Goal: Task Accomplishment & Management: Manage account settings

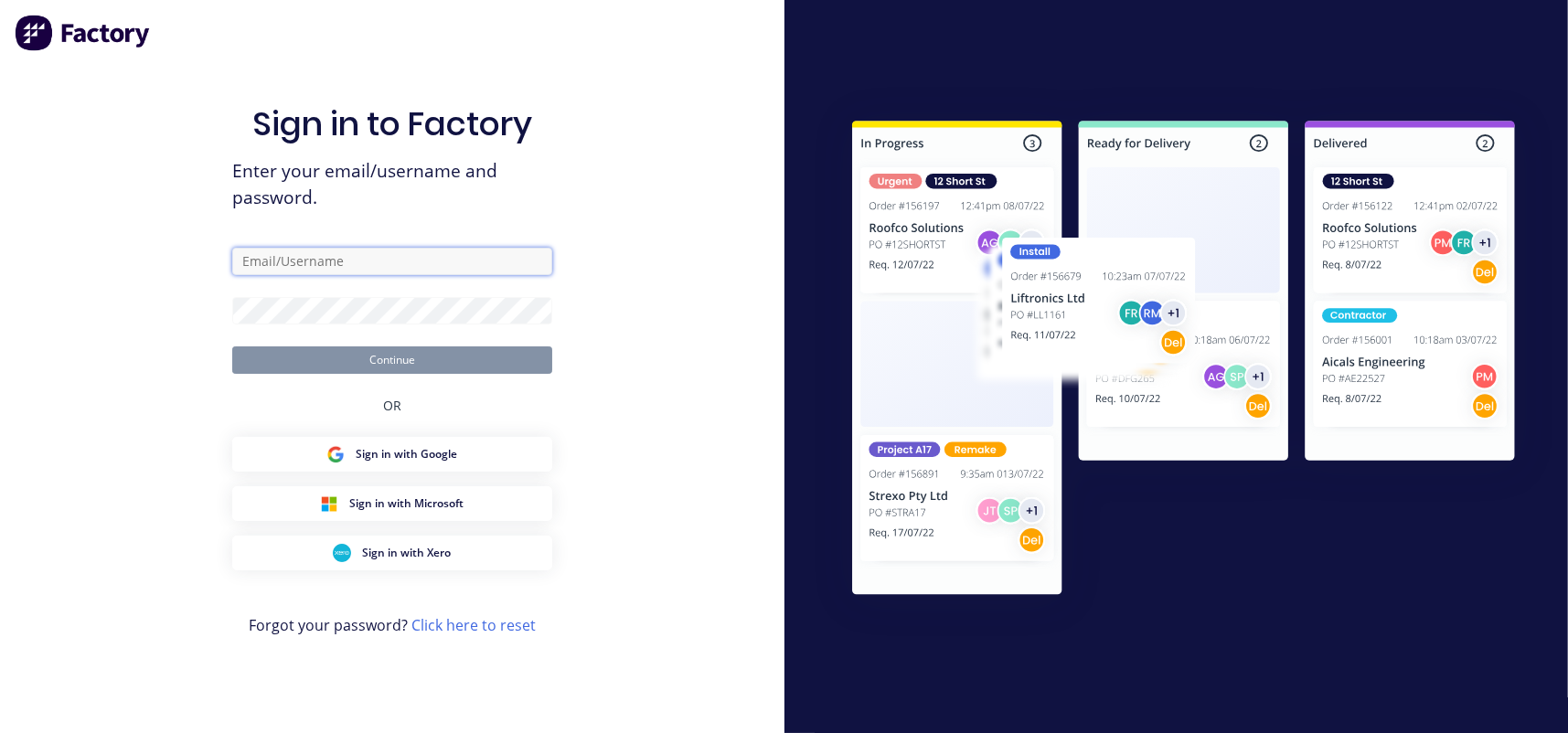
click at [346, 266] on input "text" at bounding box center [392, 262] width 320 height 28
paste input "[EMAIL_ADDRESS][DOMAIN_NAME] 19861020Zhu!"
drag, startPoint x: 515, startPoint y: 261, endPoint x: 427, endPoint y: 265, distance: 88.1
click at [427, 265] on input "[EMAIL_ADDRESS][DOMAIN_NAME] 19861020Zhu!" at bounding box center [392, 262] width 320 height 28
type input "[EMAIL_ADDRESS][DOMAIN_NAME]"
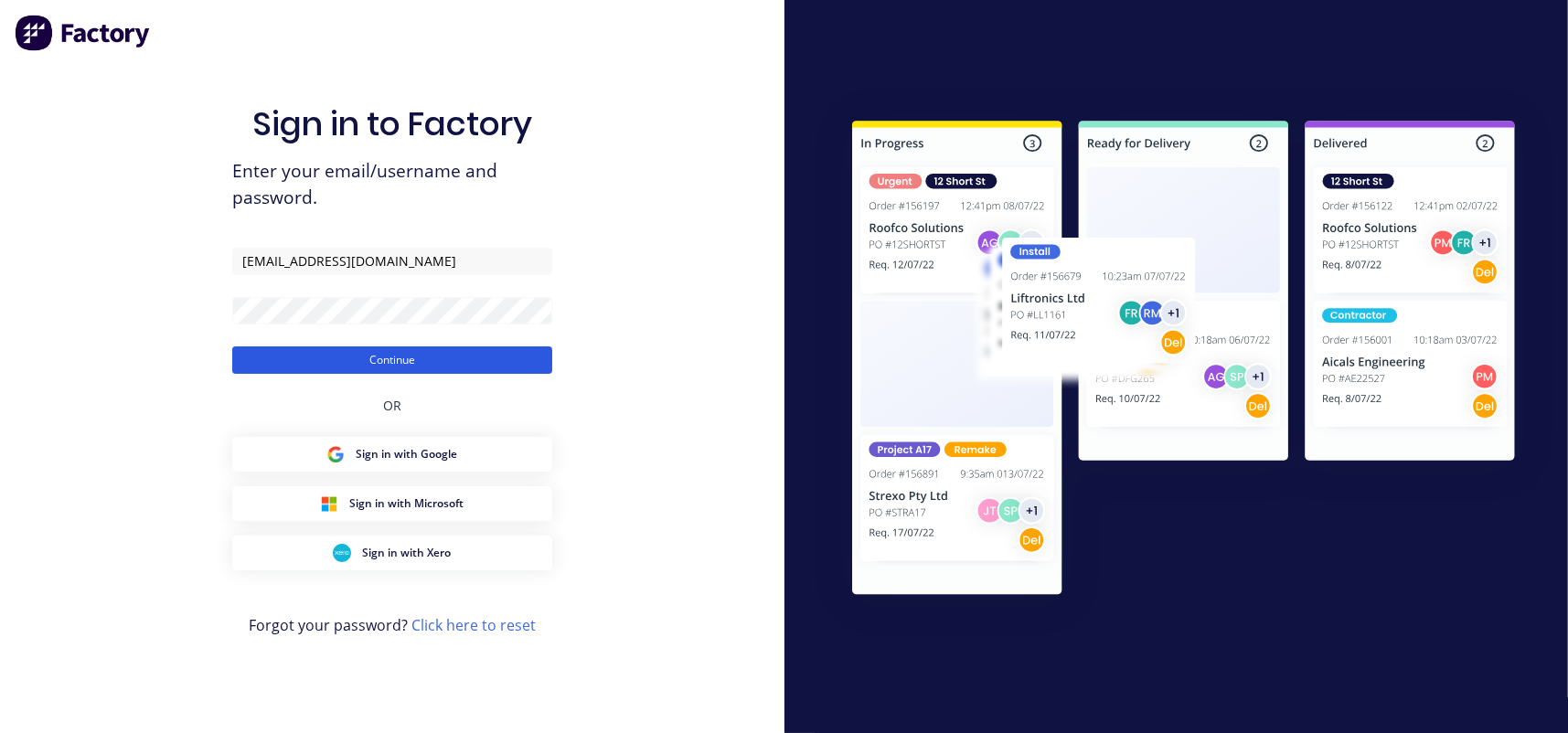
click at [373, 356] on button "Continue" at bounding box center [392, 360] width 320 height 28
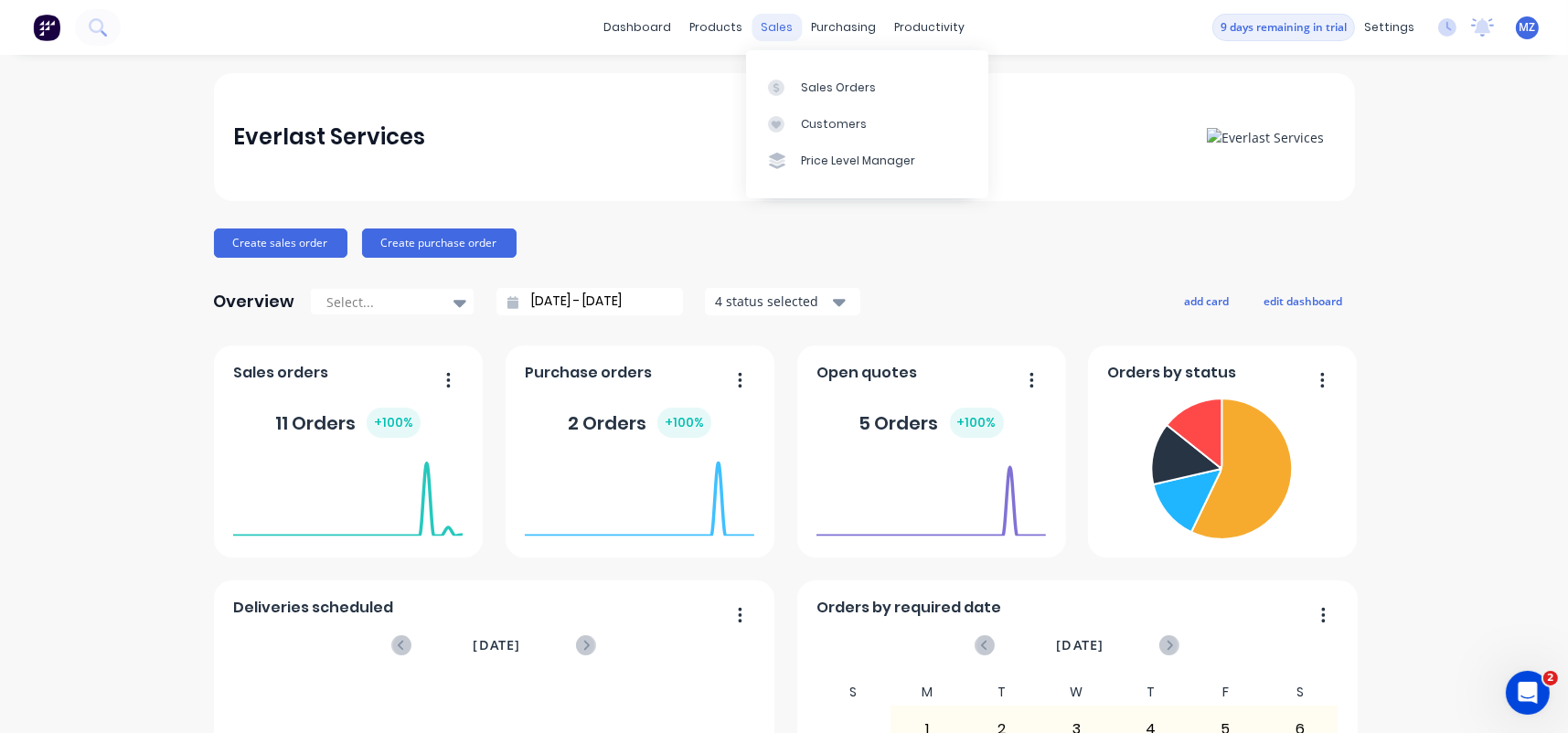
click at [755, 35] on div "sales" at bounding box center [777, 28] width 51 height 28
click at [803, 74] on link "Sales Orders" at bounding box center [867, 87] width 242 height 37
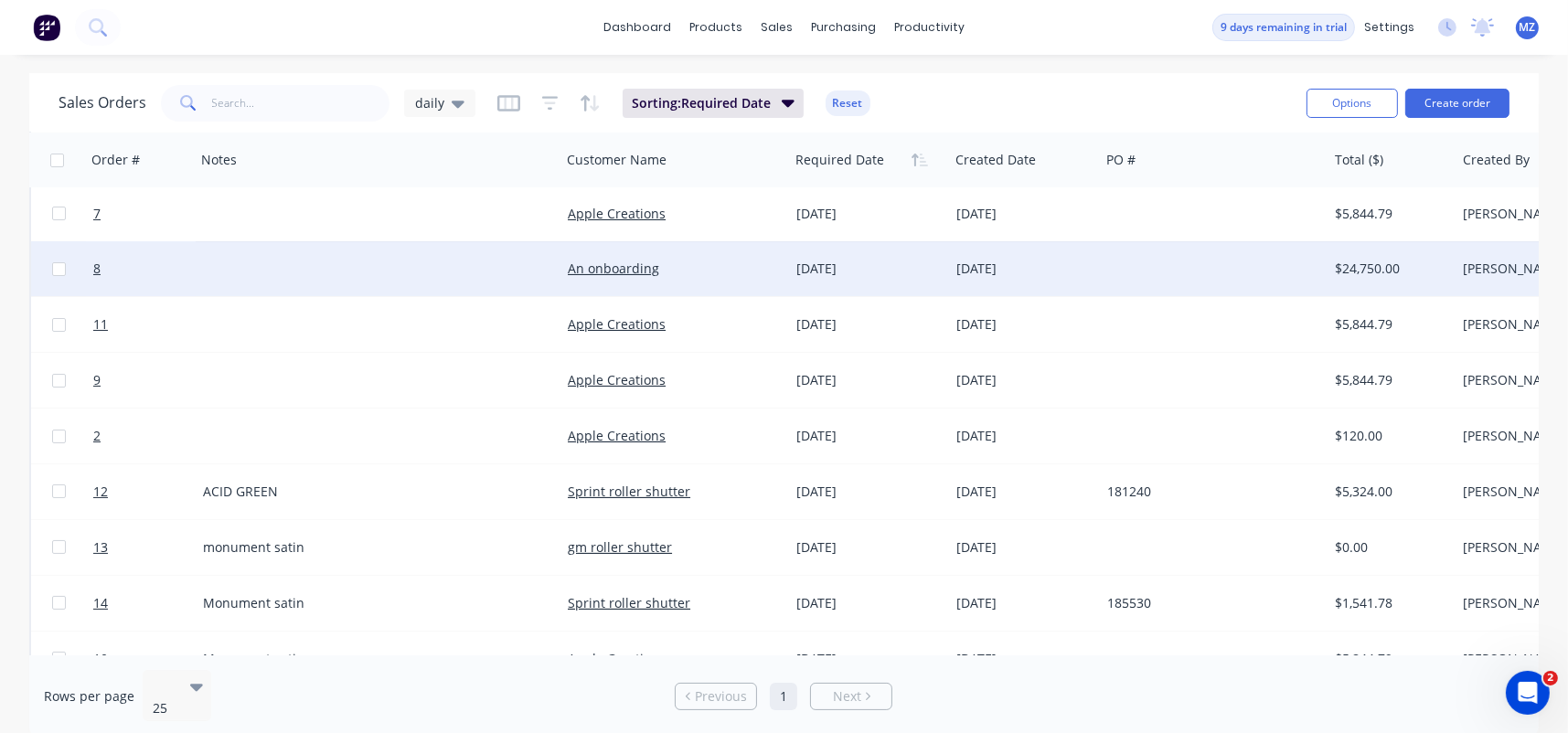
scroll to position [264, 0]
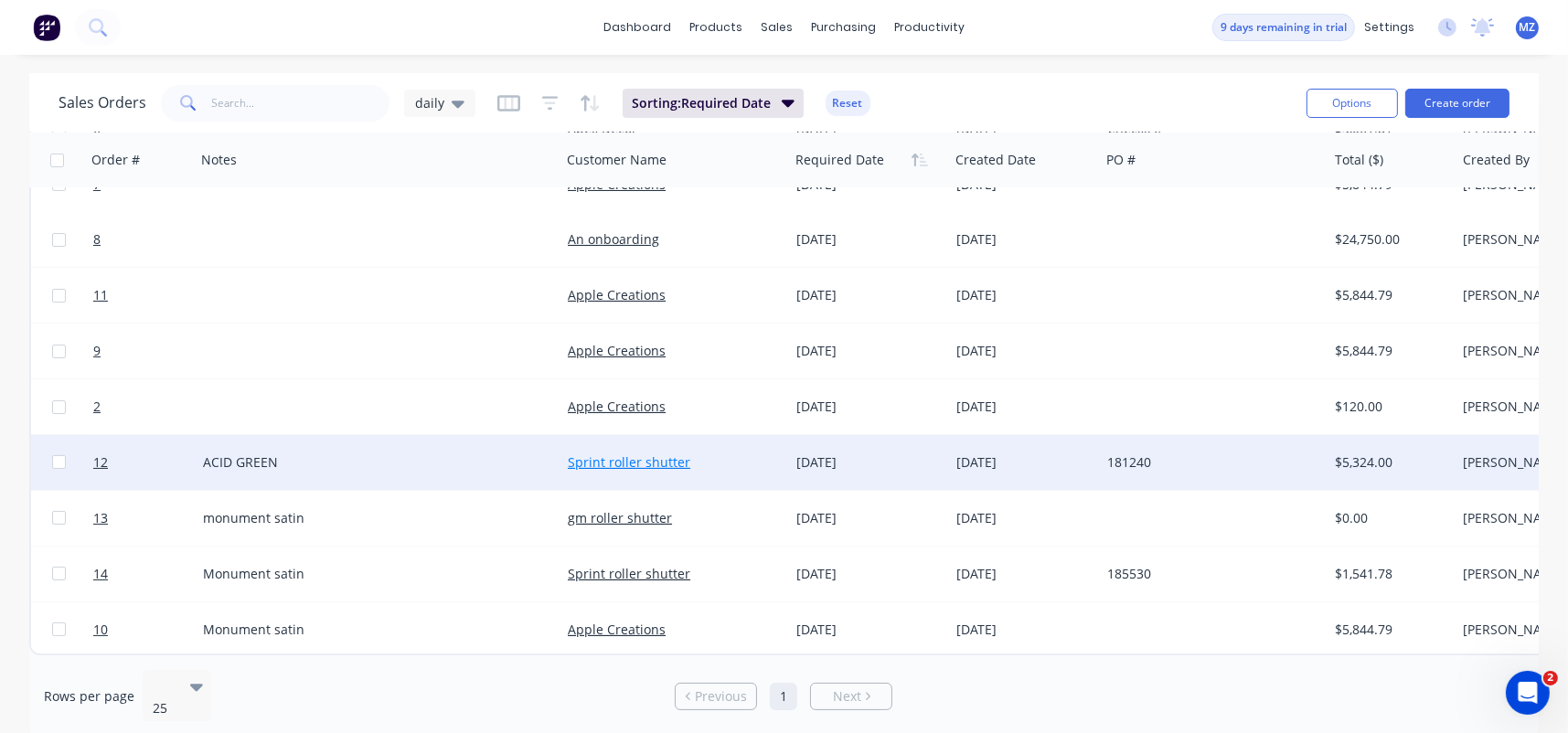
click at [595, 456] on link "Sprint roller shutter" at bounding box center [628, 461] width 123 height 17
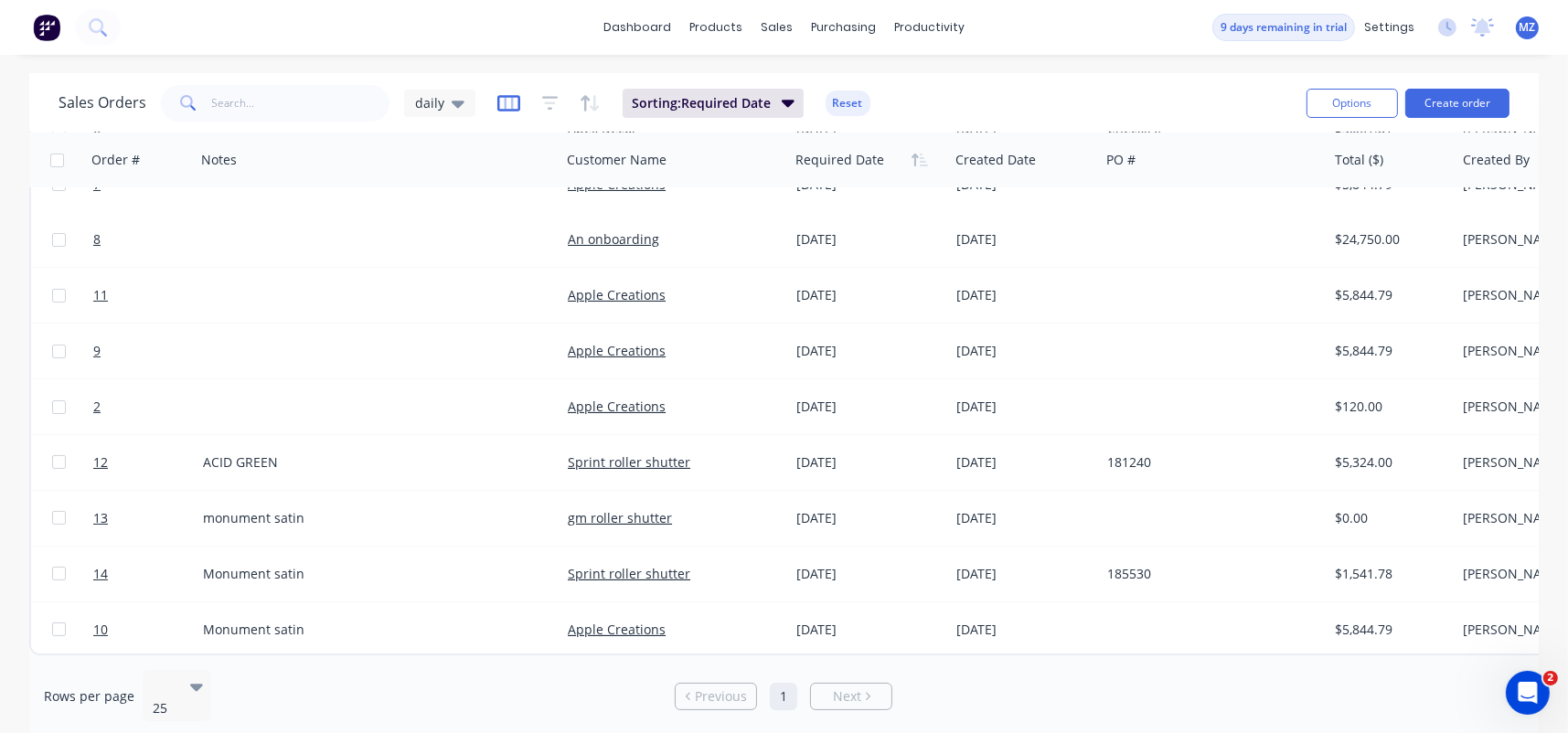
click at [497, 102] on icon "button" at bounding box center [509, 103] width 23 height 18
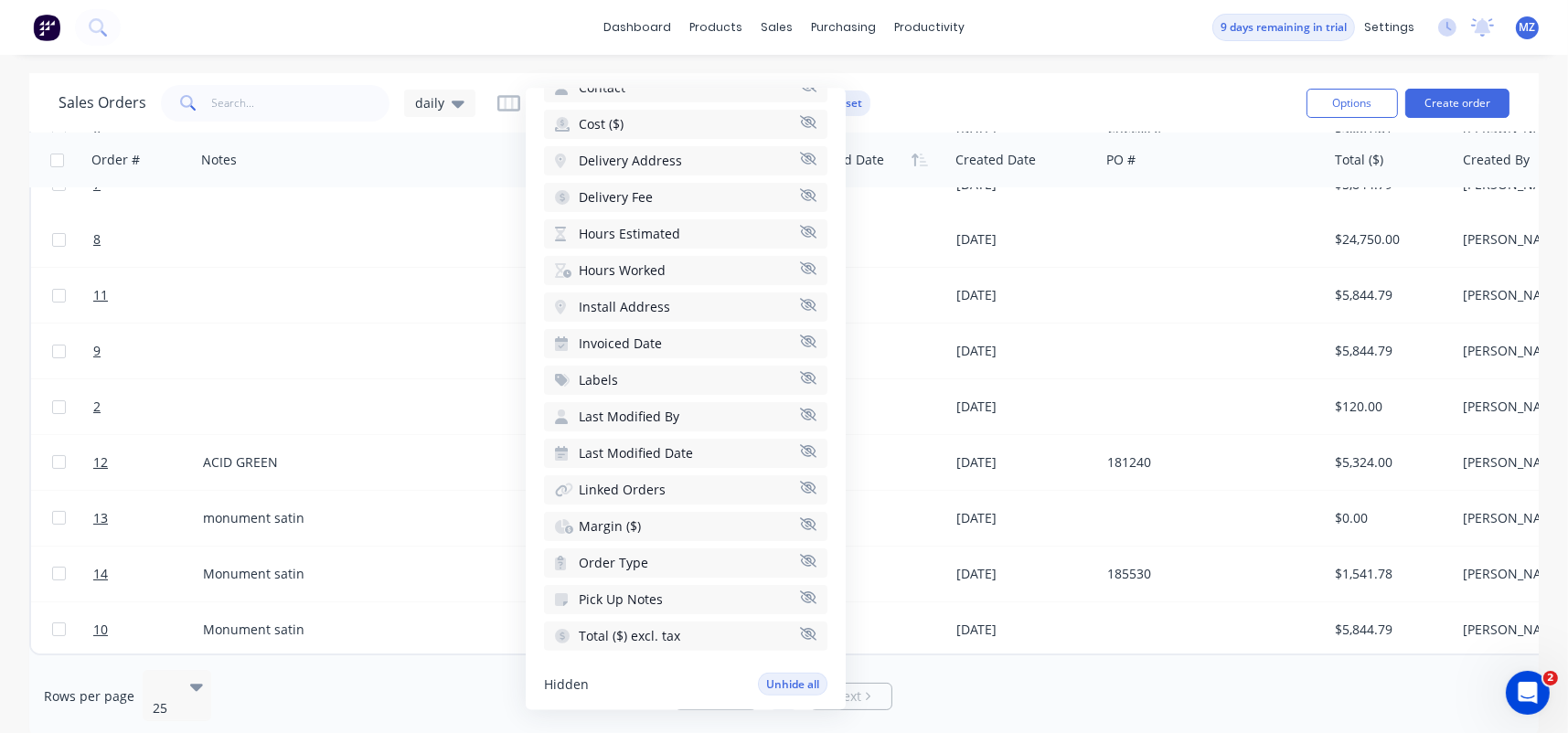
scroll to position [461, 0]
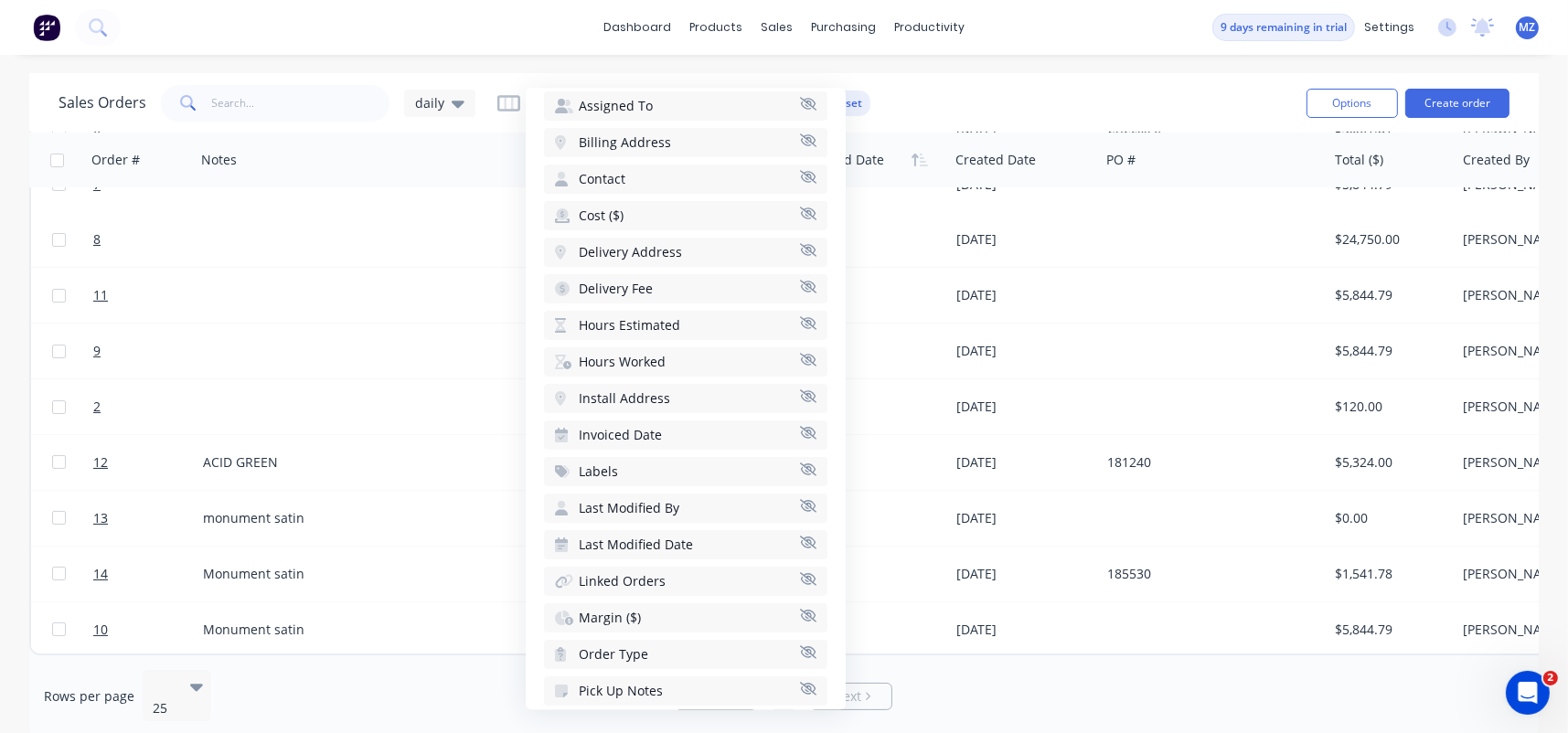
click at [281, 46] on div "dashboard products sales purchasing productivity dashboard products Product Cat…" at bounding box center [784, 28] width 1568 height 55
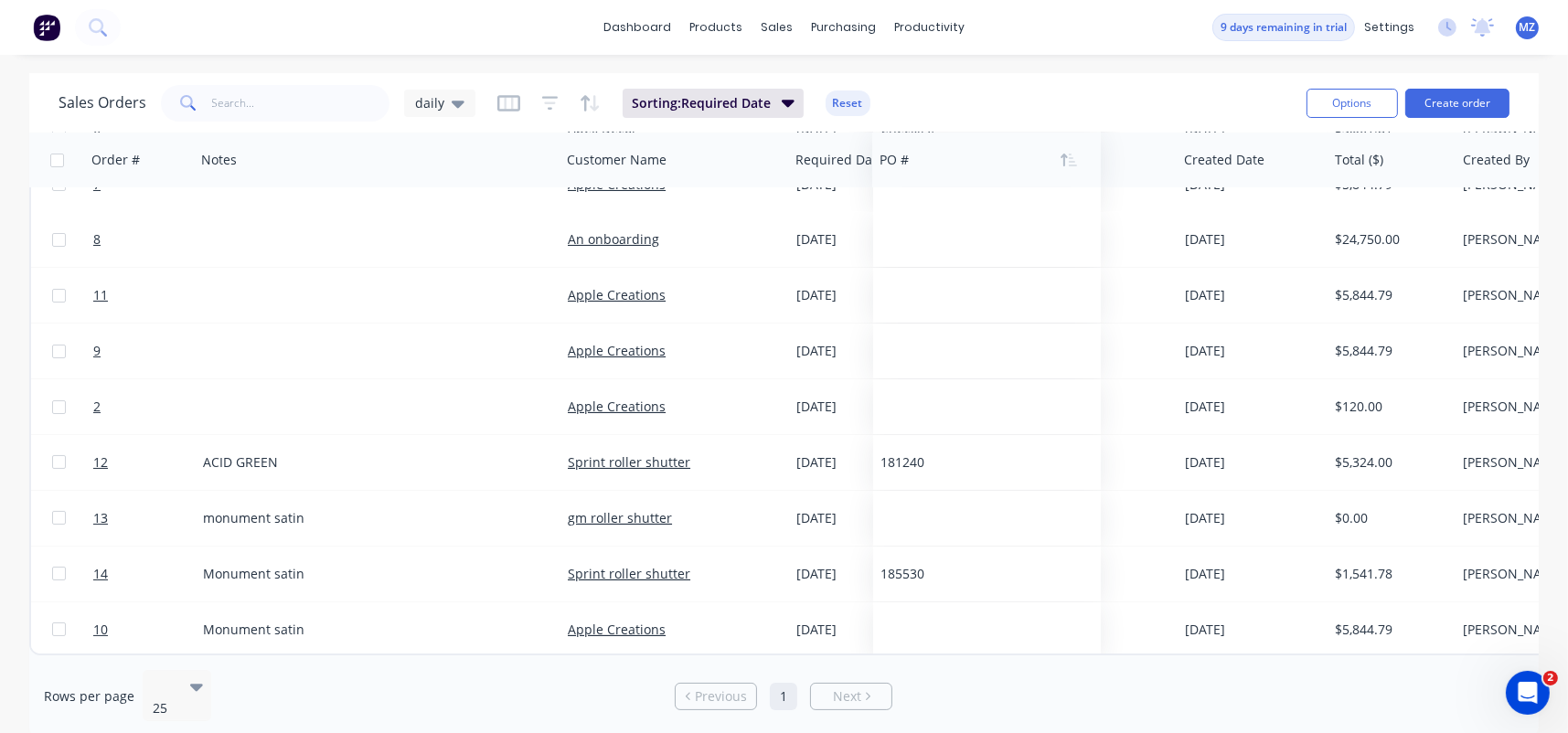
scroll to position [256, 0]
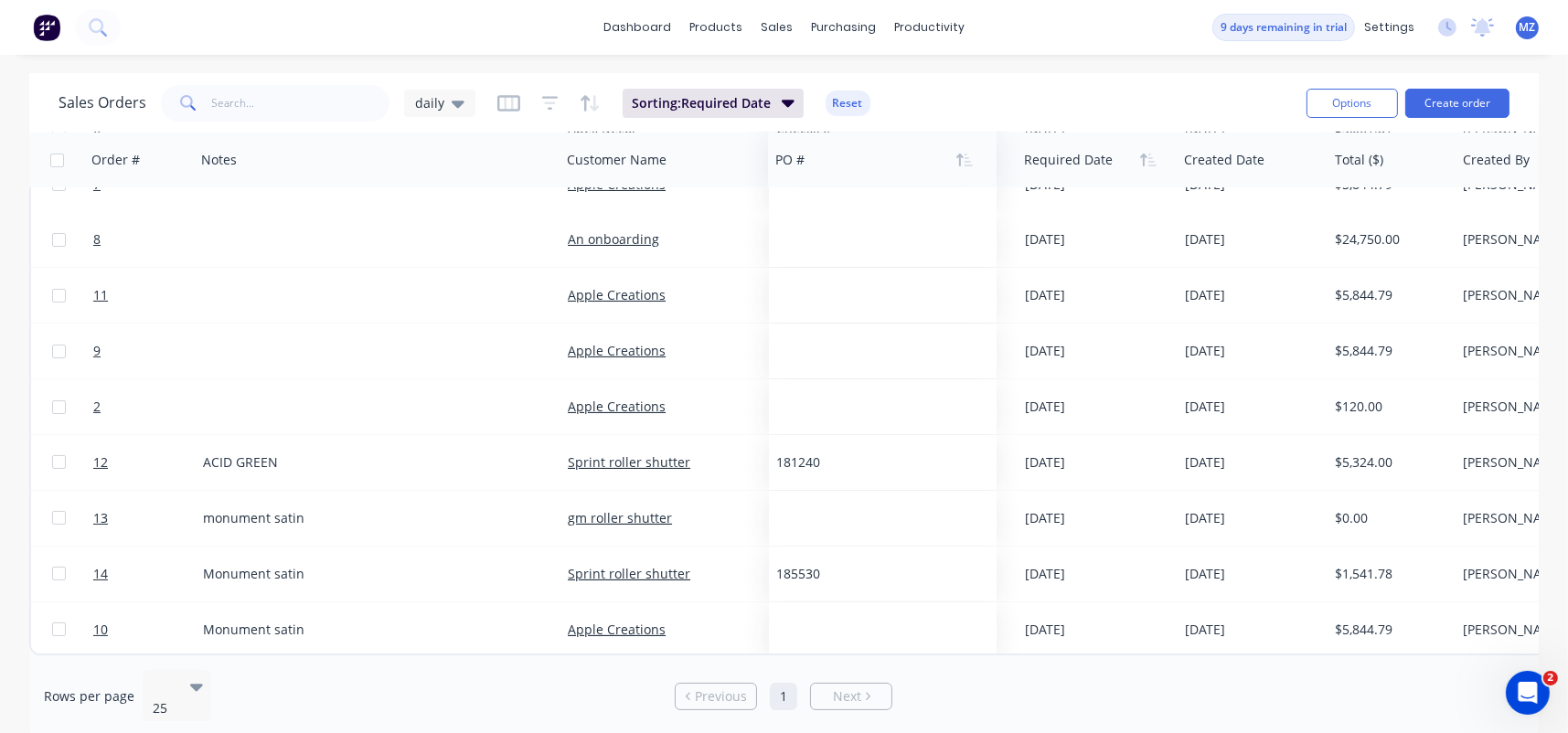
drag, startPoint x: 1126, startPoint y: 150, endPoint x: 795, endPoint y: 165, distance: 331.3
click at [795, 165] on div at bounding box center [877, 160] width 203 height 37
click at [556, 164] on div "Notes" at bounding box center [376, 160] width 366 height 55
click at [563, 164] on div "Customer Name" at bounding box center [674, 160] width 228 height 55
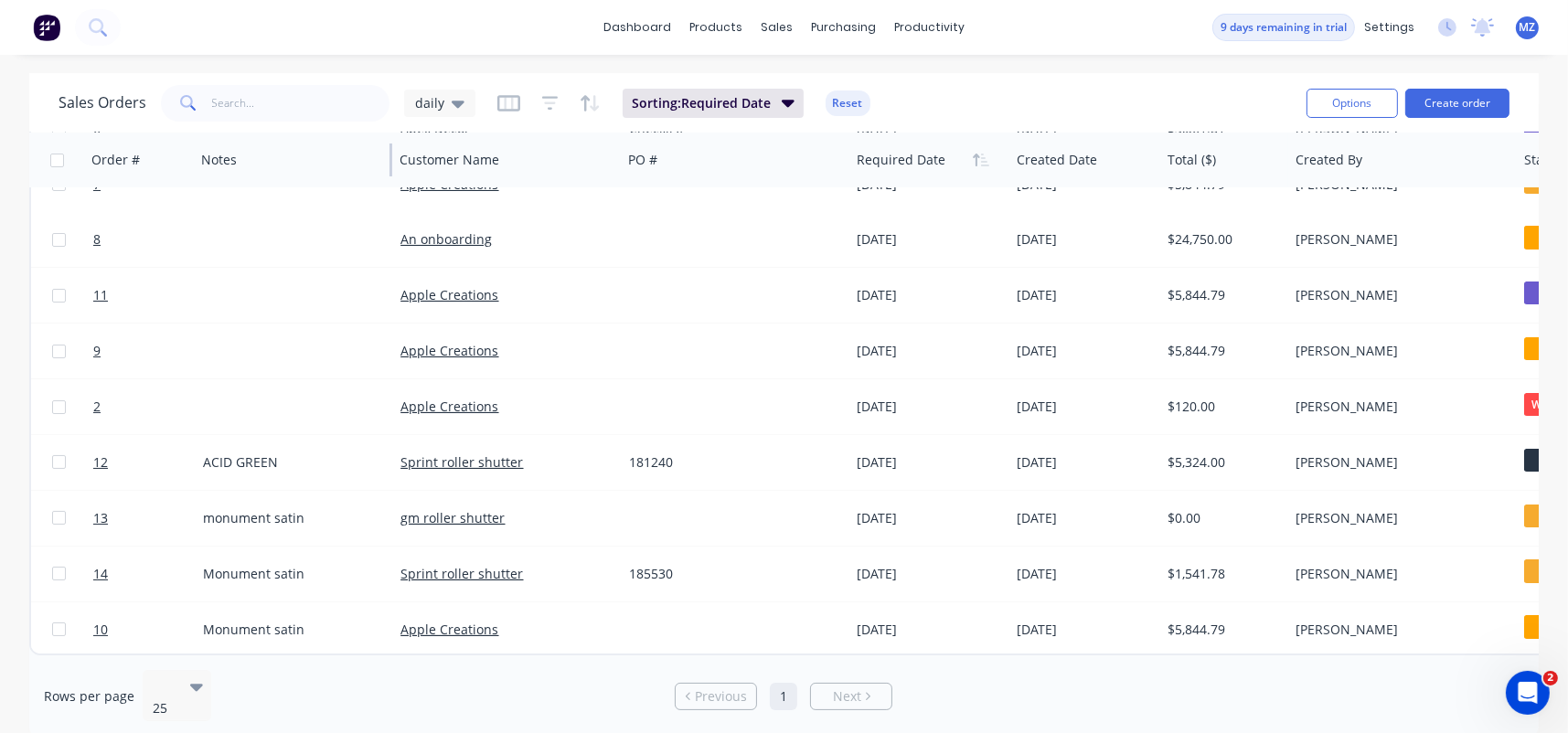
drag, startPoint x: 556, startPoint y: 158, endPoint x: 389, endPoint y: 179, distance: 168.3
click at [389, 179] on div "Notes" at bounding box center [292, 160] width 198 height 55
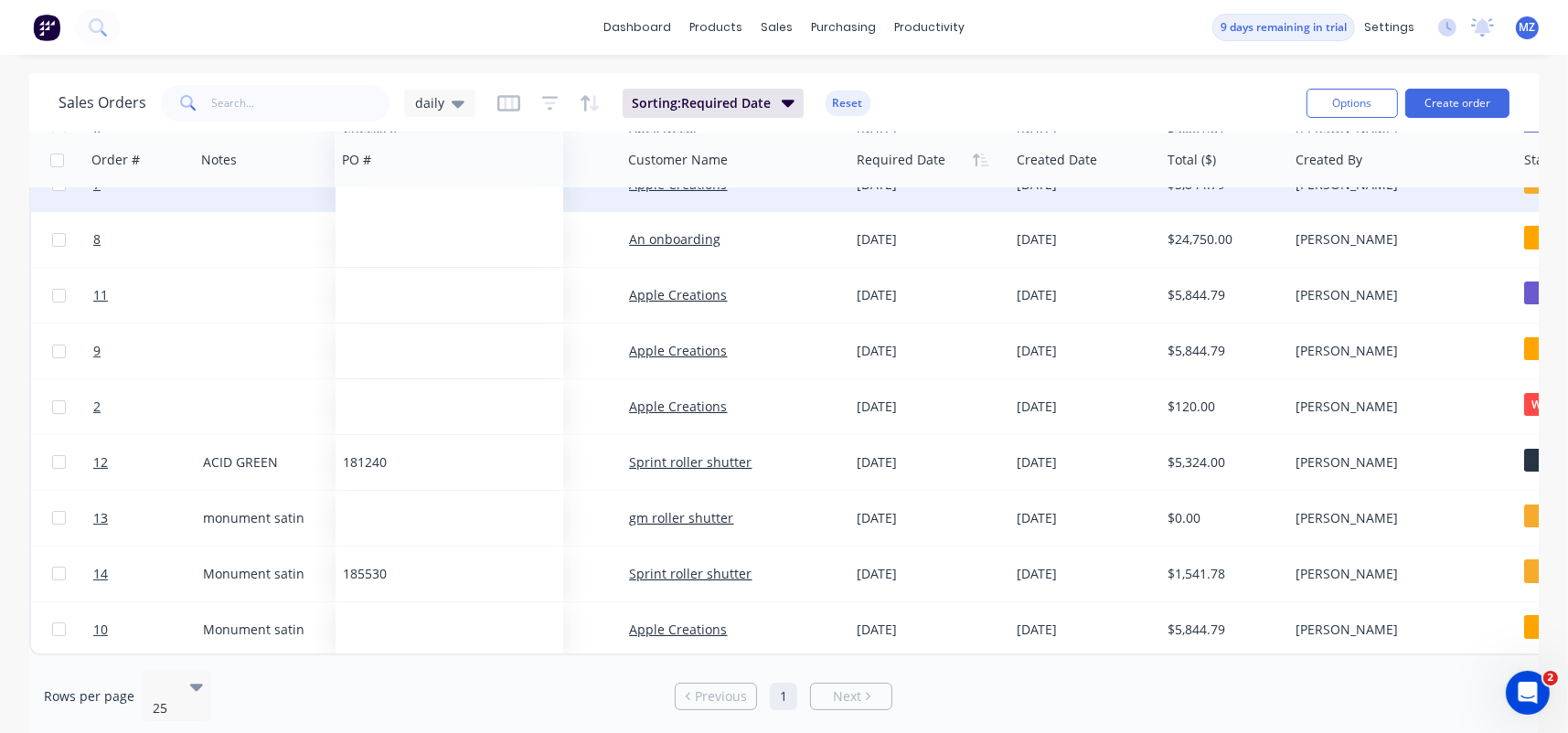
drag, startPoint x: 672, startPoint y: 164, endPoint x: 385, endPoint y: 200, distance: 289.2
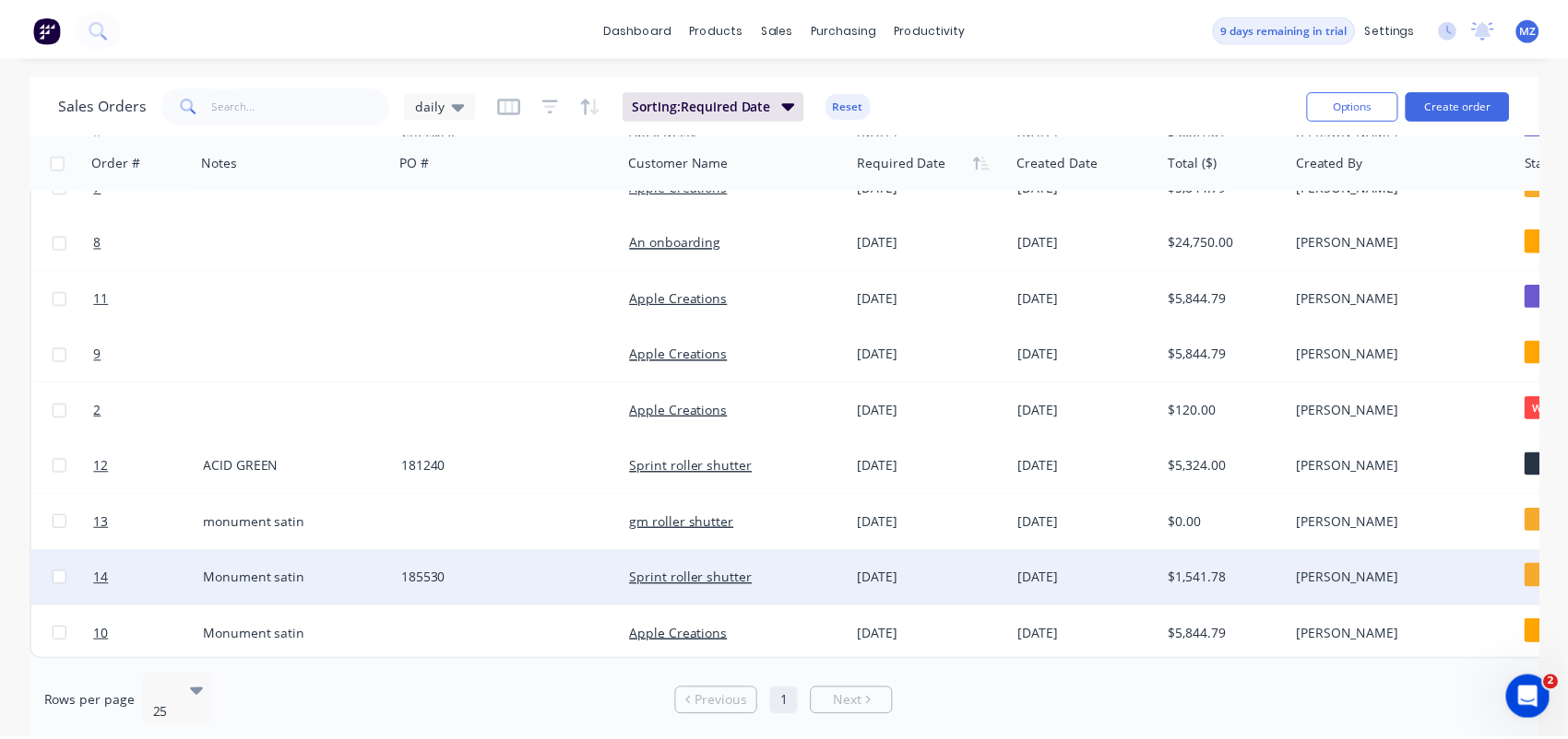
scroll to position [266, 0]
click at [735, 557] on div "Sprint roller shutter" at bounding box center [742, 579] width 230 height 56
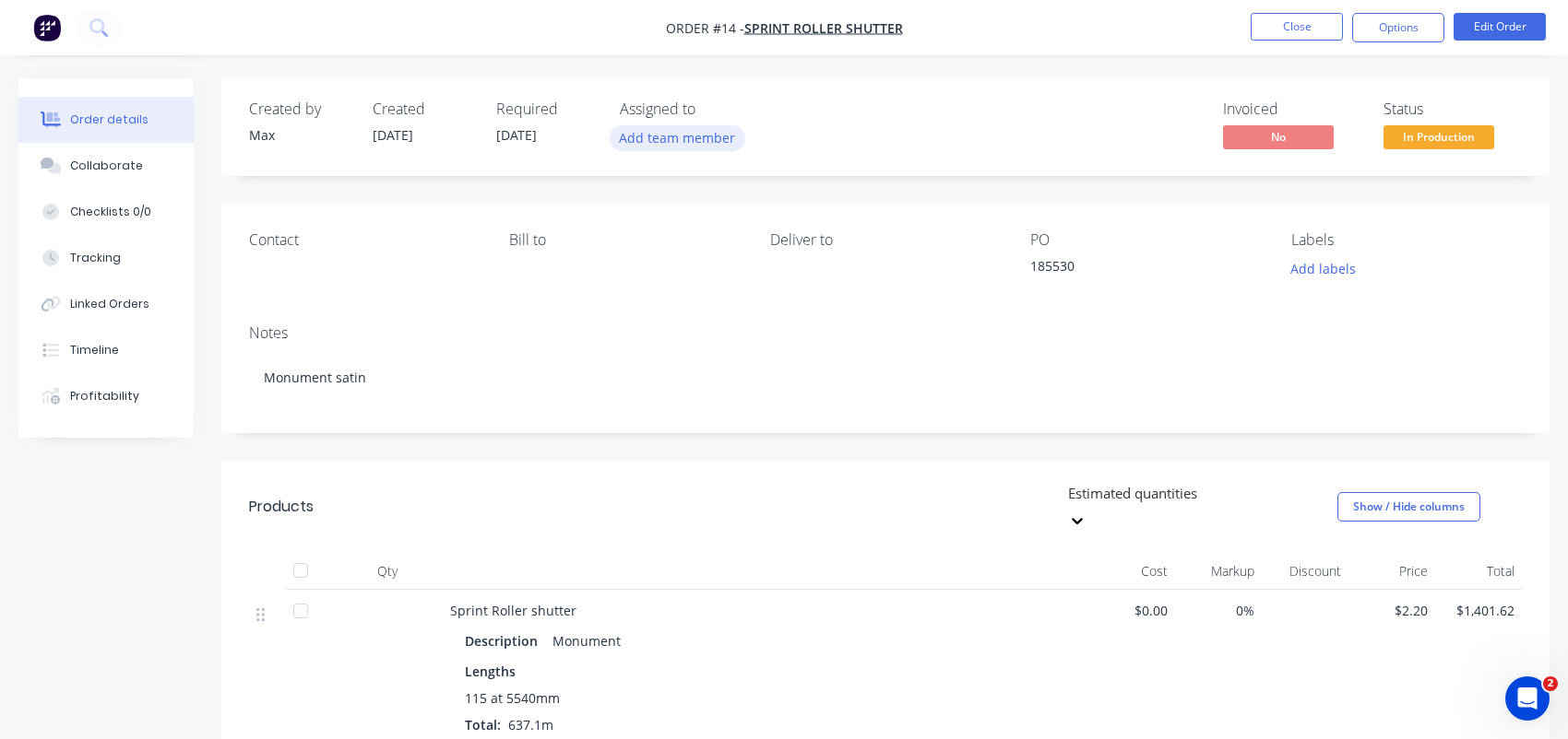
click at [691, 141] on button "Add team member" at bounding box center [677, 137] width 136 height 25
click at [703, 229] on button "[PERSON_NAME] (You)" at bounding box center [758, 240] width 277 height 37
click at [1163, 148] on div "Invoiced No Status In Production" at bounding box center [1163, 127] width 717 height 54
click at [1444, 136] on span "In Production" at bounding box center [1438, 136] width 111 height 23
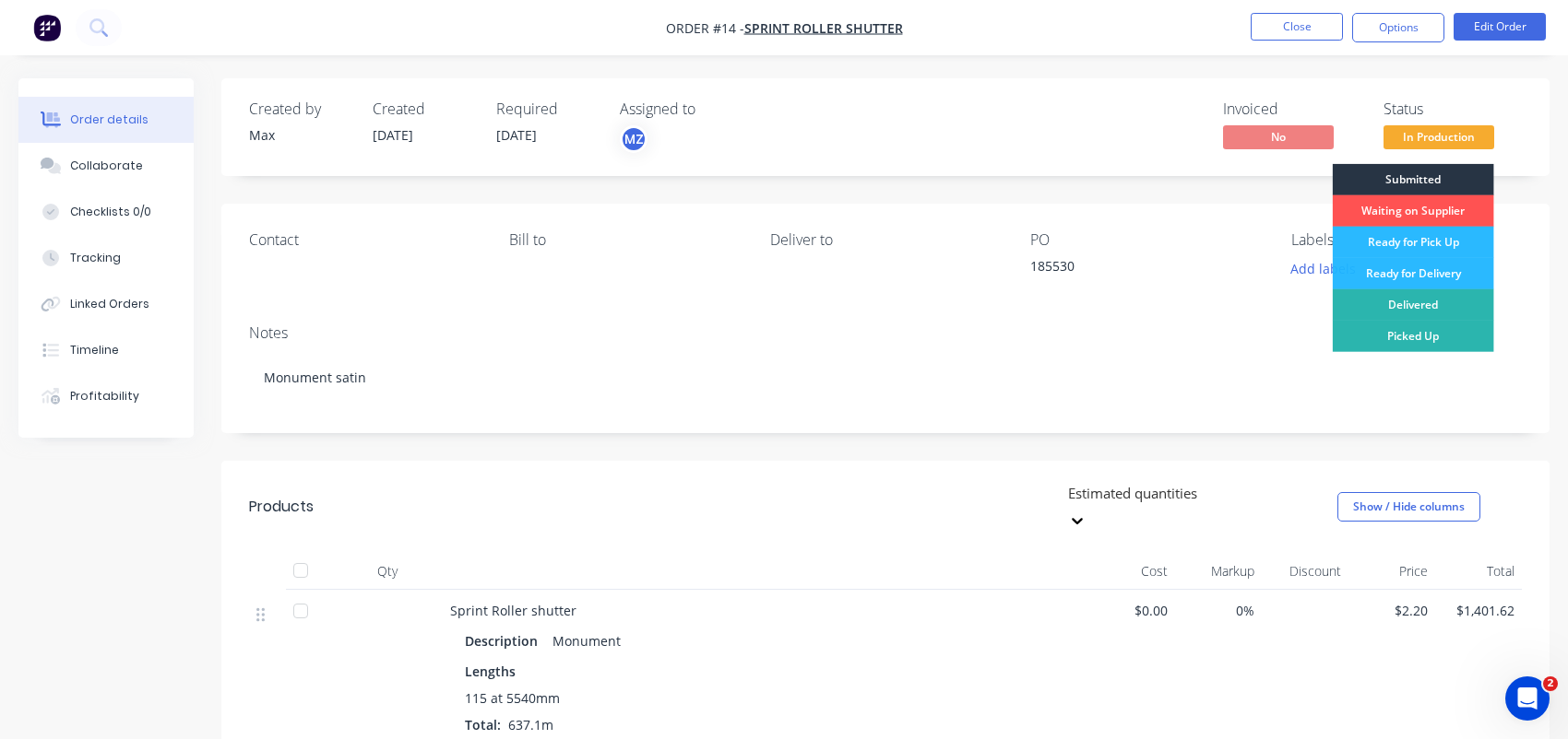
click at [1421, 178] on div "Submitted" at bounding box center [1413, 180] width 162 height 32
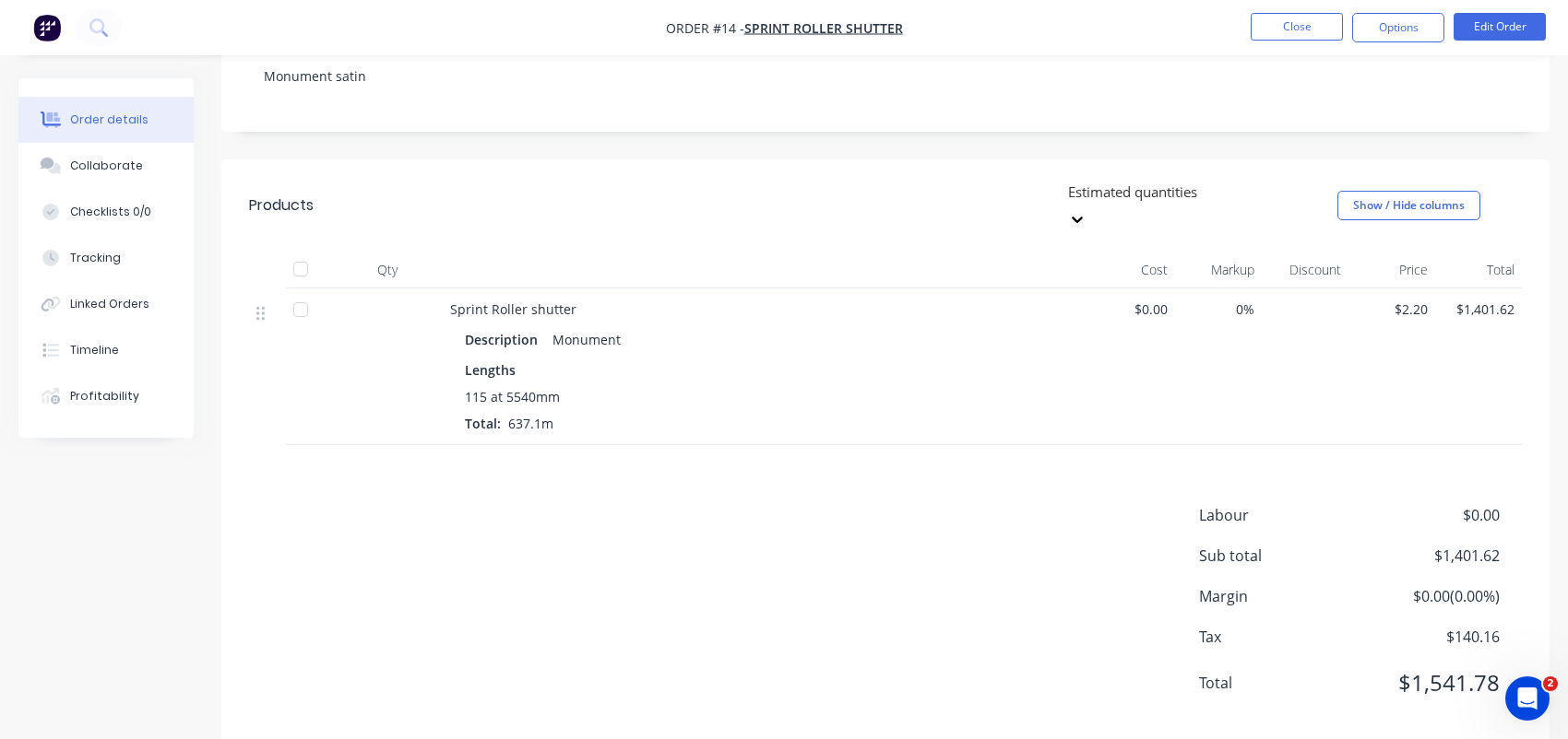
scroll to position [310, 0]
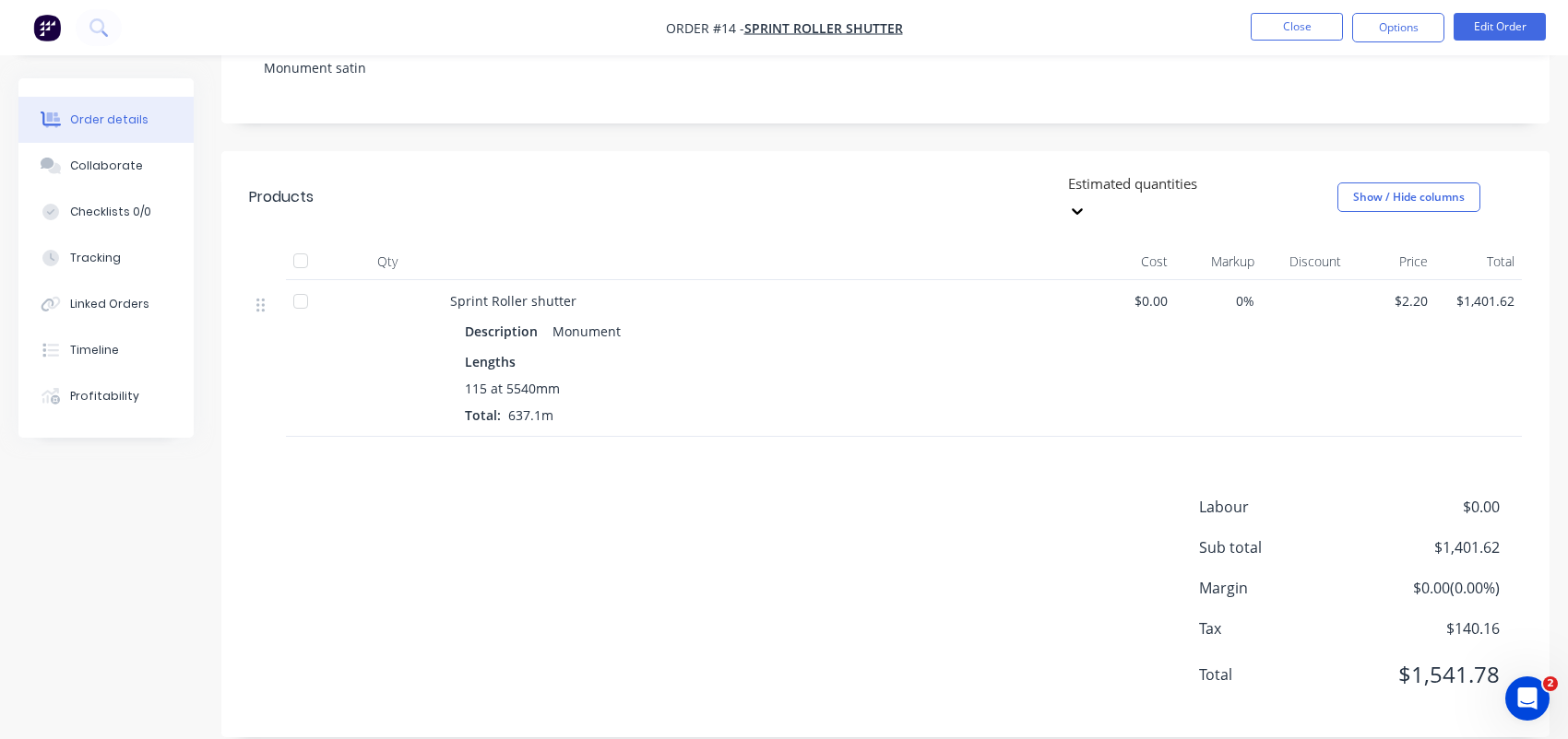
click at [508, 496] on div "Labour $0.00 Sub total $1,401.62 Margin $0.00 ( 0.00 %) Tax $140.16 Total $1,54…" at bounding box center [885, 603] width 1273 height 214
click at [270, 292] on div at bounding box center [268, 304] width 22 height 25
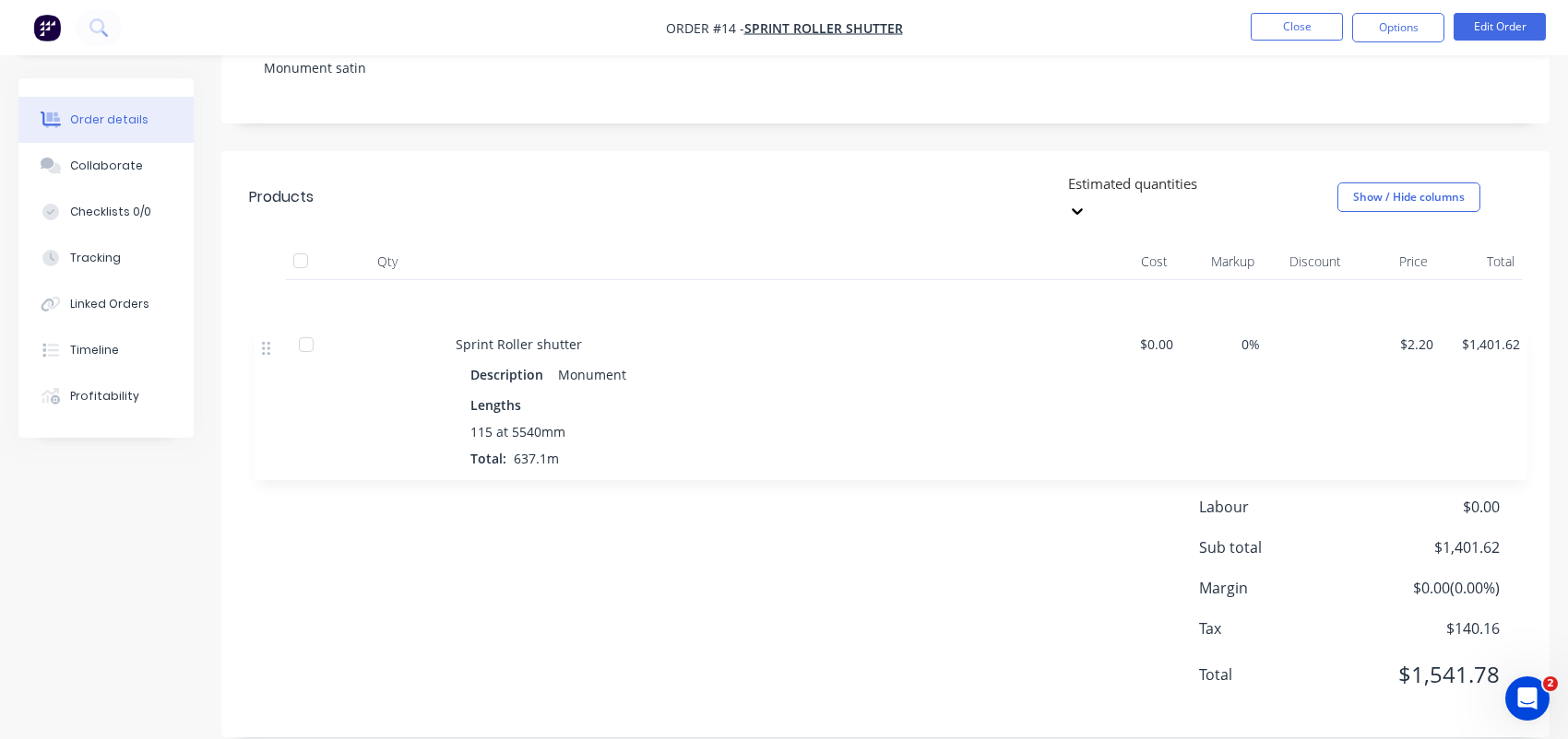
drag, startPoint x: 262, startPoint y: 286, endPoint x: 268, endPoint y: 364, distance: 78.2
click at [268, 364] on div "Sprint Roller shutter Description Monument Lengths 115 at 5540mm Total: 637.1m …" at bounding box center [885, 358] width 1273 height 157
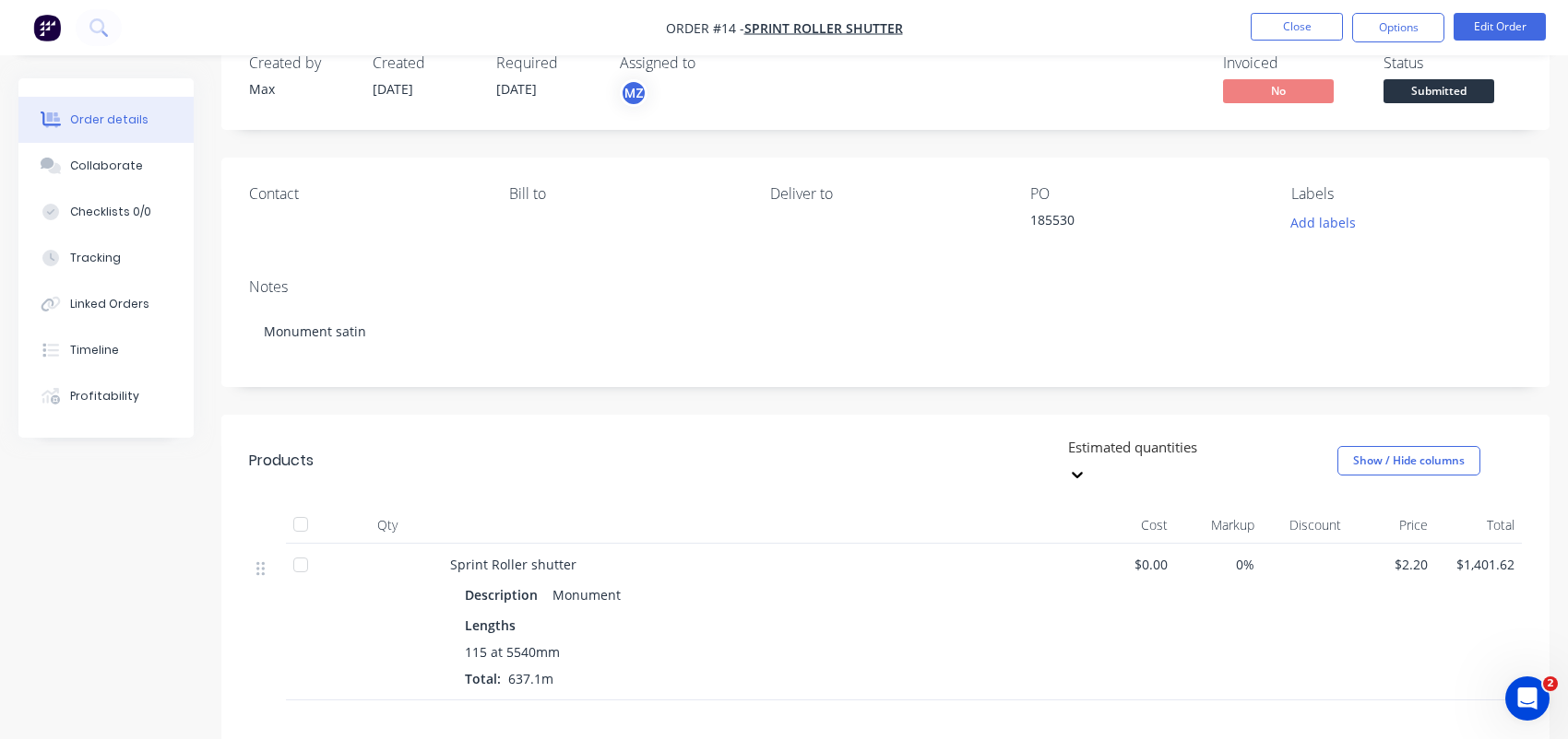
scroll to position [0, 0]
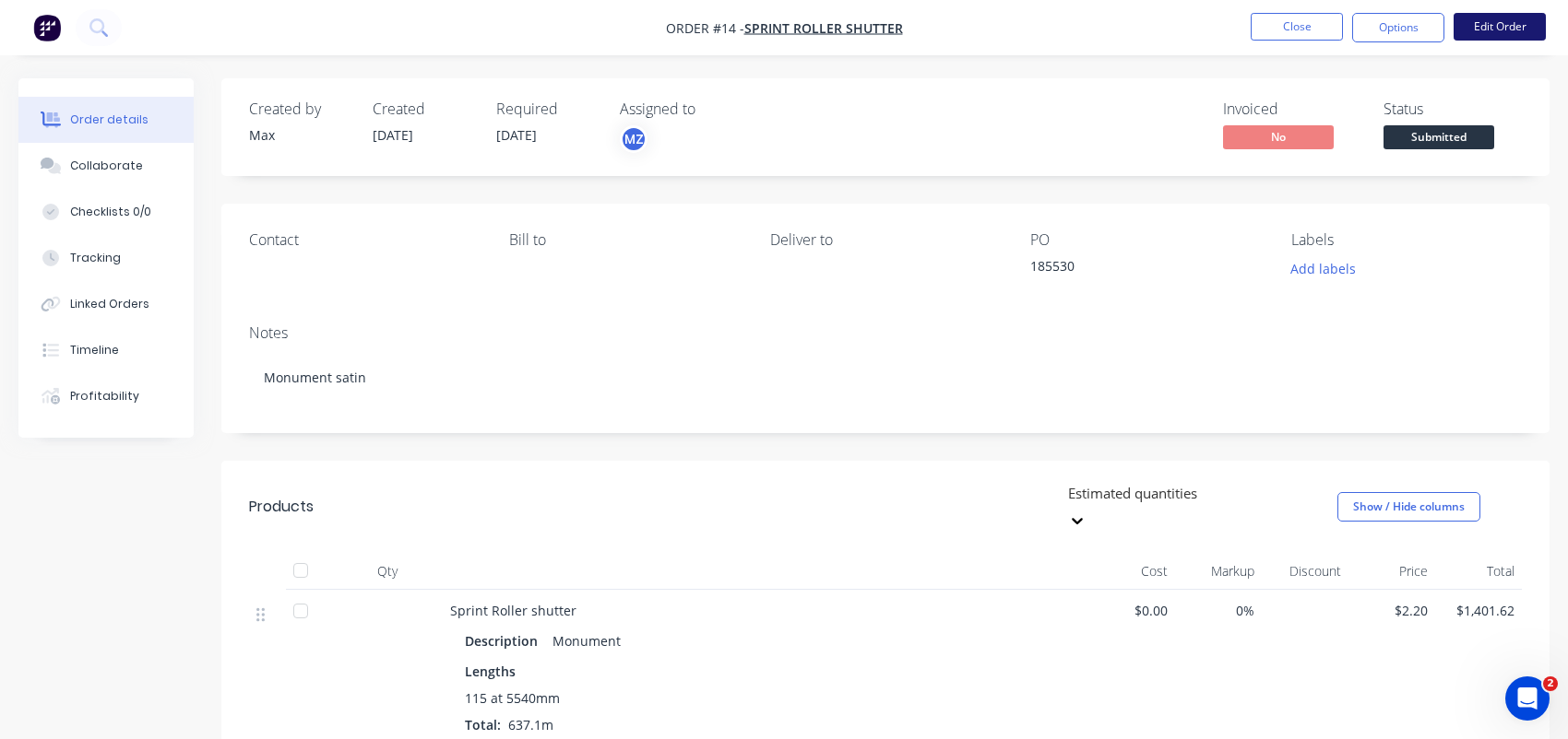
click at [1482, 18] on button "Edit Order" at bounding box center [1498, 27] width 92 height 28
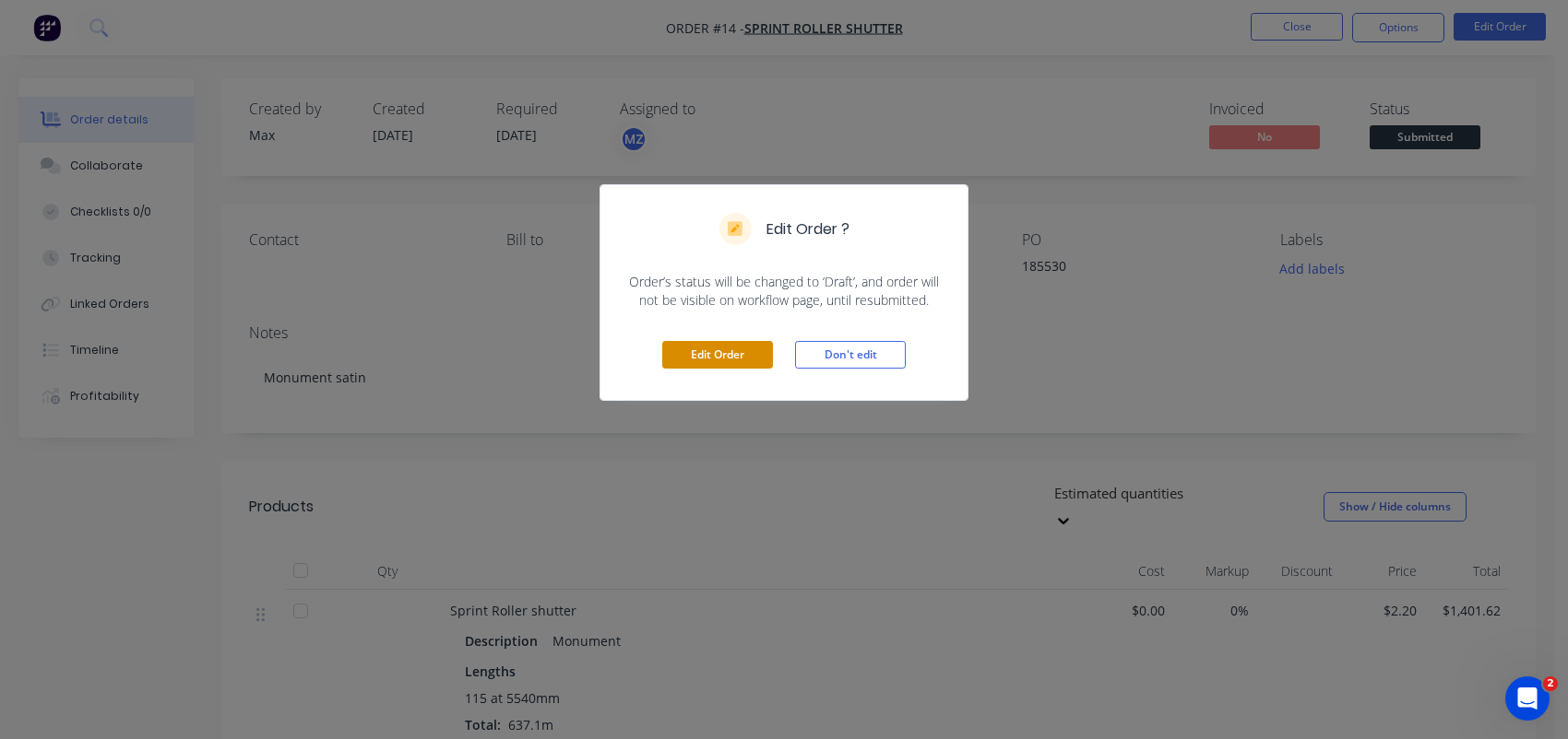
click at [699, 352] on button "Edit Order" at bounding box center [717, 355] width 111 height 28
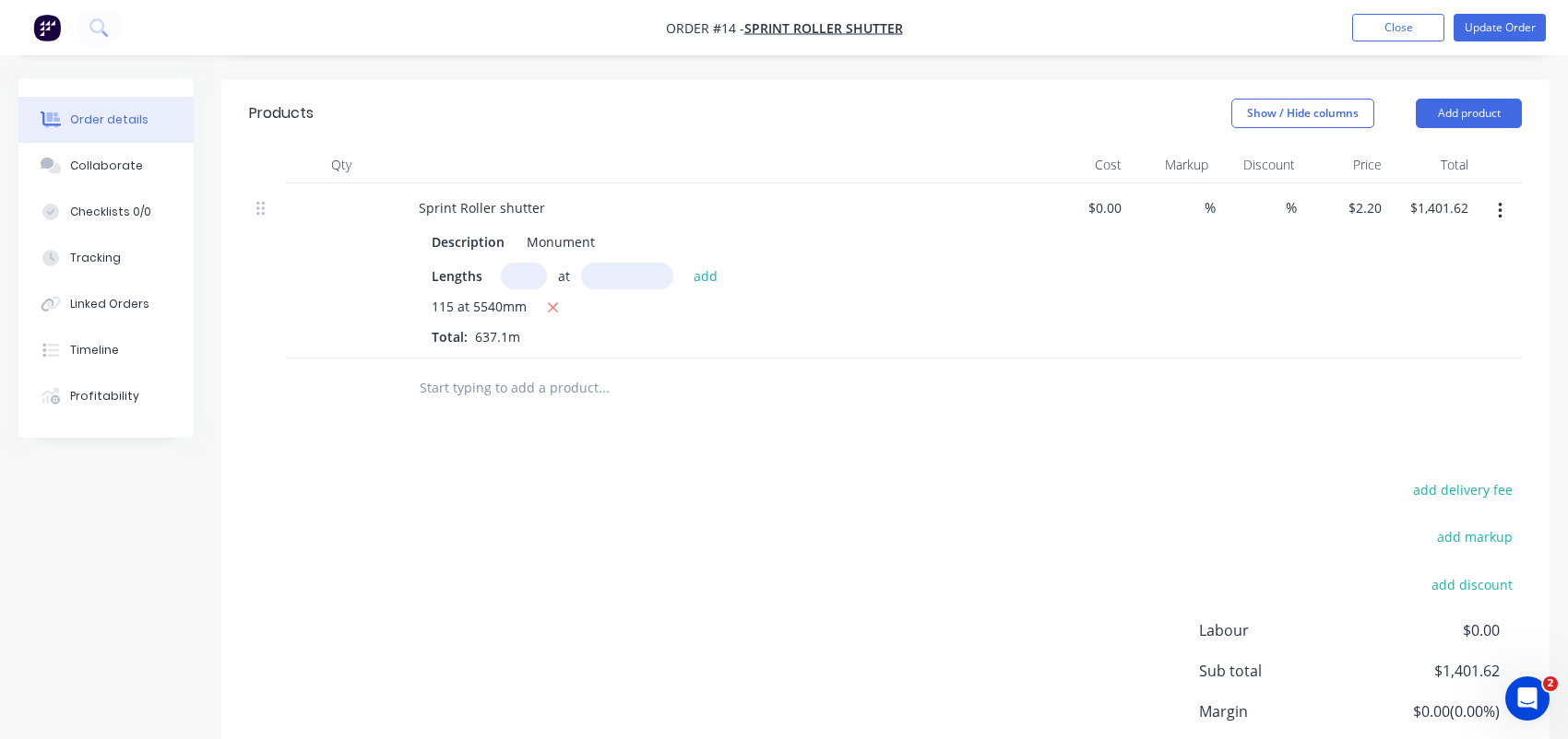
scroll to position [277, 0]
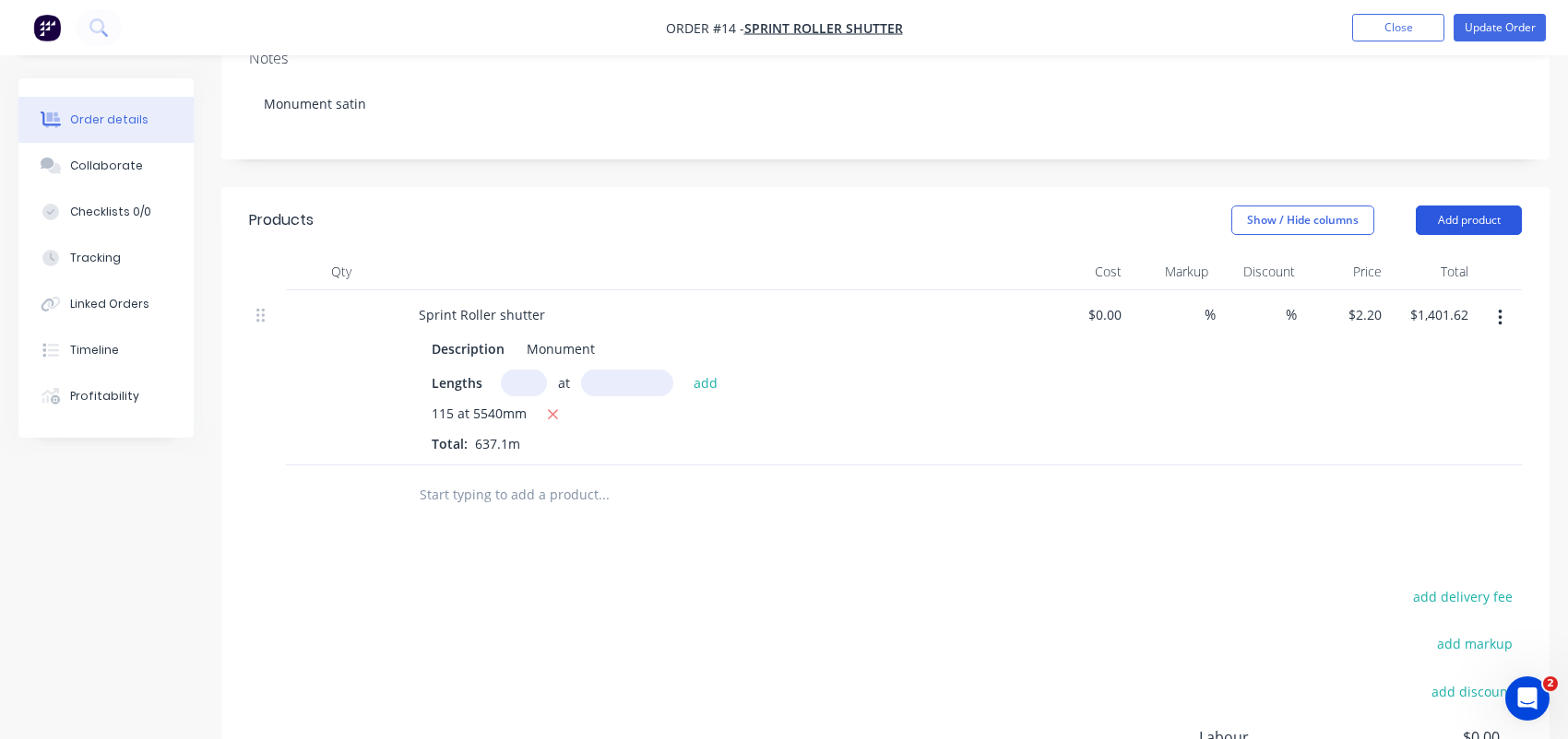
click at [1498, 220] on button "Add product" at bounding box center [1469, 220] width 106 height 30
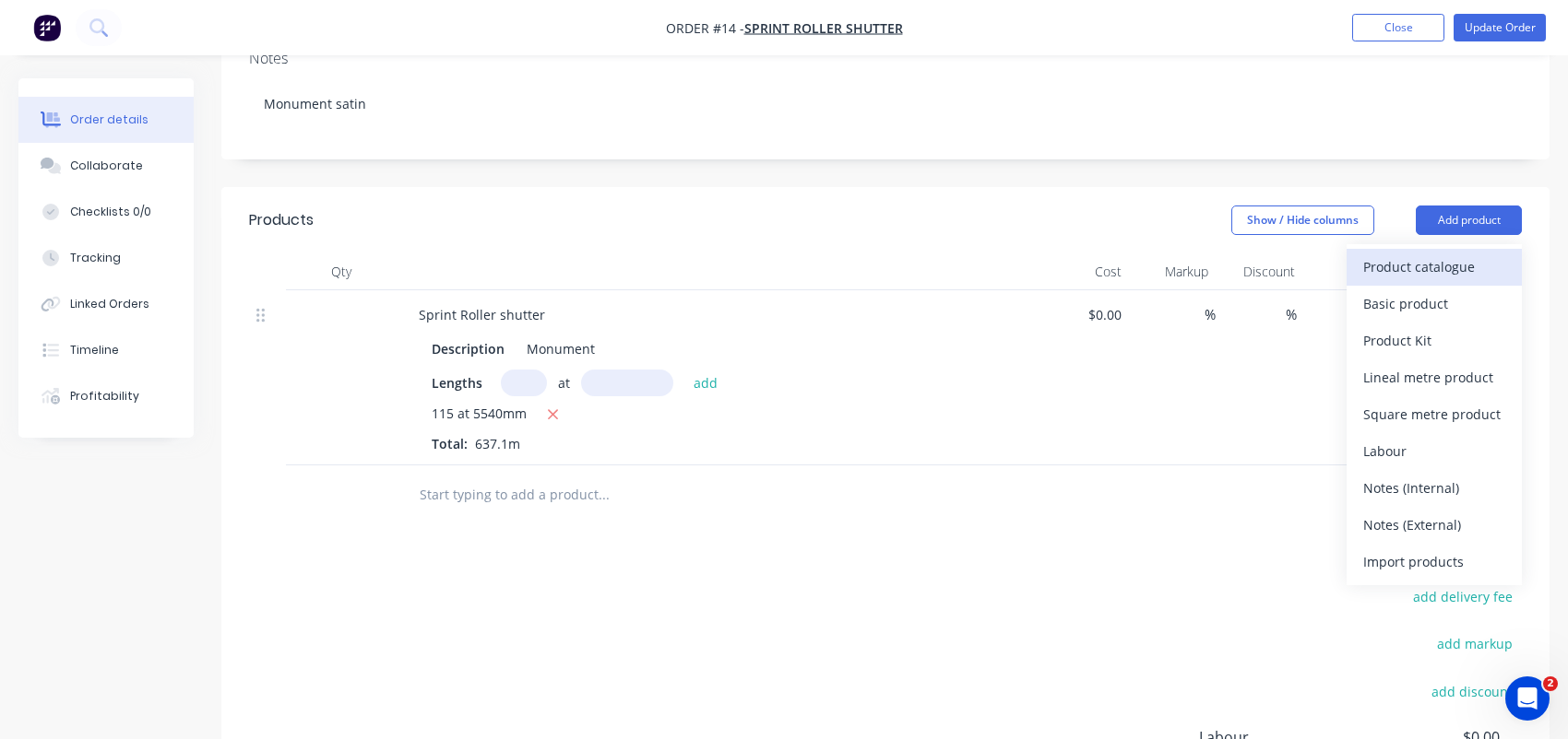
click at [1414, 272] on div "Product catalogue" at bounding box center [1433, 266] width 142 height 27
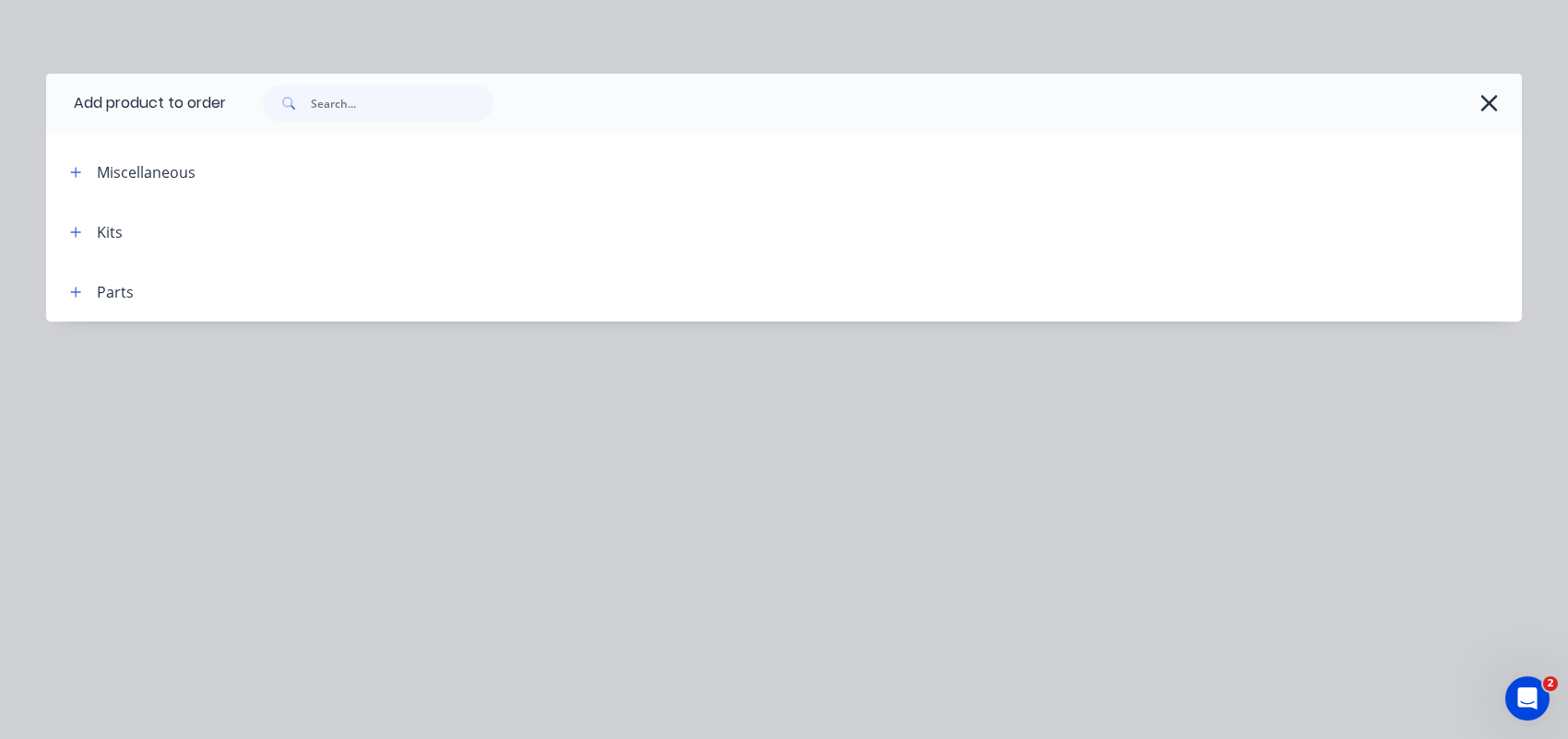
click at [133, 167] on div "Miscellaneous" at bounding box center [146, 173] width 98 height 22
click at [68, 176] on button "button" at bounding box center [75, 172] width 23 height 23
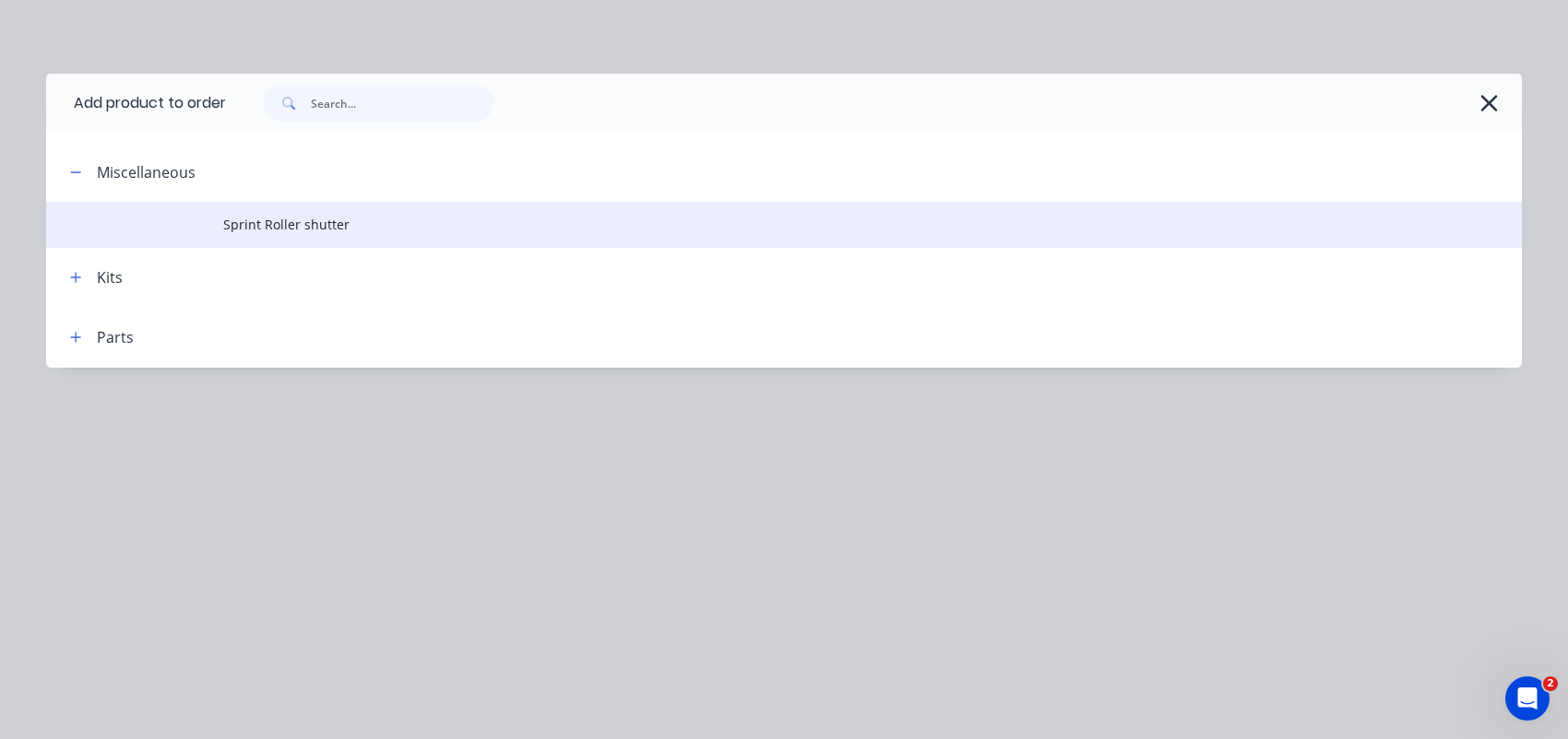
click at [261, 218] on span "Sprint Roller shutter" at bounding box center [742, 224] width 1039 height 19
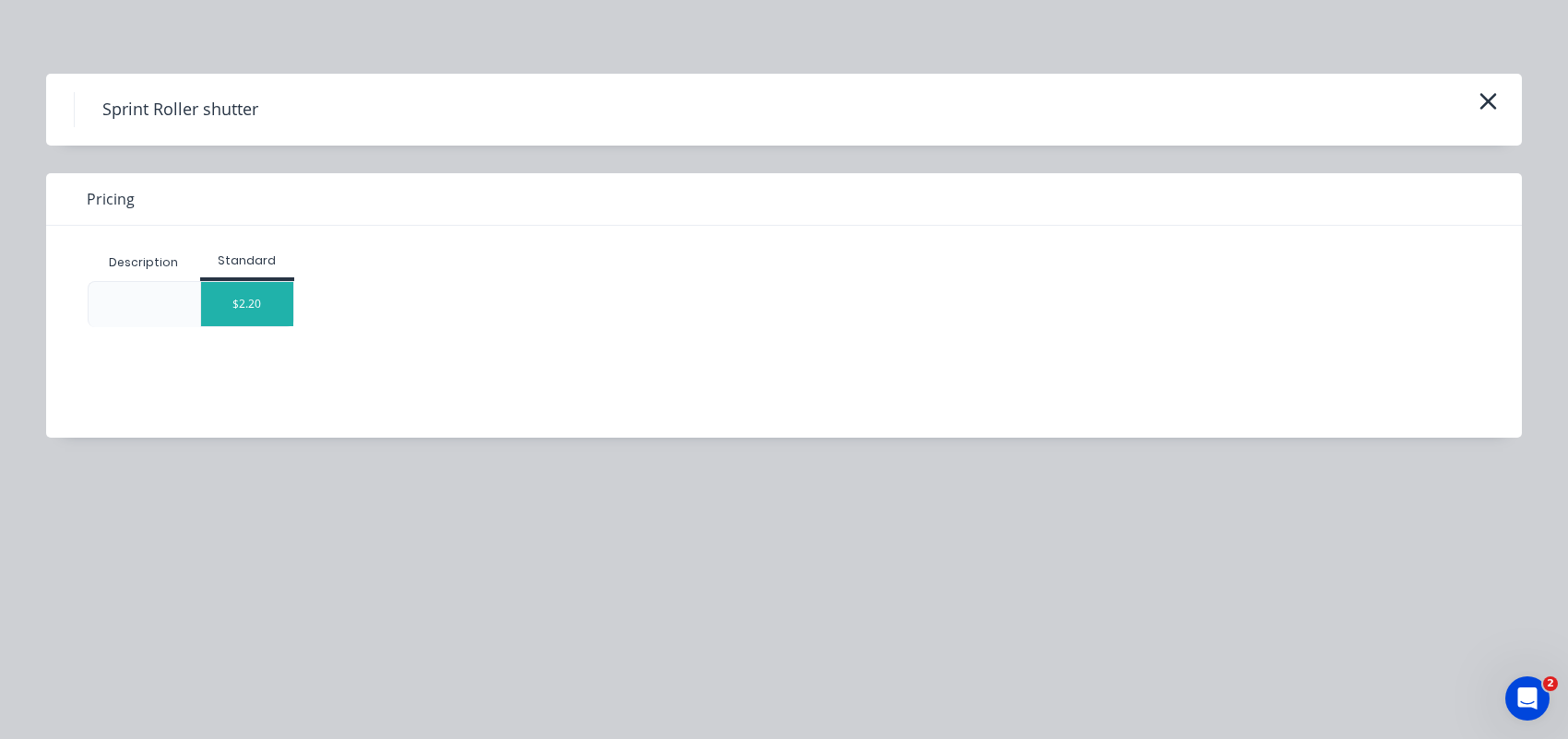
click at [245, 300] on div "$2.20" at bounding box center [246, 305] width 92 height 45
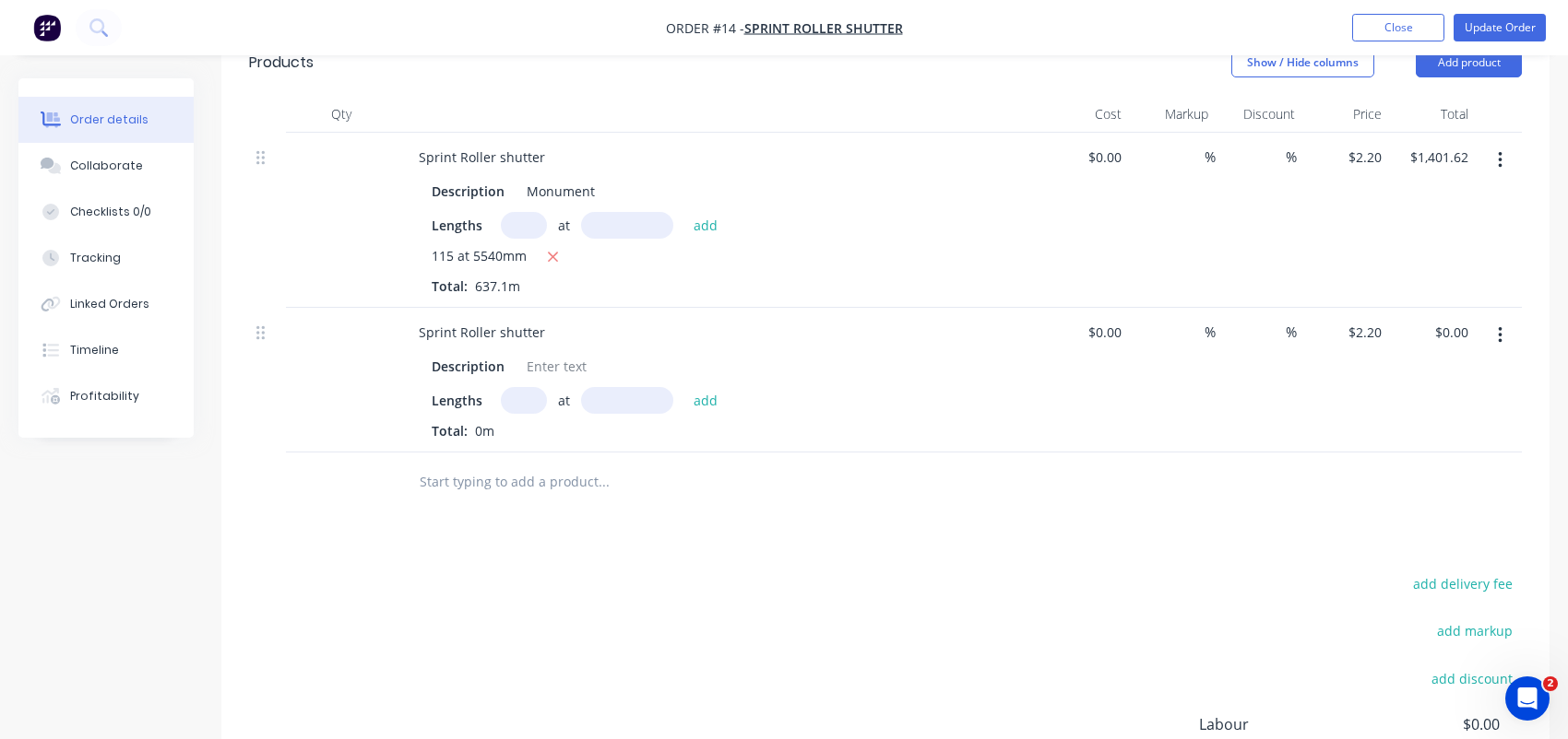
scroll to position [460, 0]
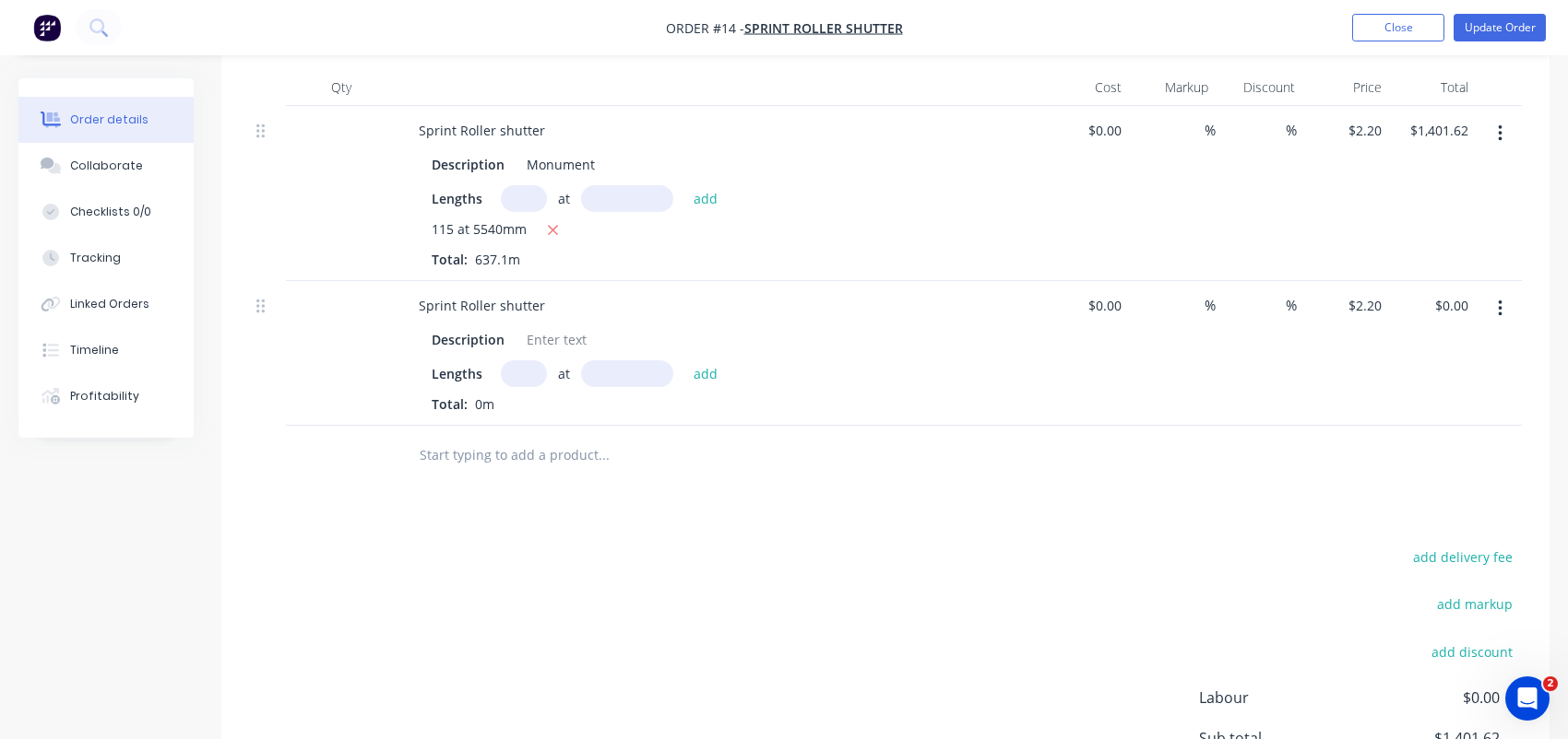
click at [519, 376] on input "text" at bounding box center [524, 373] width 46 height 27
type input "52"
click at [608, 362] on input "text" at bounding box center [626, 373] width 92 height 27
type input "6570mm"
click at [691, 369] on button "add" at bounding box center [706, 372] width 44 height 25
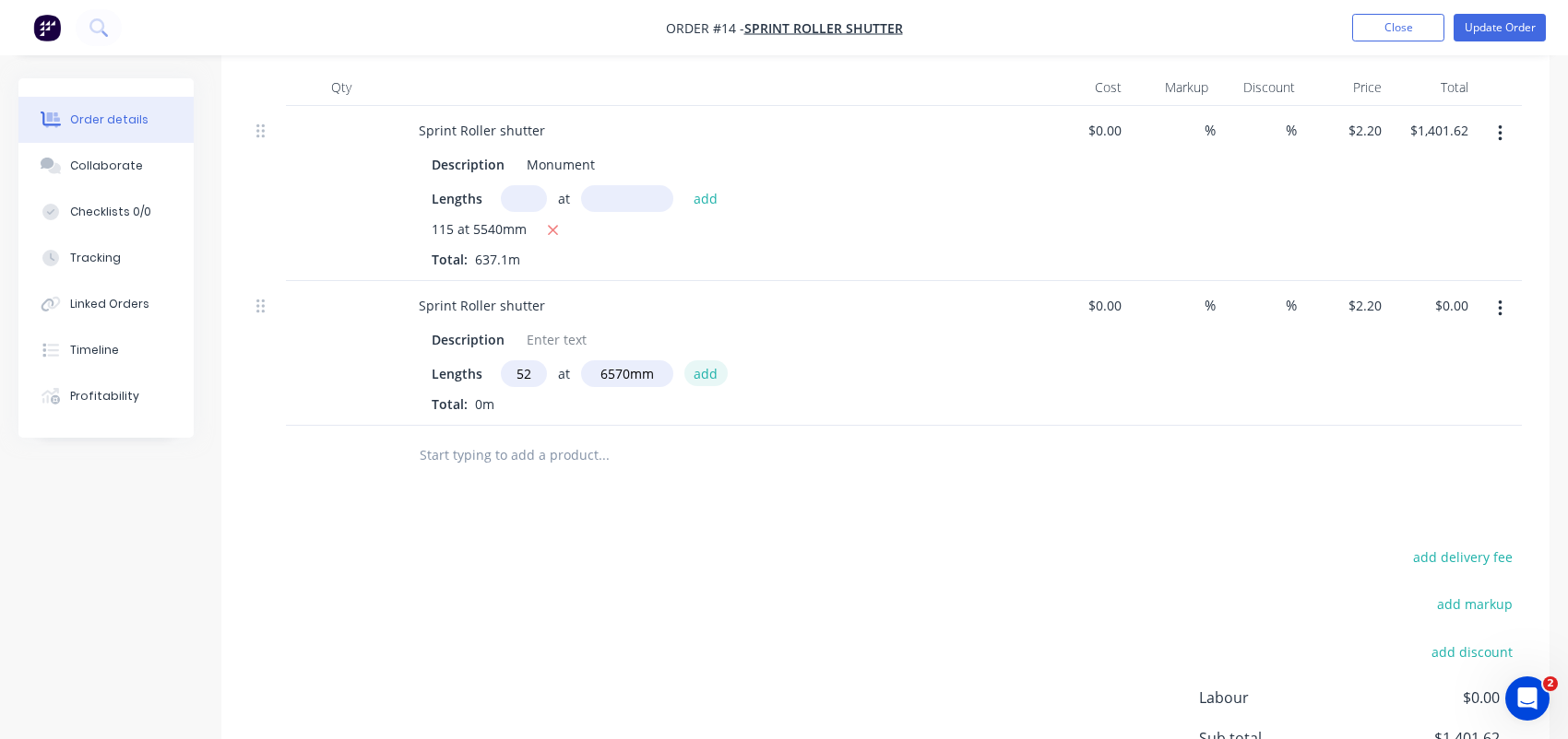
type input "$751.61"
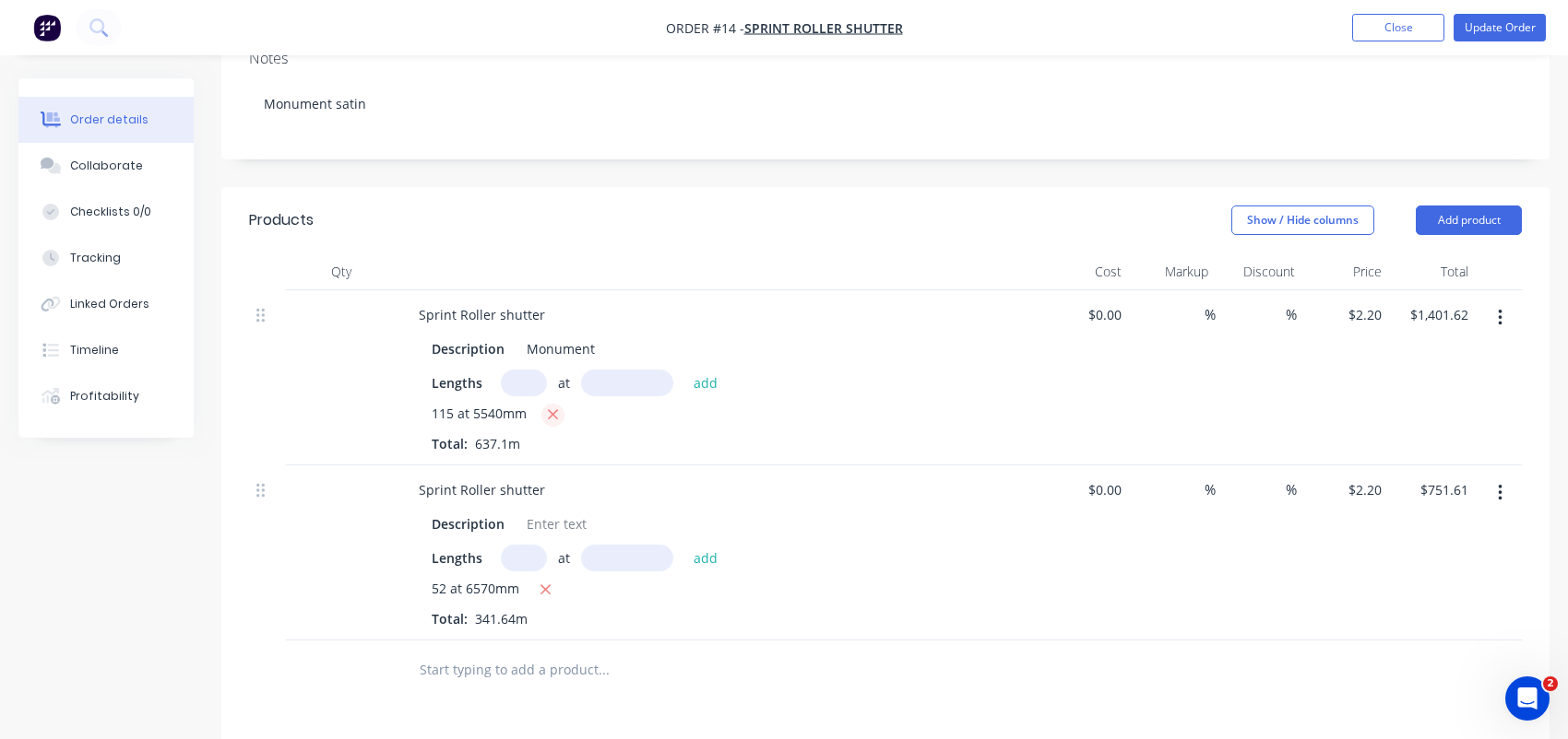
scroll to position [369, 0]
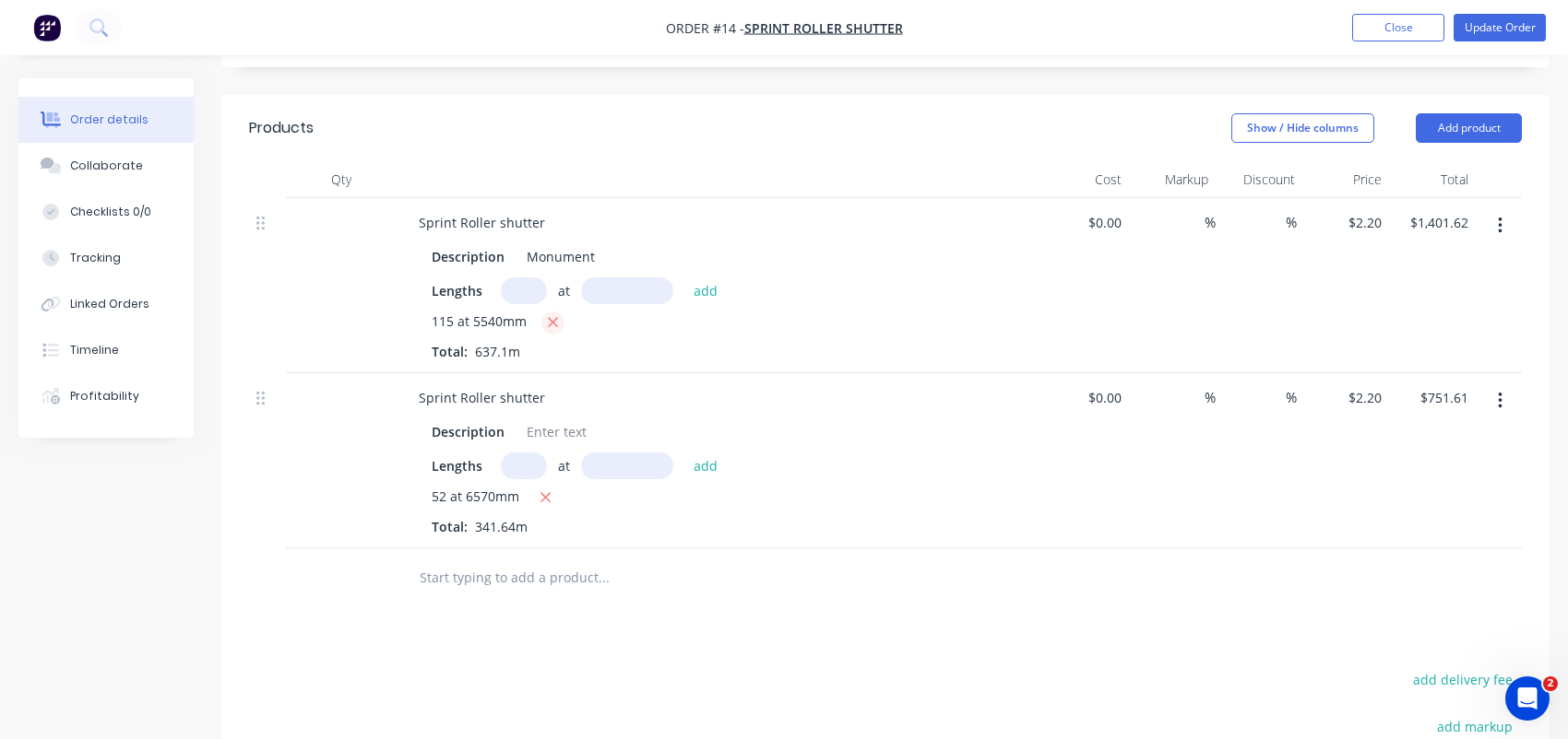
click at [555, 325] on icon "button" at bounding box center [553, 322] width 10 height 10
type input "$0.00"
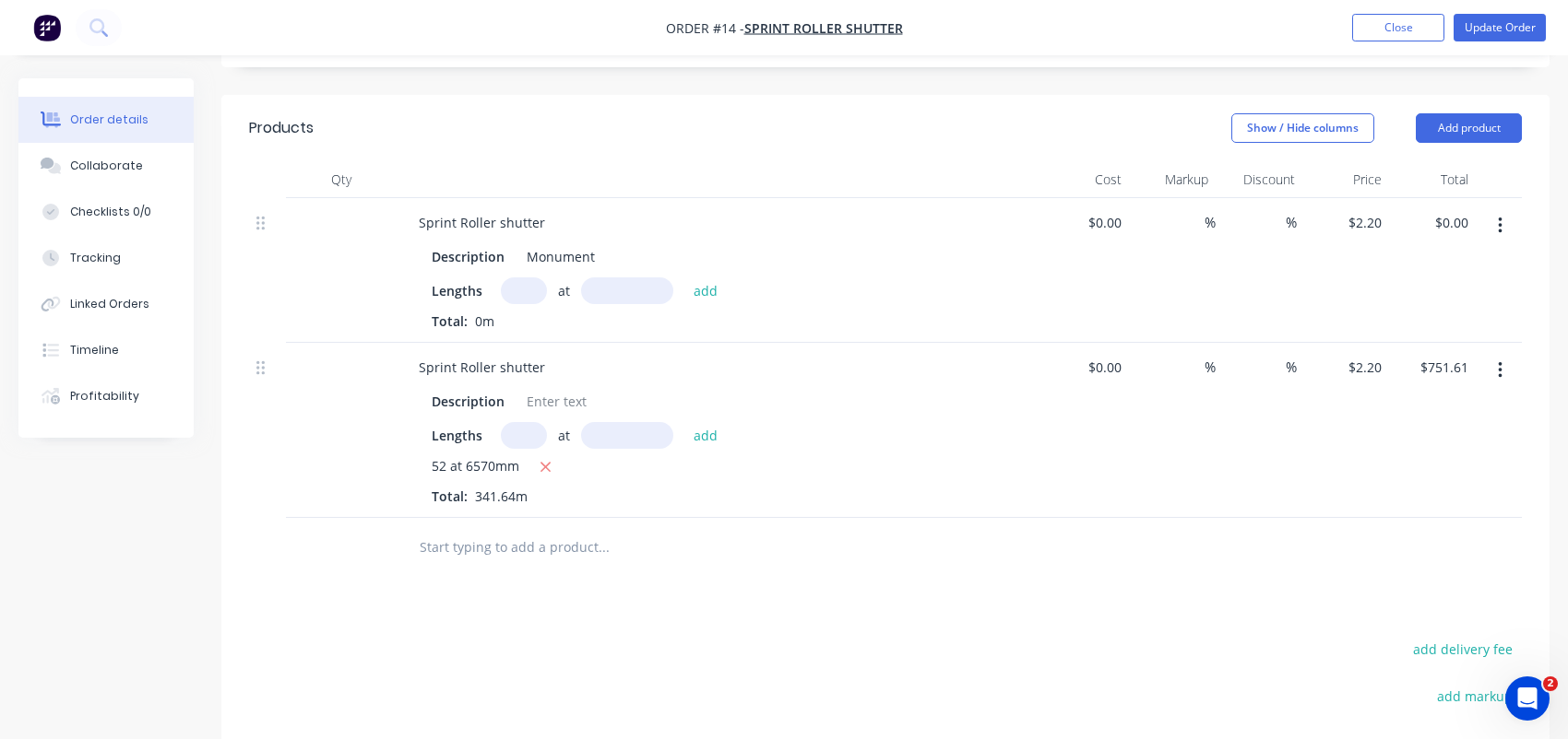
click at [1494, 214] on button "button" at bounding box center [1499, 226] width 44 height 33
click at [1454, 371] on div "Delete" at bounding box center [1433, 384] width 142 height 27
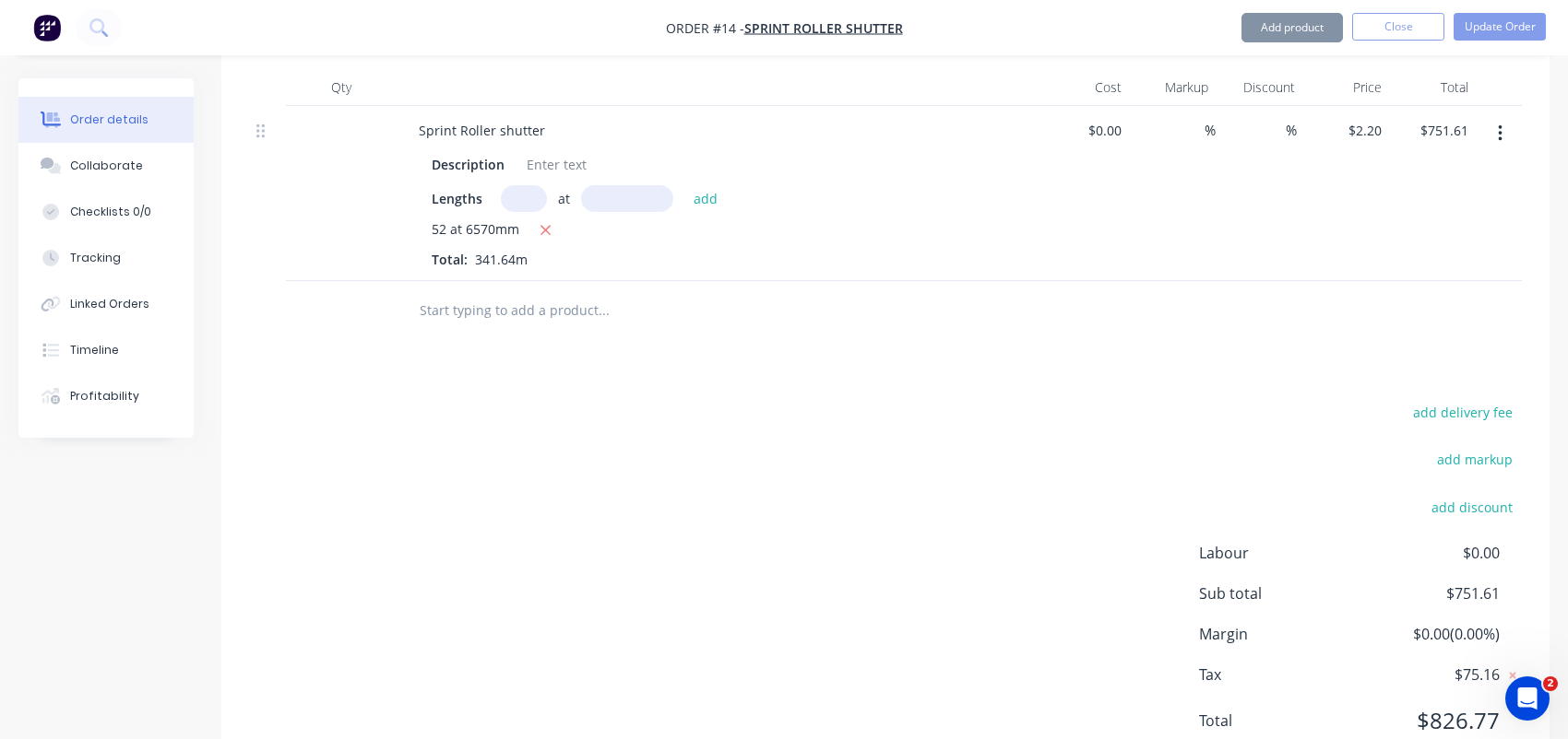
scroll to position [532, 0]
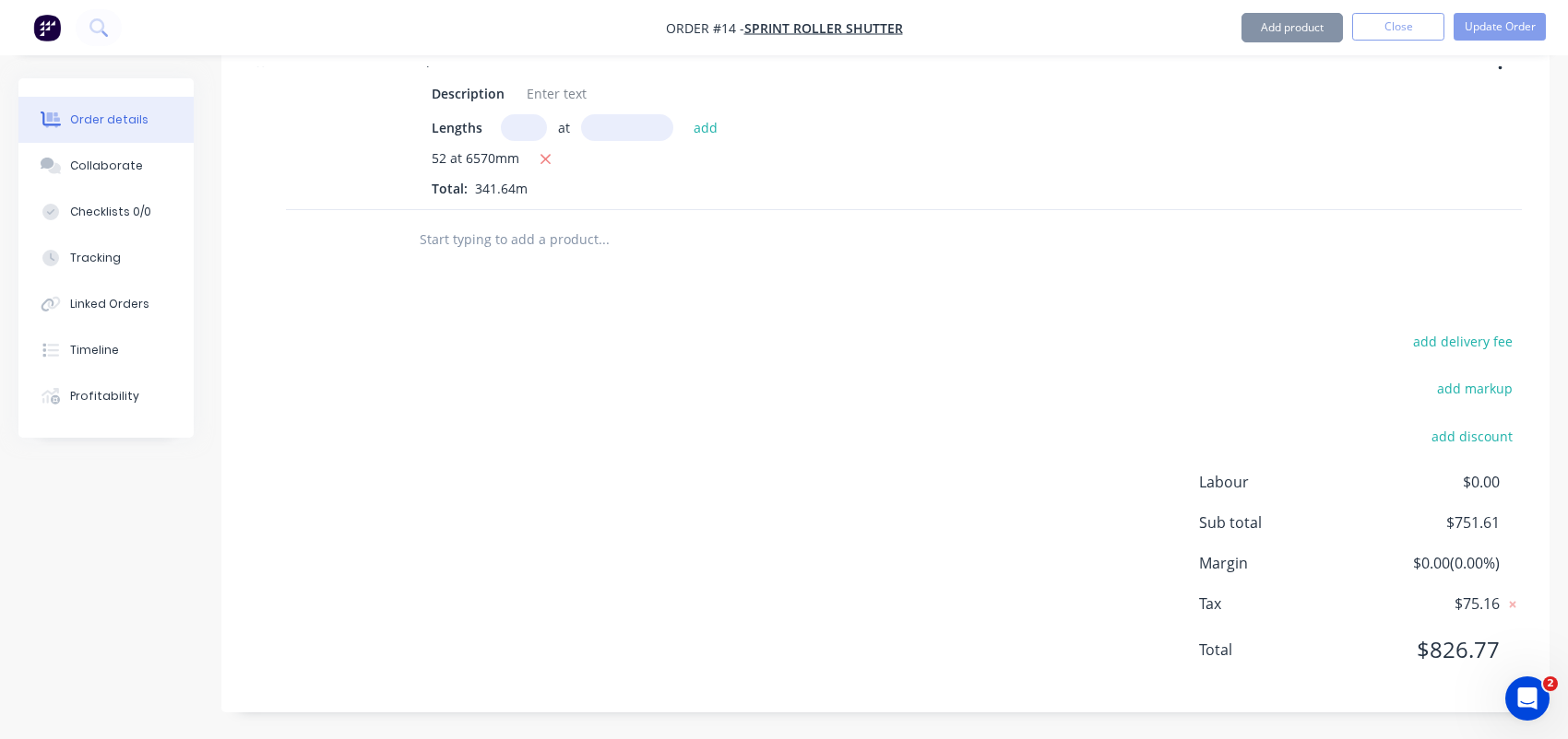
click at [499, 240] on input "text" at bounding box center [603, 240] width 369 height 37
click at [846, 270] on div "Products Show / Hide columns Add product Qty Cost Markup Discount Price Total S…" at bounding box center [884, 322] width 1327 height 781
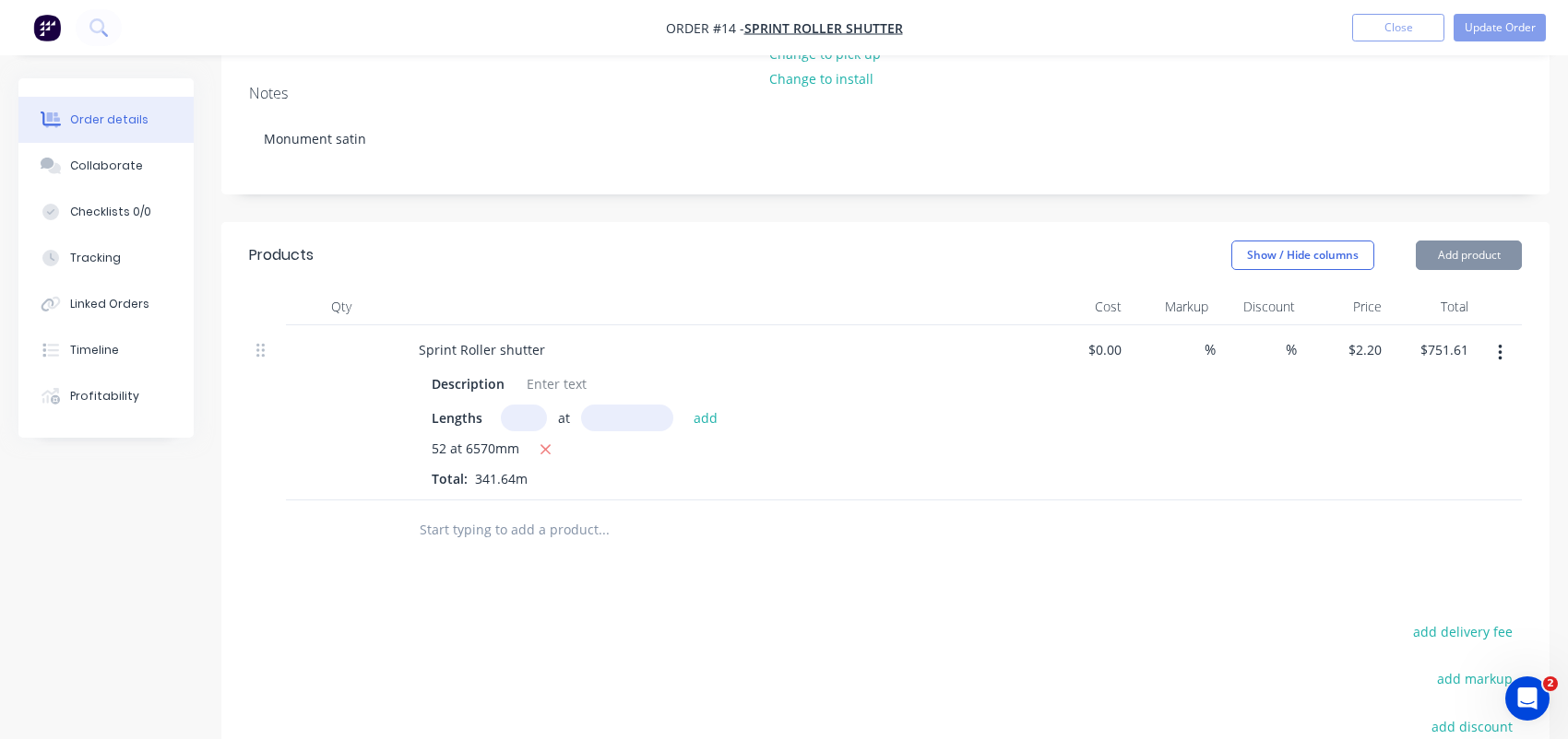
scroll to position [0, 0]
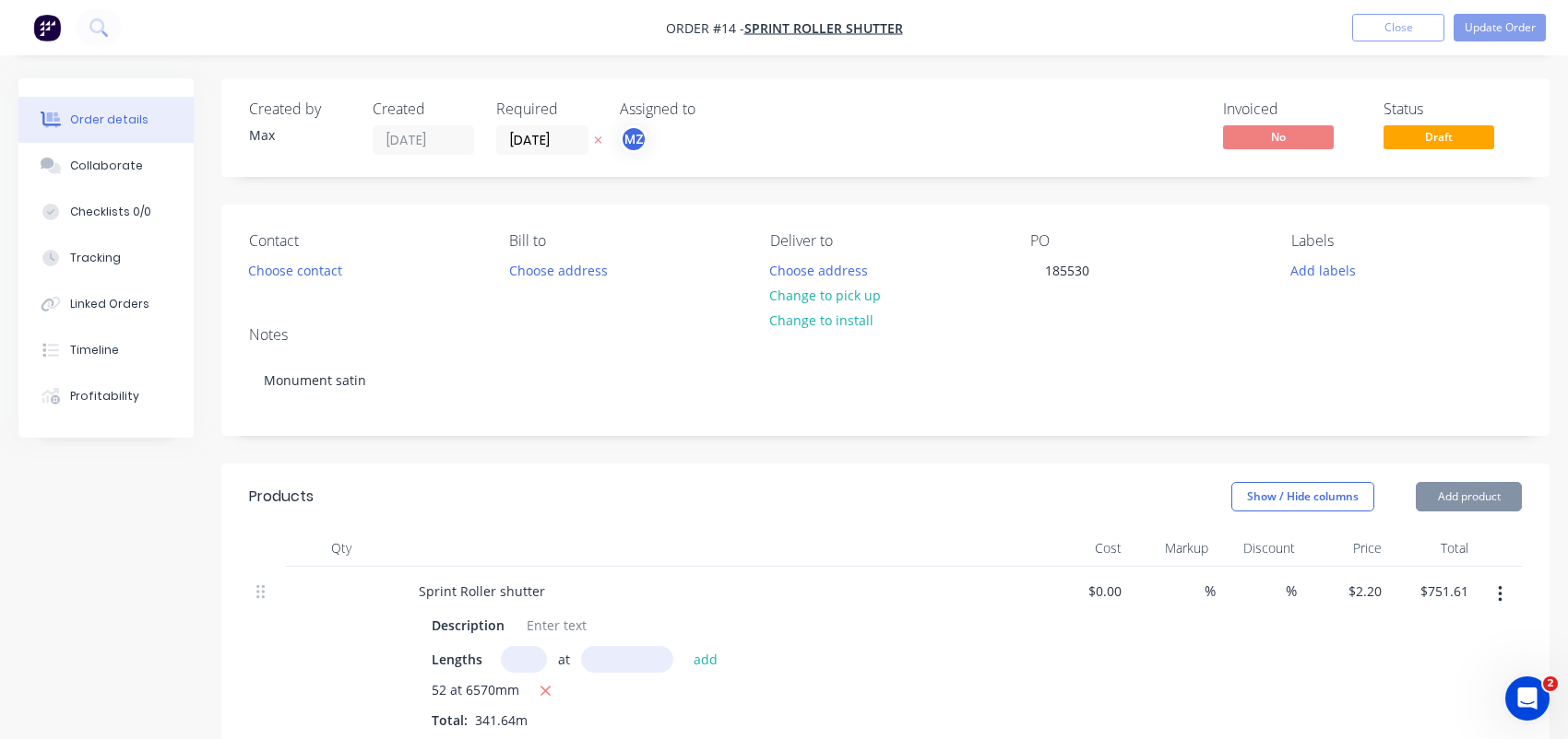
click at [1457, 139] on span "Draft" at bounding box center [1438, 136] width 111 height 23
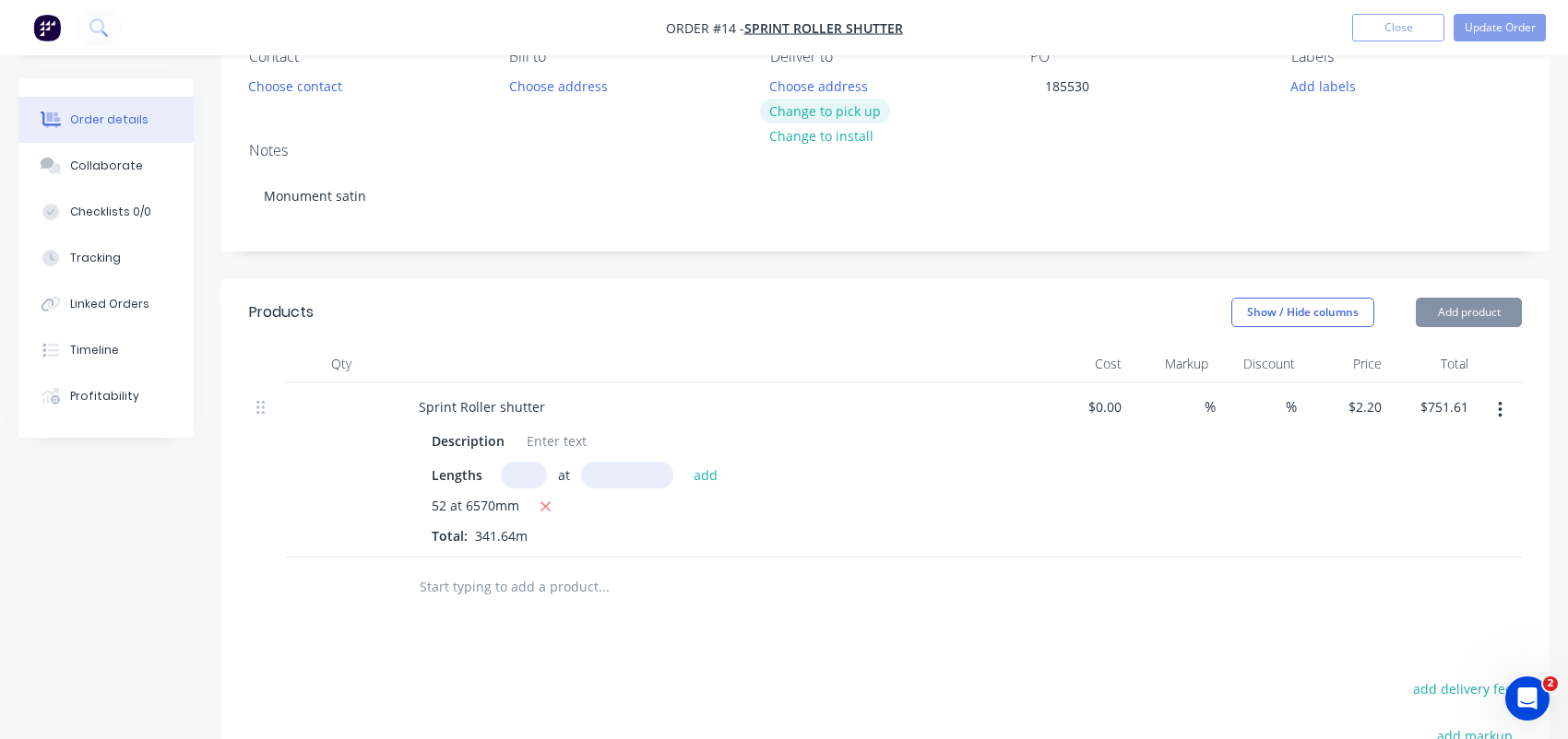
scroll to position [369, 0]
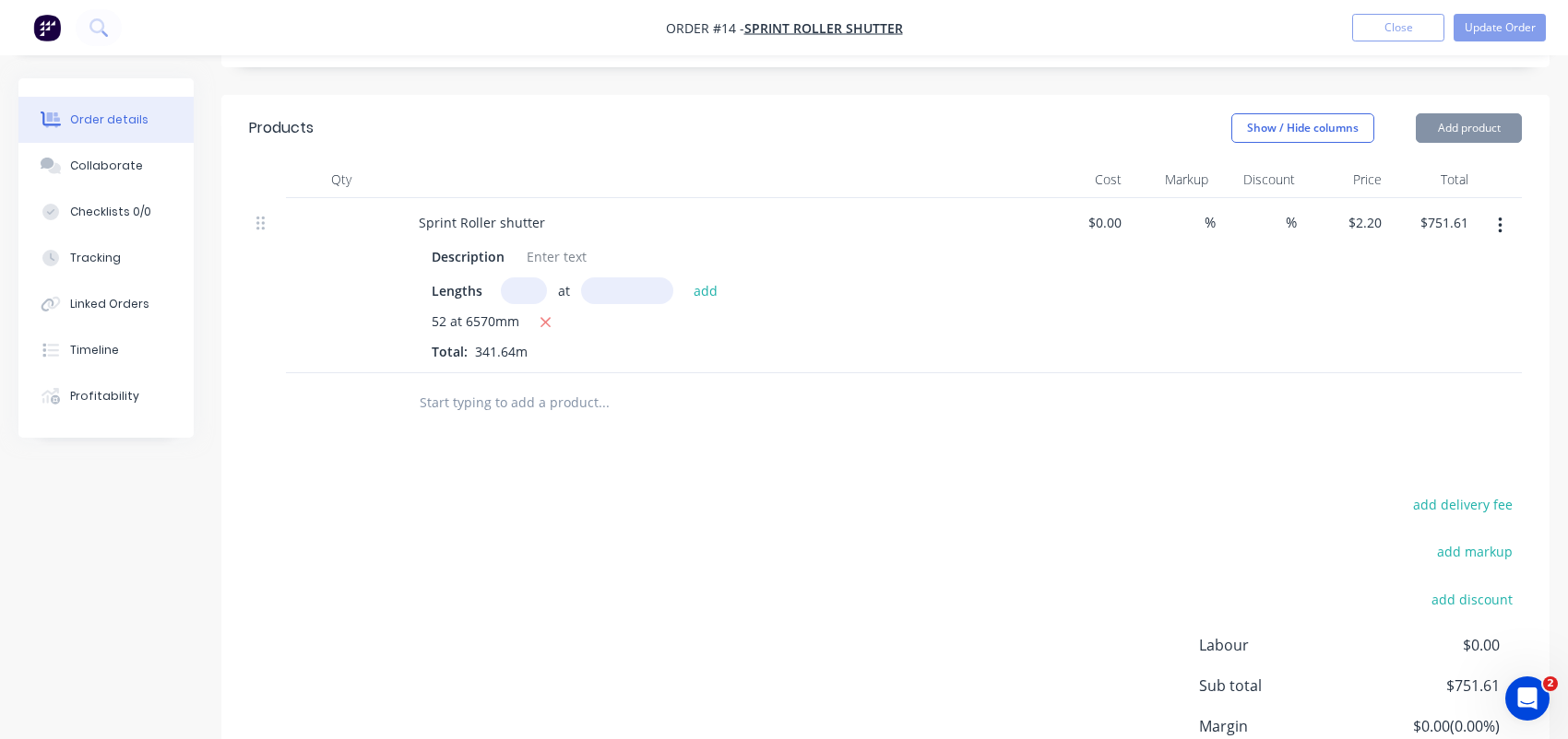
click at [625, 291] on input "text" at bounding box center [626, 291] width 92 height 27
click at [725, 373] on div at bounding box center [728, 403] width 664 height 60
click at [558, 412] on input "text" at bounding box center [603, 403] width 369 height 37
click at [1437, 227] on input "751.61" at bounding box center [1447, 222] width 58 height 27
type input "$751.61"
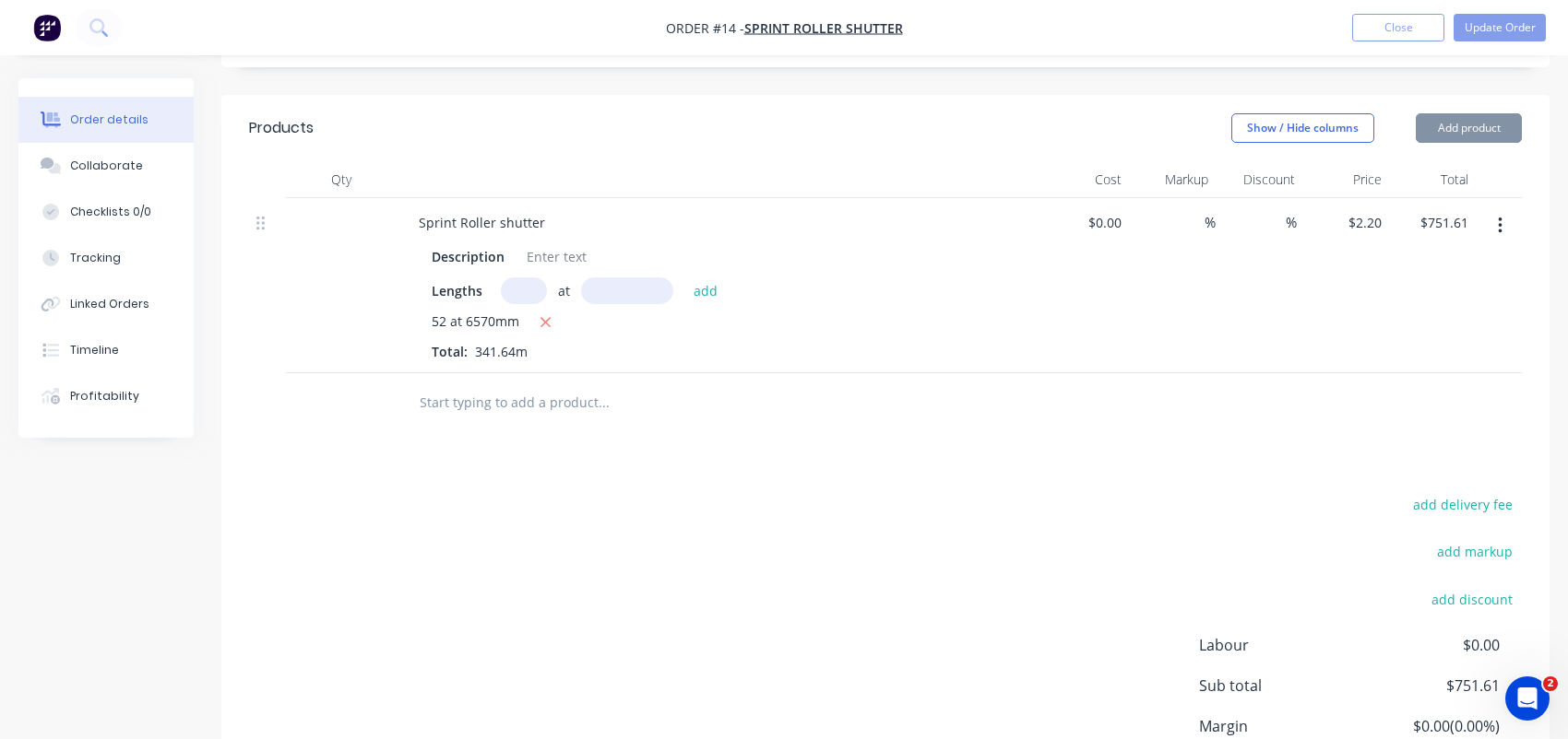
click at [1395, 304] on div "$751.61 $751.61" at bounding box center [1431, 285] width 86 height 175
click at [1233, 119] on button "Show / Hide columns" at bounding box center [1302, 128] width 143 height 30
click at [1251, 188] on label "Cost" at bounding box center [1254, 188] width 33 height 16
click at [1238, 180] on input "Cost" at bounding box center [1238, 180] width 0 height 0
click at [1253, 211] on span at bounding box center [1261, 212] width 16 height 16
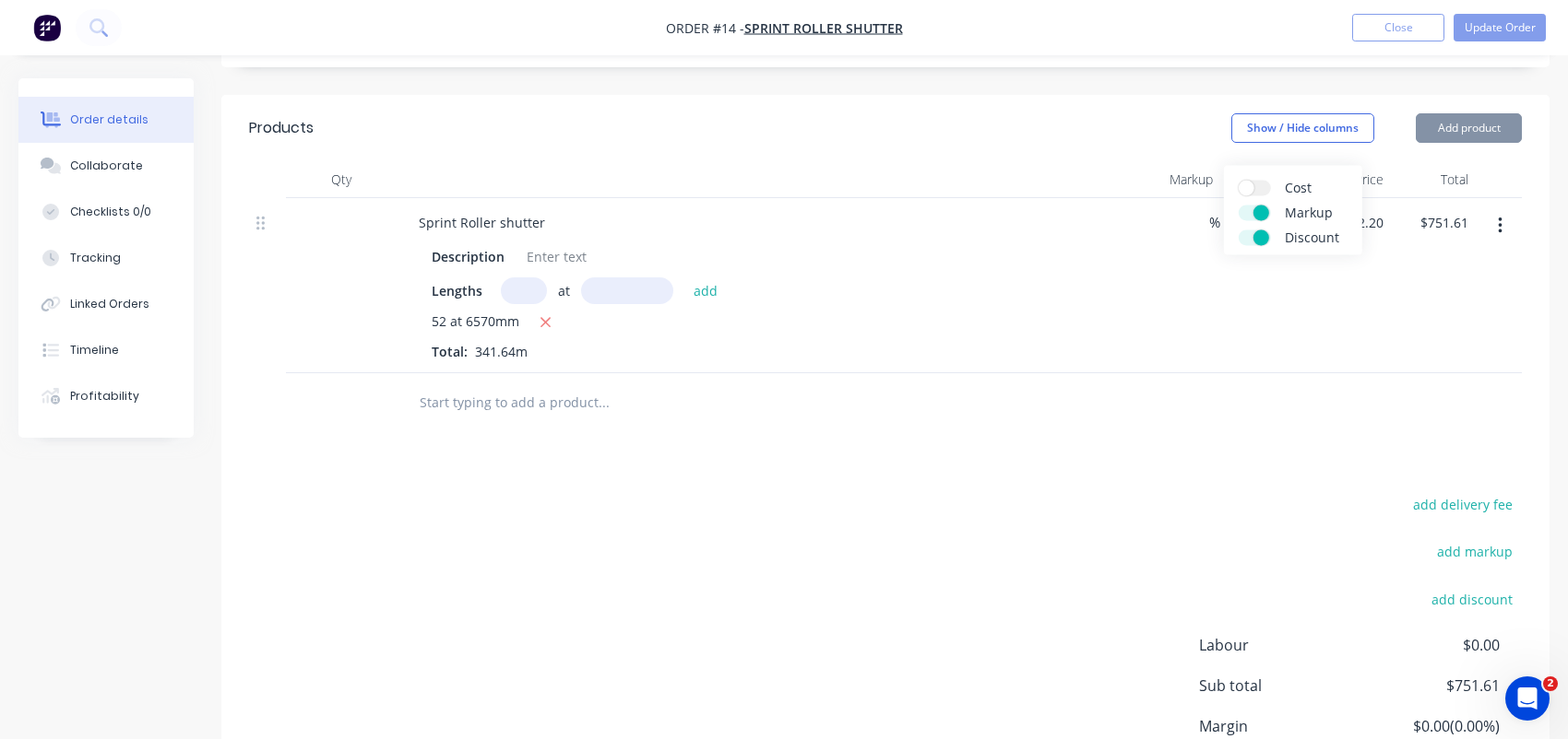
click at [1238, 204] on input "Markup" at bounding box center [1238, 204] width 0 height 0
click at [1245, 236] on label "Discount" at bounding box center [1254, 237] width 33 height 16
click at [1238, 229] on input "Discount" at bounding box center [1238, 229] width 0 height 0
click at [1206, 426] on div at bounding box center [885, 403] width 1273 height 60
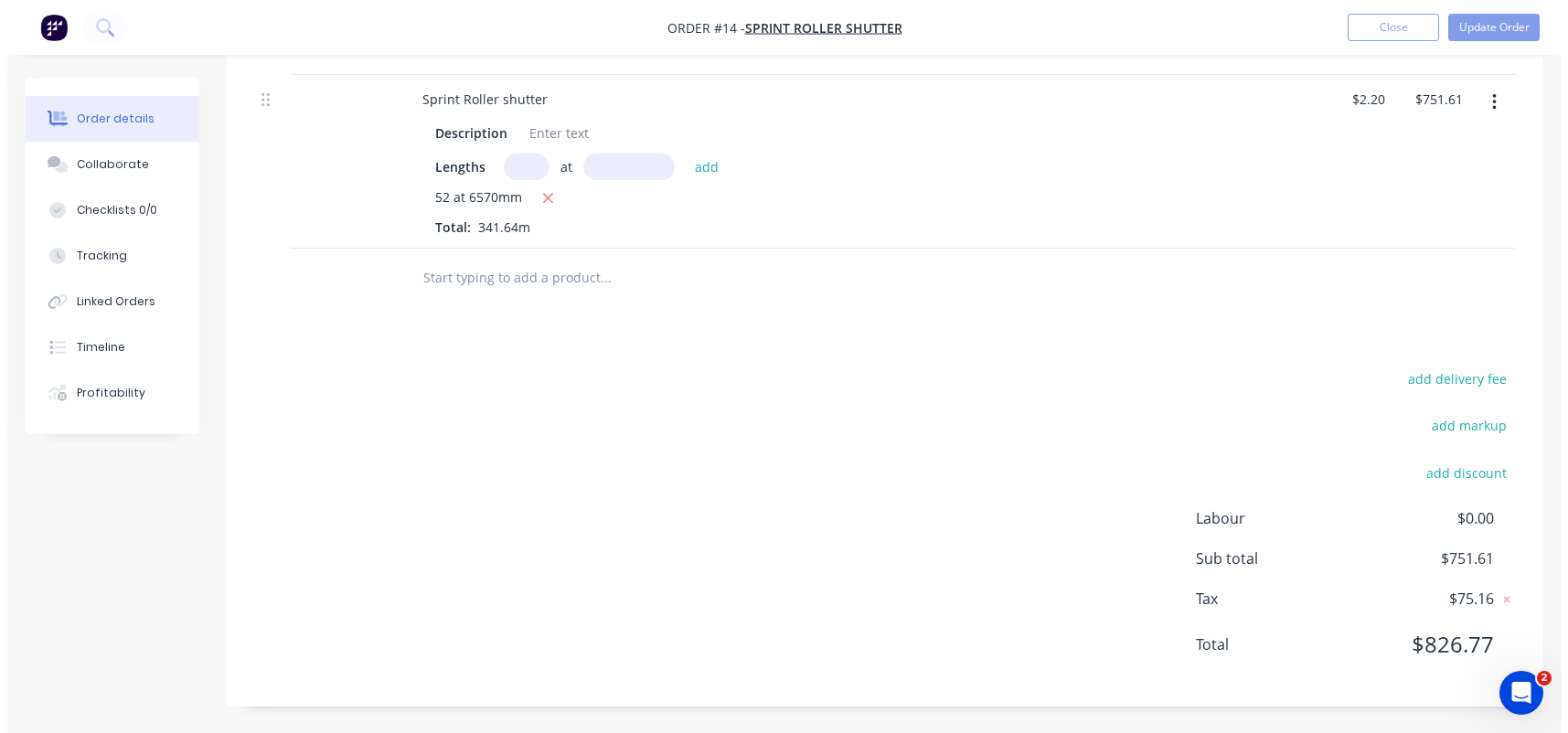
scroll to position [0, 0]
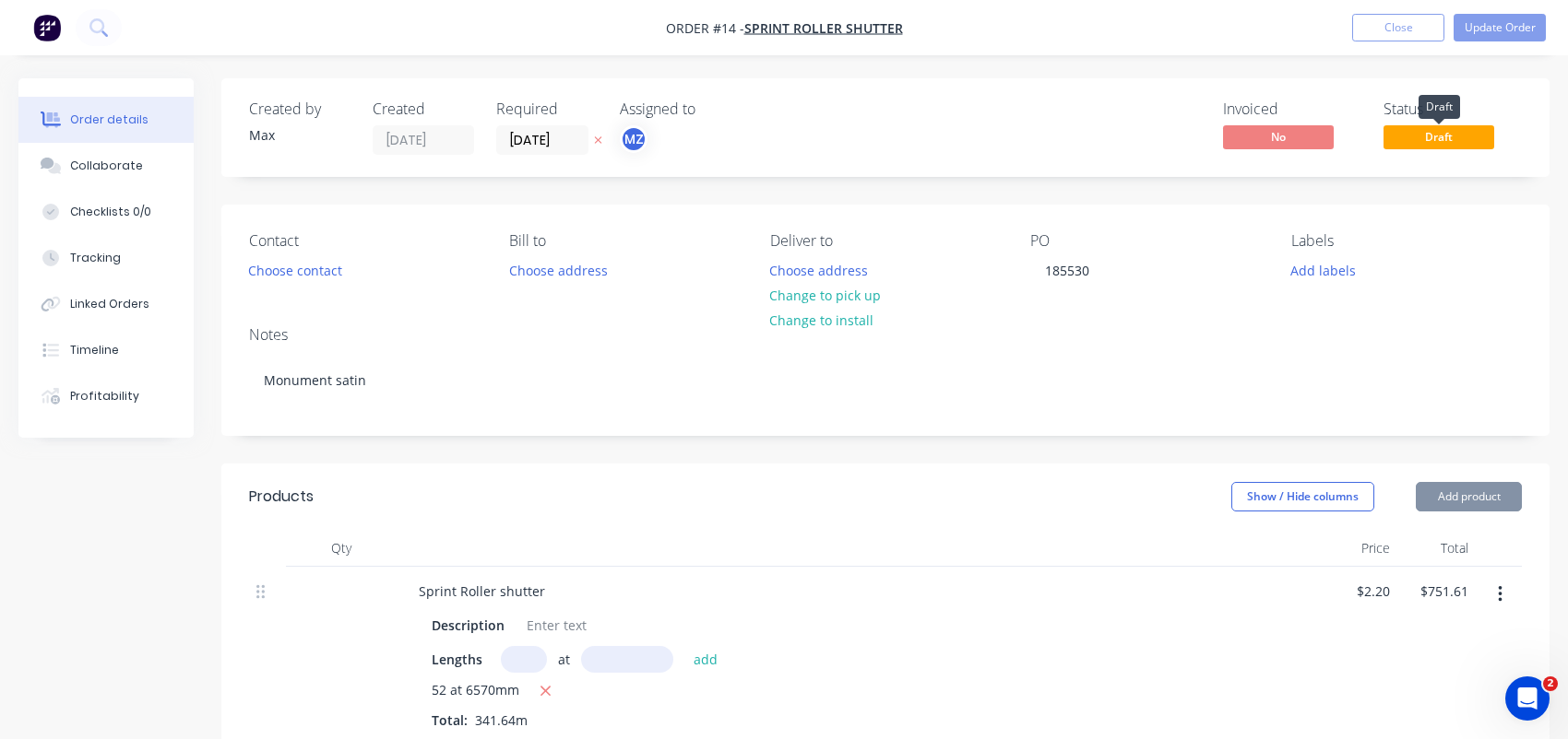
click at [1456, 136] on span "Draft" at bounding box center [1438, 136] width 111 height 23
click at [1314, 507] on button "Show / Hide columns" at bounding box center [1302, 497] width 143 height 30
click at [1314, 496] on button "Show / Hide columns" at bounding box center [1302, 497] width 143 height 30
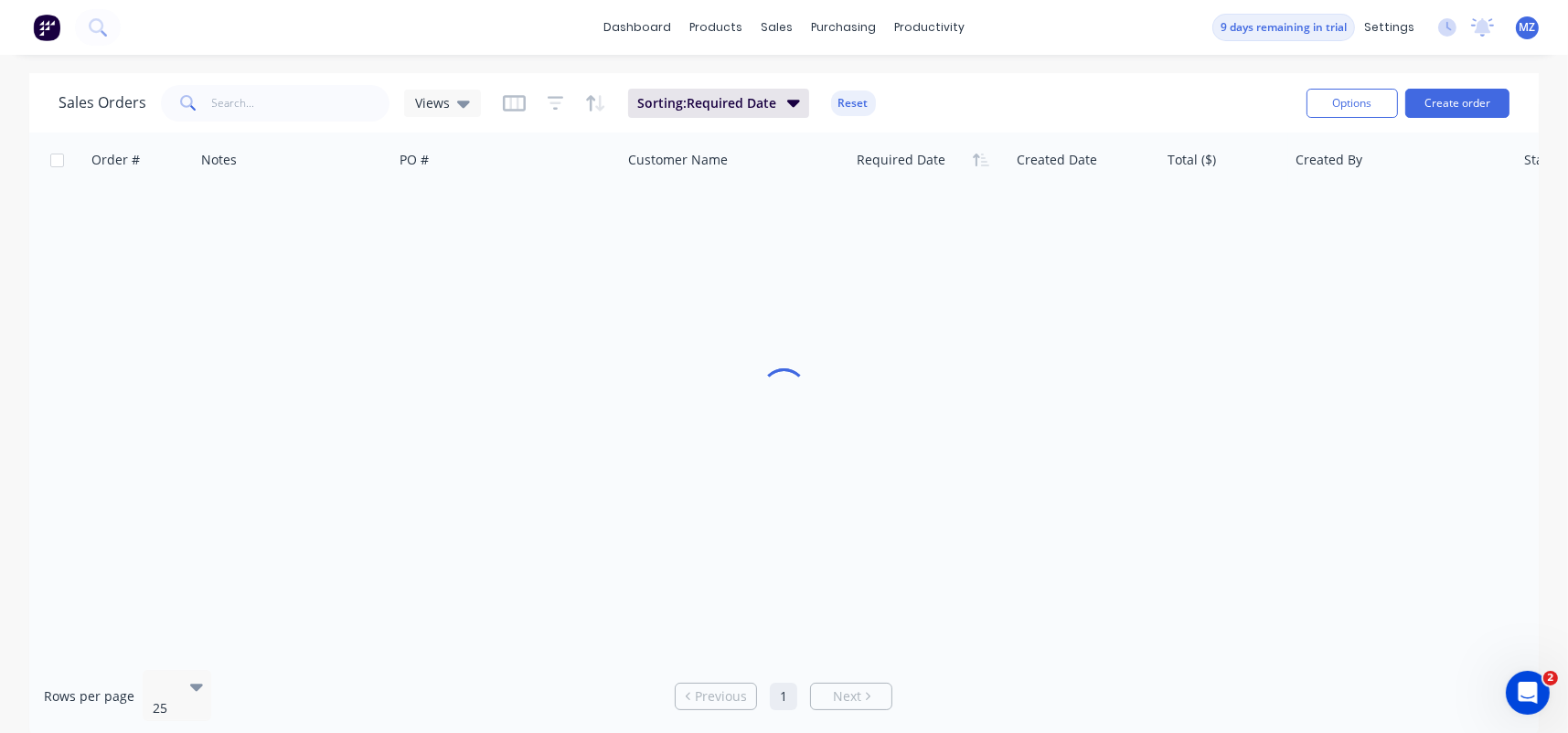
click at [54, 28] on img at bounding box center [47, 28] width 28 height 28
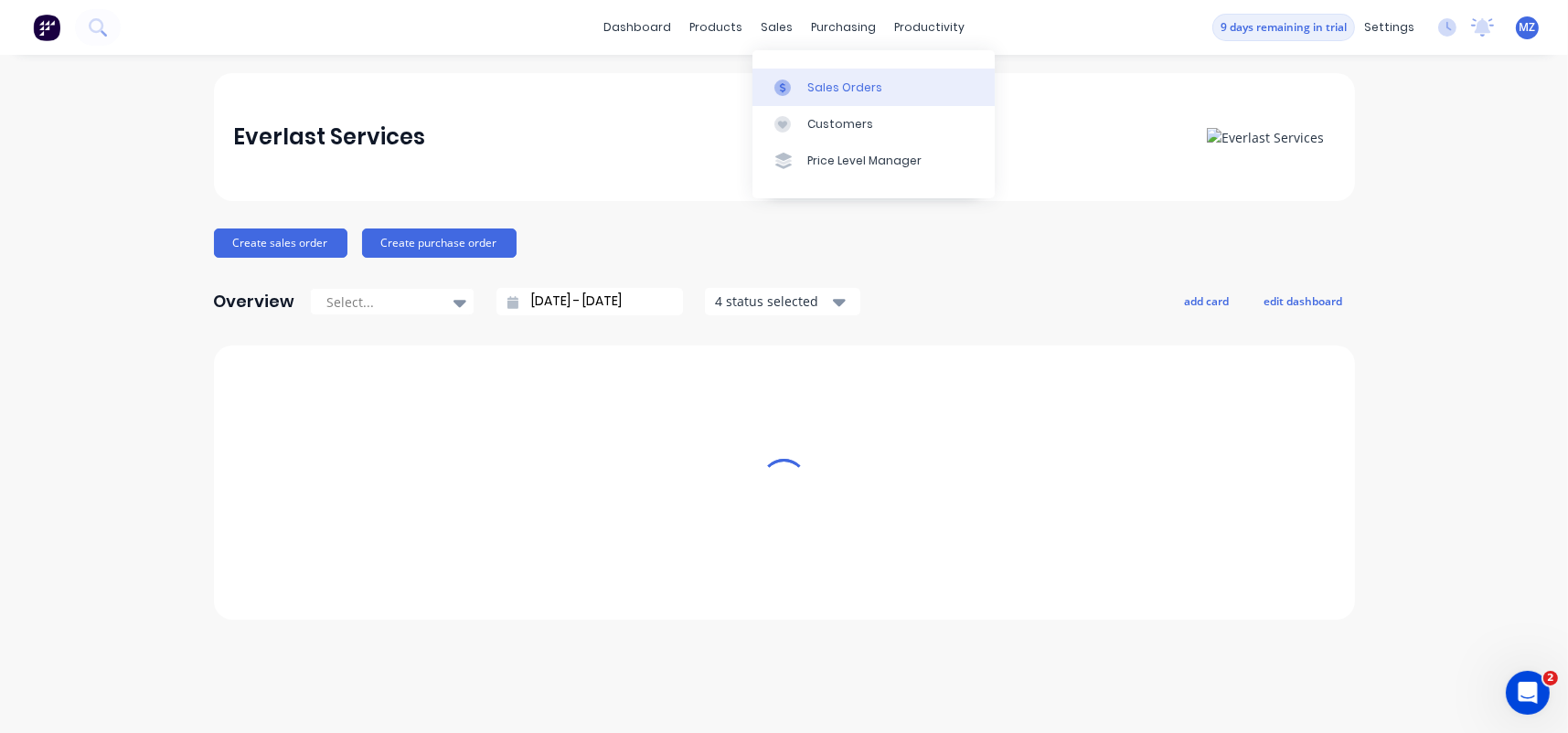
click at [819, 91] on div "Sales Orders" at bounding box center [845, 87] width 75 height 17
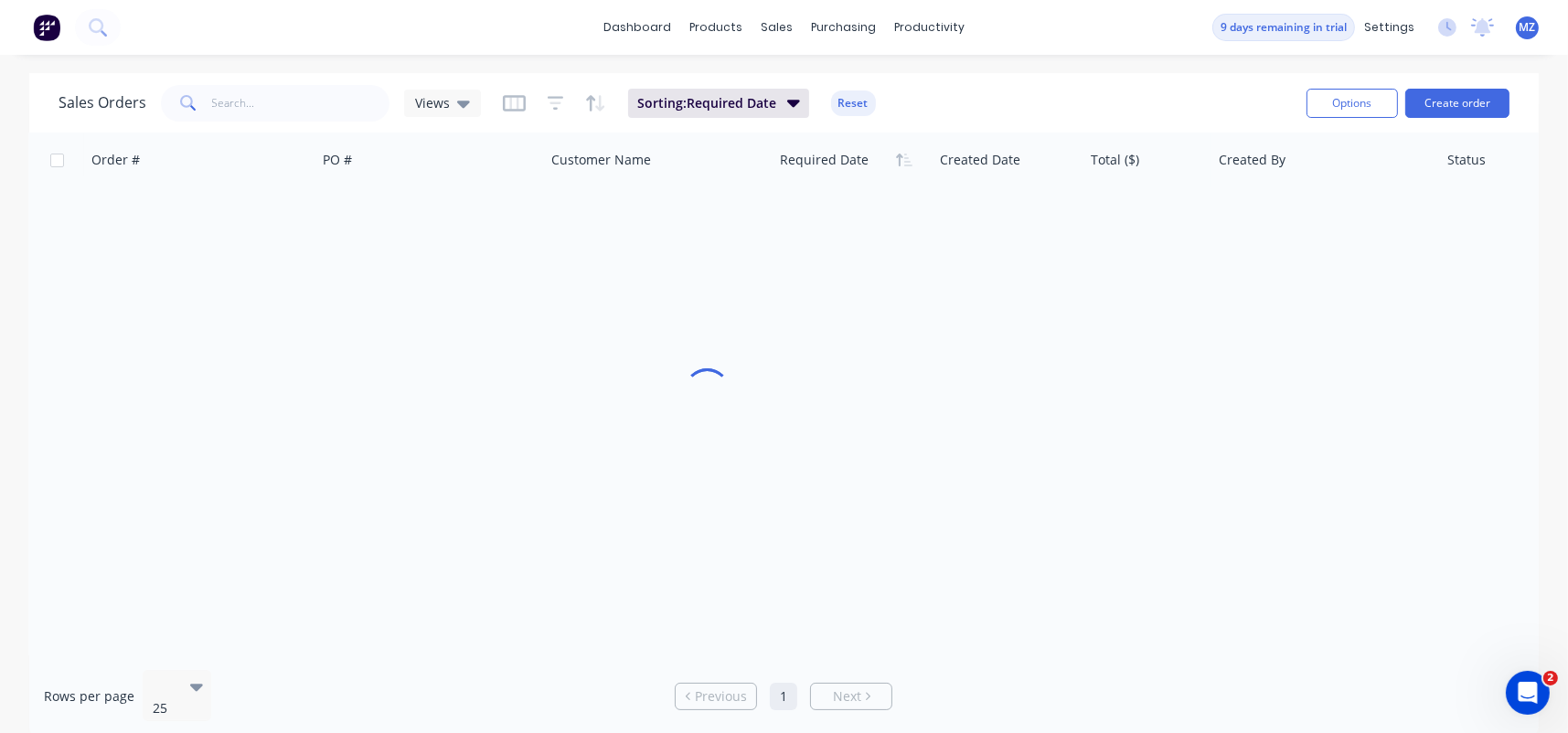
drag, startPoint x: 1262, startPoint y: 499, endPoint x: 1235, endPoint y: 609, distance: 113.3
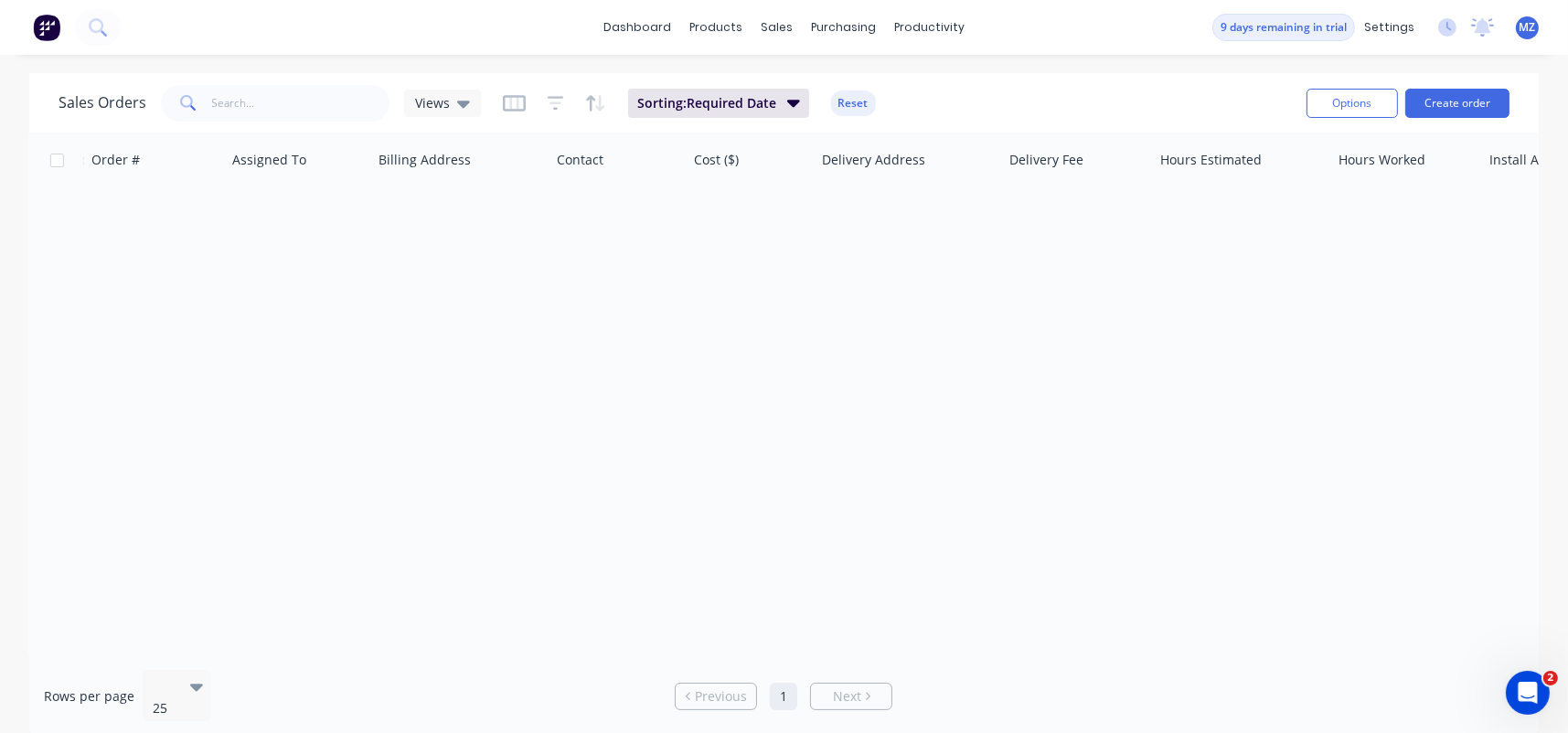
drag, startPoint x: 1169, startPoint y: 555, endPoint x: 1214, endPoint y: 553, distance: 45.0
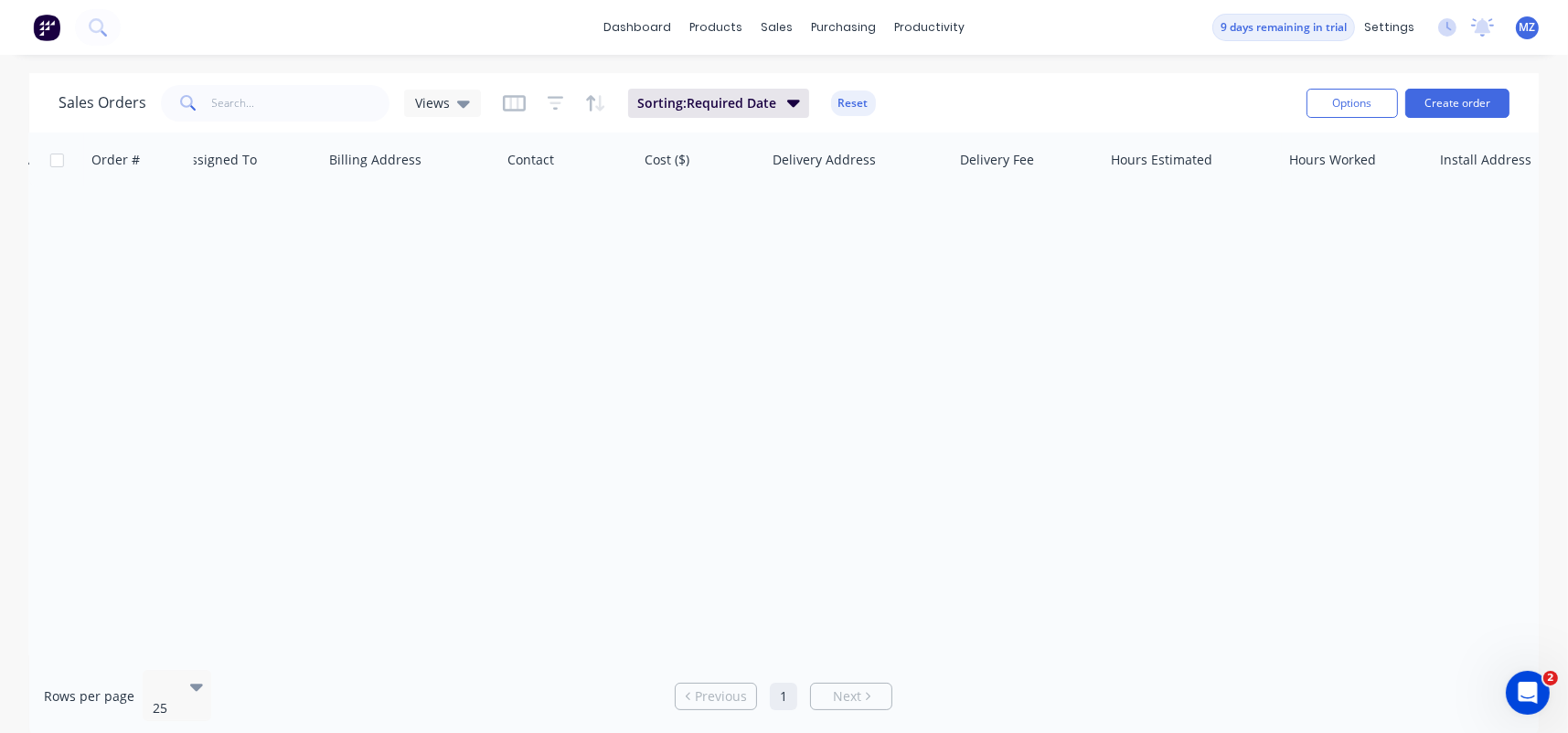
scroll to position [8, 0]
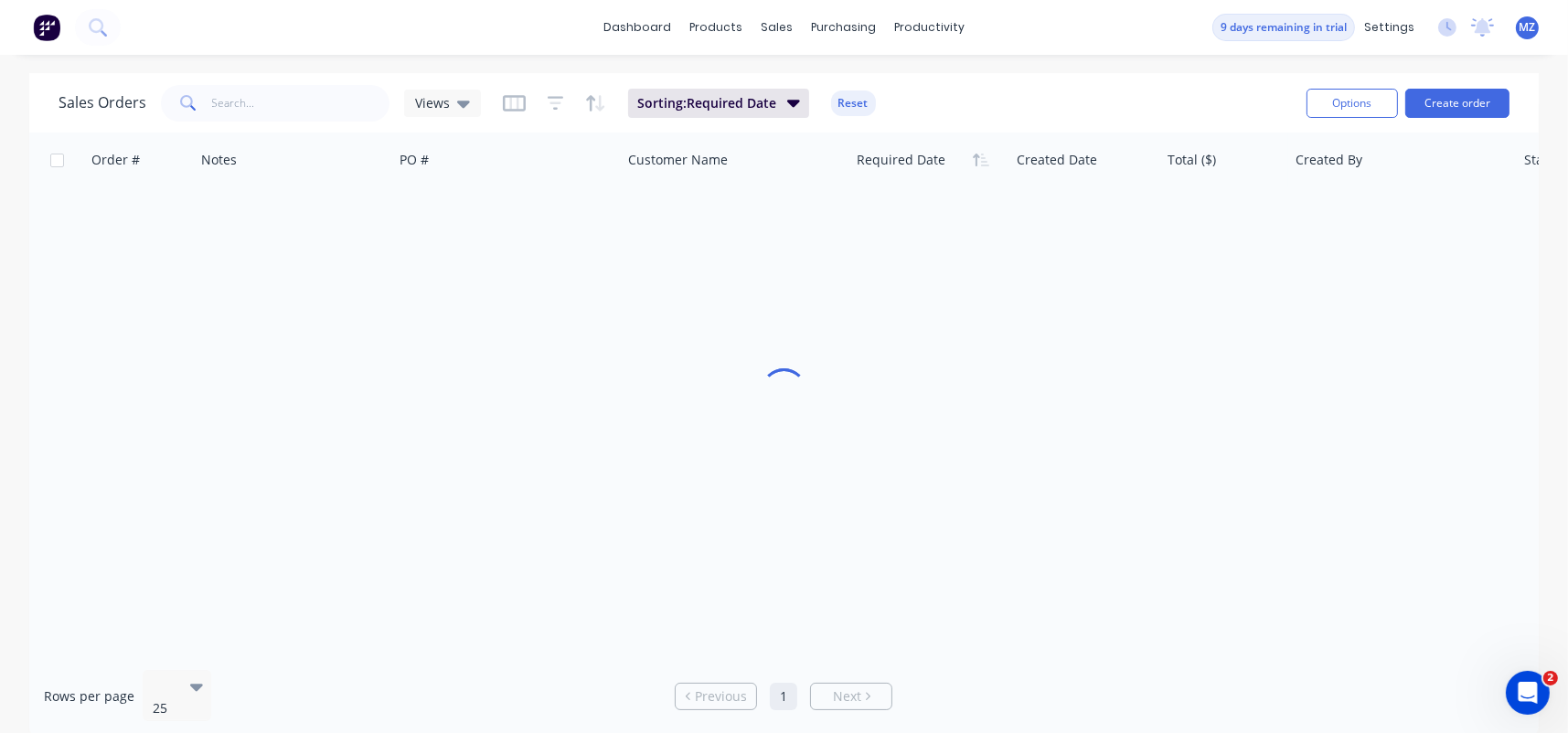
drag, startPoint x: 1213, startPoint y: 491, endPoint x: 671, endPoint y: 606, distance: 554.1
click at [282, 125] on div "Sales Orders Views Sorting: Required Date Reset Options Create order" at bounding box center [784, 102] width 1510 height 60
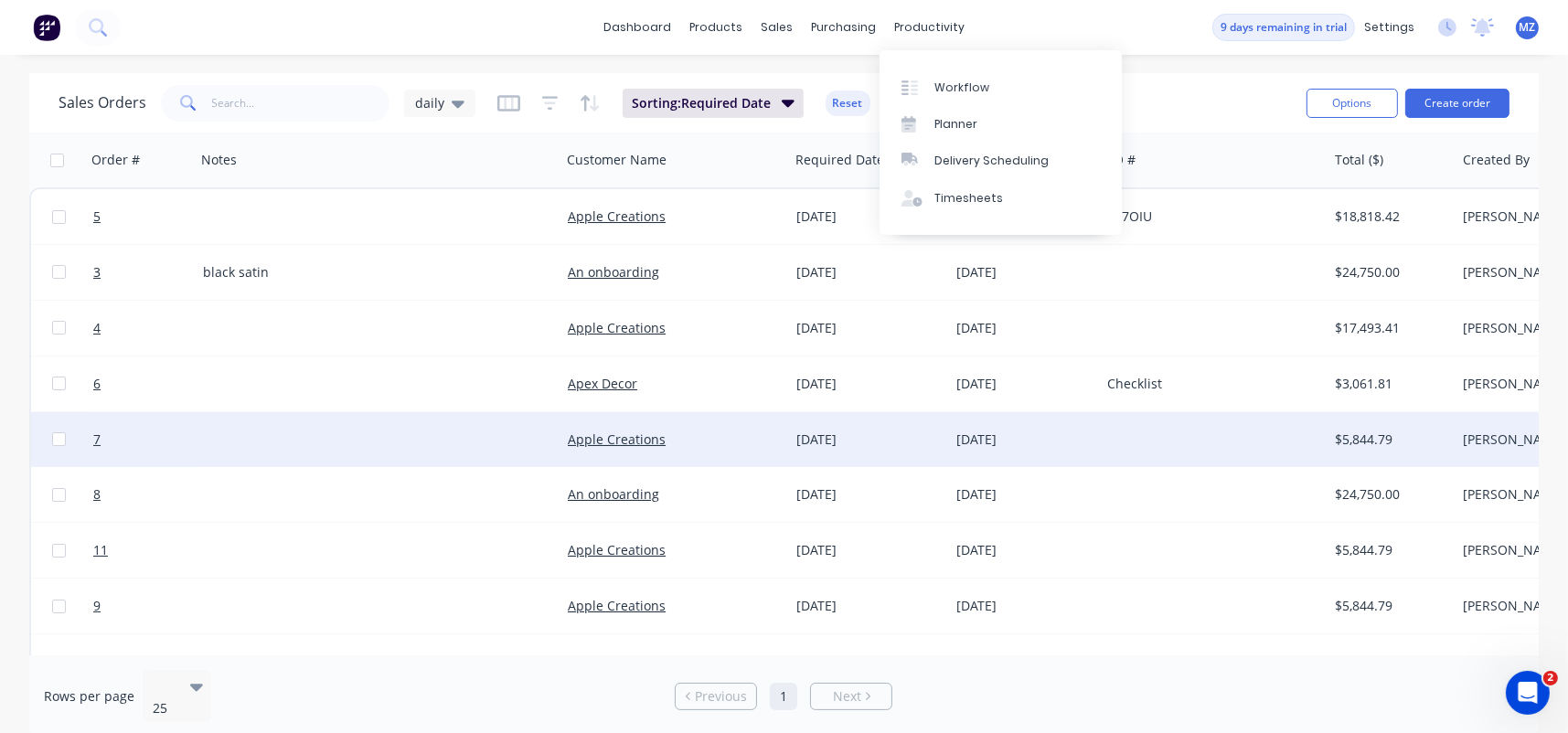
scroll to position [264, 0]
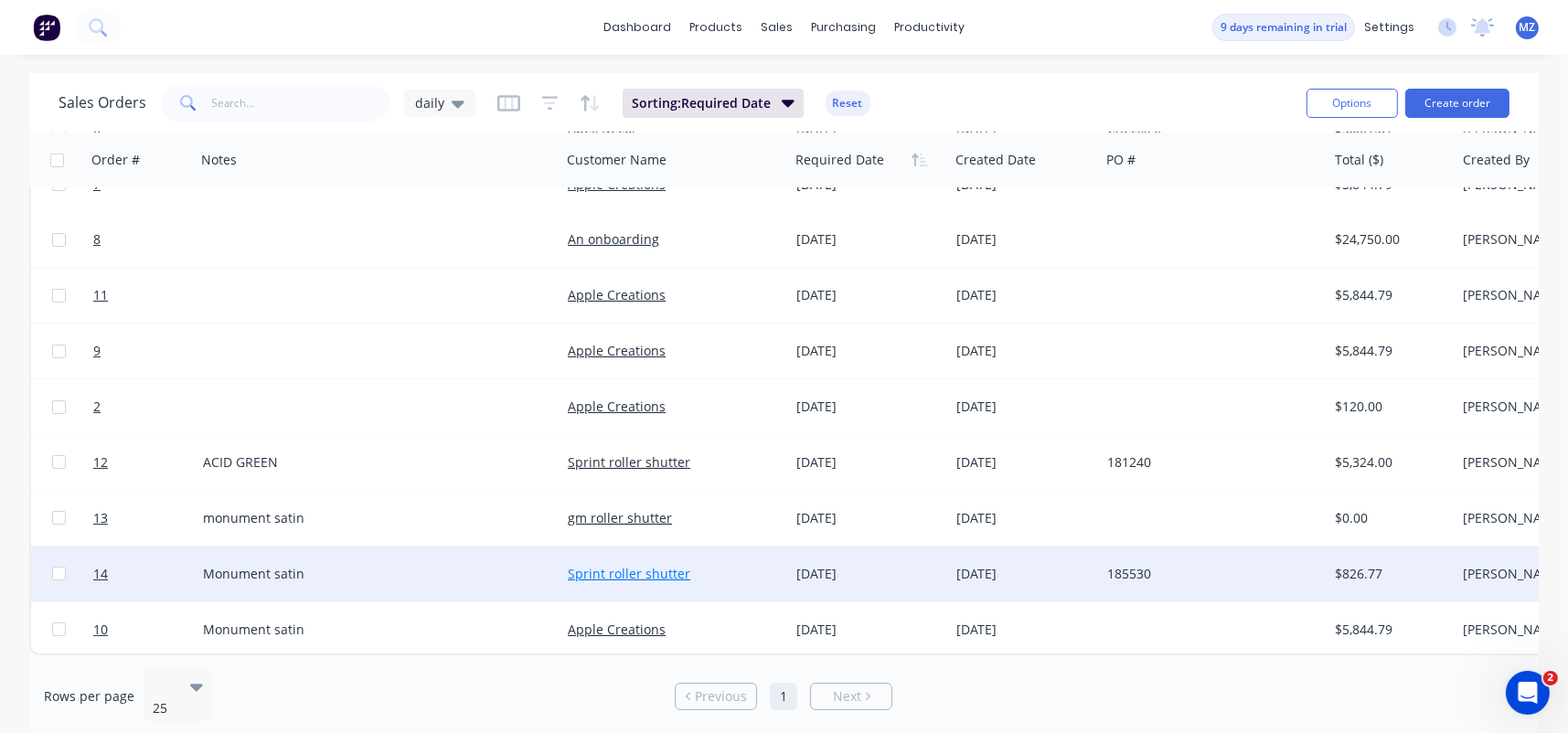
click at [579, 564] on link "Sprint roller shutter" at bounding box center [628, 573] width 123 height 17
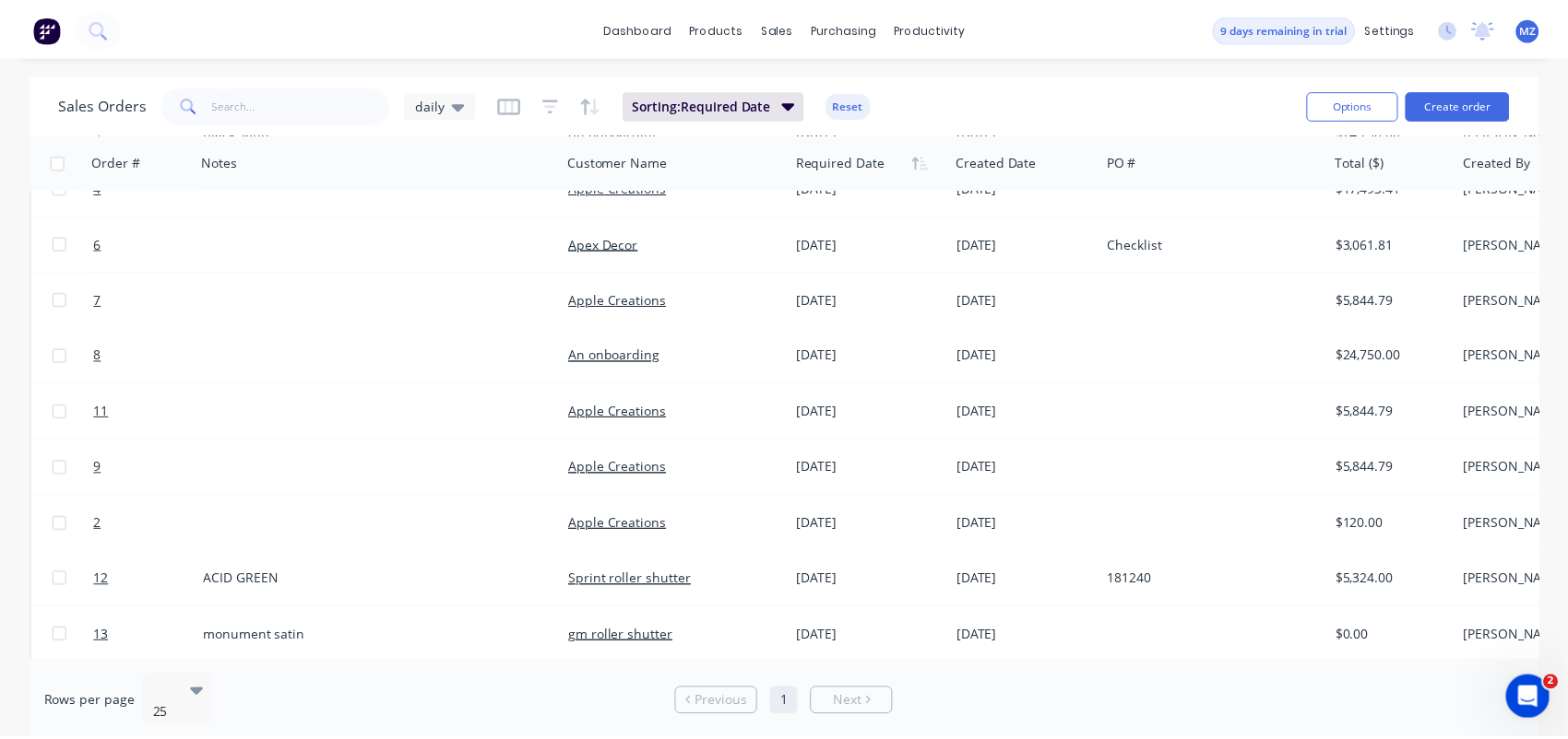
scroll to position [266, 0]
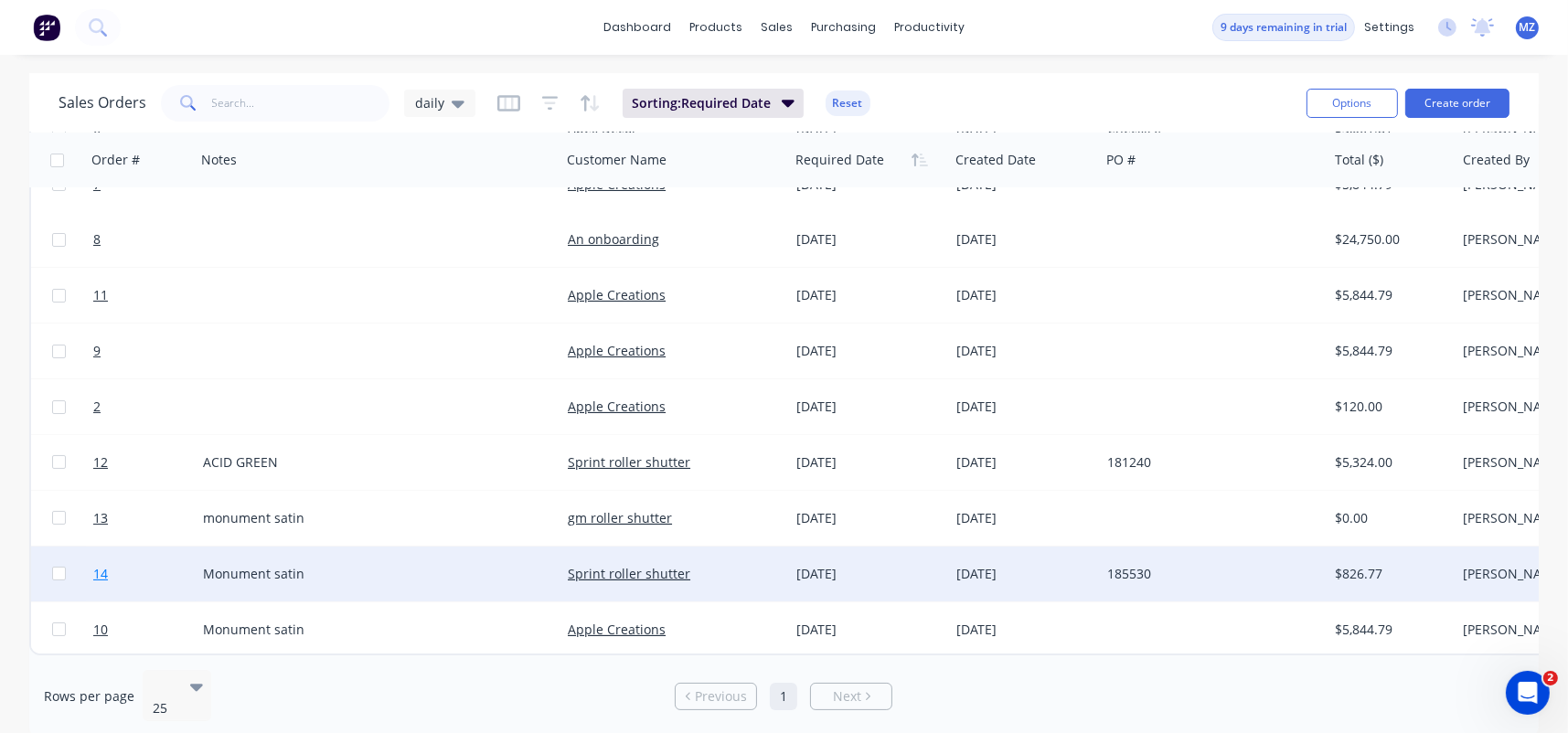
click at [99, 564] on span "14" at bounding box center [100, 574] width 15 height 18
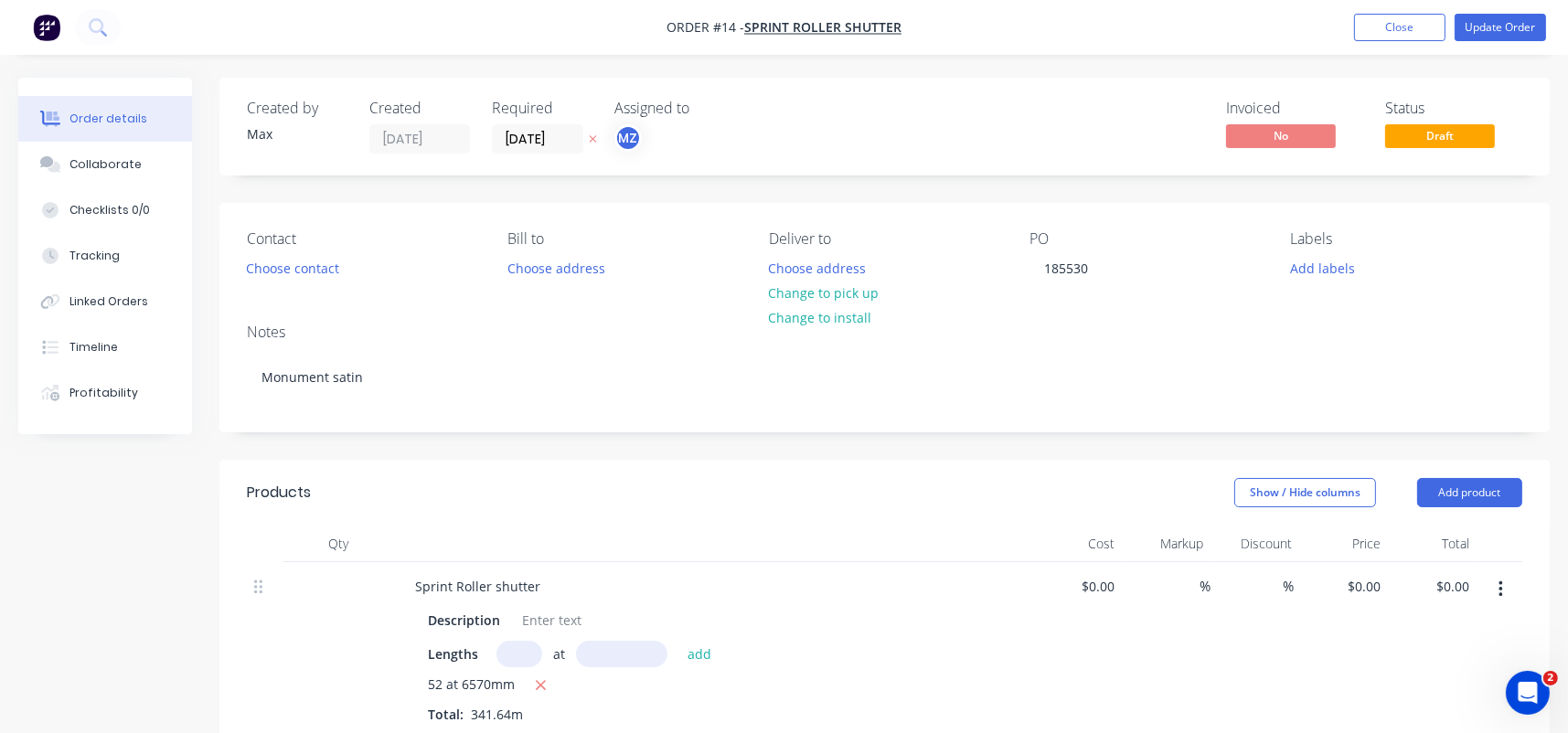
type input "$2.20"
type input "$751.61"
click at [1445, 137] on span "Draft" at bounding box center [1426, 135] width 110 height 23
click at [1455, 28] on button "Update Order" at bounding box center [1486, 28] width 91 height 28
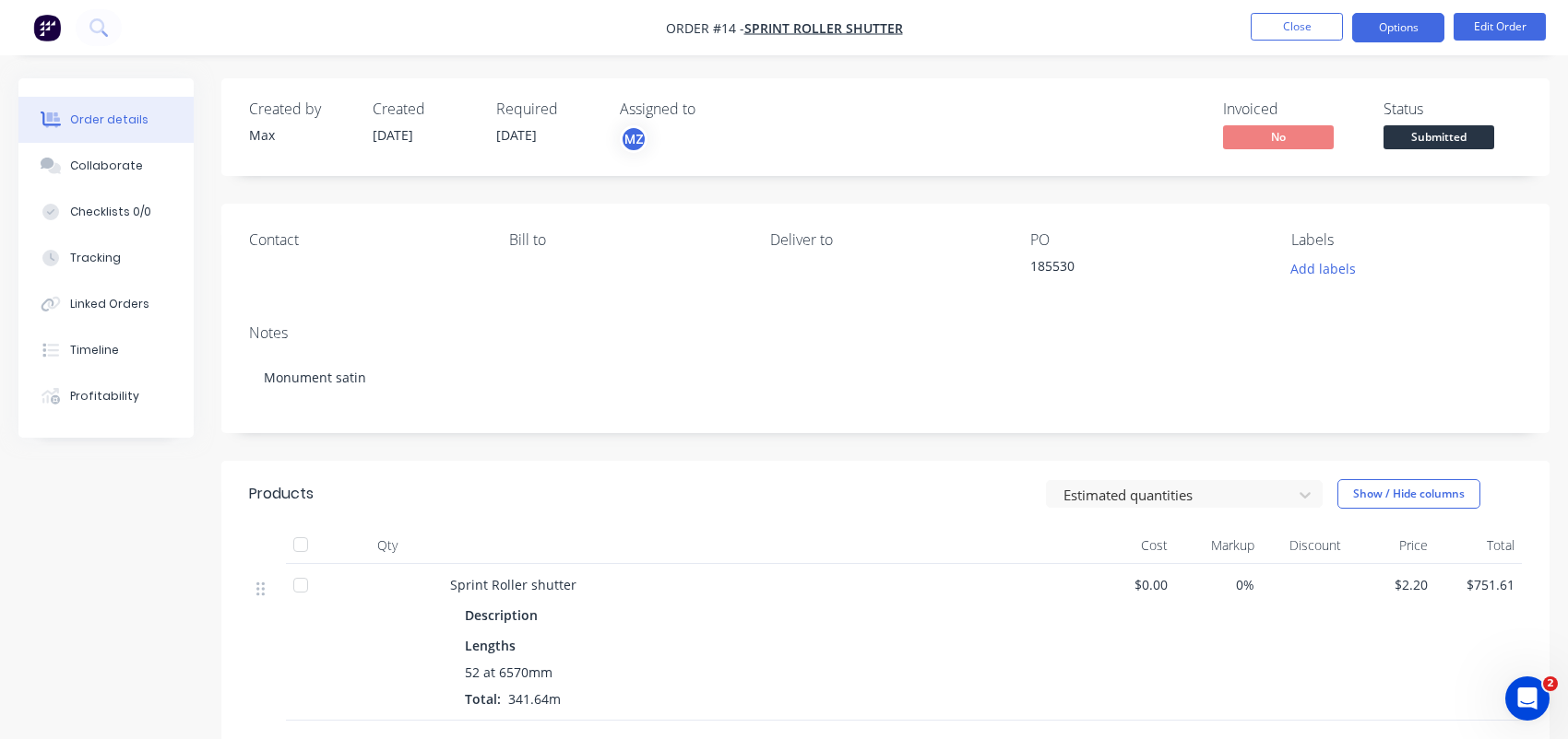
click at [1398, 29] on button "Options" at bounding box center [1397, 28] width 92 height 30
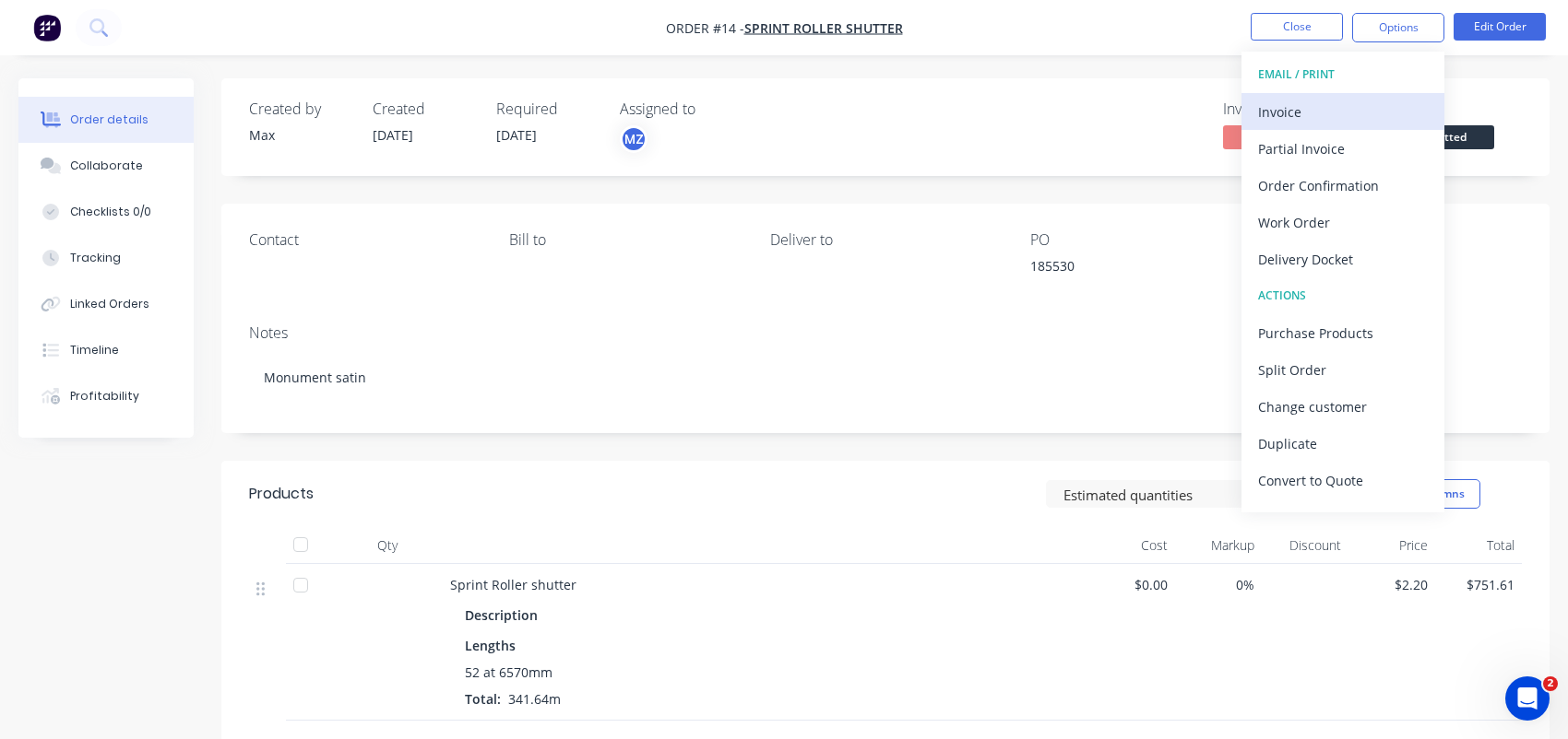
click at [1301, 125] on button "Invoice" at bounding box center [1342, 111] width 203 height 37
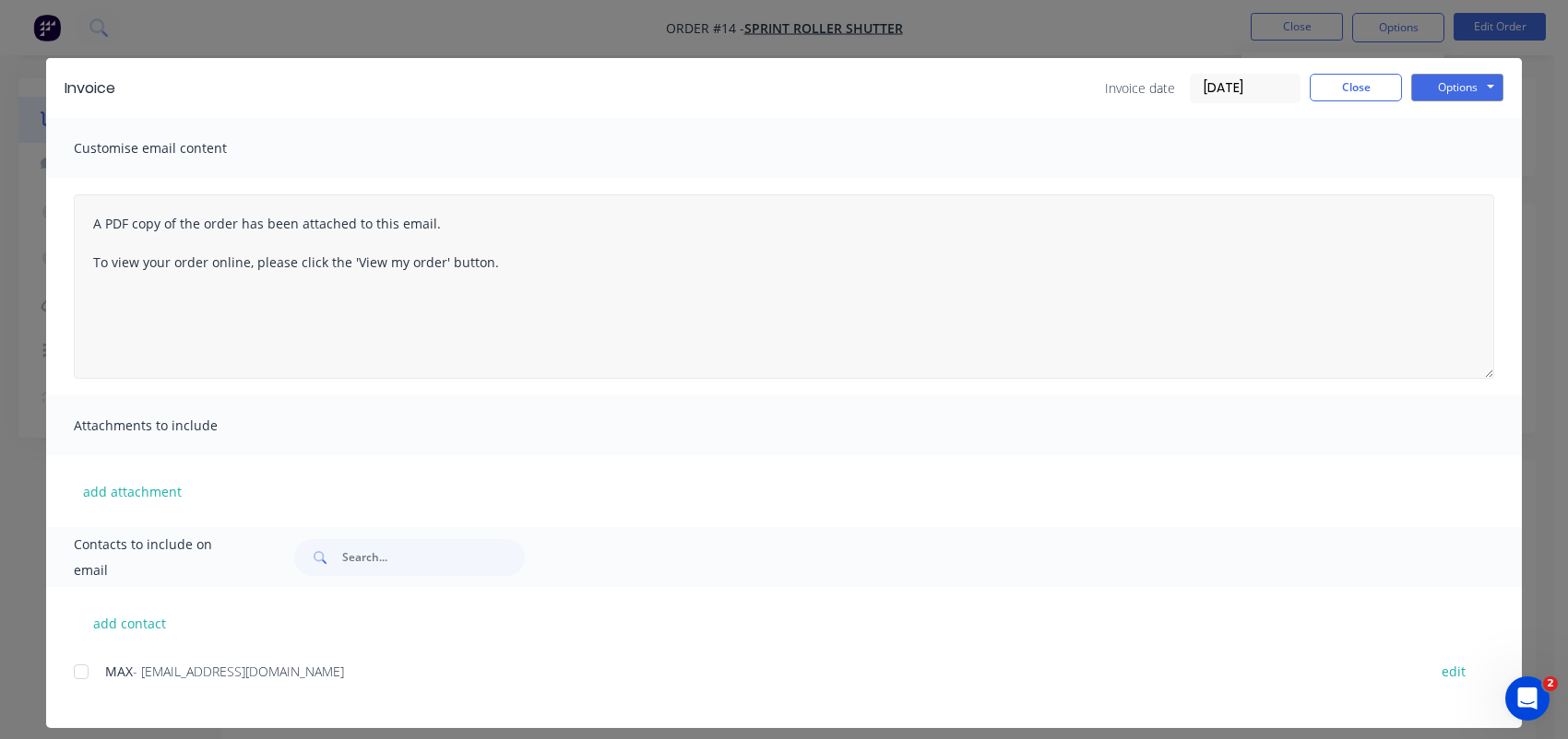
scroll to position [31, 0]
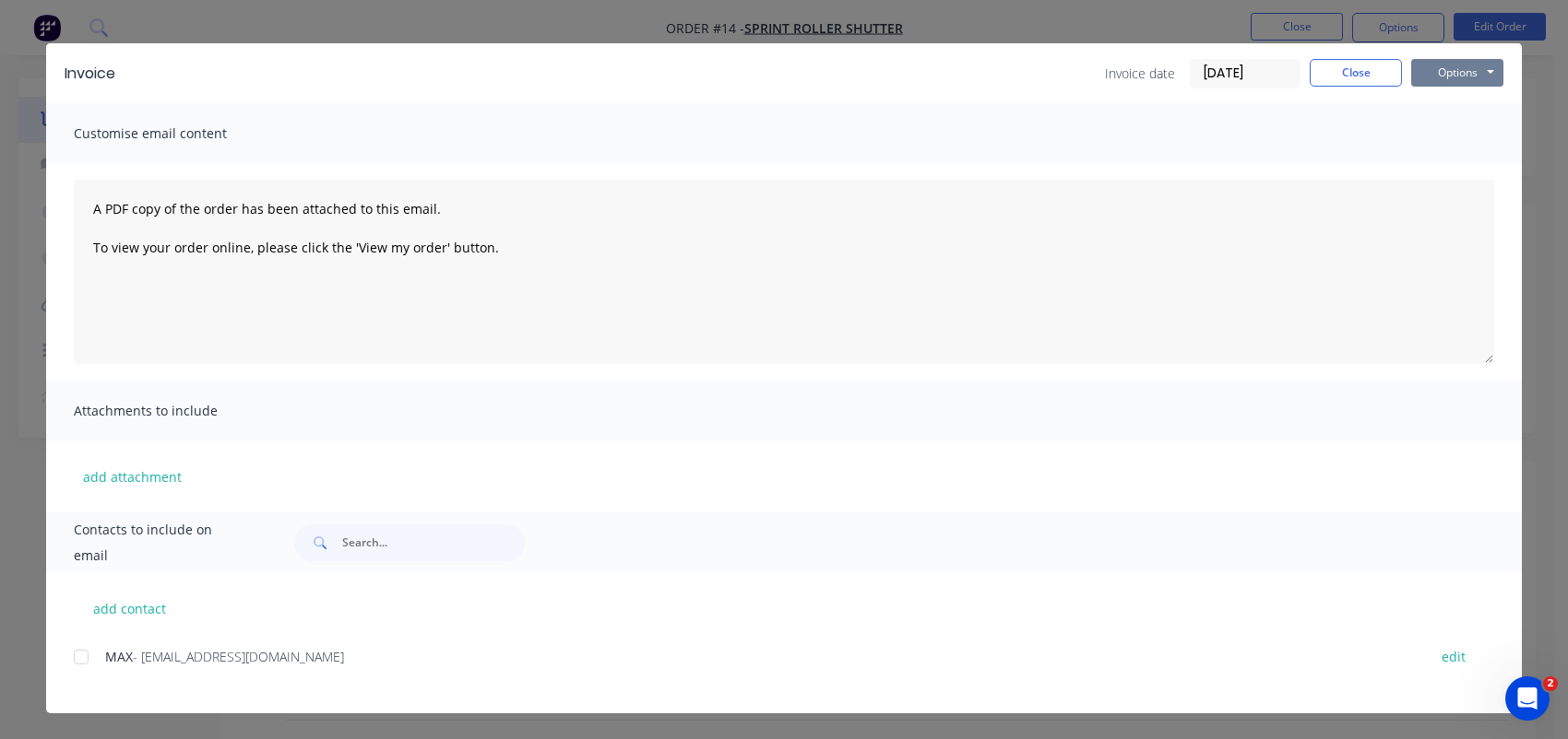
click at [1459, 72] on button "Options" at bounding box center [1457, 73] width 92 height 28
click at [1338, 78] on button "Close" at bounding box center [1355, 73] width 92 height 28
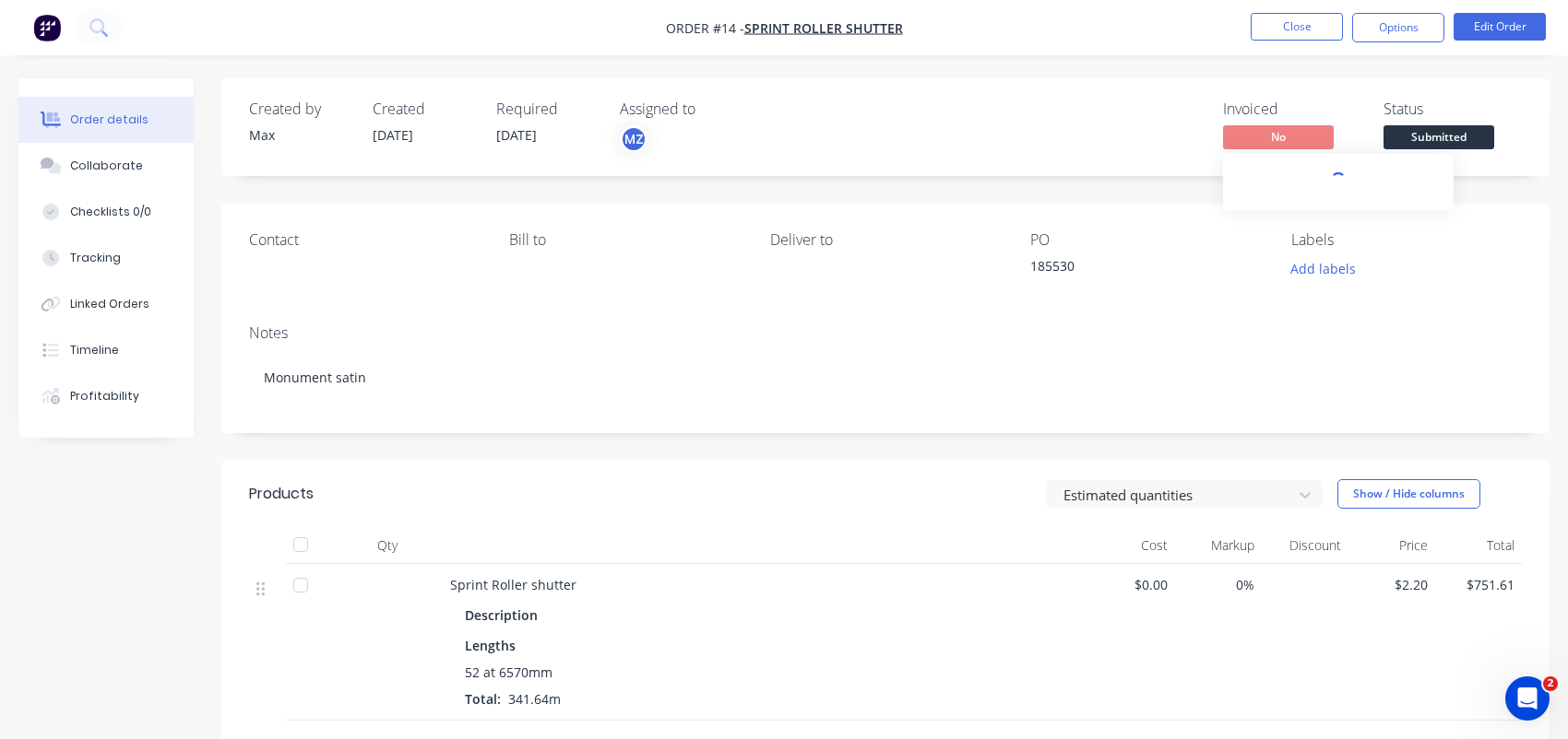
click at [1294, 141] on span "No" at bounding box center [1277, 136] width 111 height 23
click at [1440, 136] on span "Submitted" at bounding box center [1438, 136] width 111 height 23
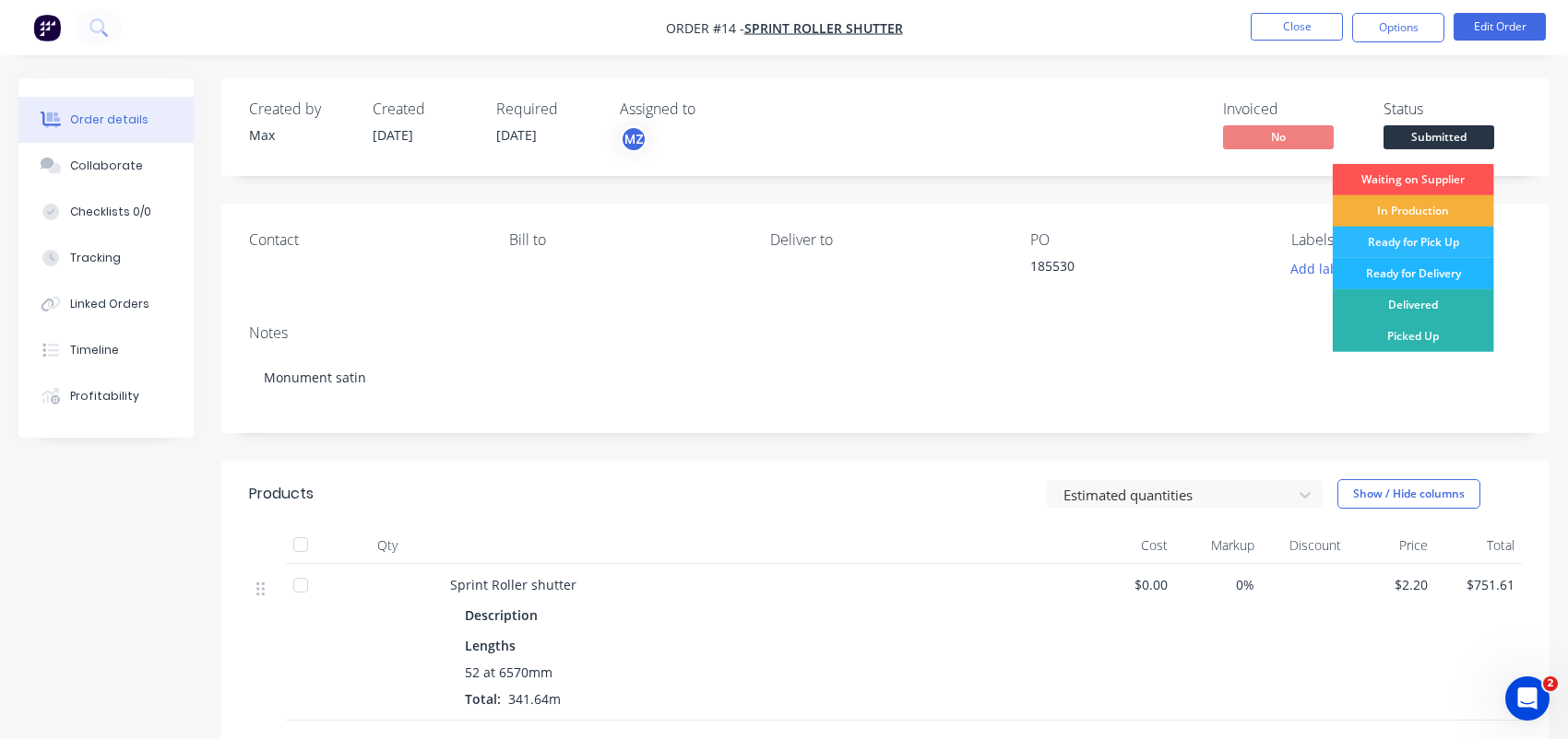
click at [1441, 278] on div "Ready for Delivery" at bounding box center [1413, 274] width 162 height 32
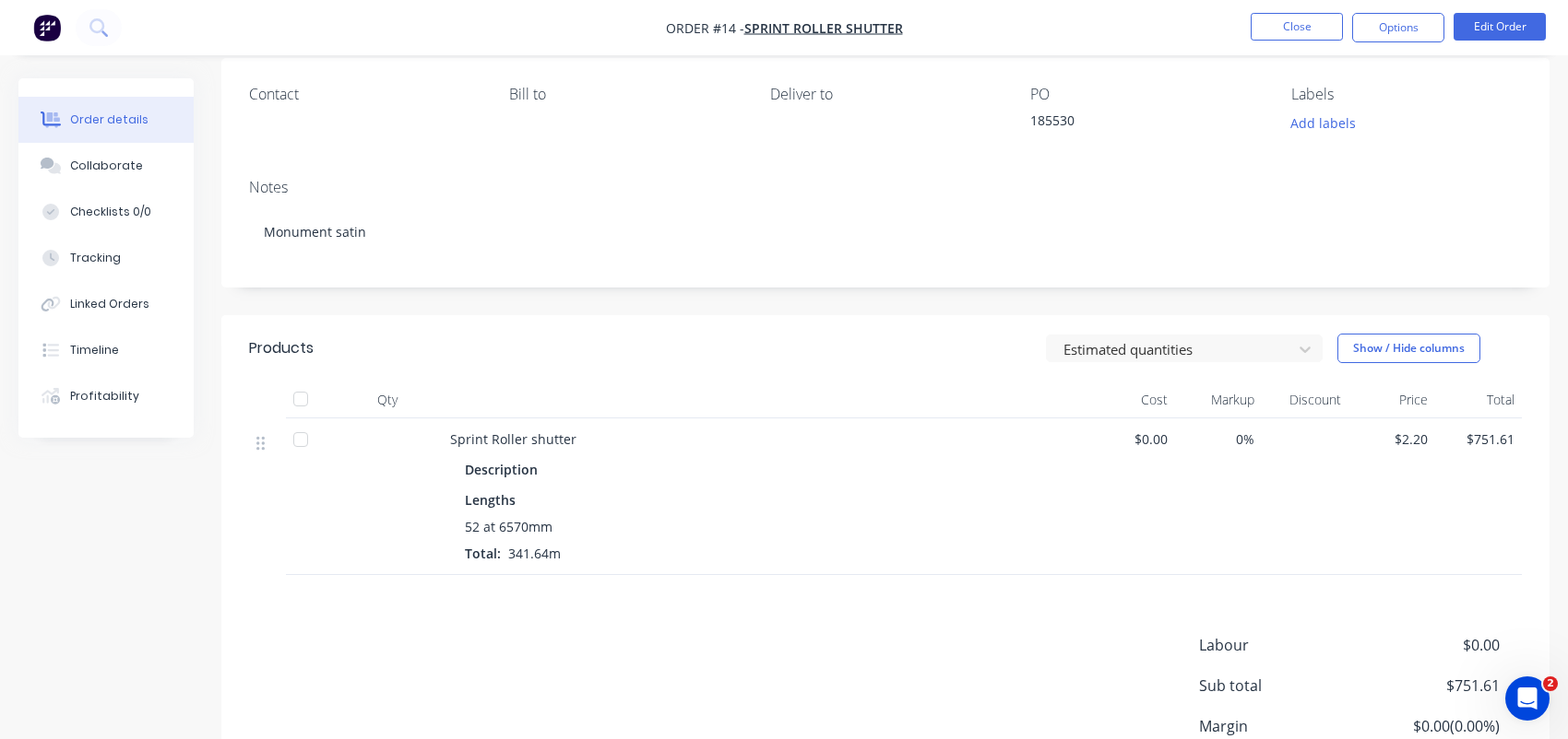
scroll to position [0, 0]
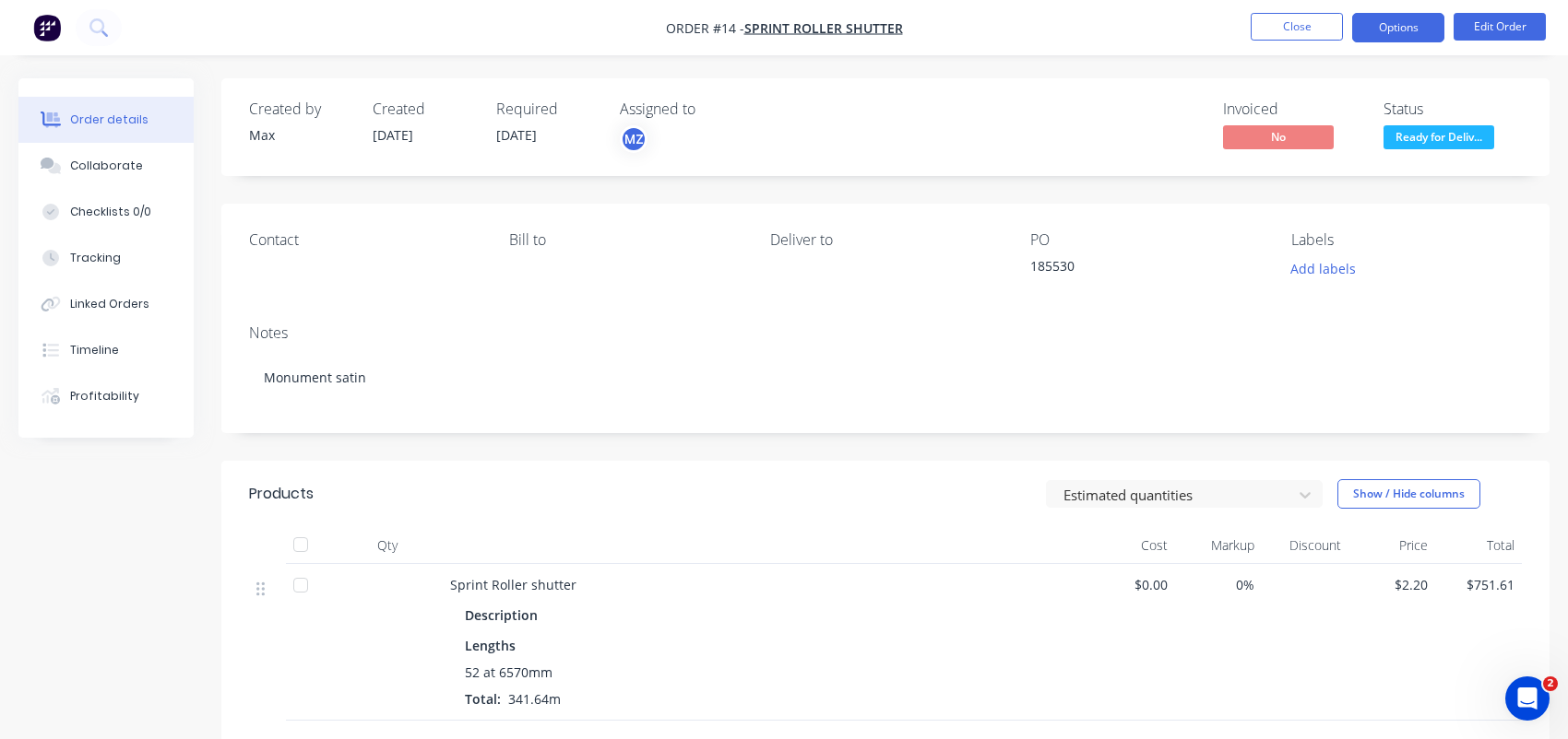
click at [1368, 30] on button "Options" at bounding box center [1397, 28] width 92 height 30
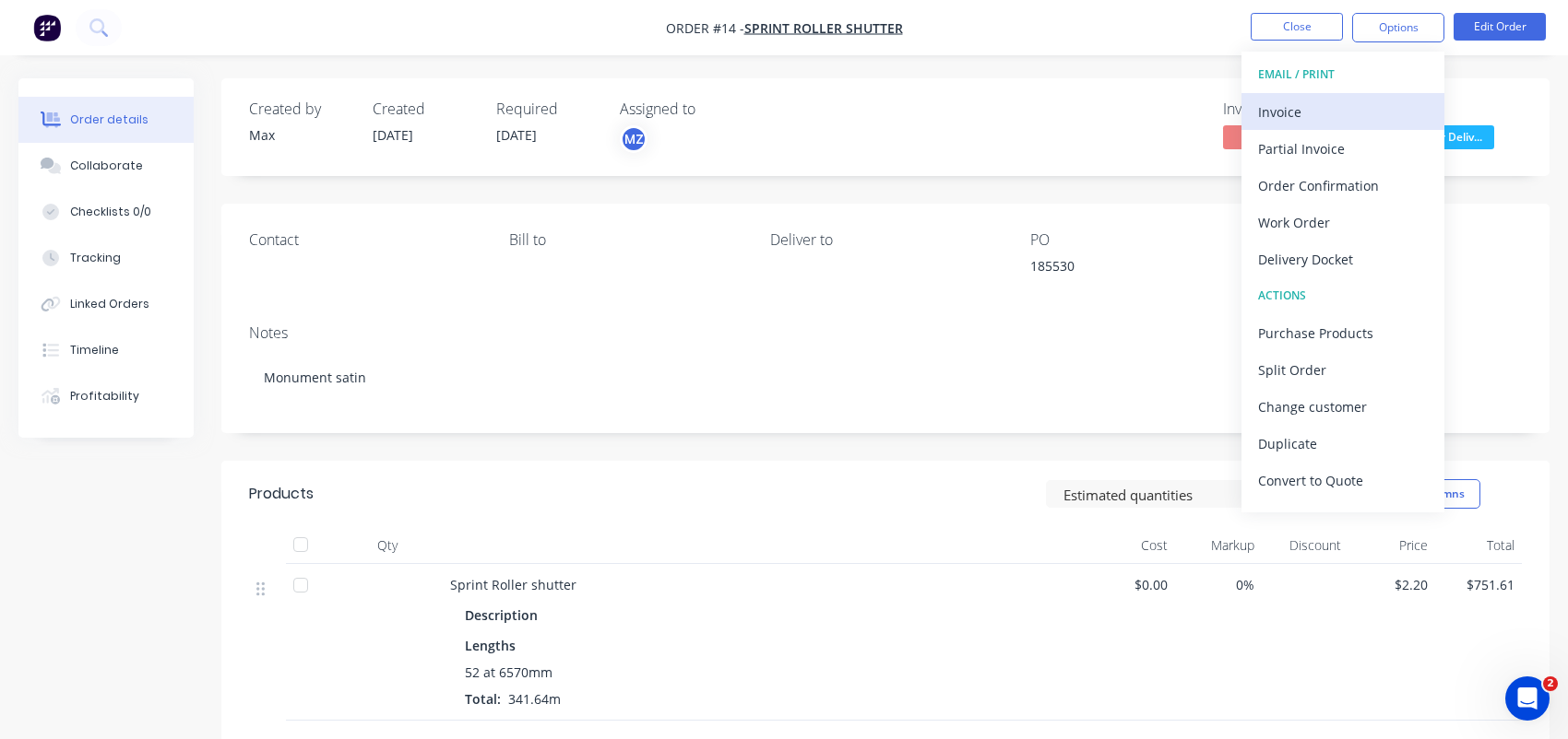
click at [1316, 119] on div "Invoice" at bounding box center [1342, 111] width 170 height 27
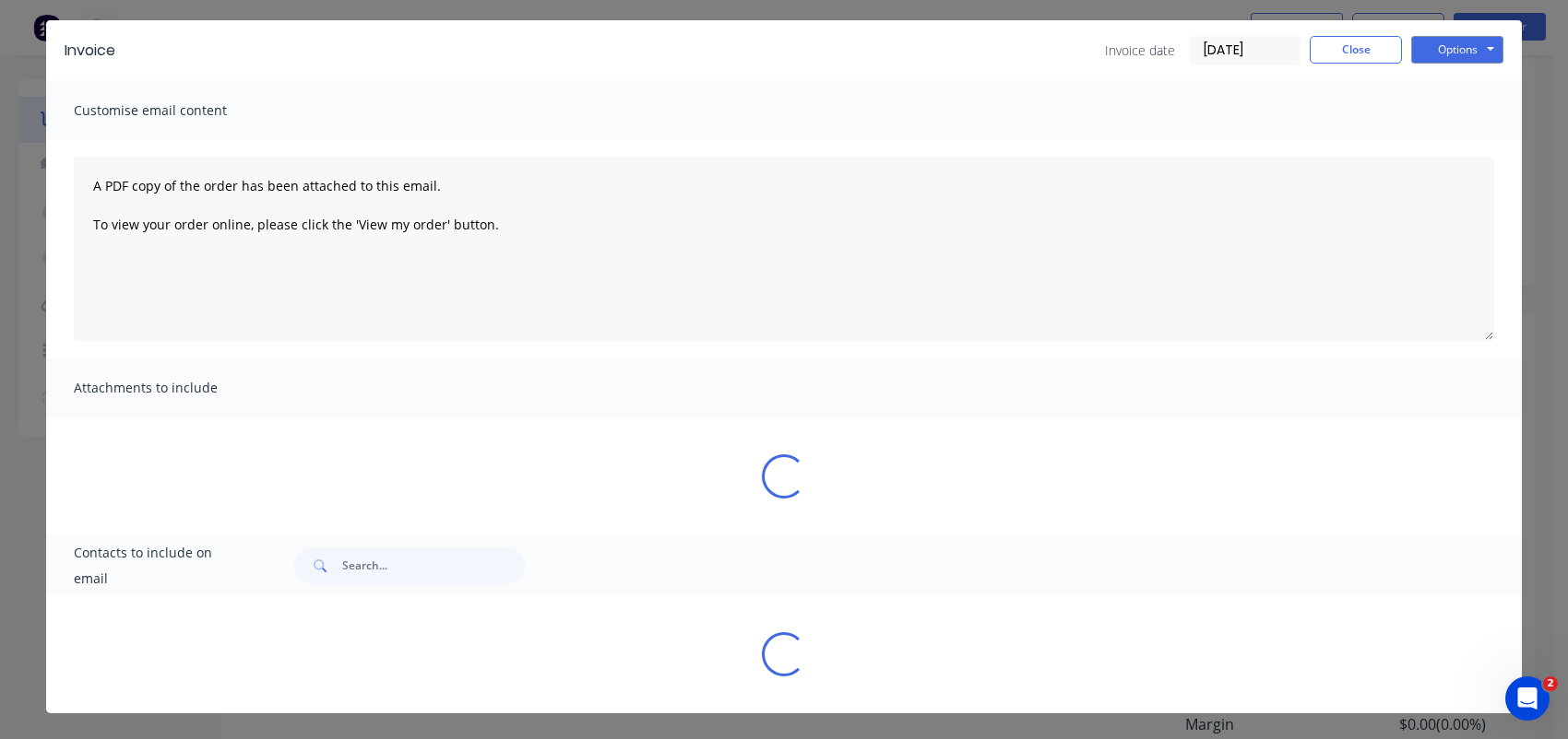
scroll to position [310, 0]
click at [1534, 149] on div "Invoice Invoice date 30/09/25 Close Options Preview Print Email Customise email…" at bounding box center [784, 370] width 1568 height 739
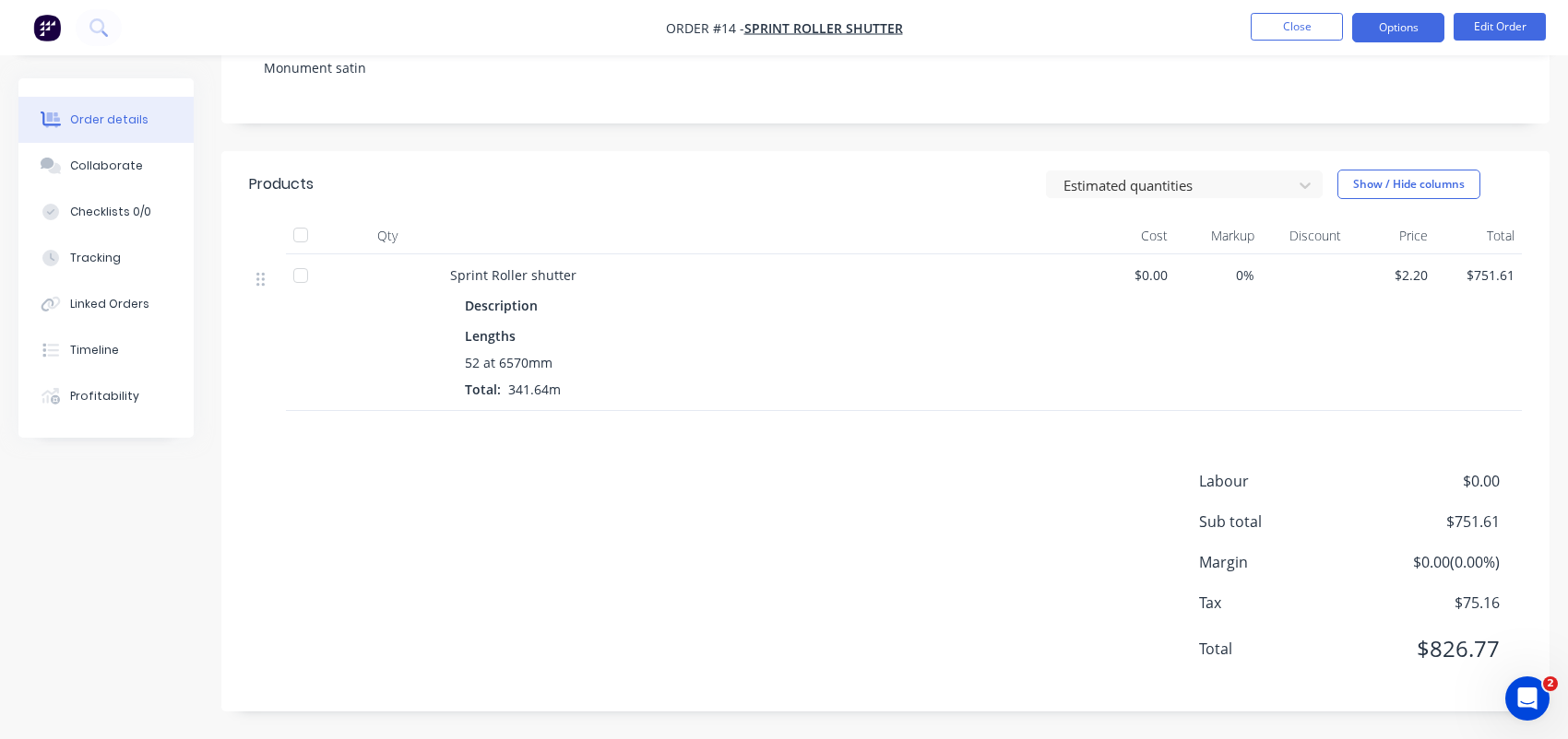
click at [1382, 36] on button "Options" at bounding box center [1397, 28] width 92 height 30
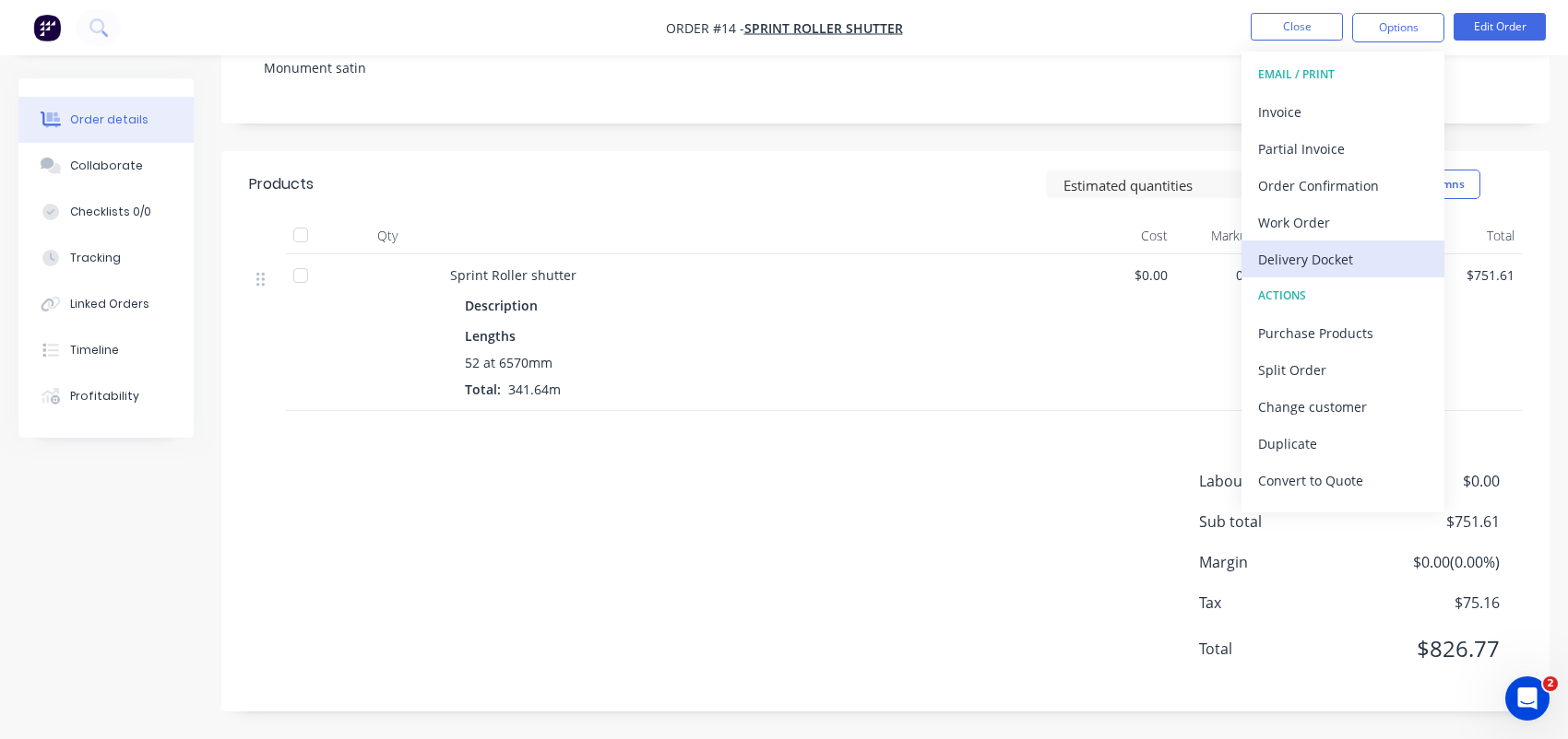
click at [1391, 248] on div "Delivery Docket" at bounding box center [1342, 259] width 170 height 27
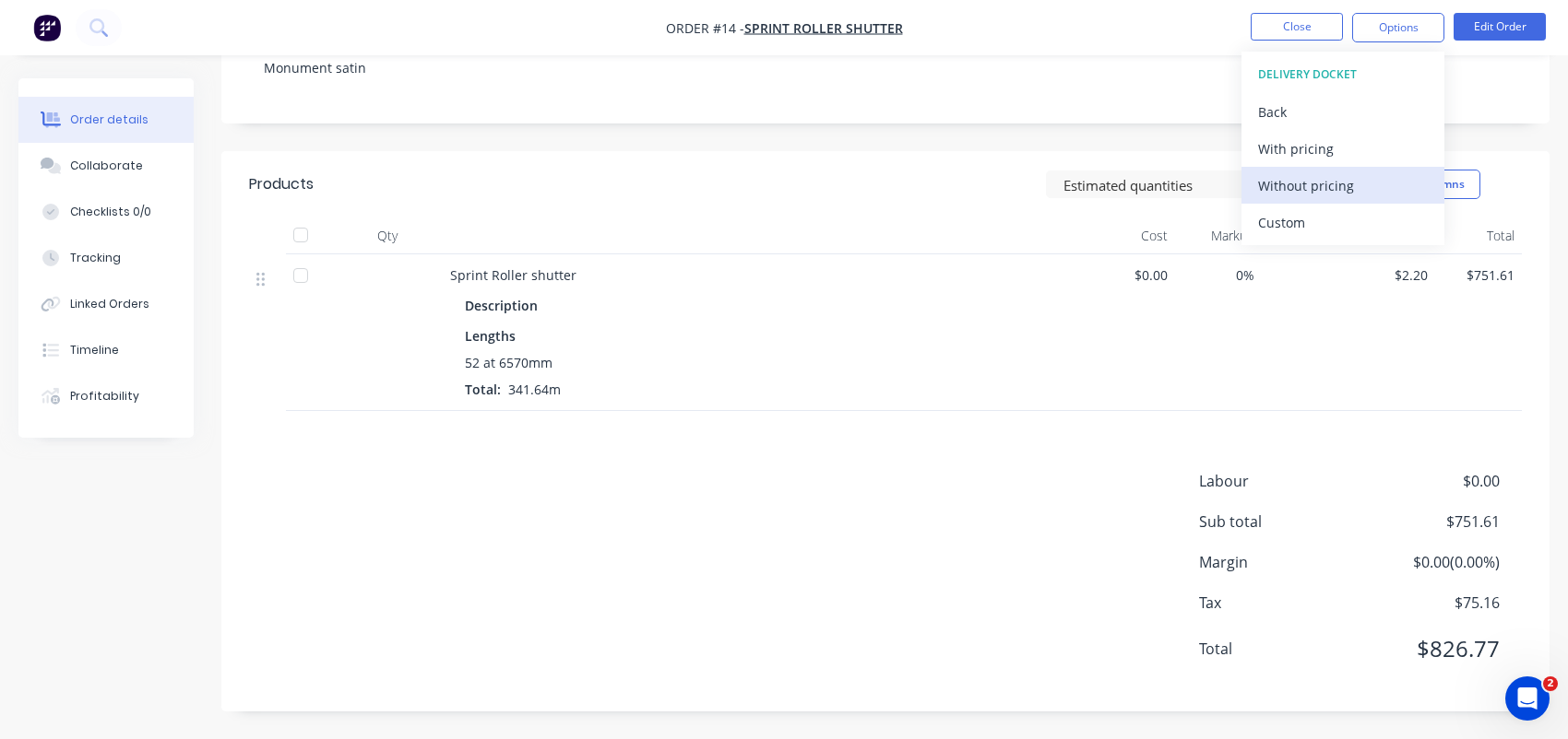
click at [1372, 171] on button "Without pricing" at bounding box center [1342, 186] width 203 height 37
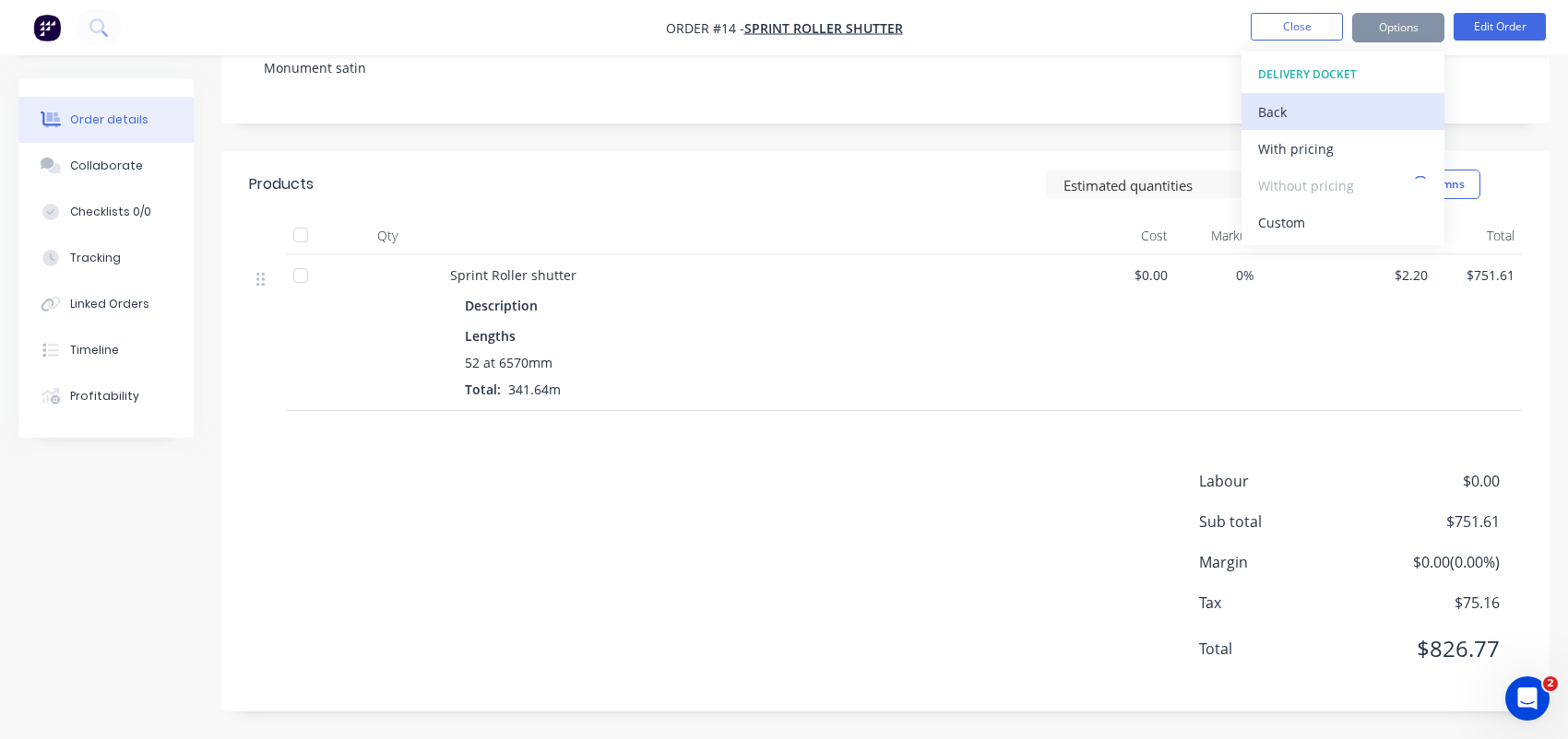
click at [1336, 123] on div "Back" at bounding box center [1342, 111] width 170 height 27
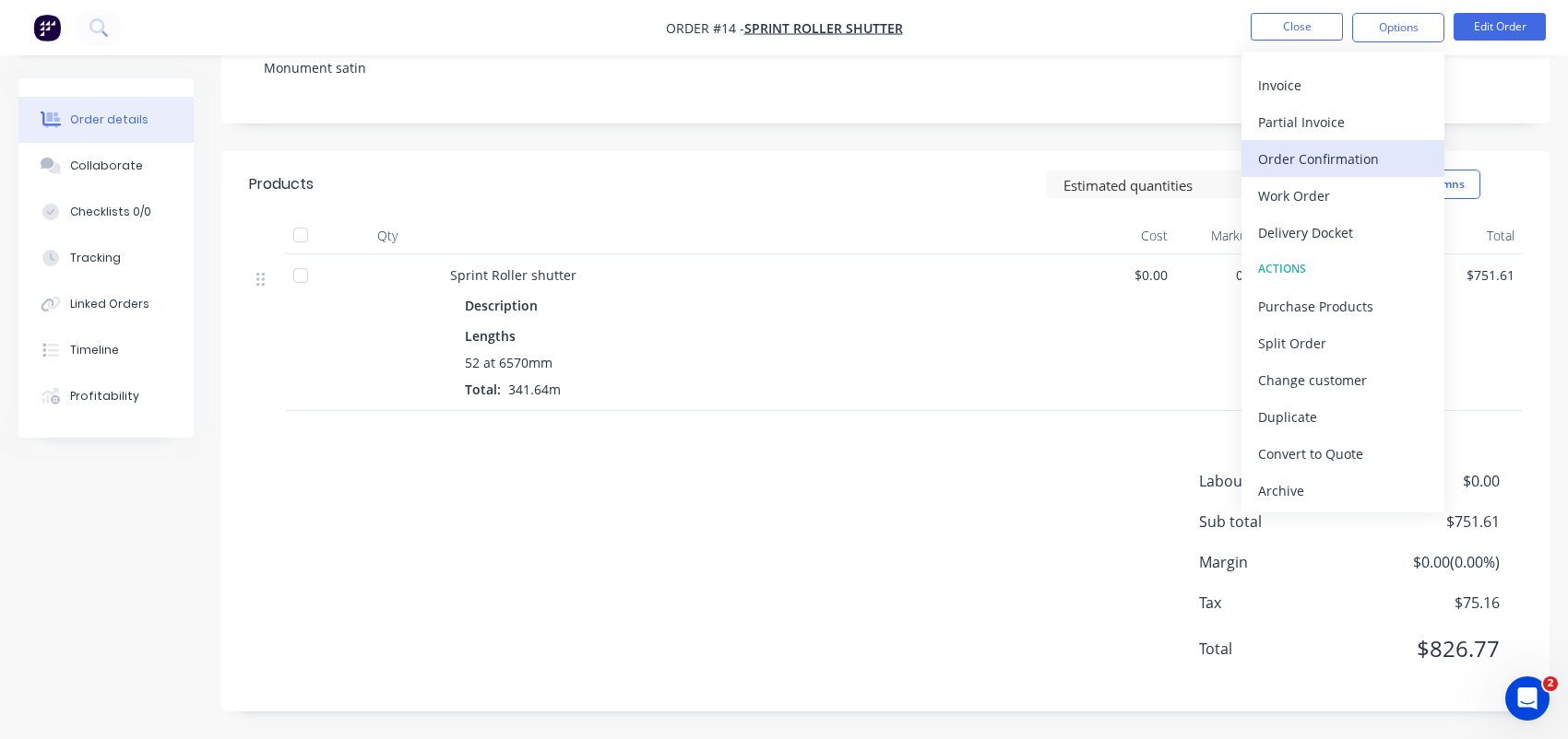
scroll to position [0, 0]
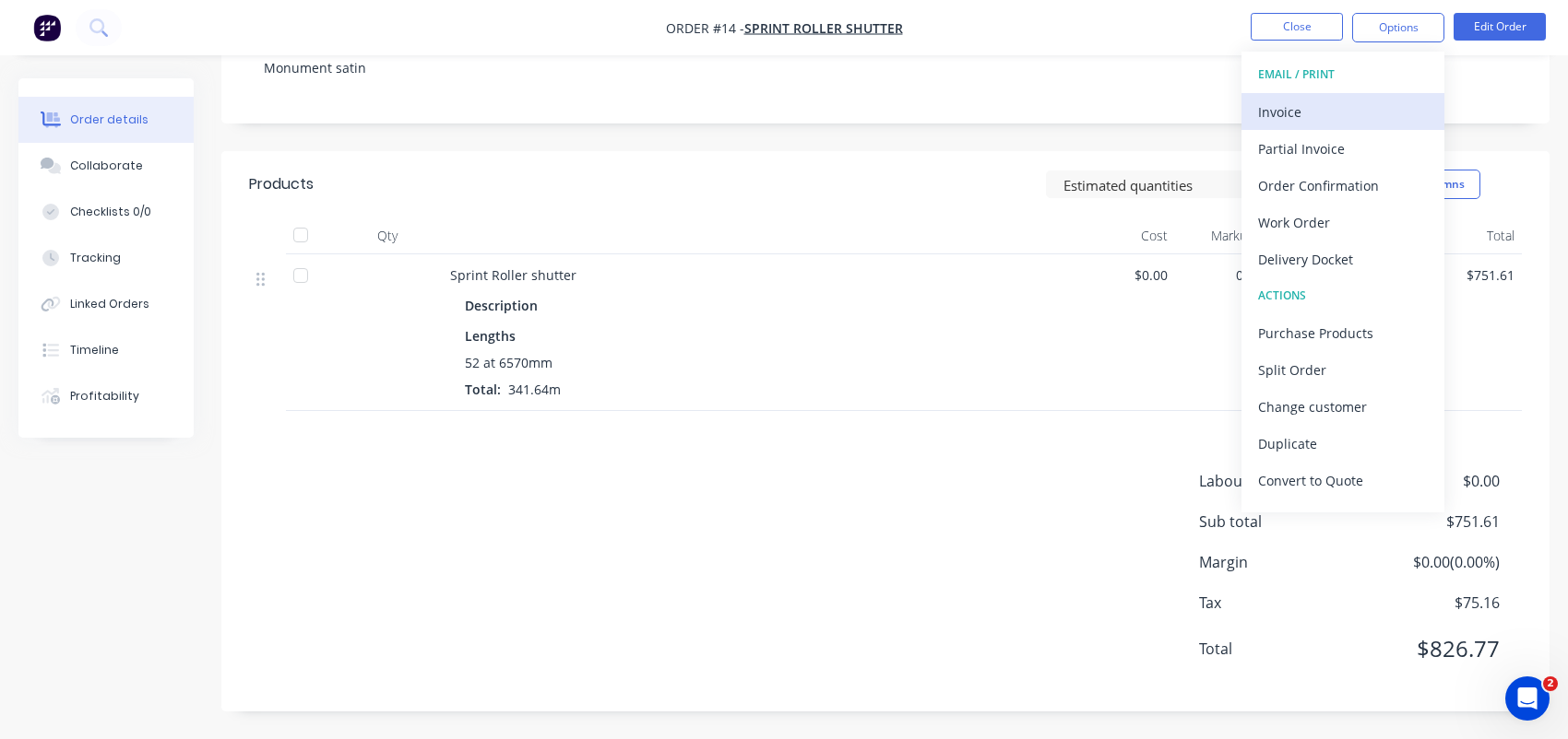
click at [1346, 113] on div "Invoice" at bounding box center [1342, 111] width 170 height 27
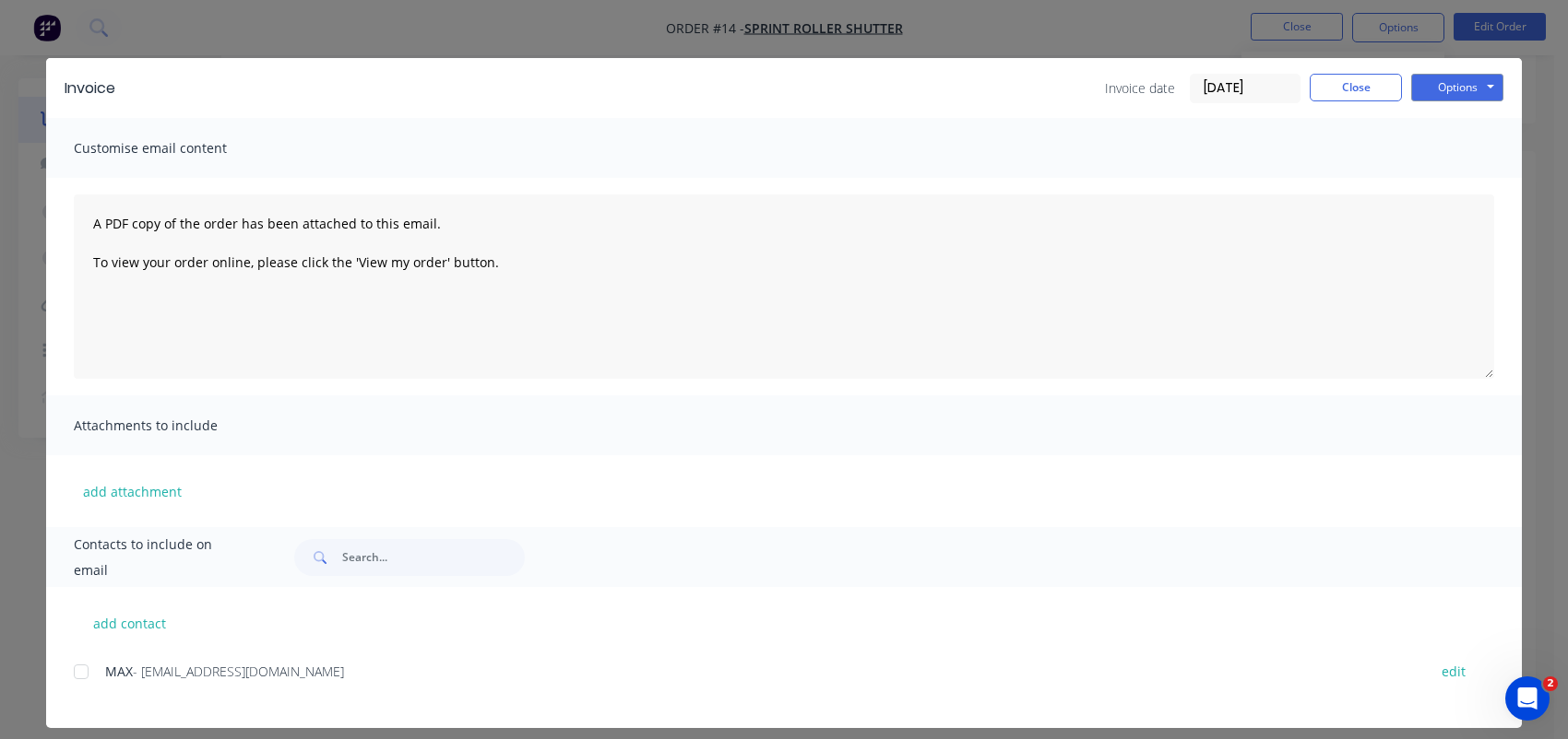
scroll to position [31, 0]
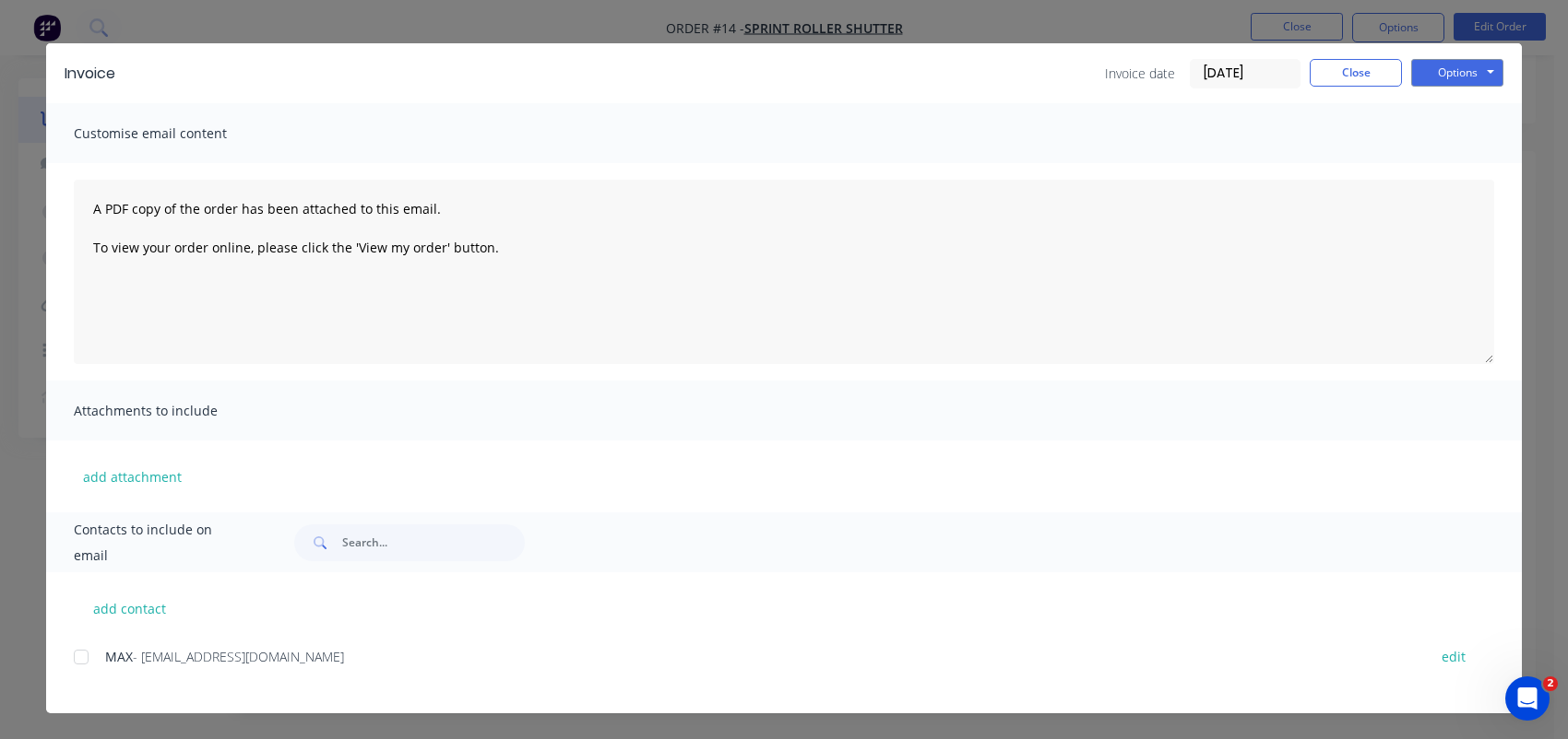
click at [46, 672] on div "add contact MAX - max@everlastservices.com.au edit" at bounding box center [784, 642] width 1475 height 141
click at [69, 653] on div at bounding box center [82, 657] width 37 height 37
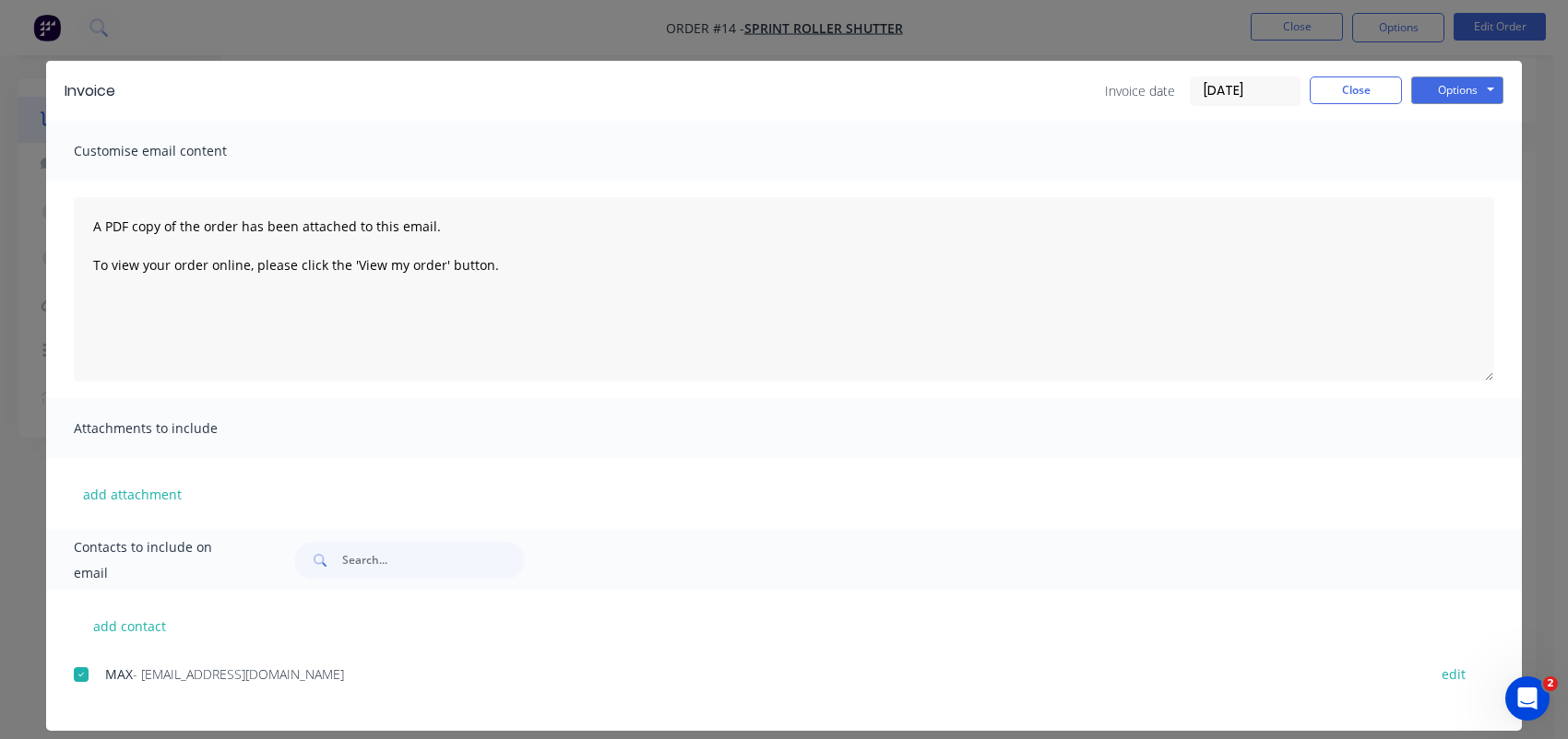
scroll to position [0, 0]
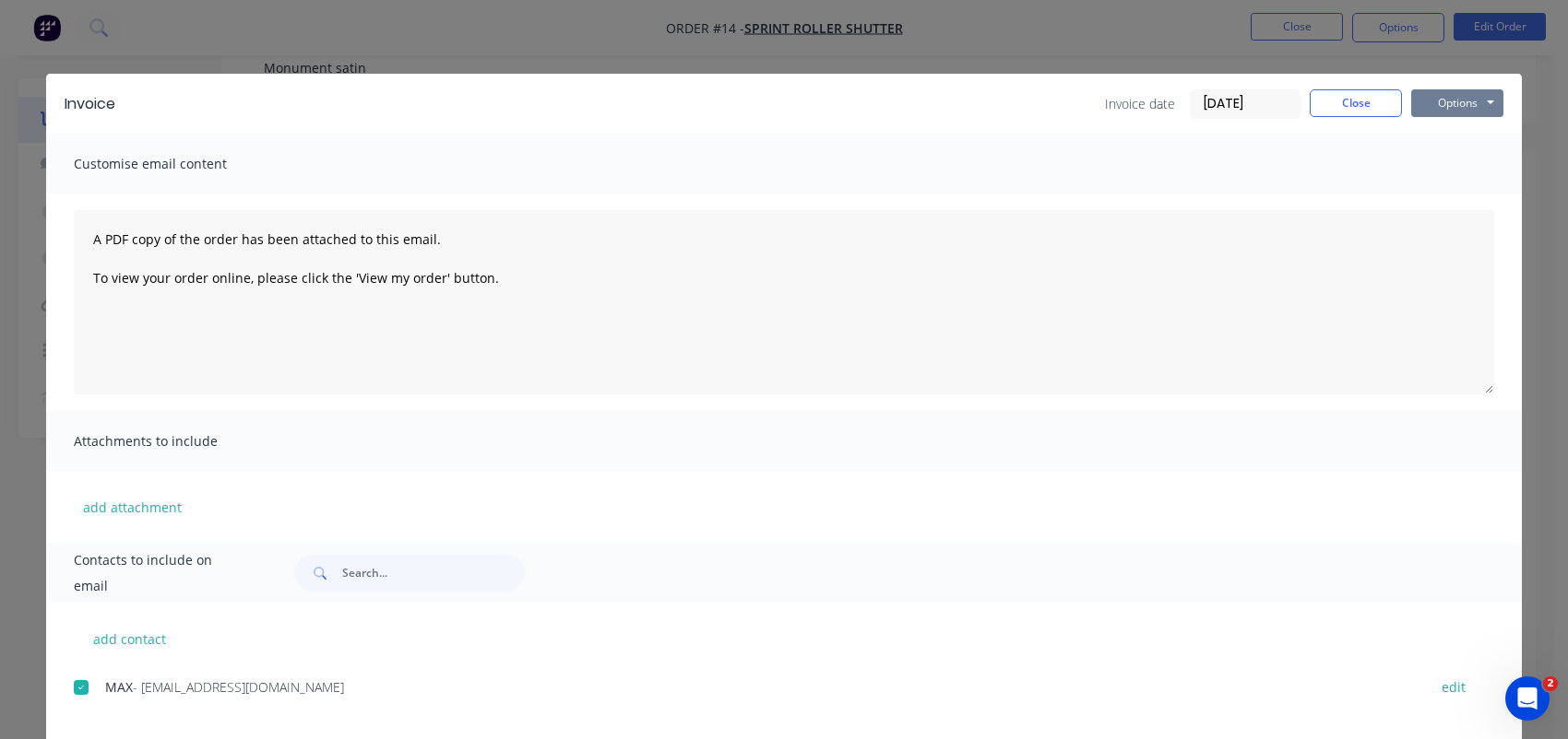
click at [1461, 98] on button "Options" at bounding box center [1457, 103] width 92 height 28
click at [1491, 182] on button "Email" at bounding box center [1470, 197] width 118 height 31
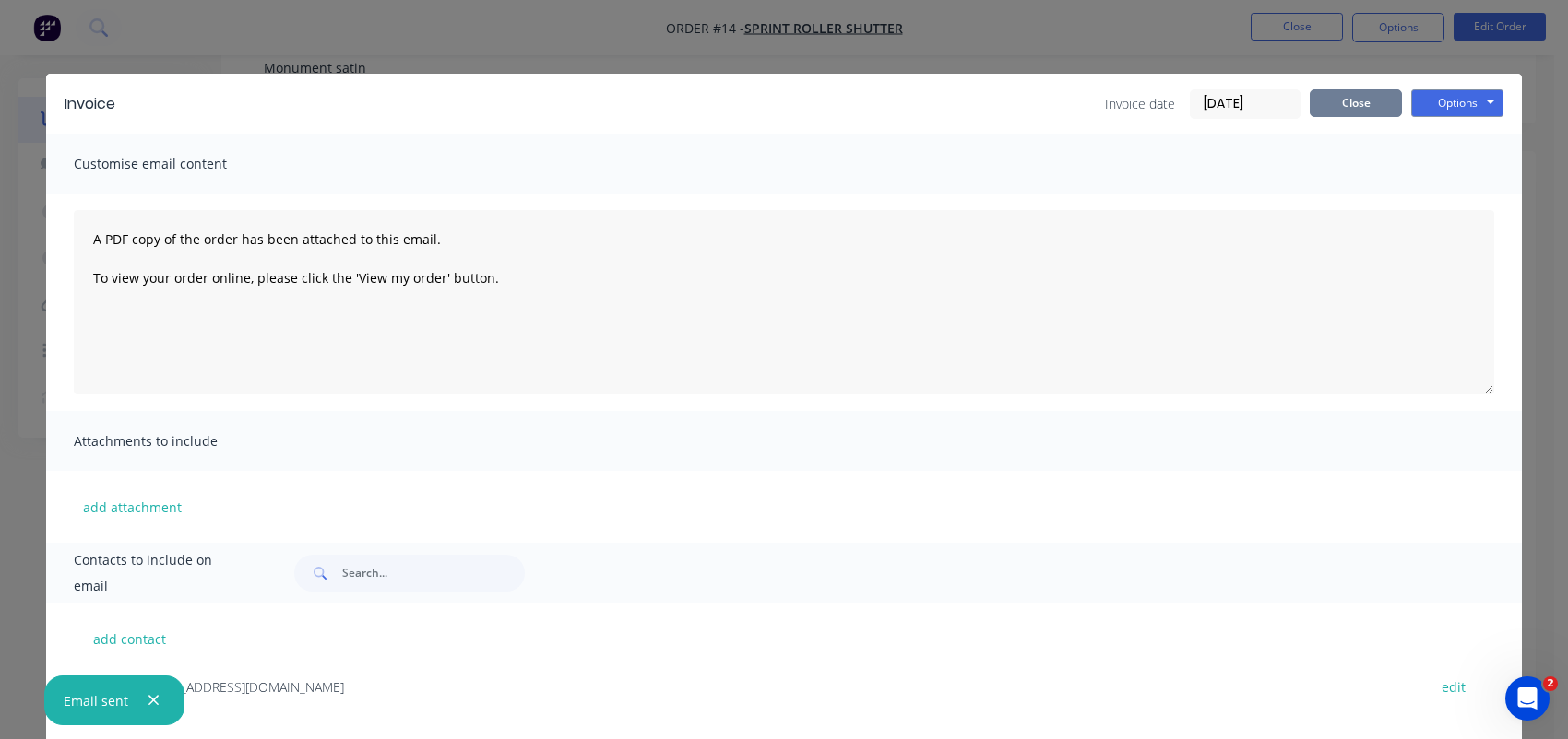
click at [1337, 104] on button "Close" at bounding box center [1355, 103] width 92 height 28
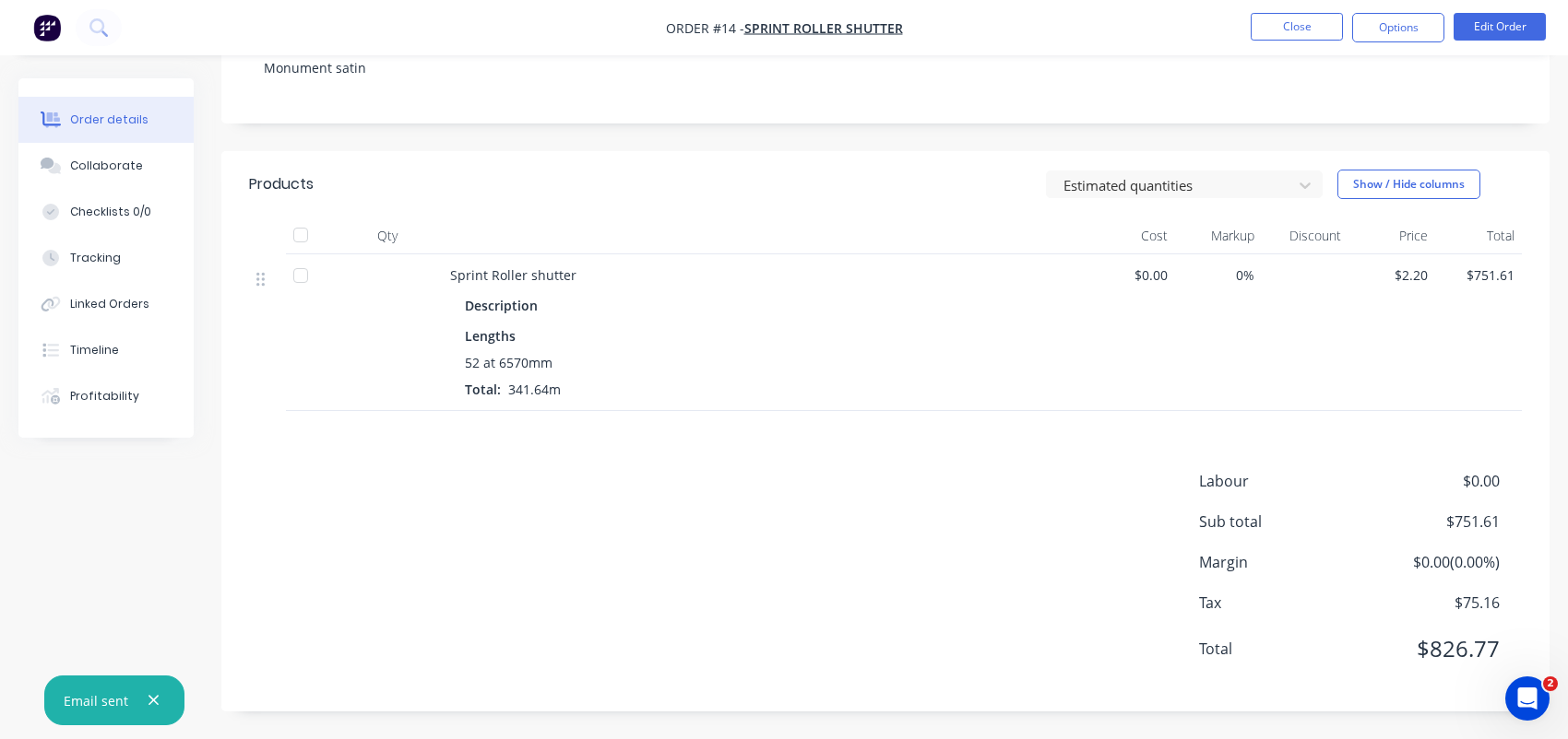
click at [146, 127] on button "Order details" at bounding box center [106, 120] width 176 height 46
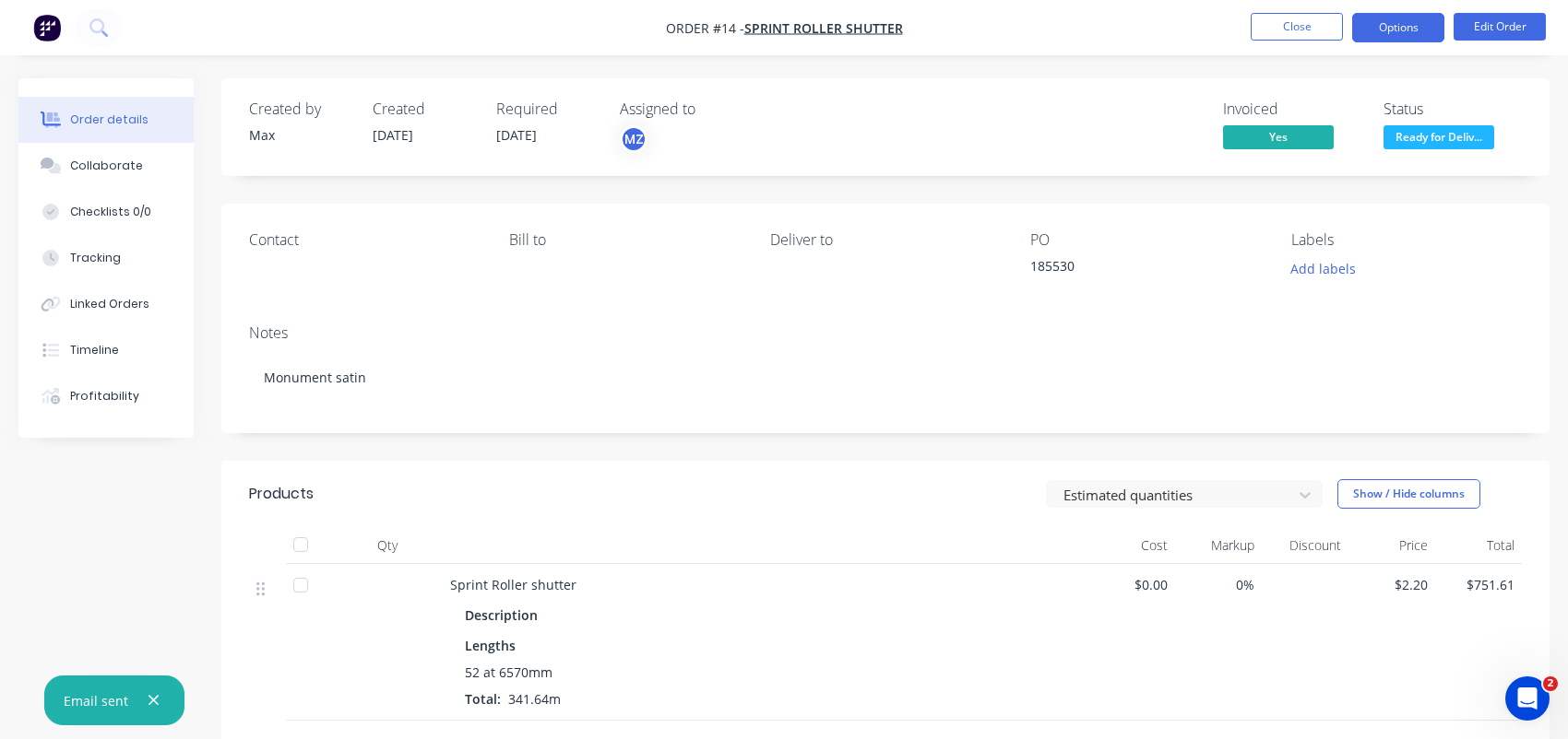
click at [1384, 23] on button "Options" at bounding box center [1397, 28] width 92 height 30
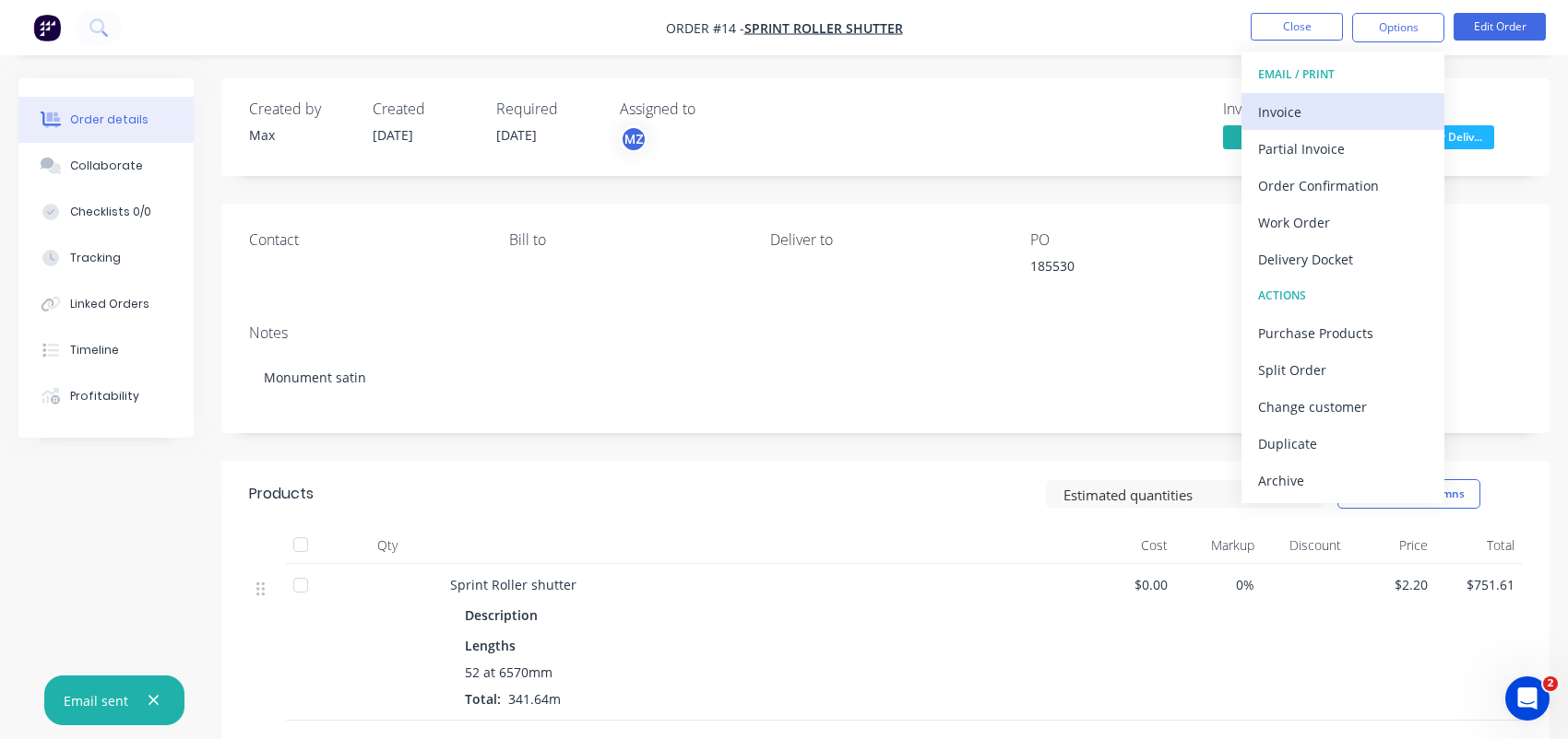
click at [1365, 116] on div "Invoice" at bounding box center [1342, 111] width 170 height 27
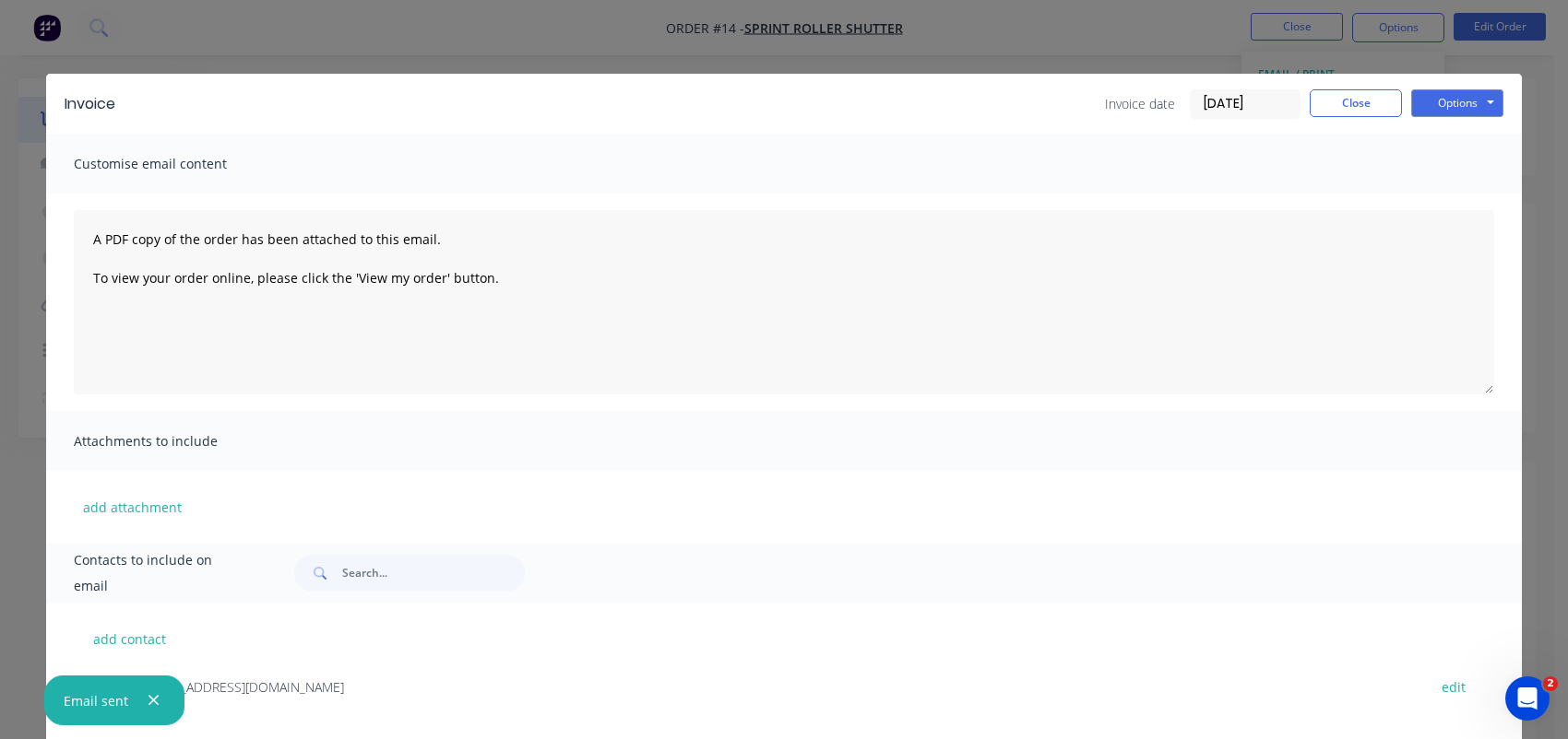
click at [129, 163] on span "Customise email content" at bounding box center [175, 164] width 203 height 26
drag, startPoint x: 254, startPoint y: 305, endPoint x: 254, endPoint y: 372, distance: 67.0
click at [254, 305] on textarea "A PDF copy of the order has been attached to this email. To view your order onl…" at bounding box center [783, 302] width 1420 height 185
click at [210, 434] on span "Attachments to include" at bounding box center [175, 442] width 203 height 26
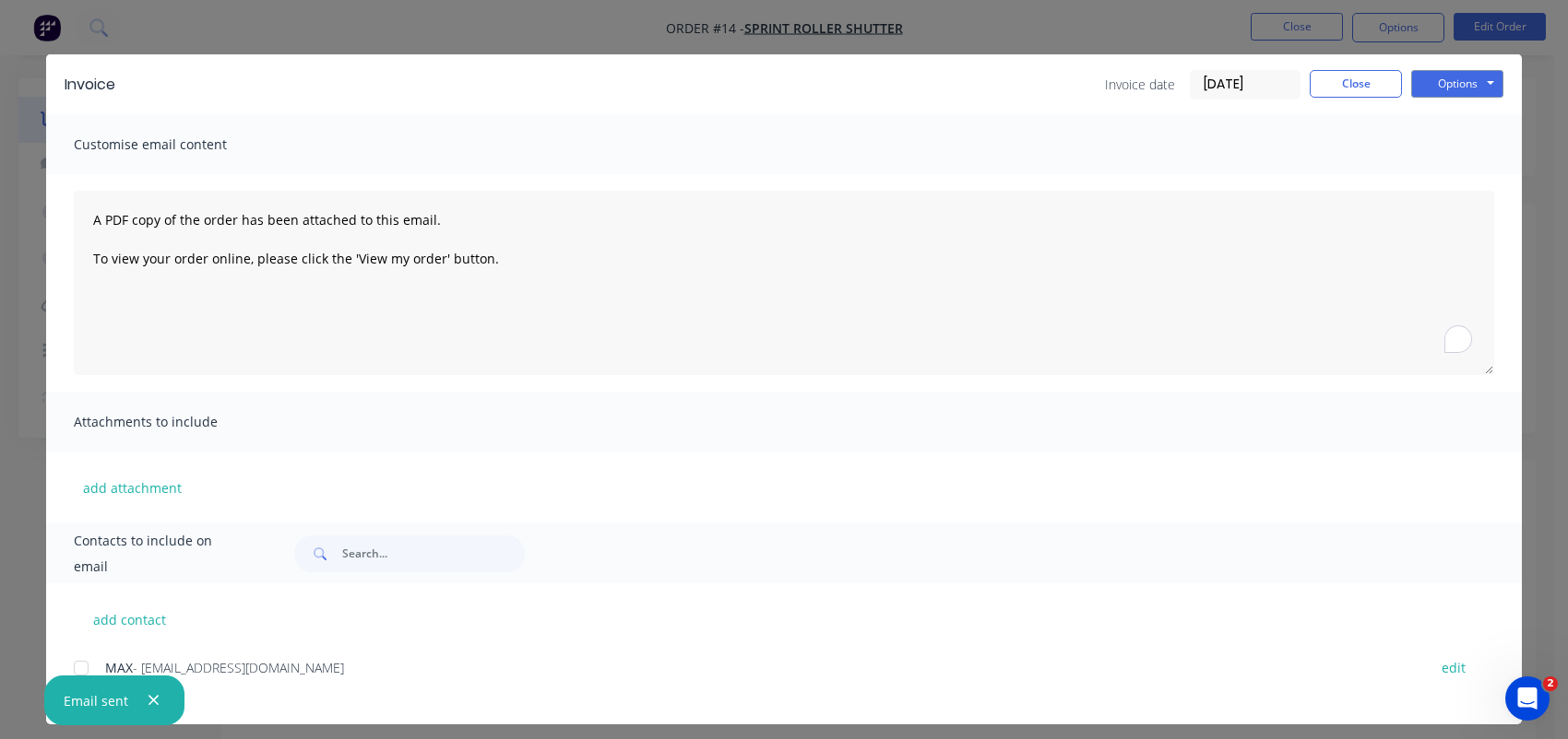
scroll to position [31, 0]
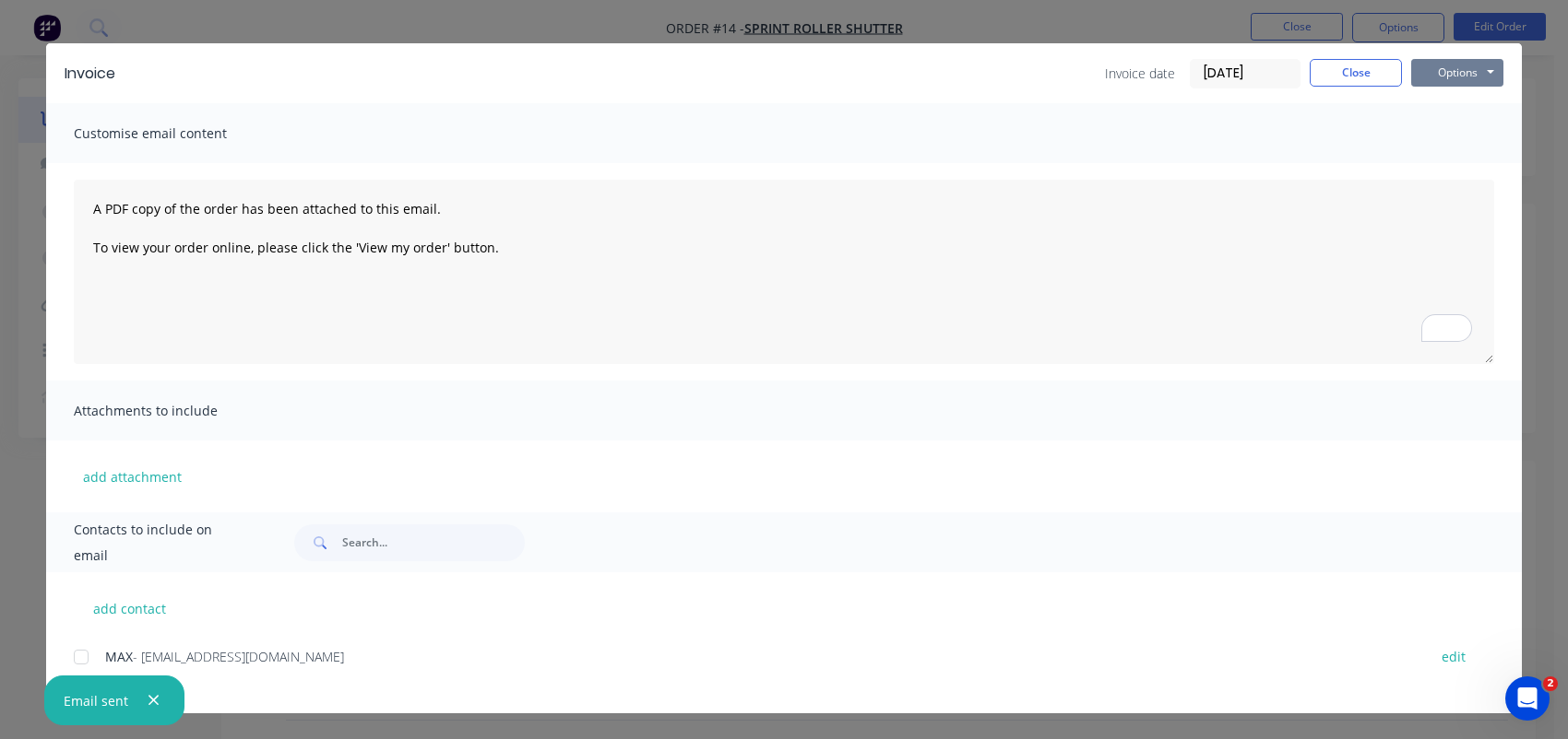
click at [1421, 67] on button "Options" at bounding box center [1457, 73] width 92 height 28
click at [1383, 69] on button "Close" at bounding box center [1355, 73] width 92 height 28
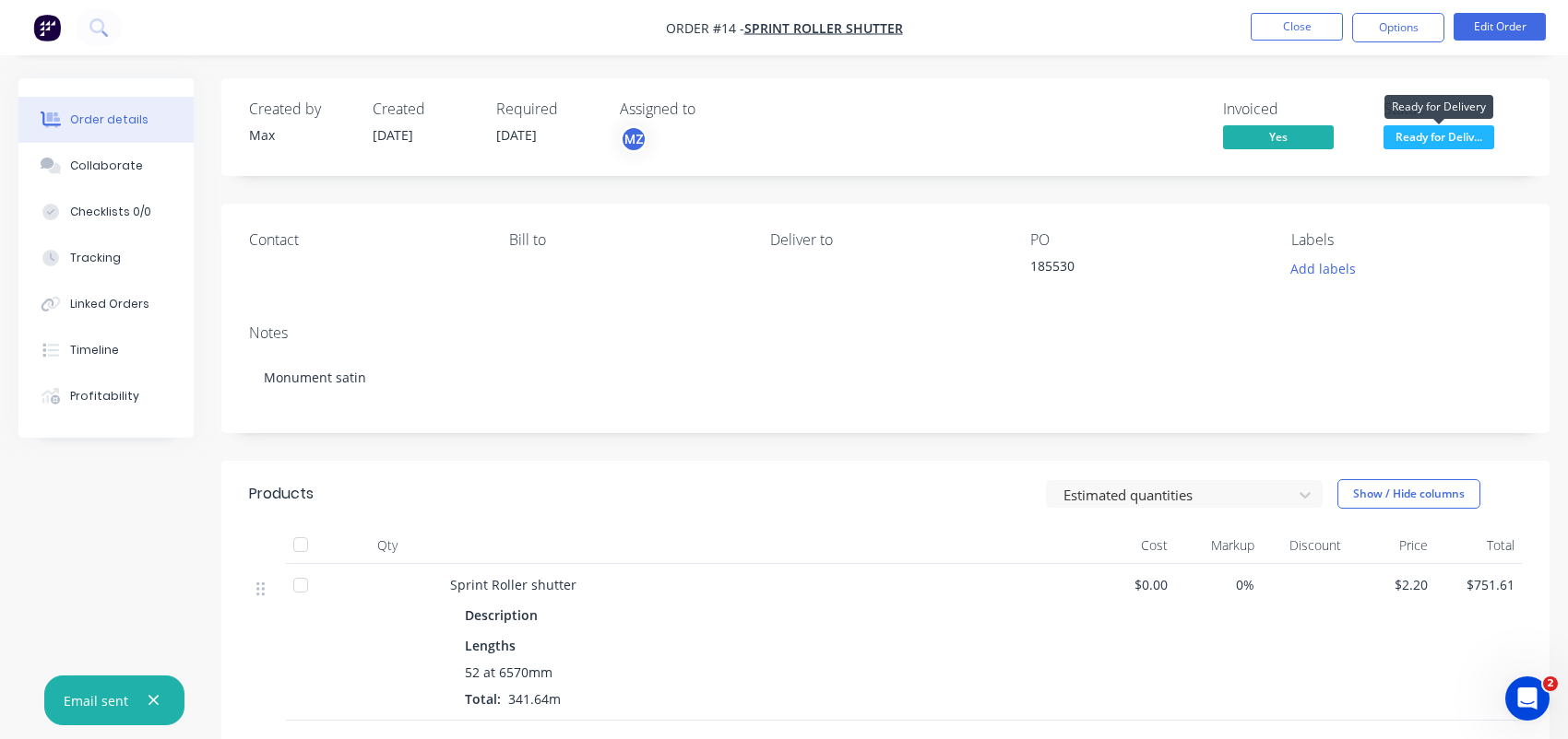
click at [1459, 129] on span "Ready for Deliv..." at bounding box center [1438, 136] width 111 height 23
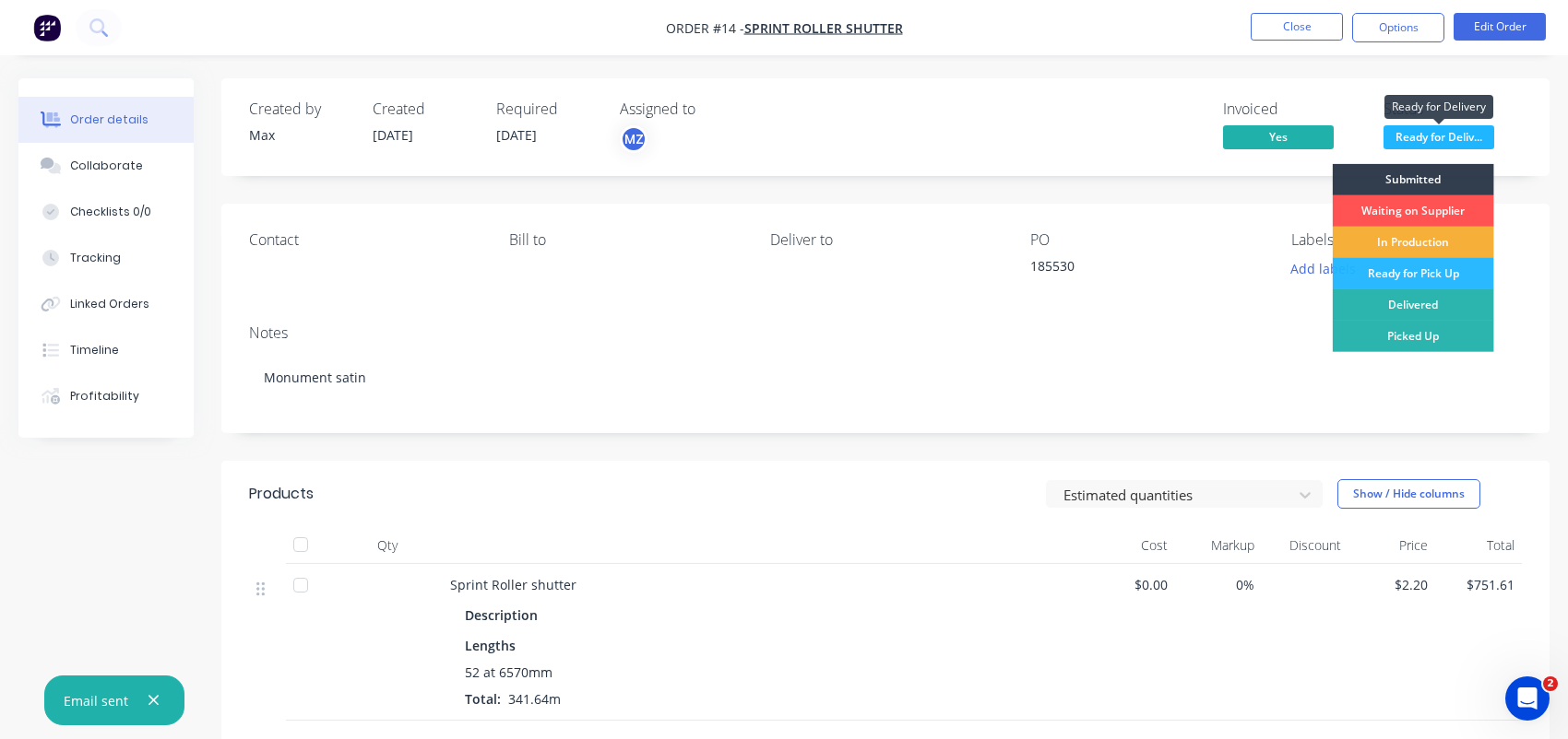
click at [1459, 129] on span "Ready for Deliv..." at bounding box center [1438, 136] width 111 height 23
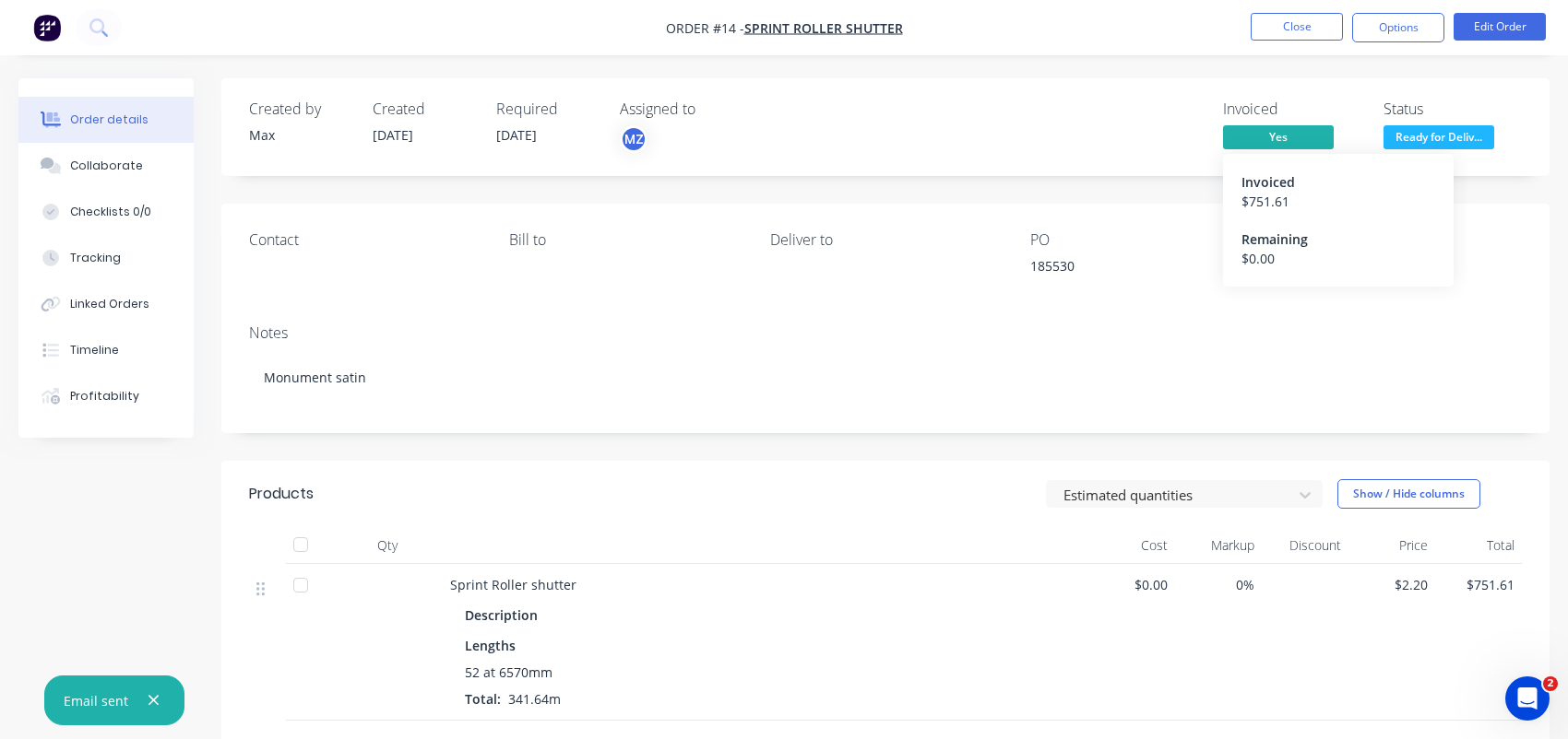
click at [1298, 130] on span "Yes" at bounding box center [1277, 136] width 111 height 23
click at [1262, 132] on span "Yes" at bounding box center [1277, 136] width 111 height 23
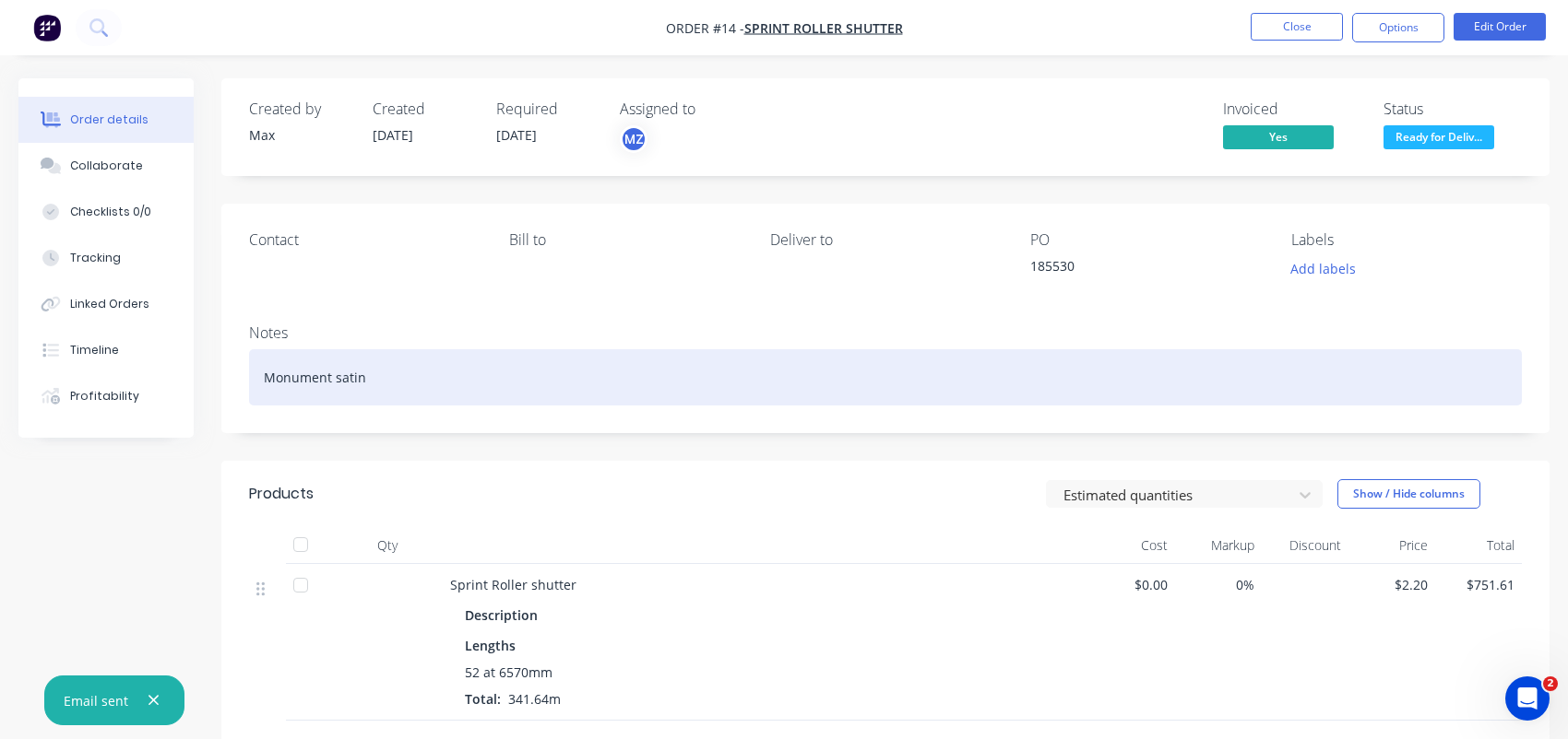
click at [476, 356] on div "Monument satin" at bounding box center [885, 377] width 1273 height 57
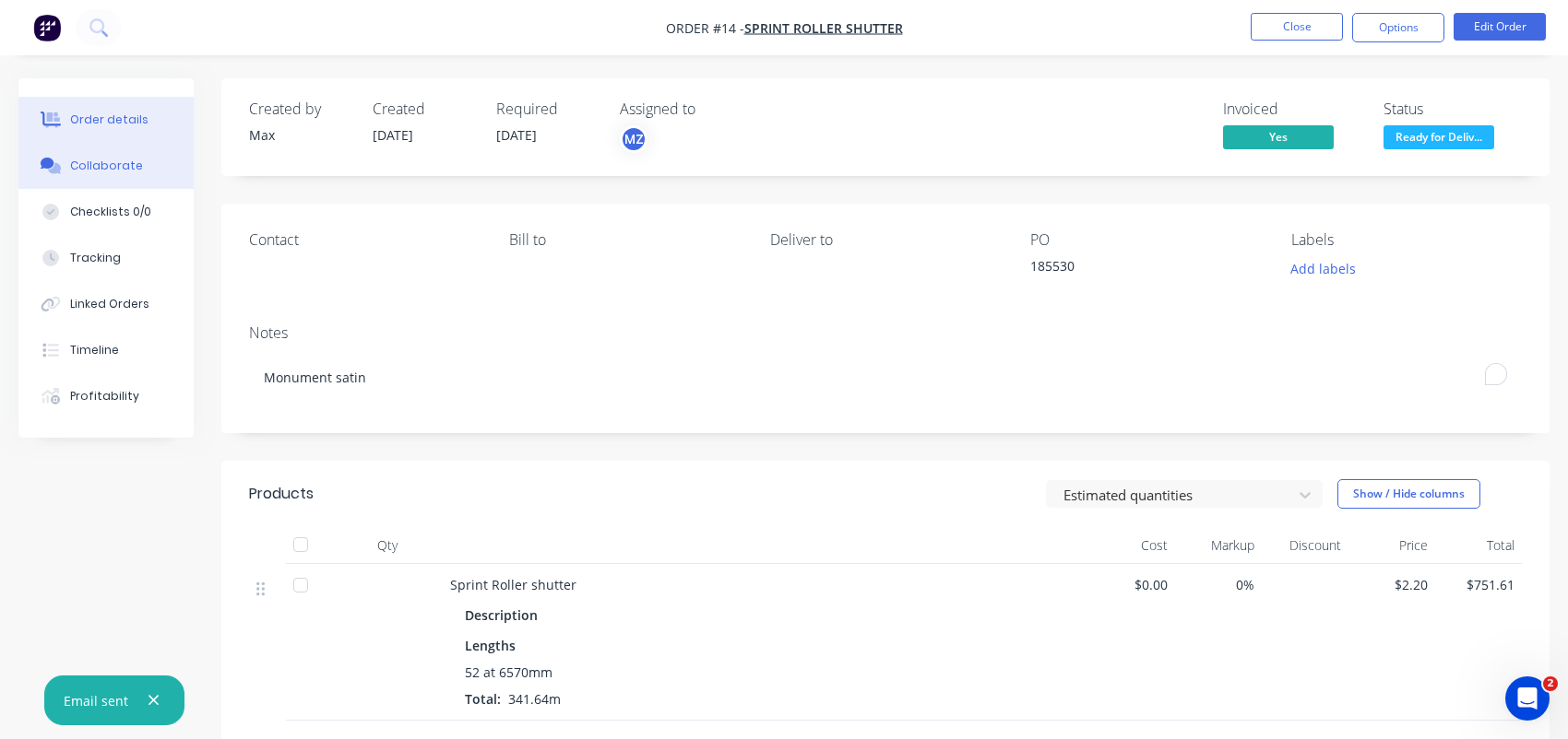
click at [124, 161] on div "Collaborate" at bounding box center [106, 166] width 72 height 17
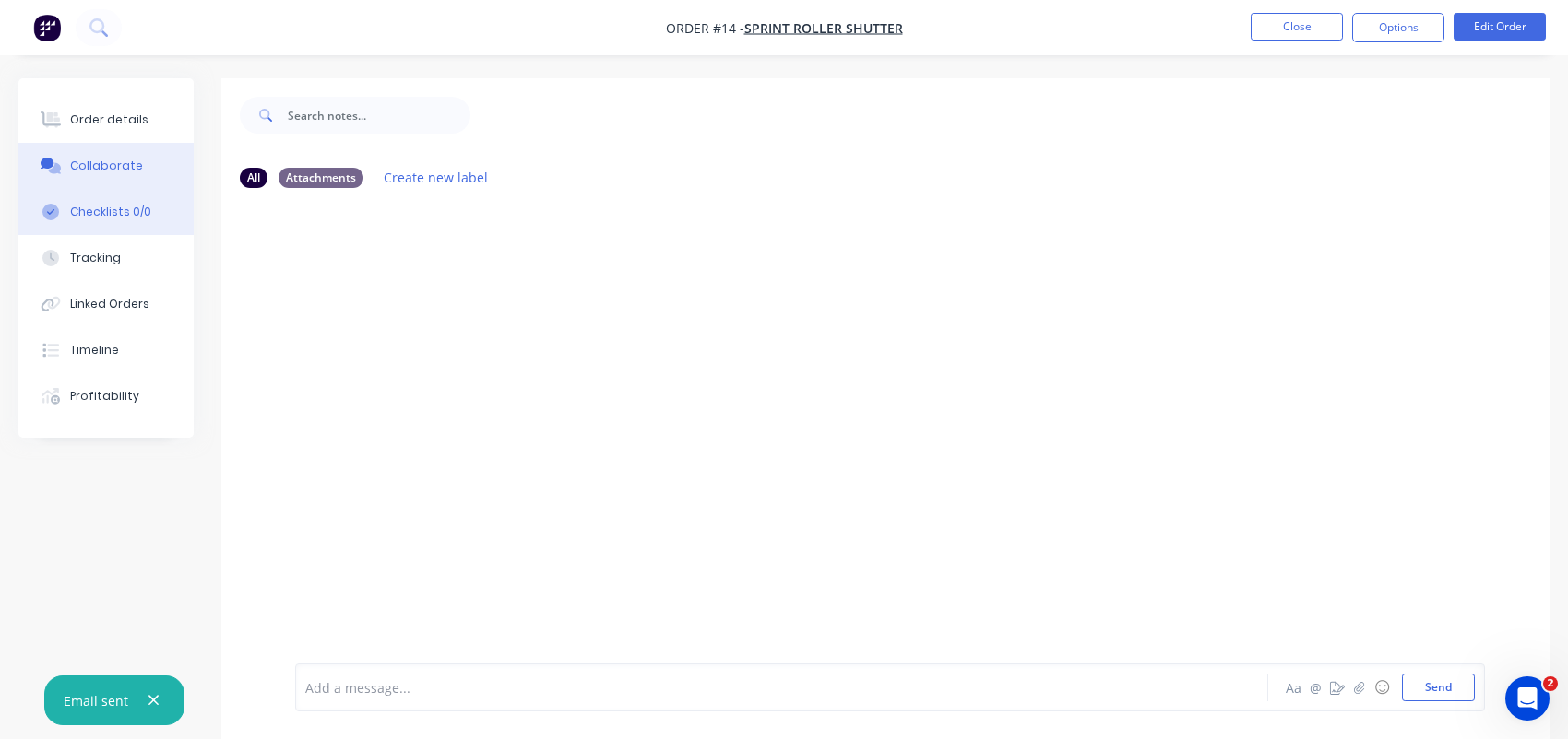
click at [124, 221] on button "Checklists 0/0" at bounding box center [106, 212] width 176 height 46
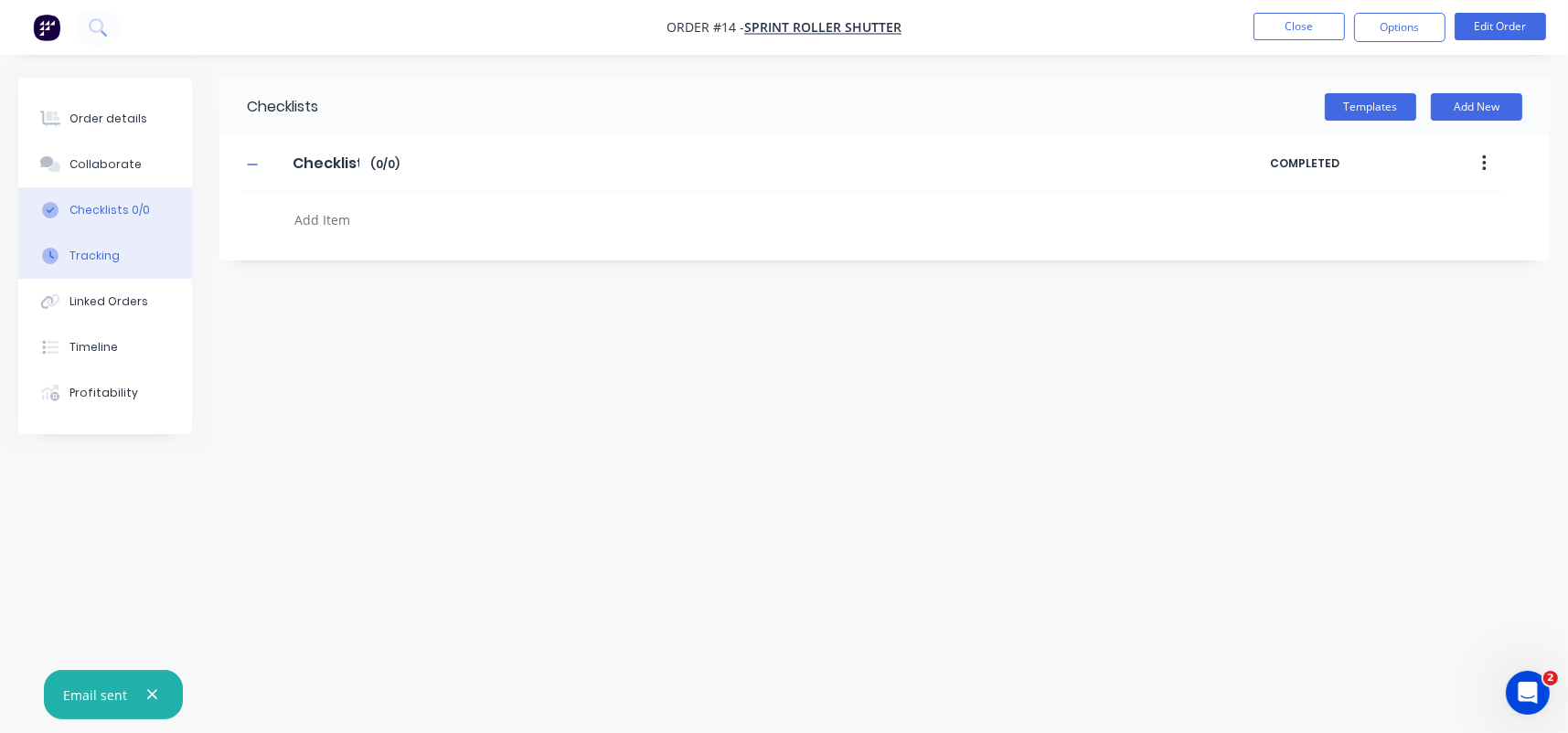
click at [135, 256] on button "Tracking" at bounding box center [105, 256] width 174 height 46
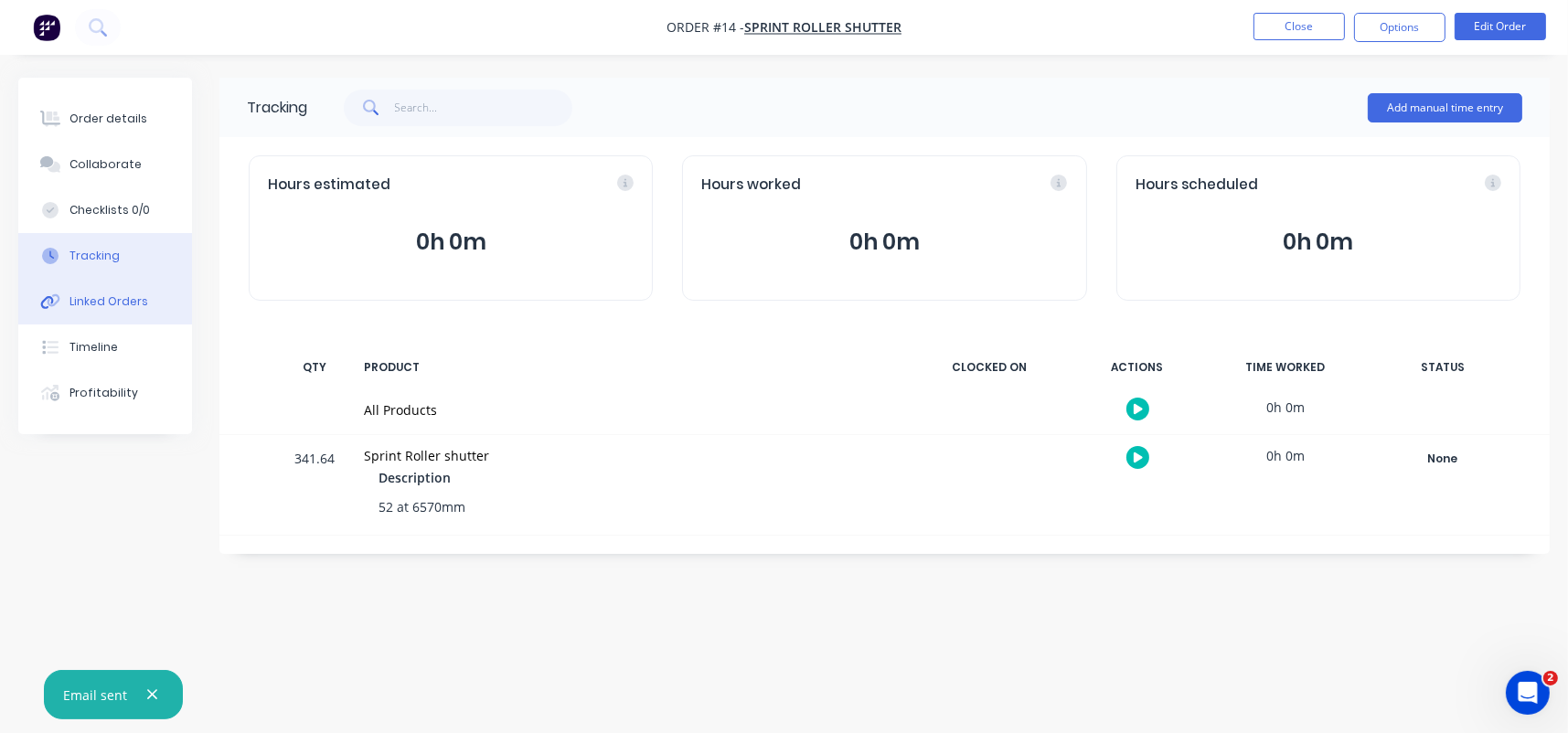
click at [153, 293] on button "Linked Orders" at bounding box center [105, 302] width 174 height 46
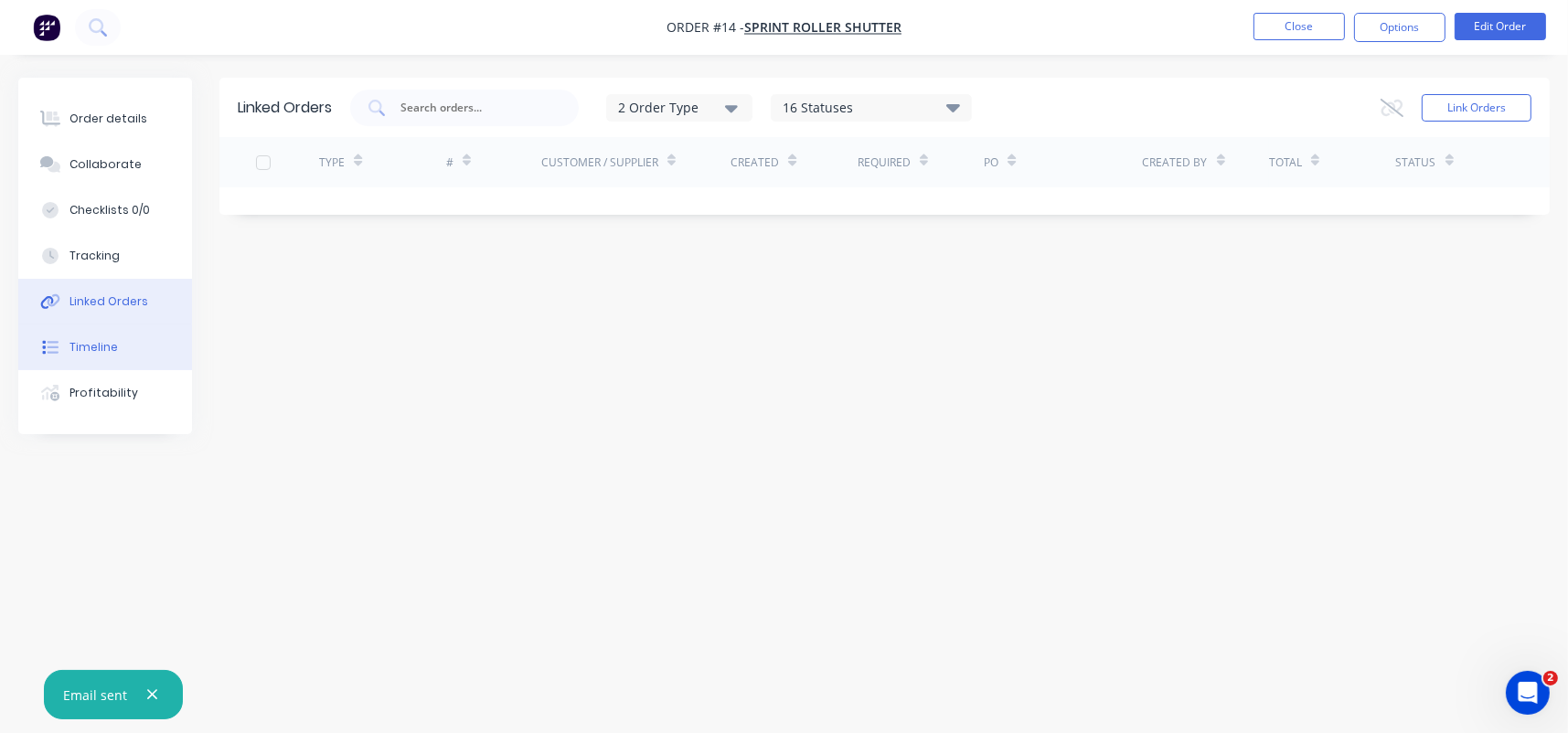
click at [139, 340] on button "Timeline" at bounding box center [105, 347] width 174 height 46
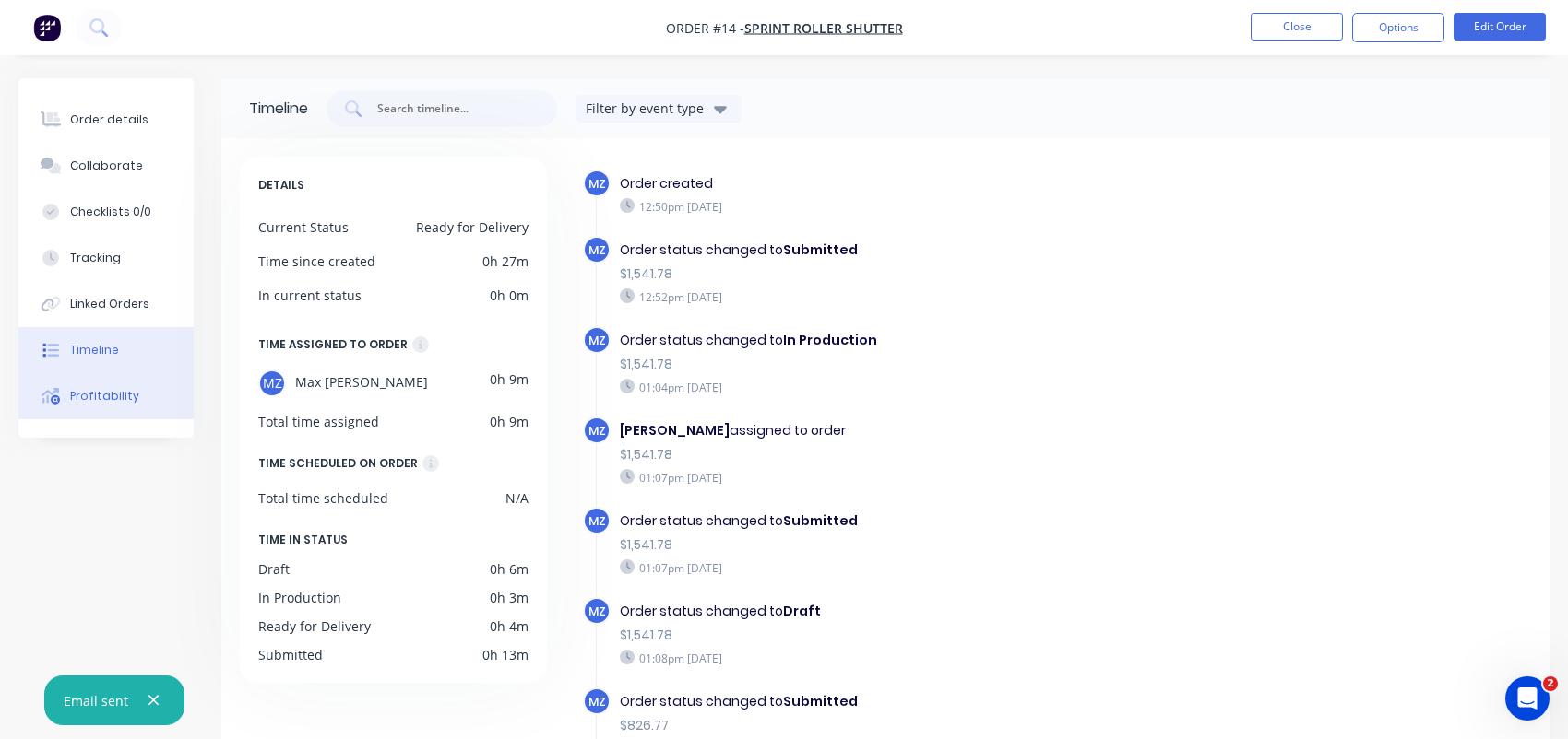
click at [136, 396] on button "Profitability" at bounding box center [106, 396] width 176 height 46
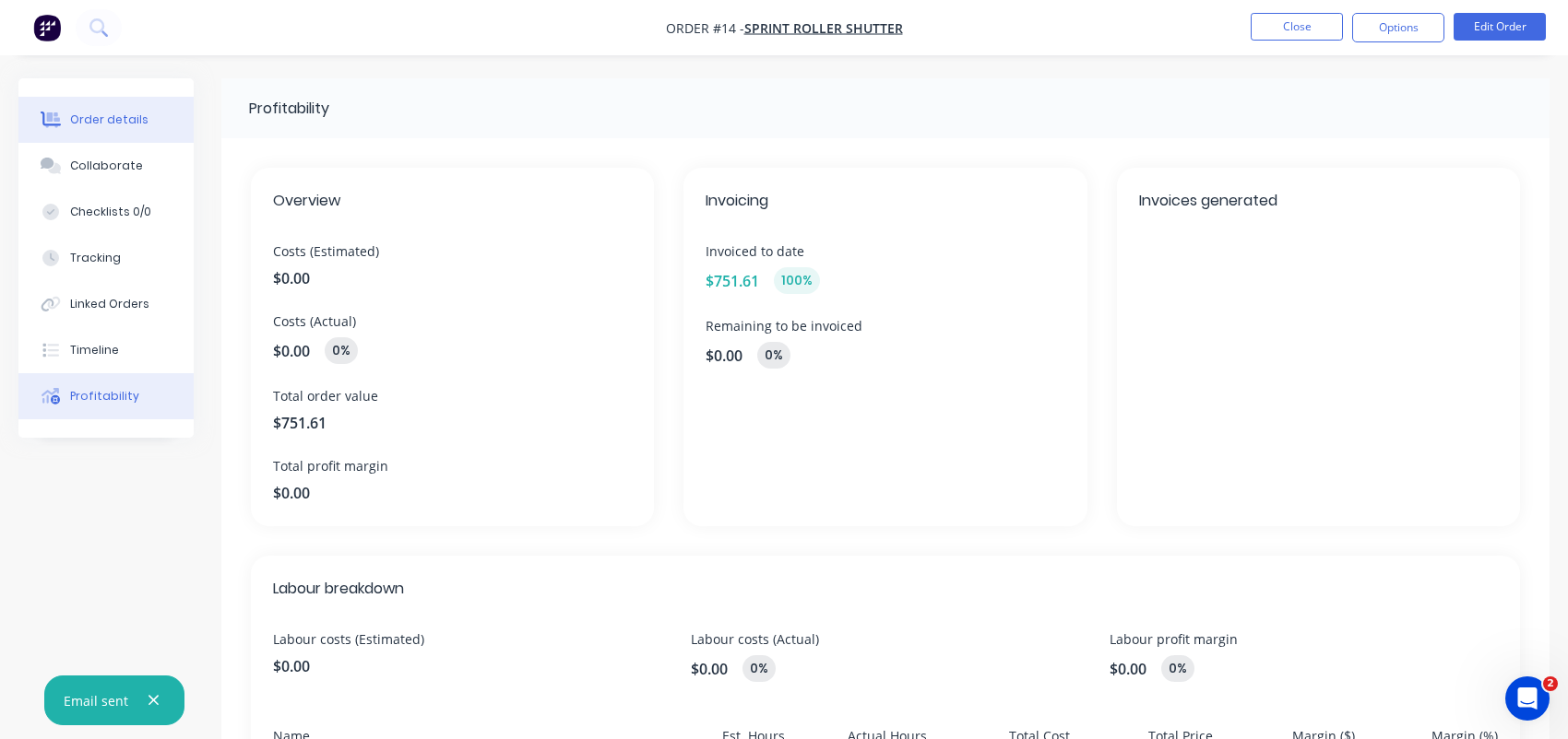
click at [154, 112] on button "Order details" at bounding box center [106, 120] width 176 height 46
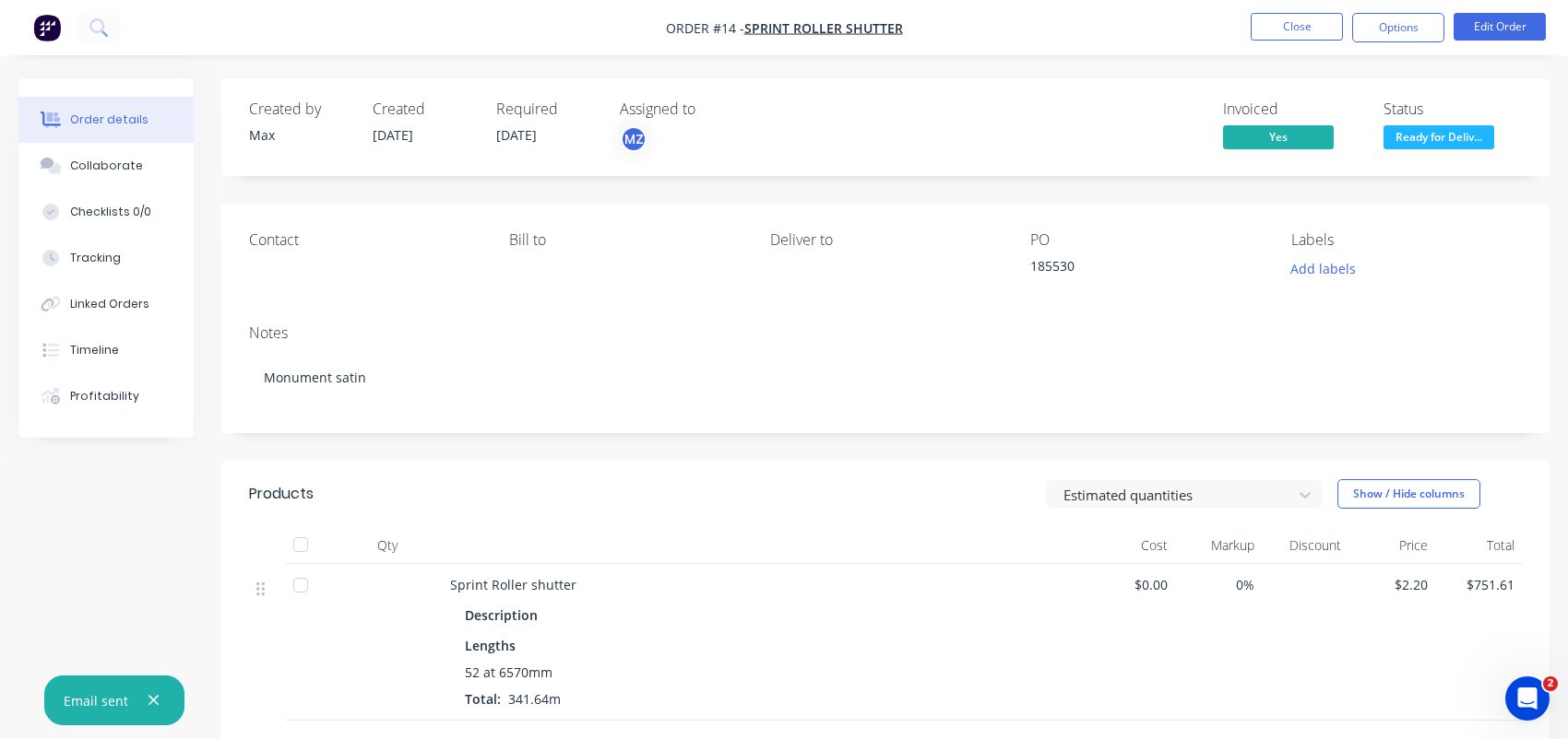
click at [45, 21] on img "button" at bounding box center [47, 28] width 28 height 28
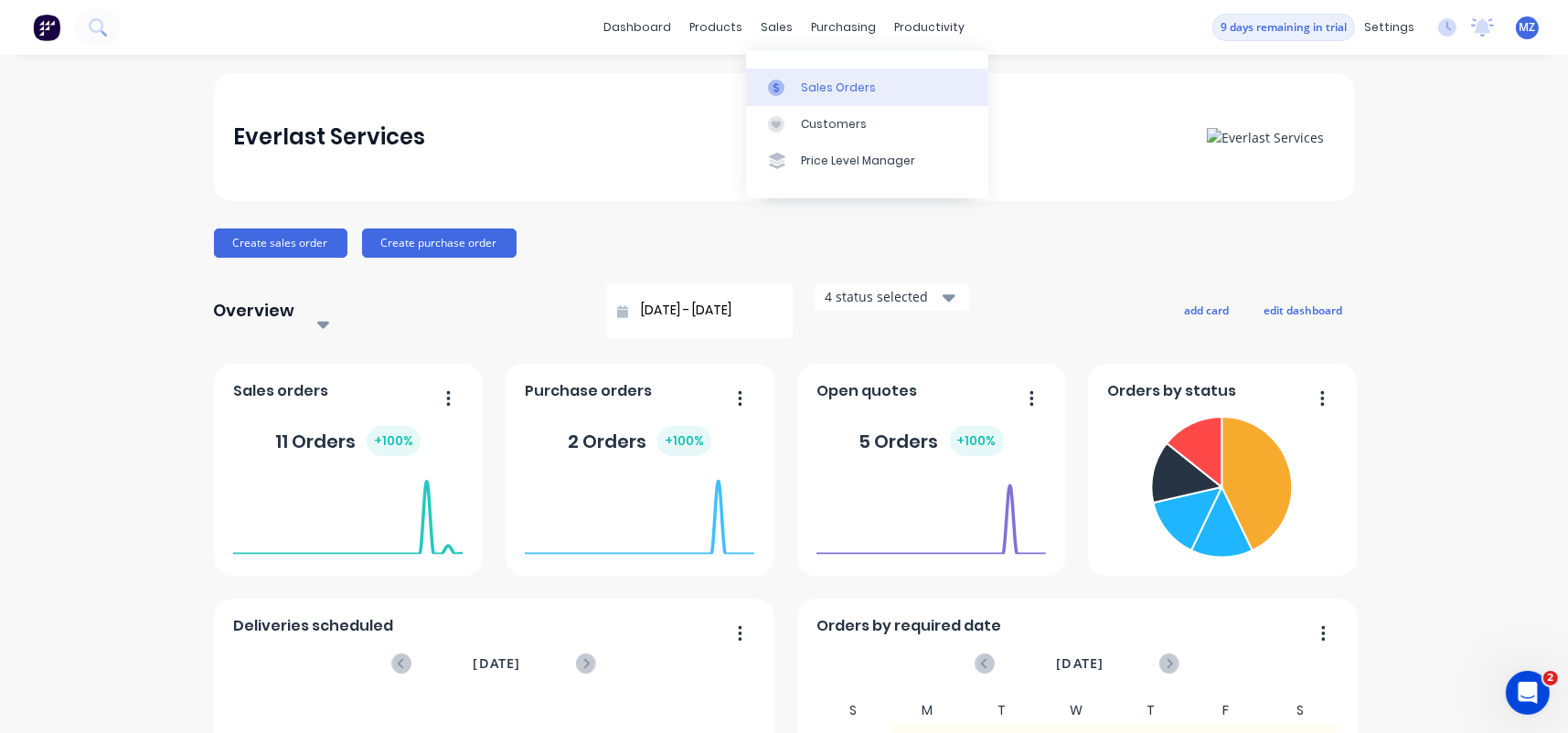
click at [802, 71] on link "Sales Orders" at bounding box center [867, 87] width 242 height 37
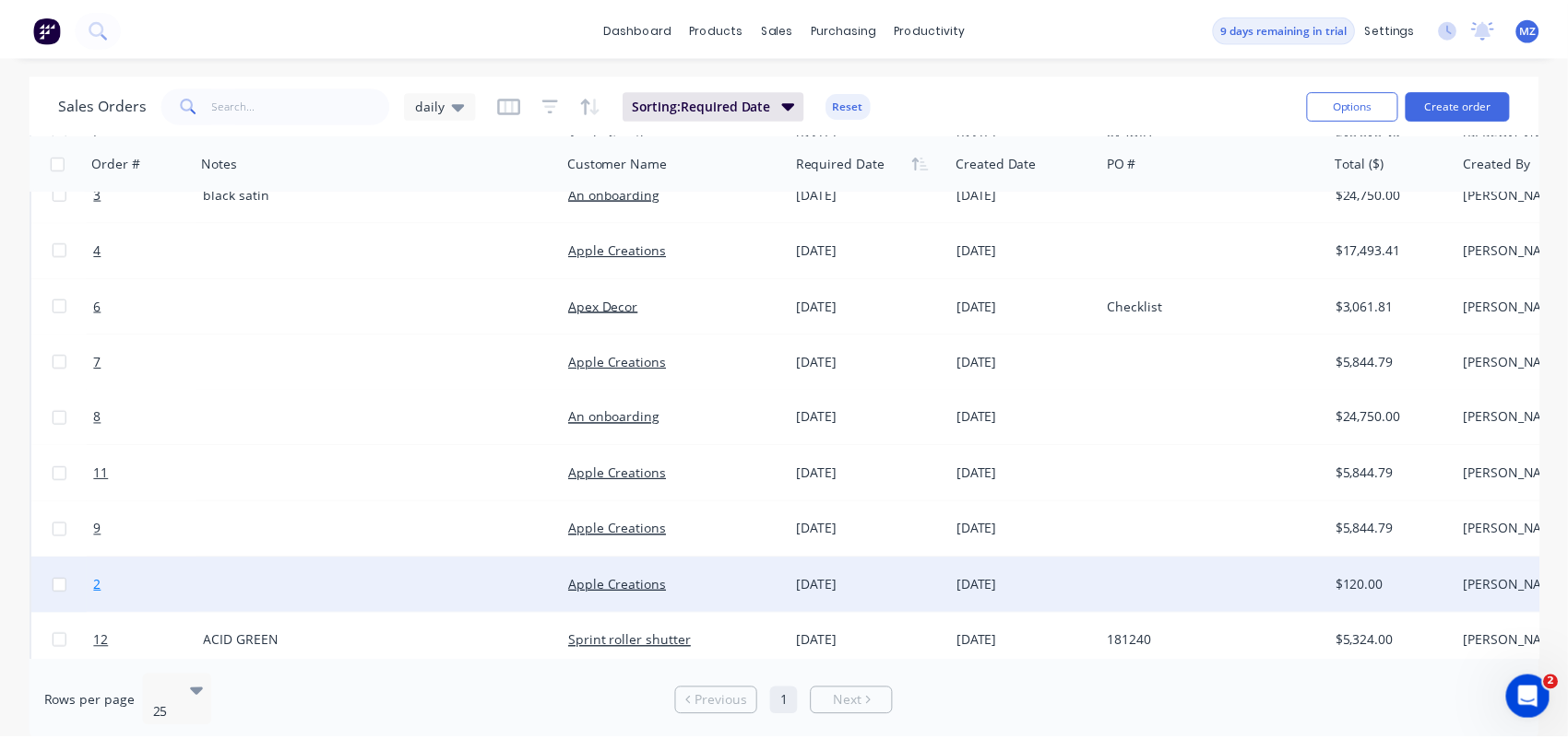
scroll to position [266, 0]
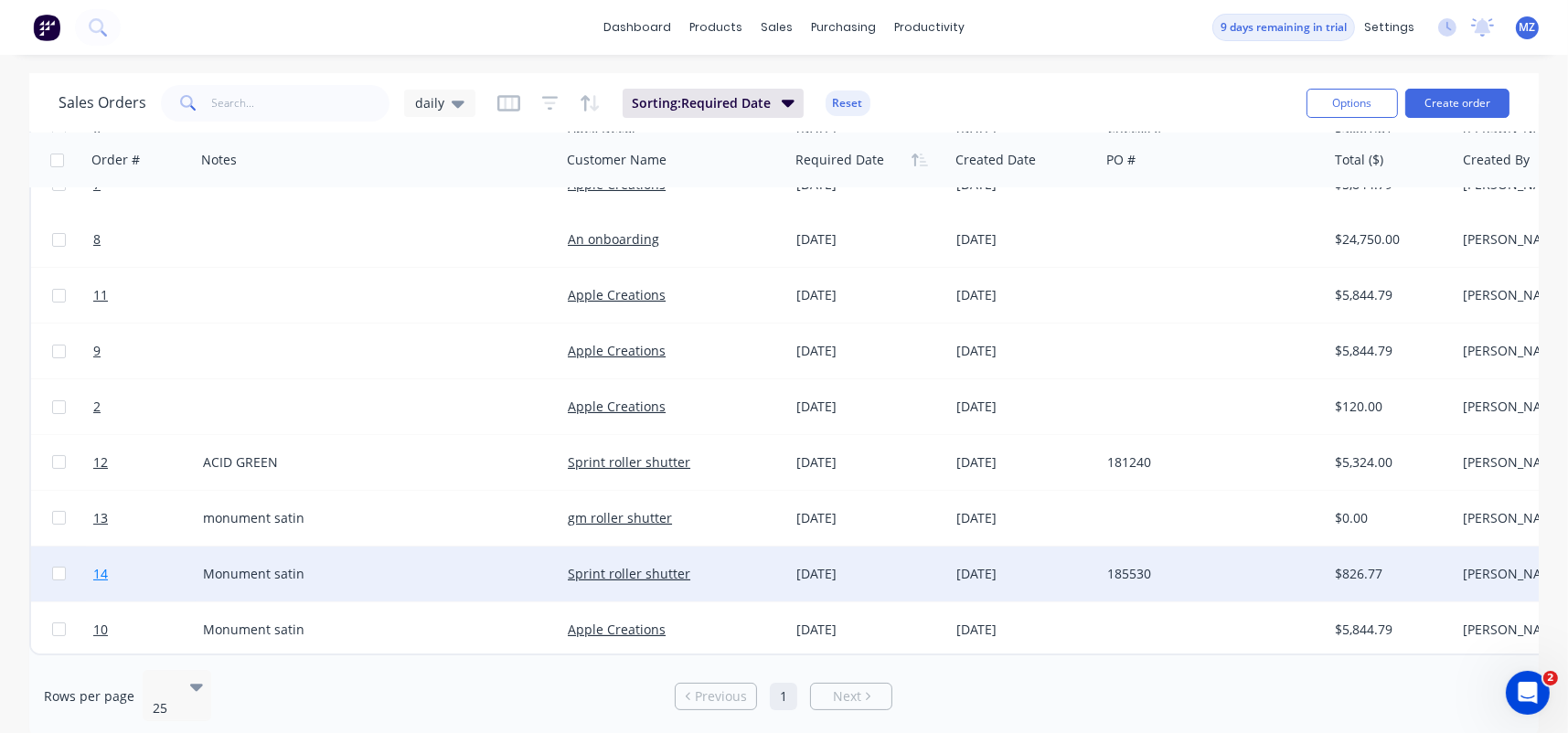
click at [101, 566] on span "14" at bounding box center [100, 574] width 15 height 18
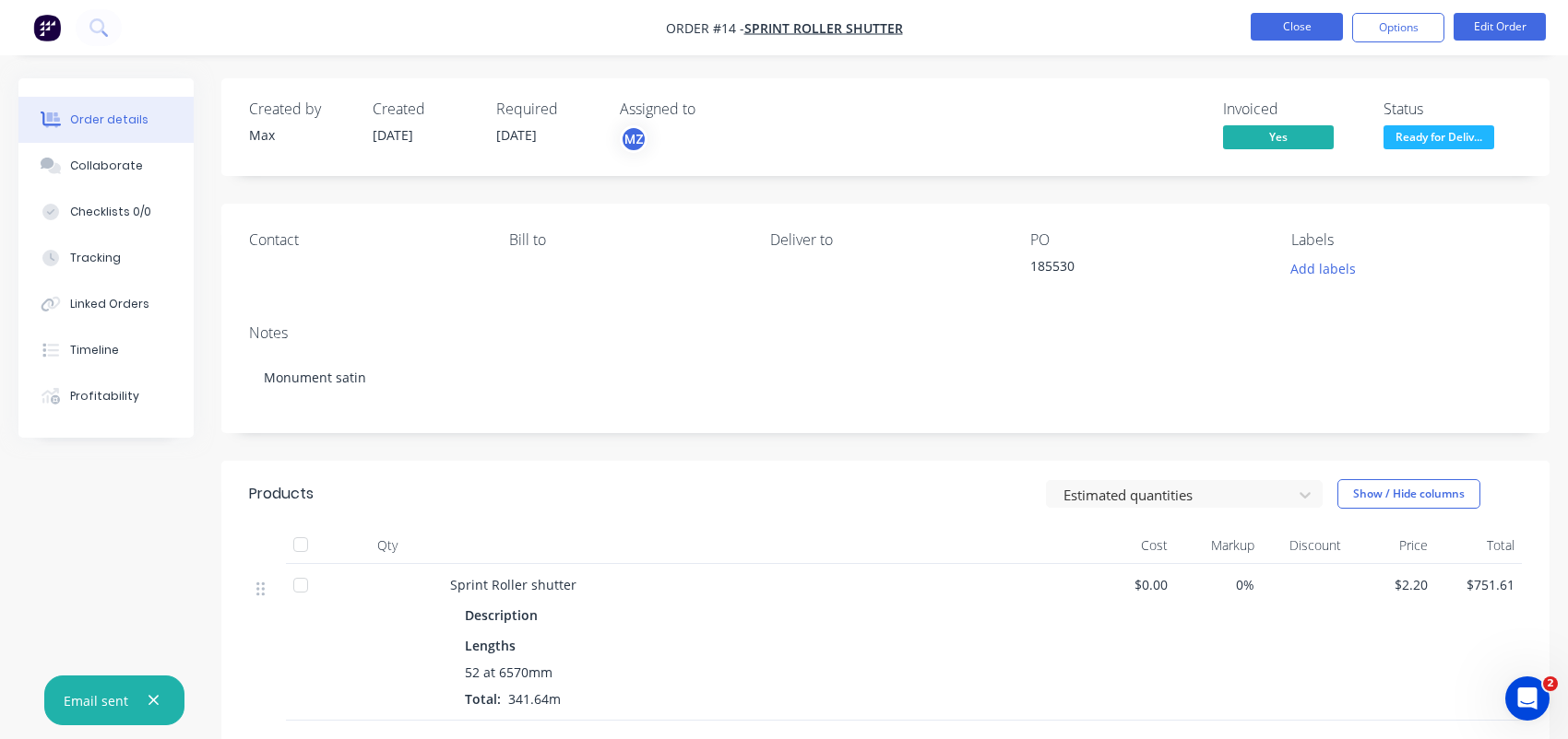
click at [1293, 33] on button "Close" at bounding box center [1296, 27] width 92 height 28
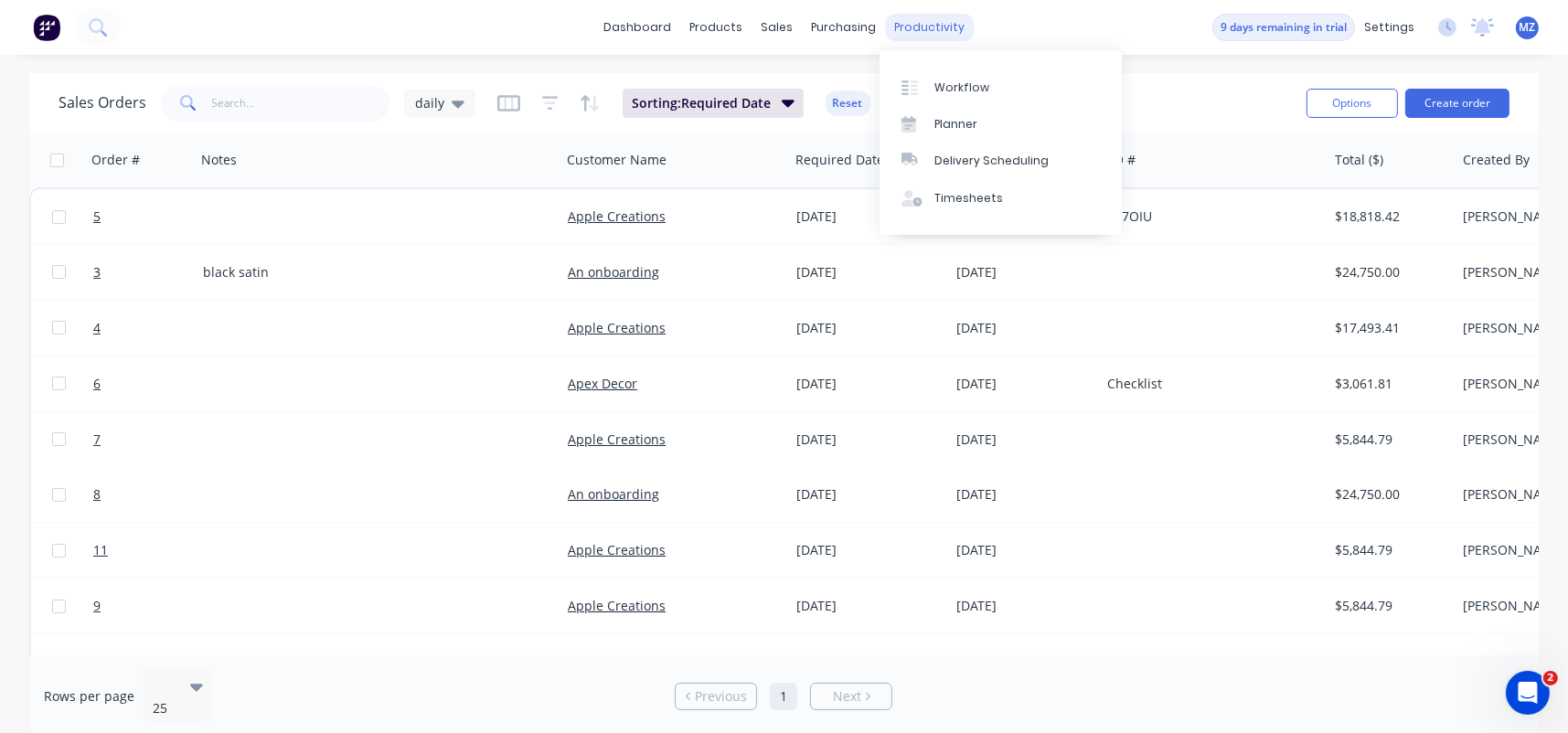
click at [908, 29] on div "productivity" at bounding box center [930, 28] width 88 height 28
click at [967, 124] on div "Planner" at bounding box center [956, 124] width 43 height 17
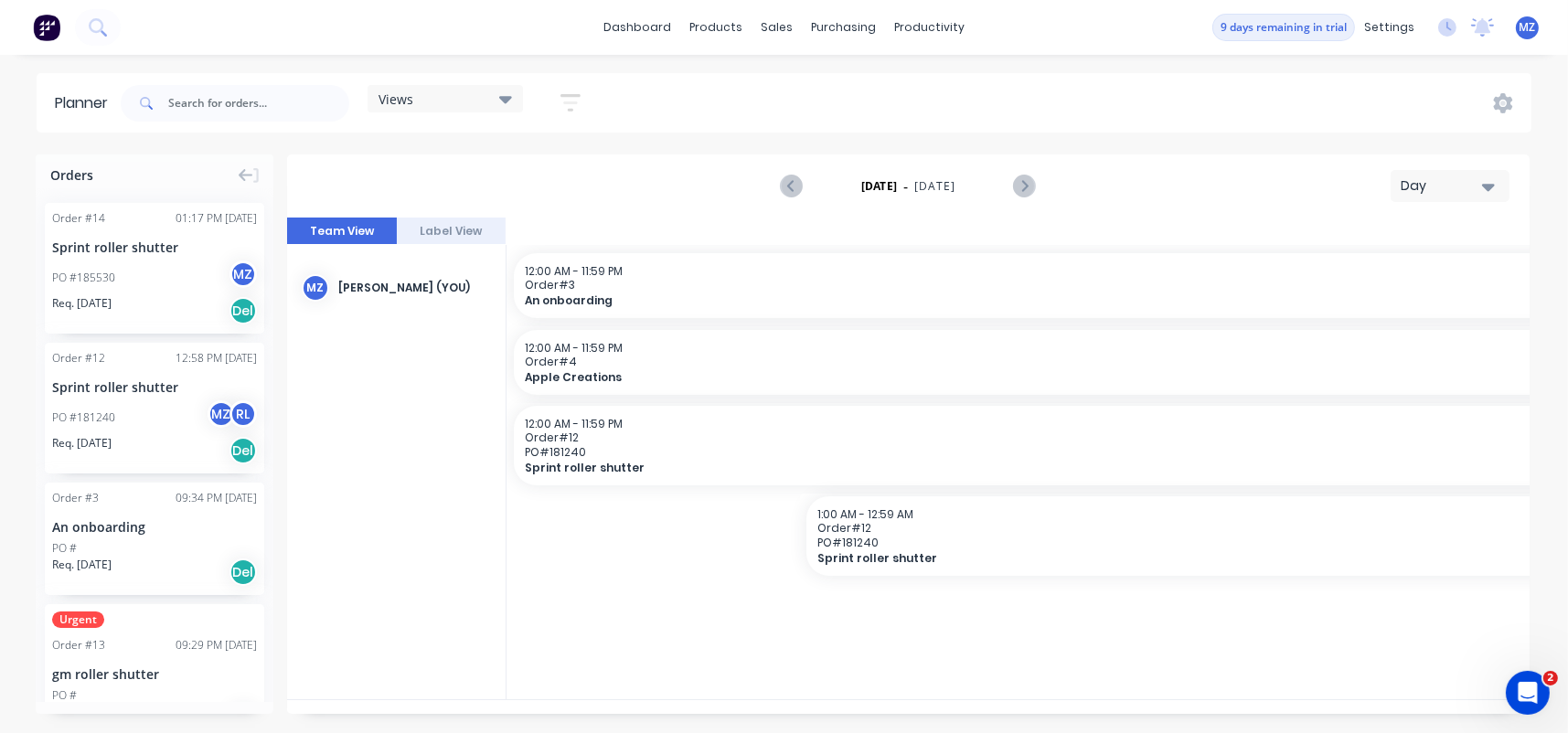
scroll to position [0, 3804]
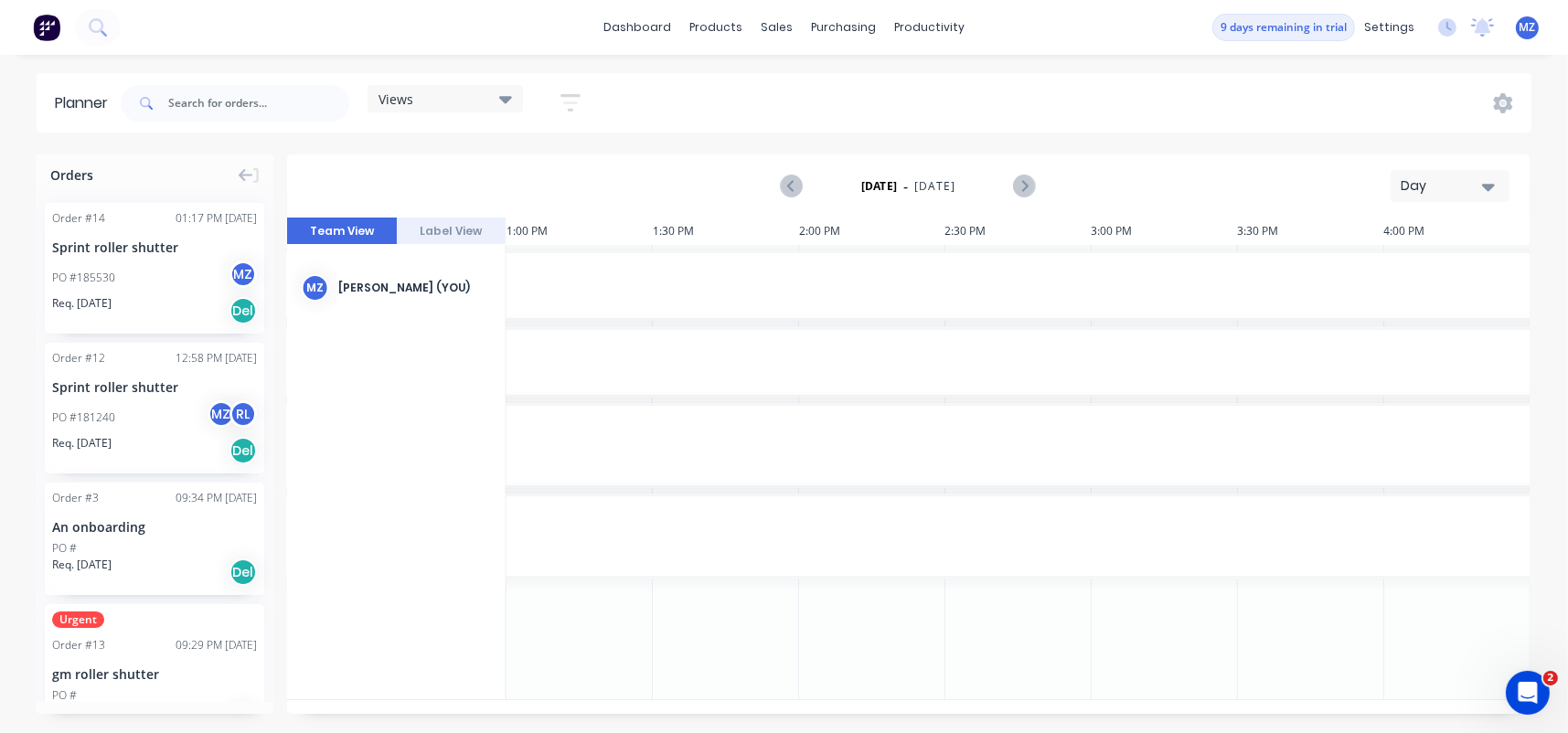
click at [1471, 188] on div "Day" at bounding box center [1443, 186] width 84 height 19
click at [1433, 269] on div "Week" at bounding box center [1417, 272] width 181 height 37
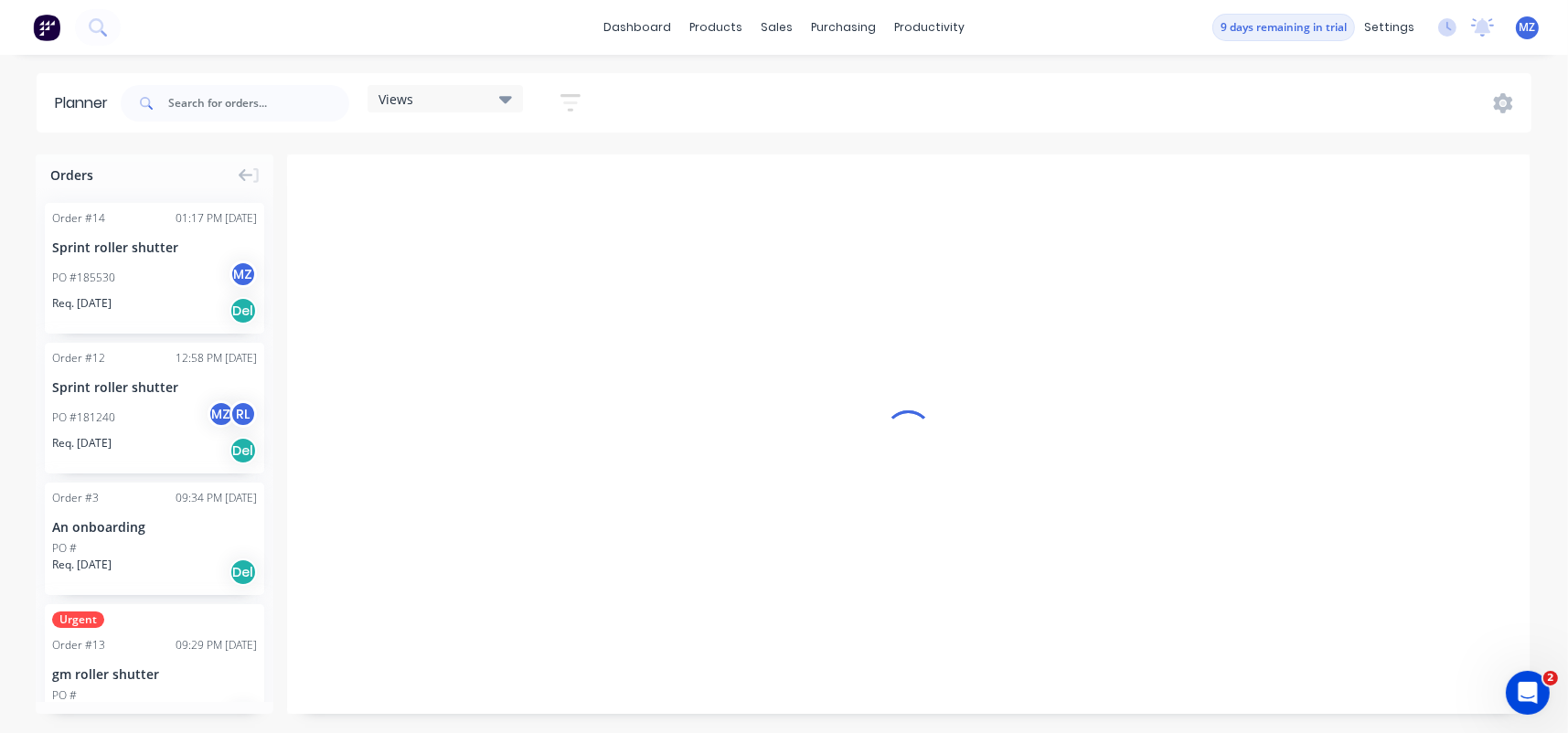
scroll to position [0, 0]
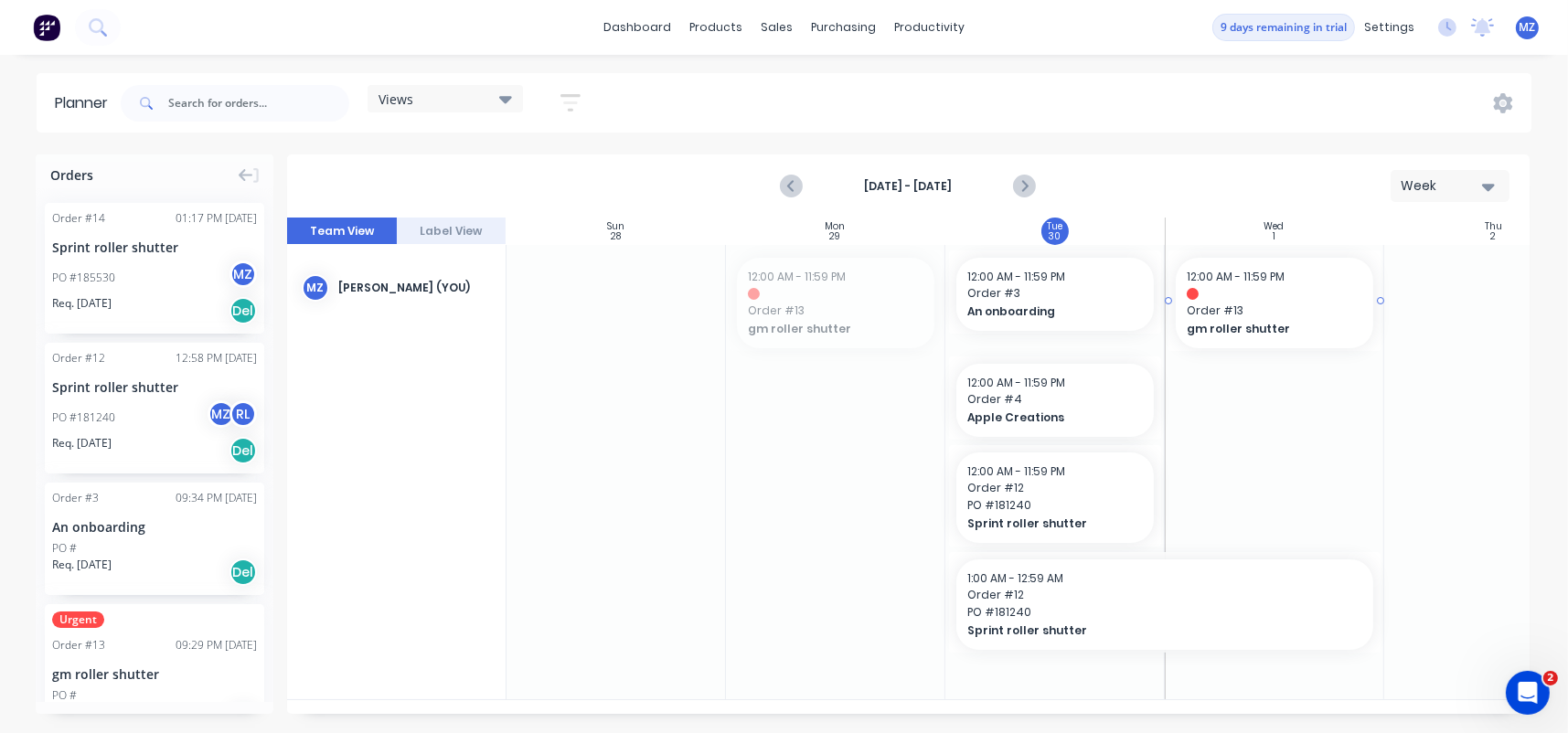
drag, startPoint x: 868, startPoint y: 311, endPoint x: 1293, endPoint y: 304, distance: 425.1
drag, startPoint x: 1023, startPoint y: 293, endPoint x: 1066, endPoint y: 299, distance: 43.4
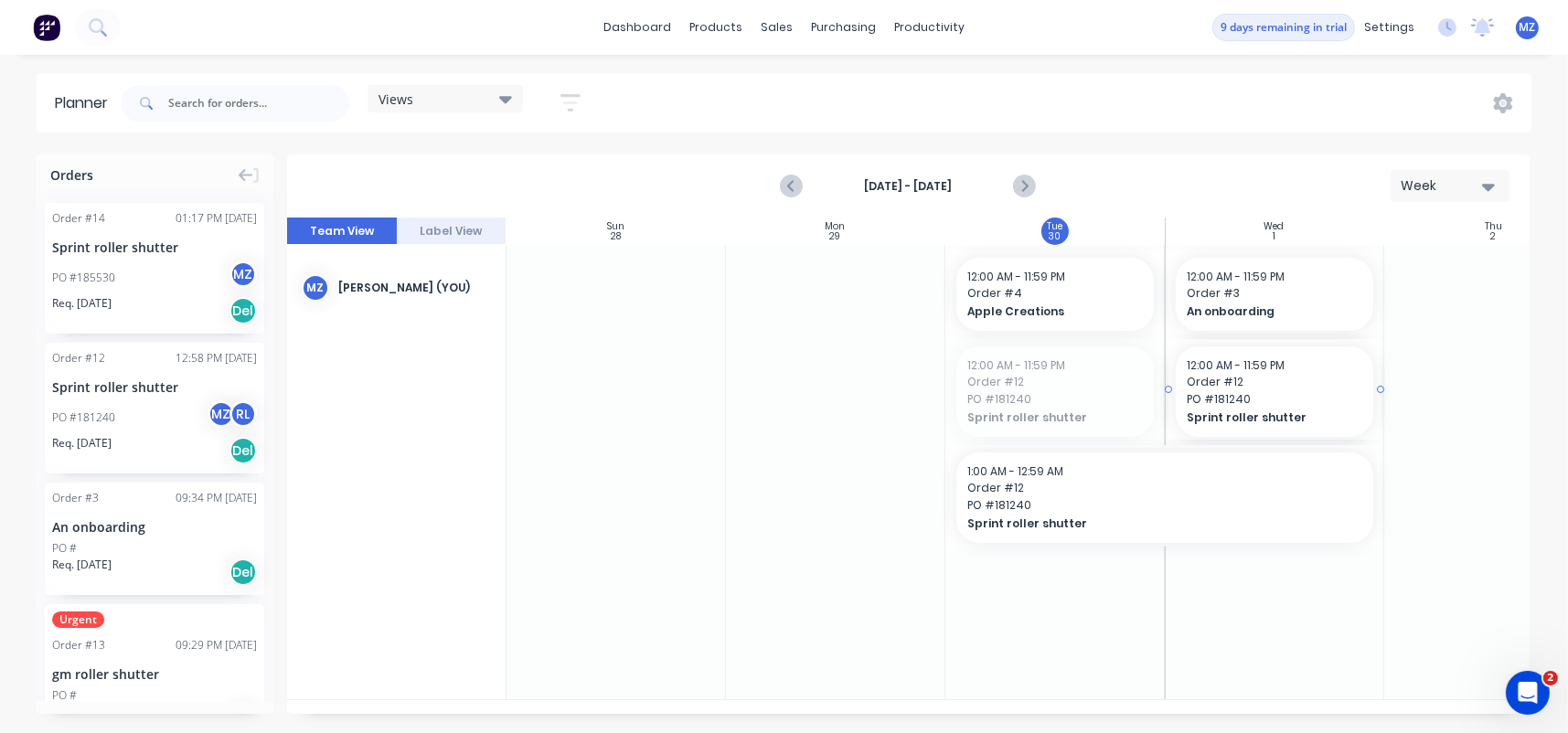
drag, startPoint x: 1107, startPoint y: 406, endPoint x: 1135, endPoint y: 443, distance: 46.4
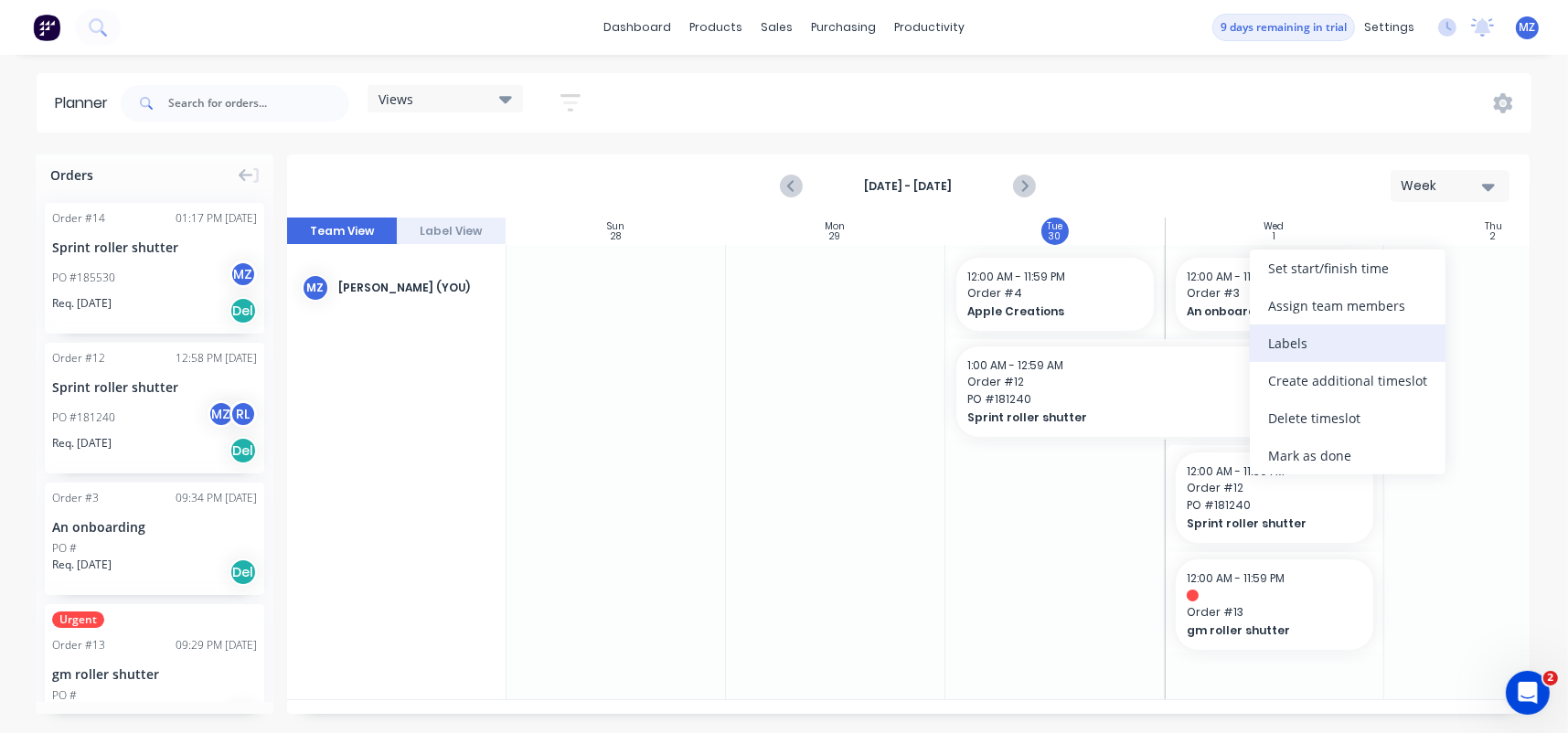
click at [1363, 339] on div "Labels" at bounding box center [1348, 343] width 195 height 38
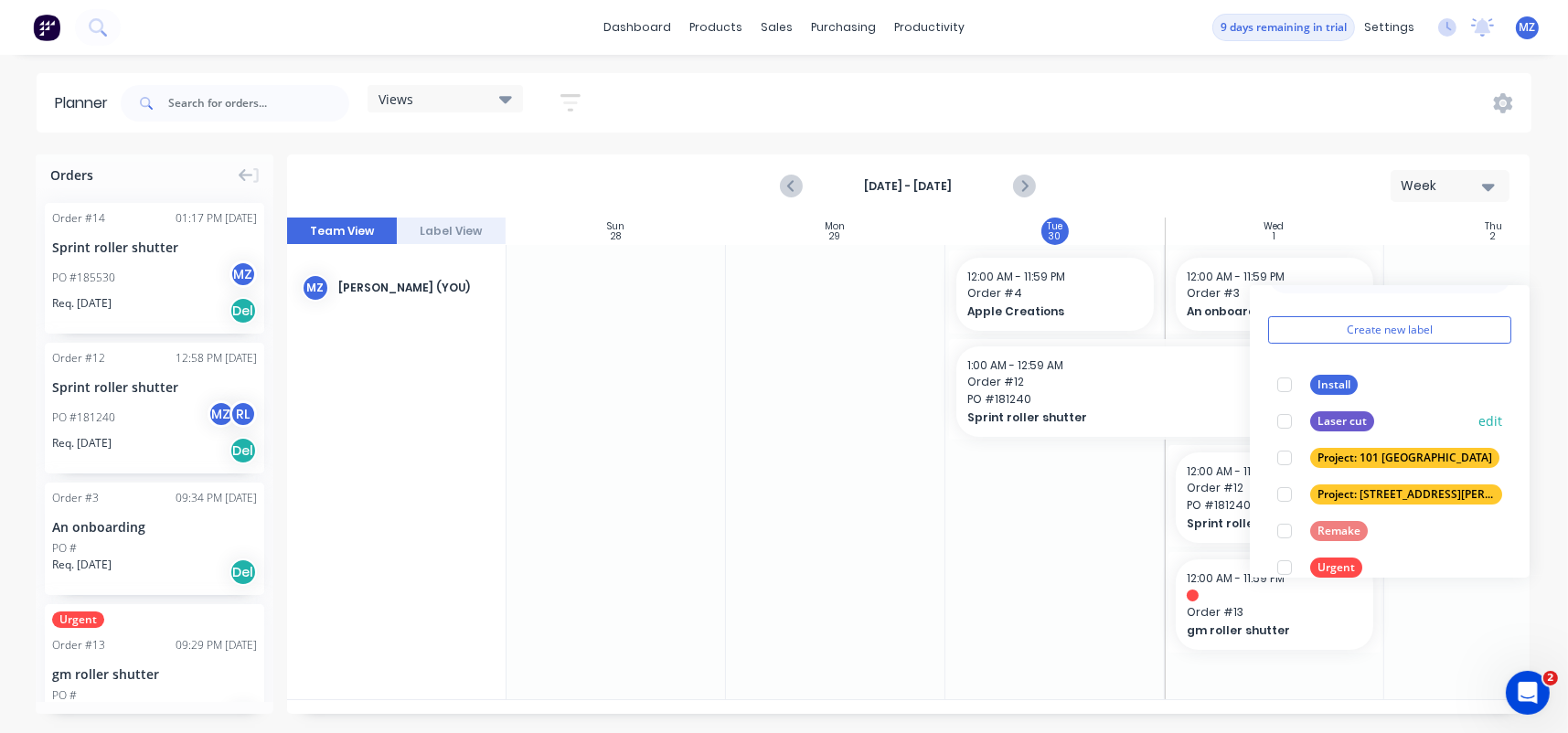
scroll to position [72, 0]
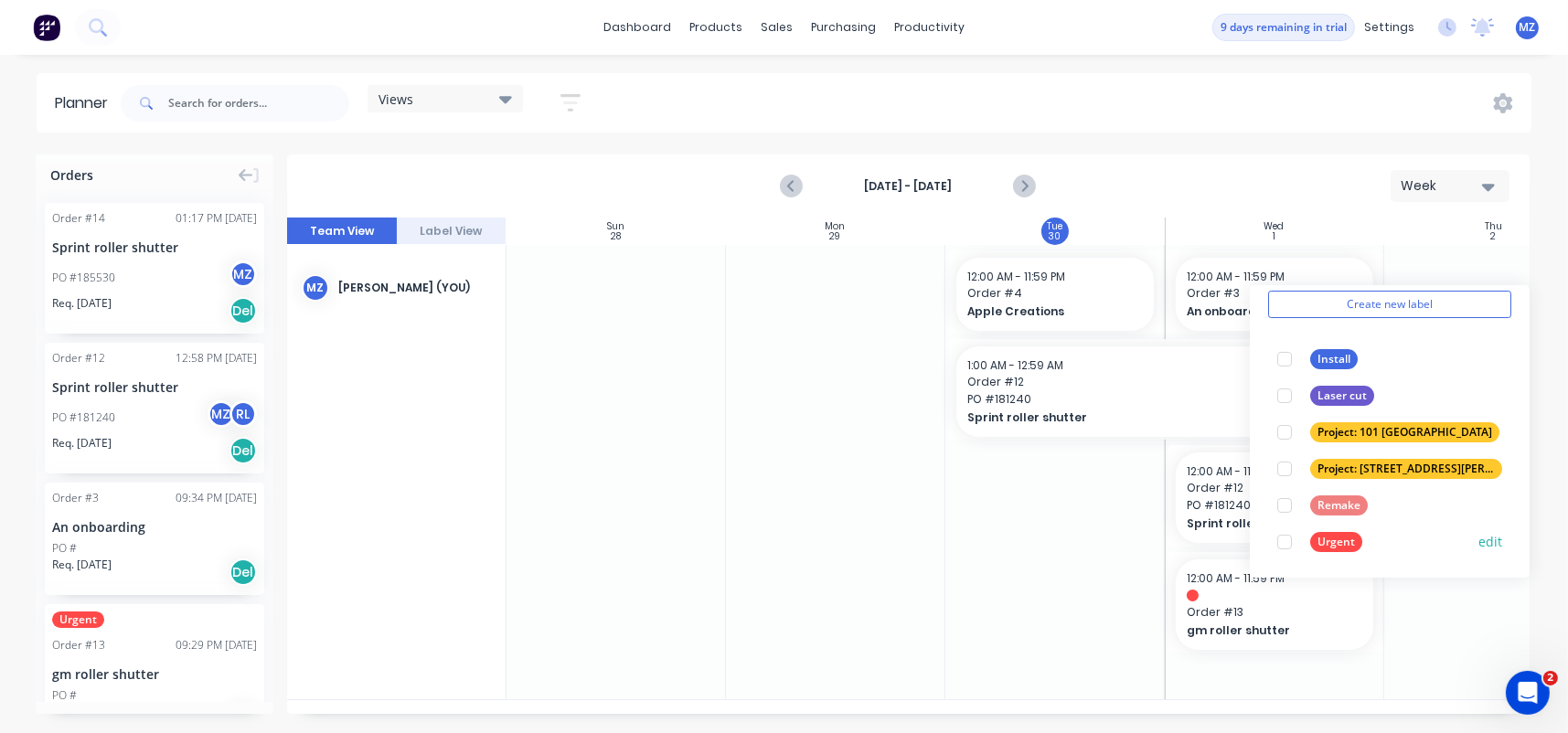
click at [1339, 536] on div "Urgent" at bounding box center [1336, 542] width 53 height 20
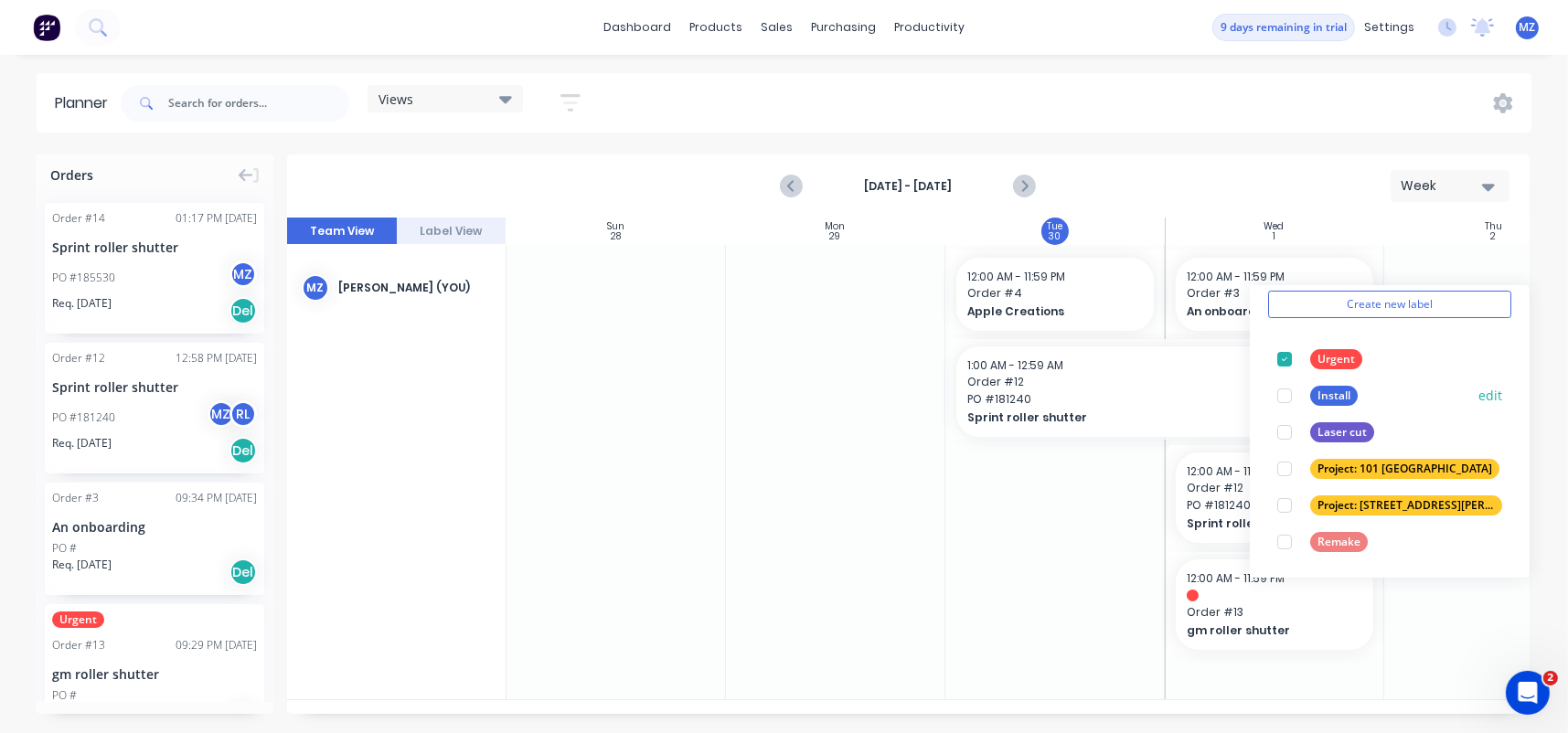
click at [1314, 396] on div "Install" at bounding box center [1334, 396] width 48 height 20
click at [824, 598] on div at bounding box center [836, 471] width 219 height 454
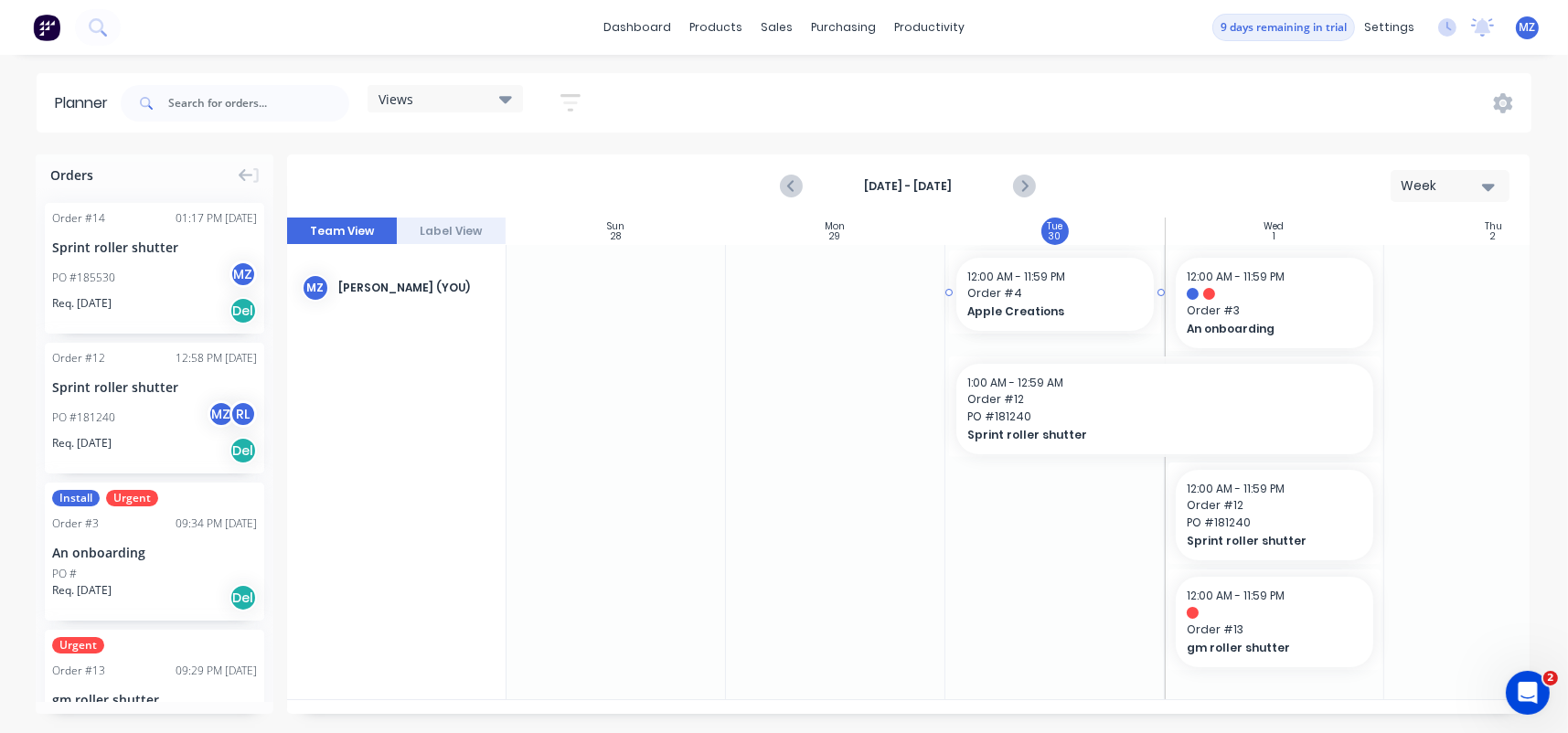
drag, startPoint x: 1007, startPoint y: 285, endPoint x: 1029, endPoint y: 302, distance: 27.8
drag, startPoint x: 947, startPoint y: 409, endPoint x: 744, endPoint y: 424, distance: 203.6
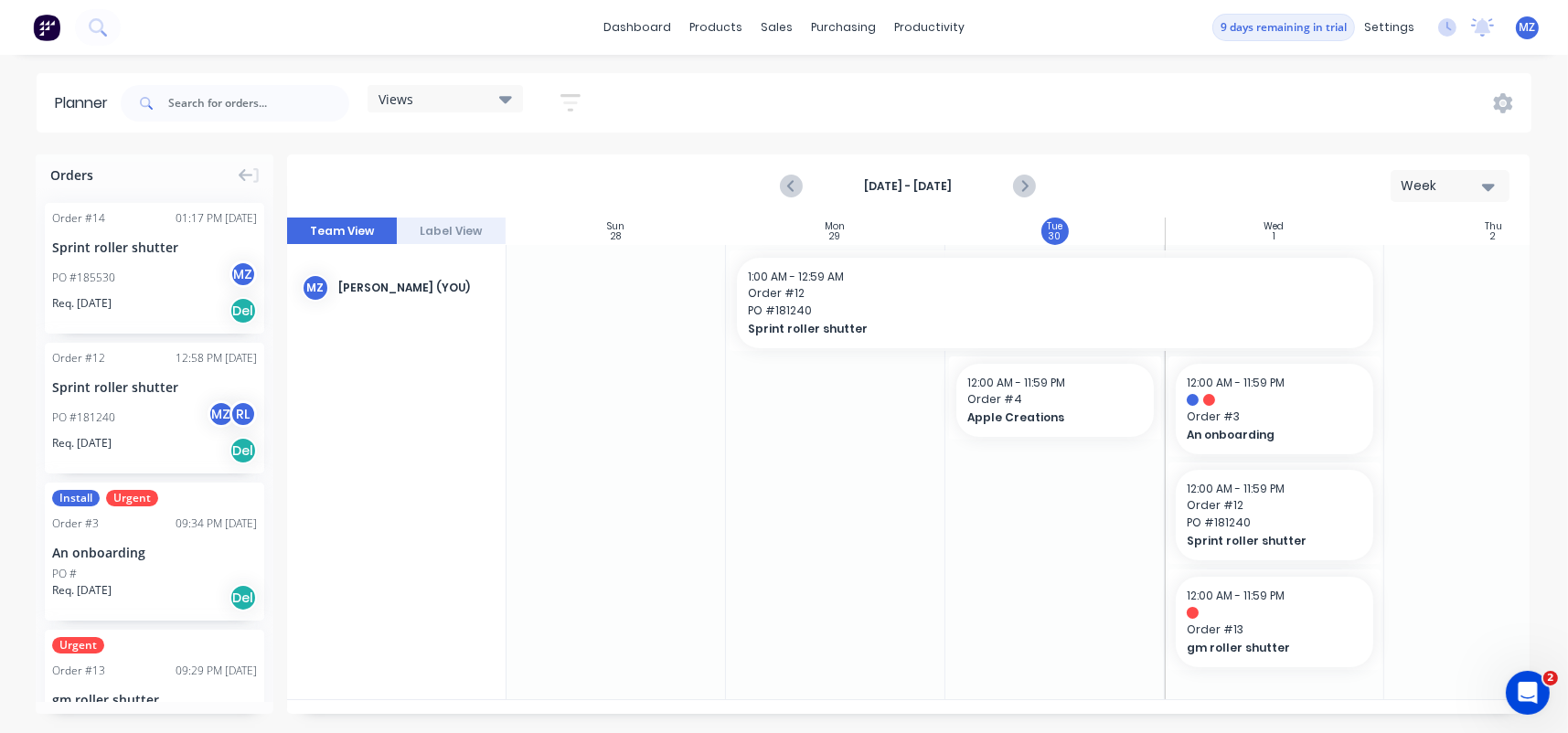
scroll to position [453, 0]
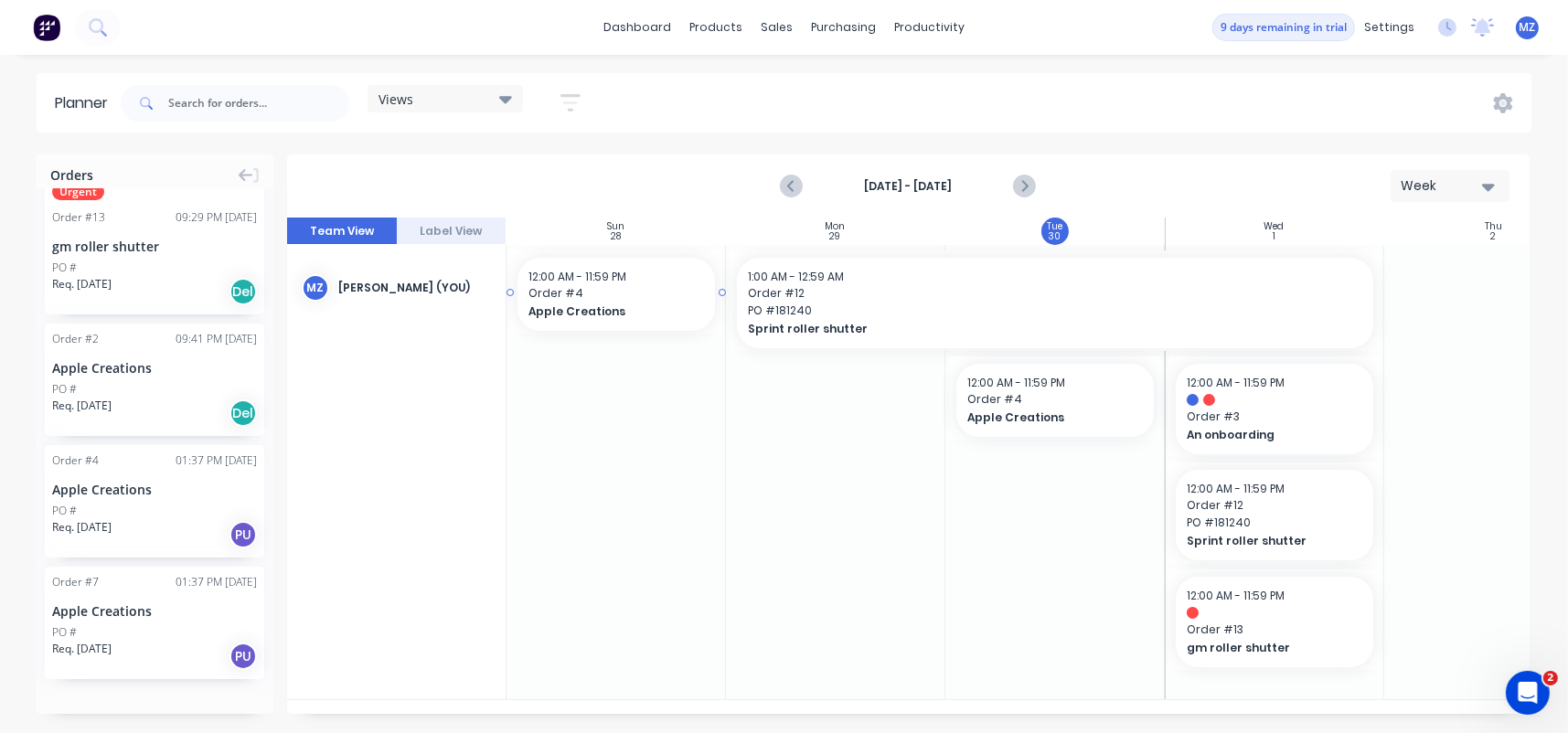
drag, startPoint x: 146, startPoint y: 478, endPoint x: 592, endPoint y: 410, distance: 451.2
drag, startPoint x: 584, startPoint y: 298, endPoint x: 790, endPoint y: 524, distance: 305.8
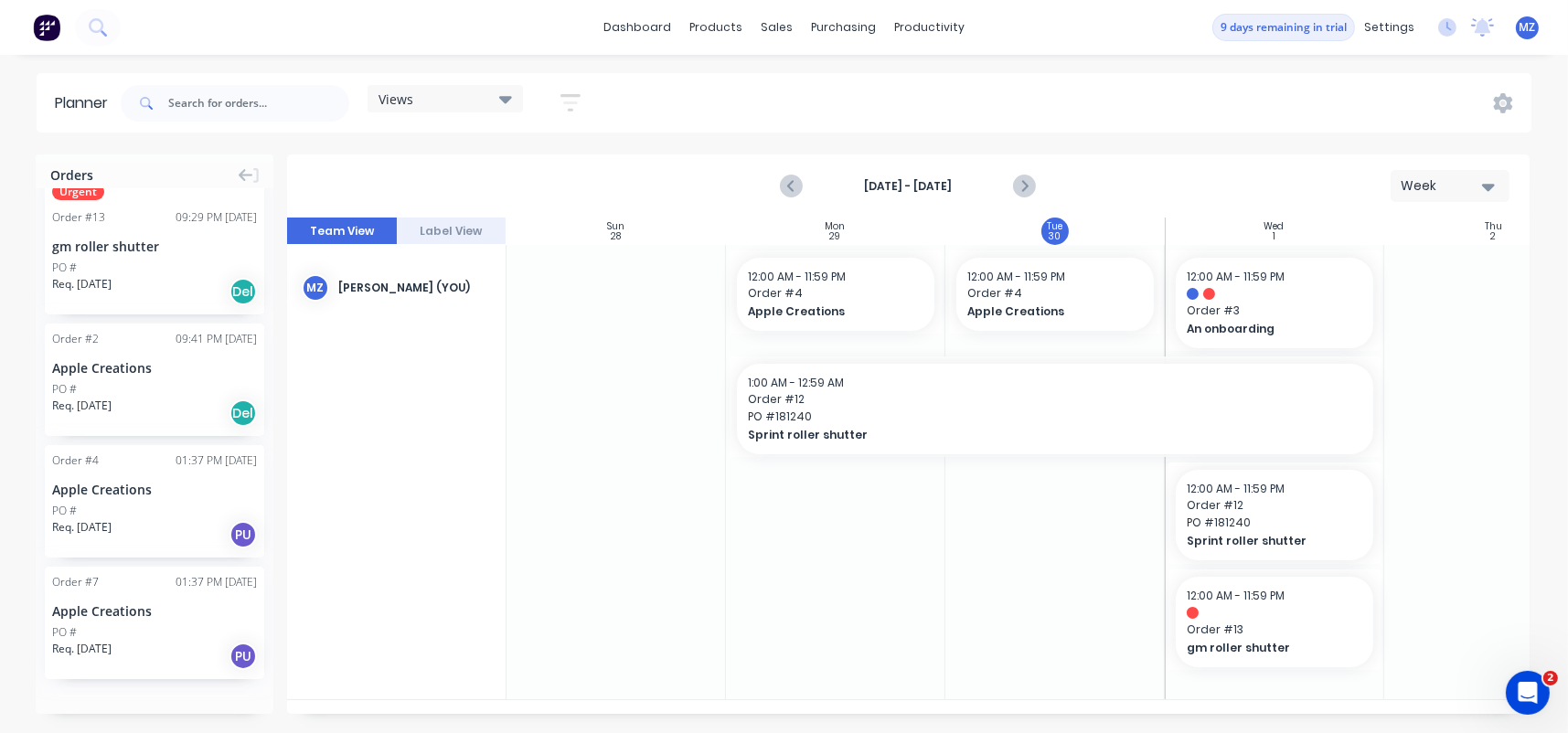
click at [790, 271] on div at bounding box center [836, 259] width 219 height 28
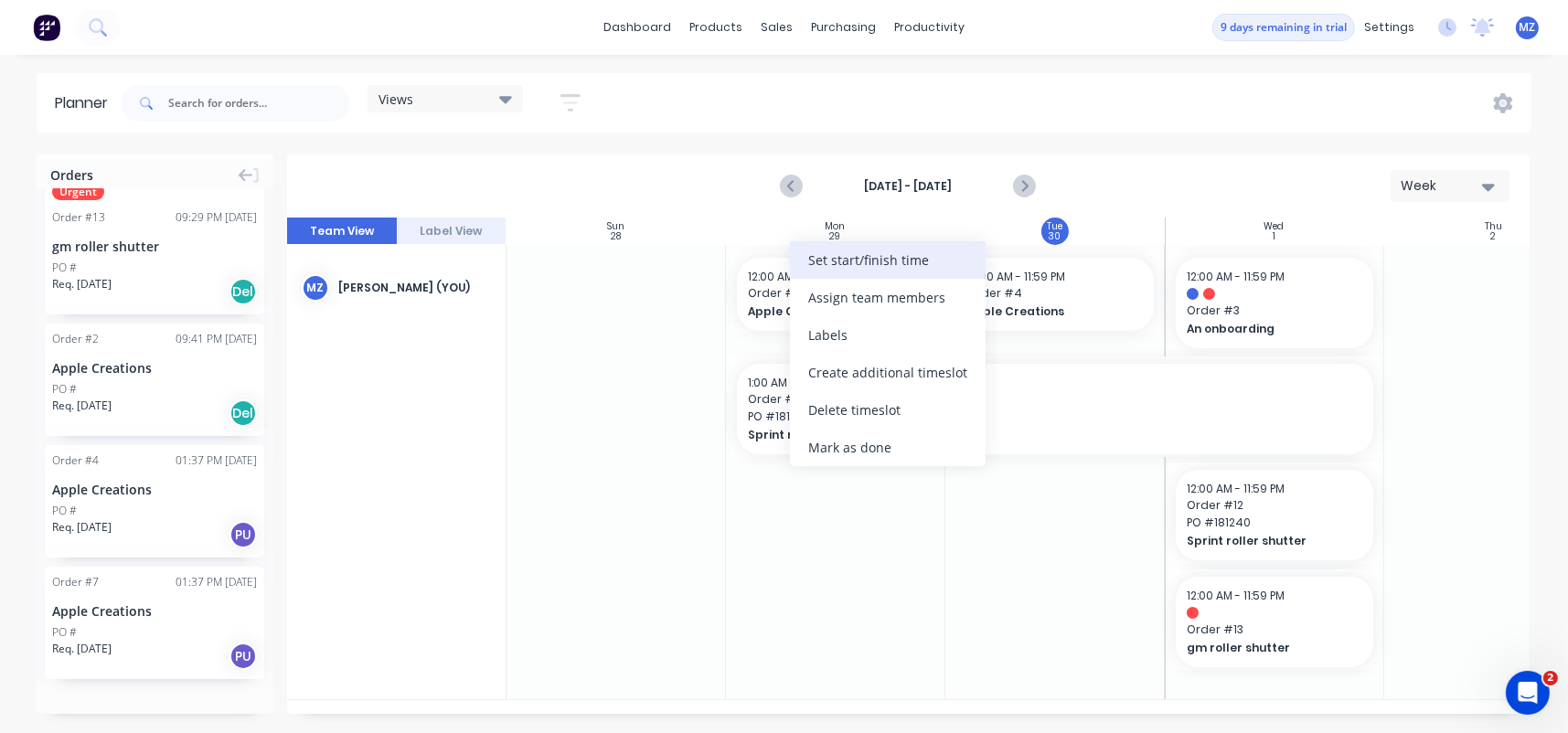
click at [944, 262] on div "Set start/finish time" at bounding box center [888, 260] width 195 height 38
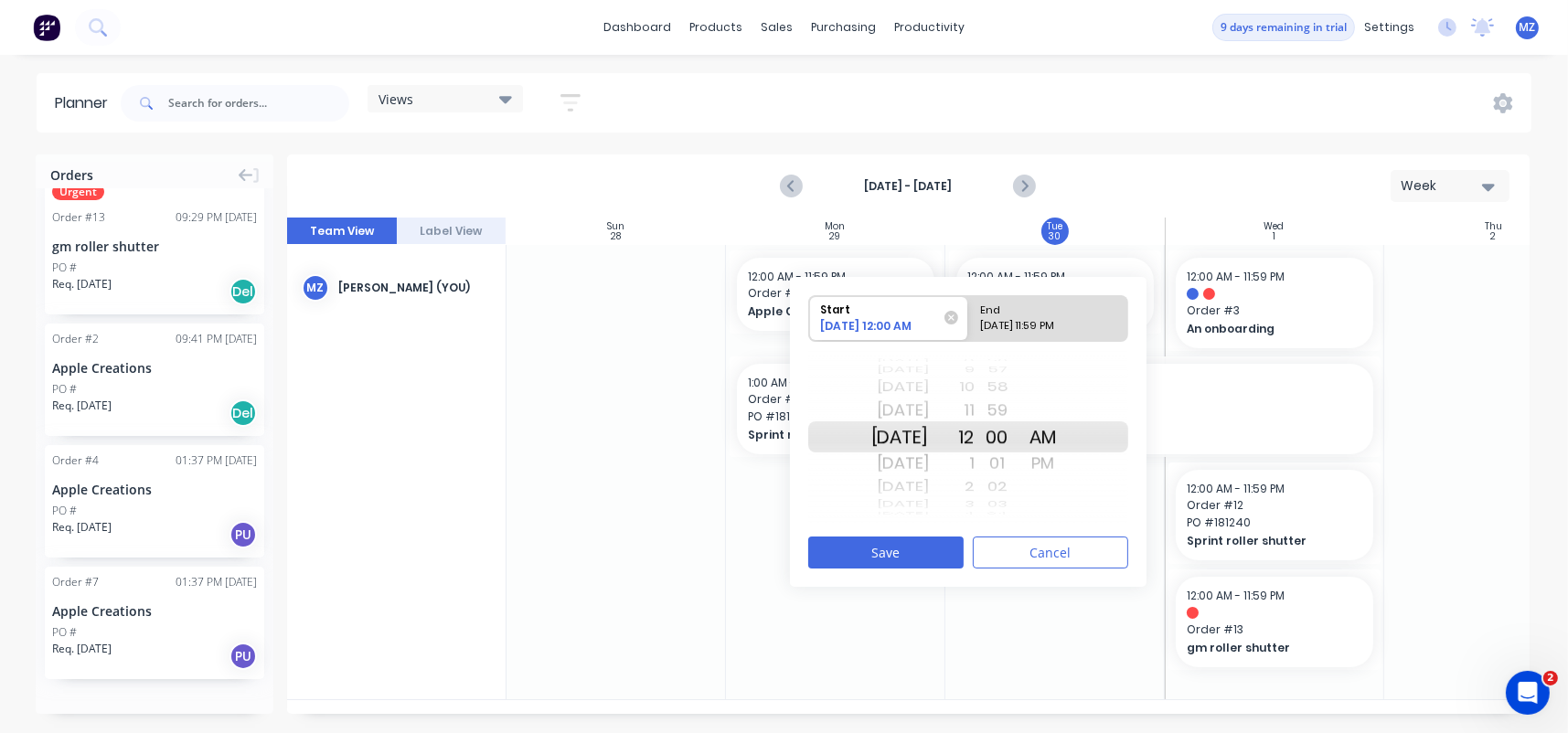
click at [1059, 135] on div "Planner Views Save new view None (Default) edit Show/Hide users Show/Hide order…" at bounding box center [784, 402] width 1568 height 659
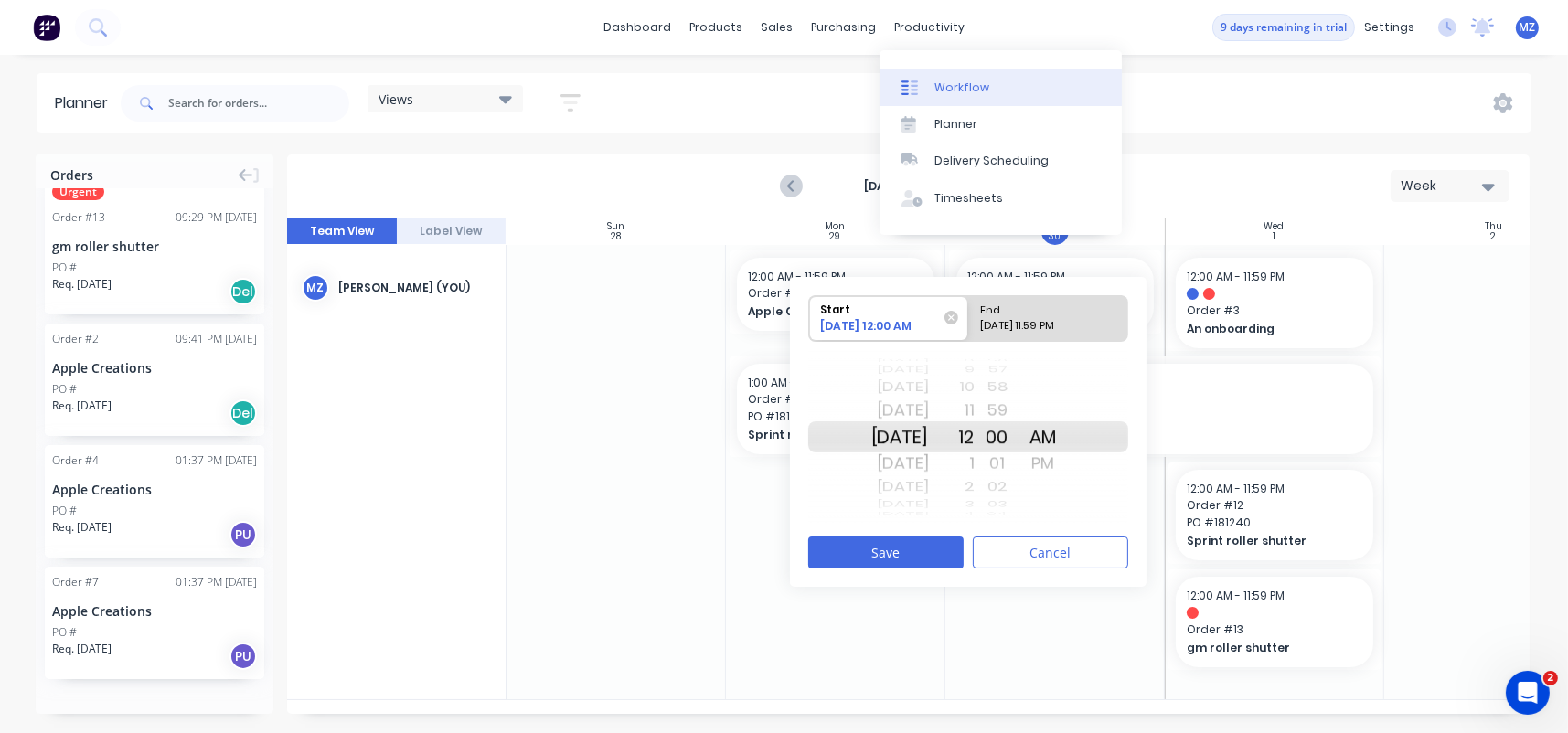
click at [965, 90] on div "Workflow" at bounding box center [963, 87] width 55 height 17
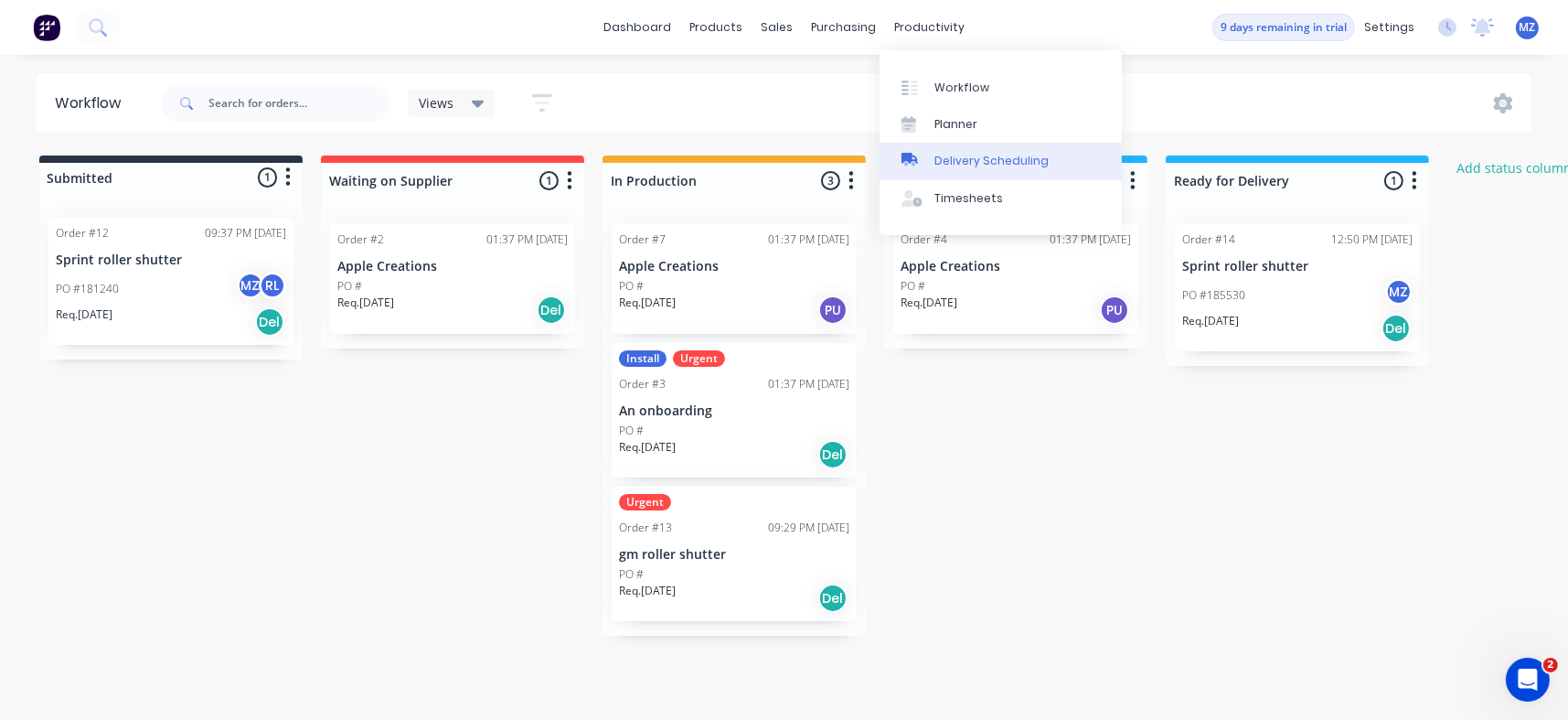
click at [1011, 166] on div "Delivery Scheduling" at bounding box center [992, 161] width 114 height 17
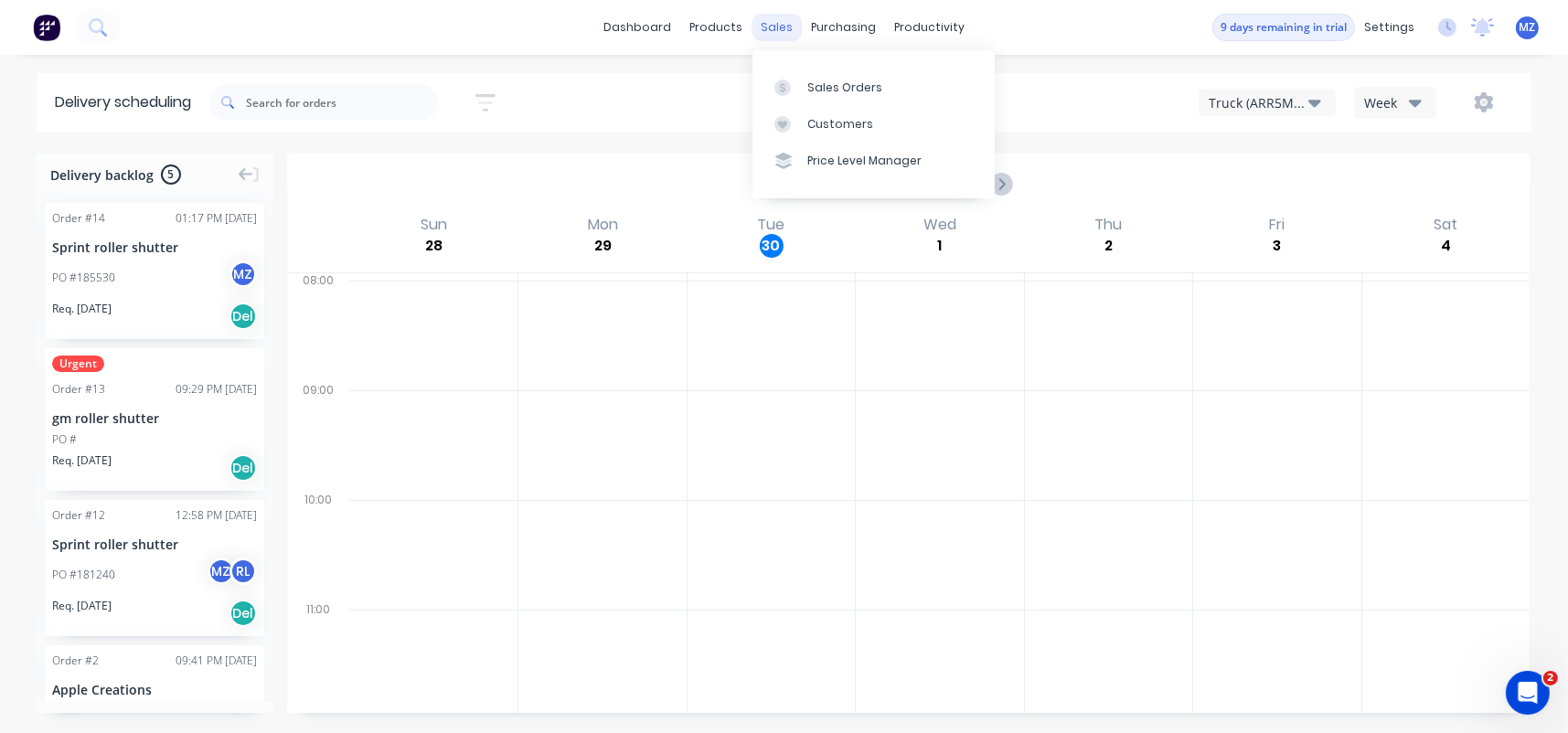
click at [767, 30] on div "sales" at bounding box center [777, 28] width 51 height 28
click at [857, 87] on div "Sales Orders" at bounding box center [845, 87] width 75 height 17
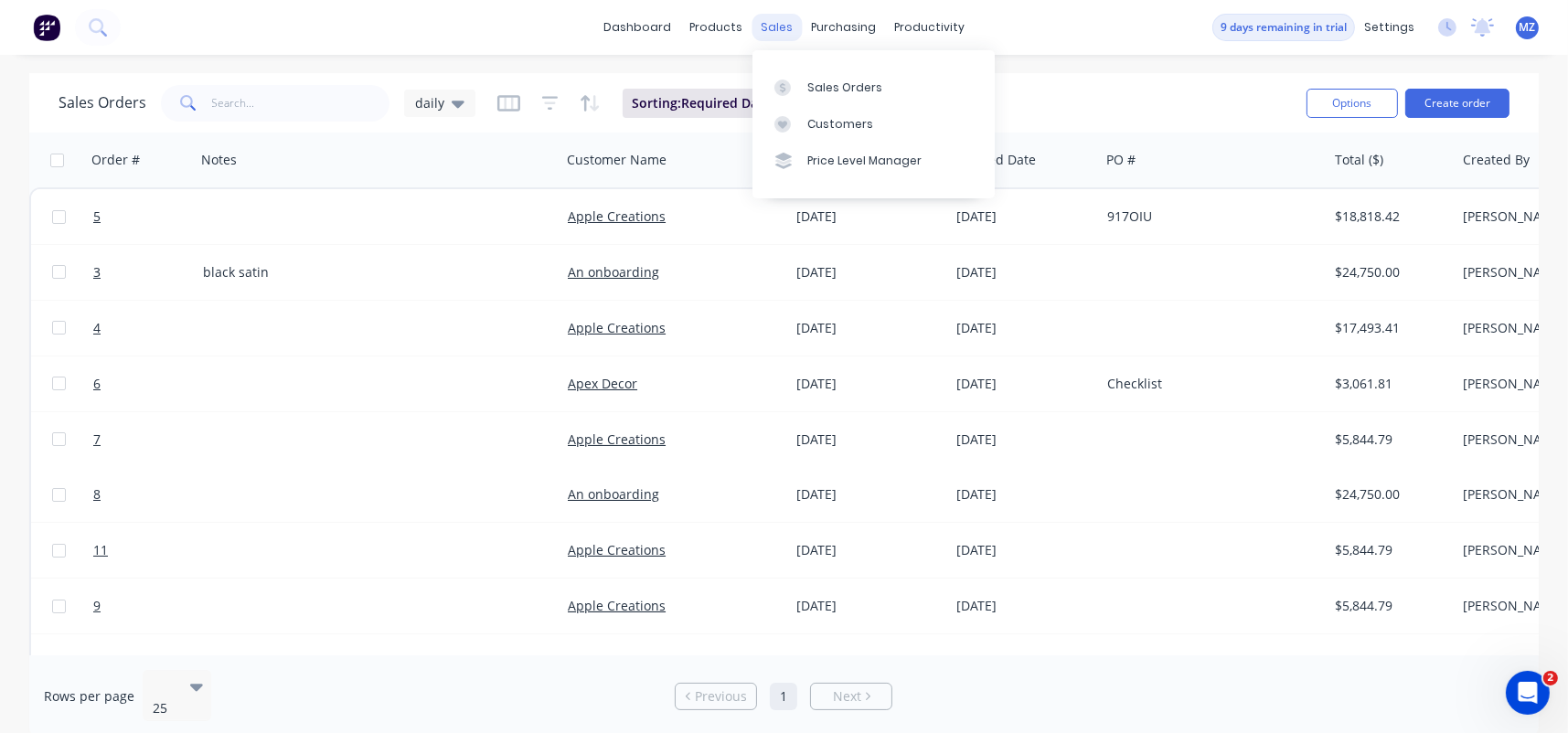
click at [773, 32] on div "sales" at bounding box center [777, 28] width 51 height 28
click at [825, 77] on link "Sales Orders" at bounding box center [873, 87] width 242 height 37
click at [17, 91] on div "Sales Orders daily Sorting: Required Date Reset Options Create order Order # No…" at bounding box center [784, 405] width 1568 height 665
click at [227, 110] on input "text" at bounding box center [301, 103] width 179 height 37
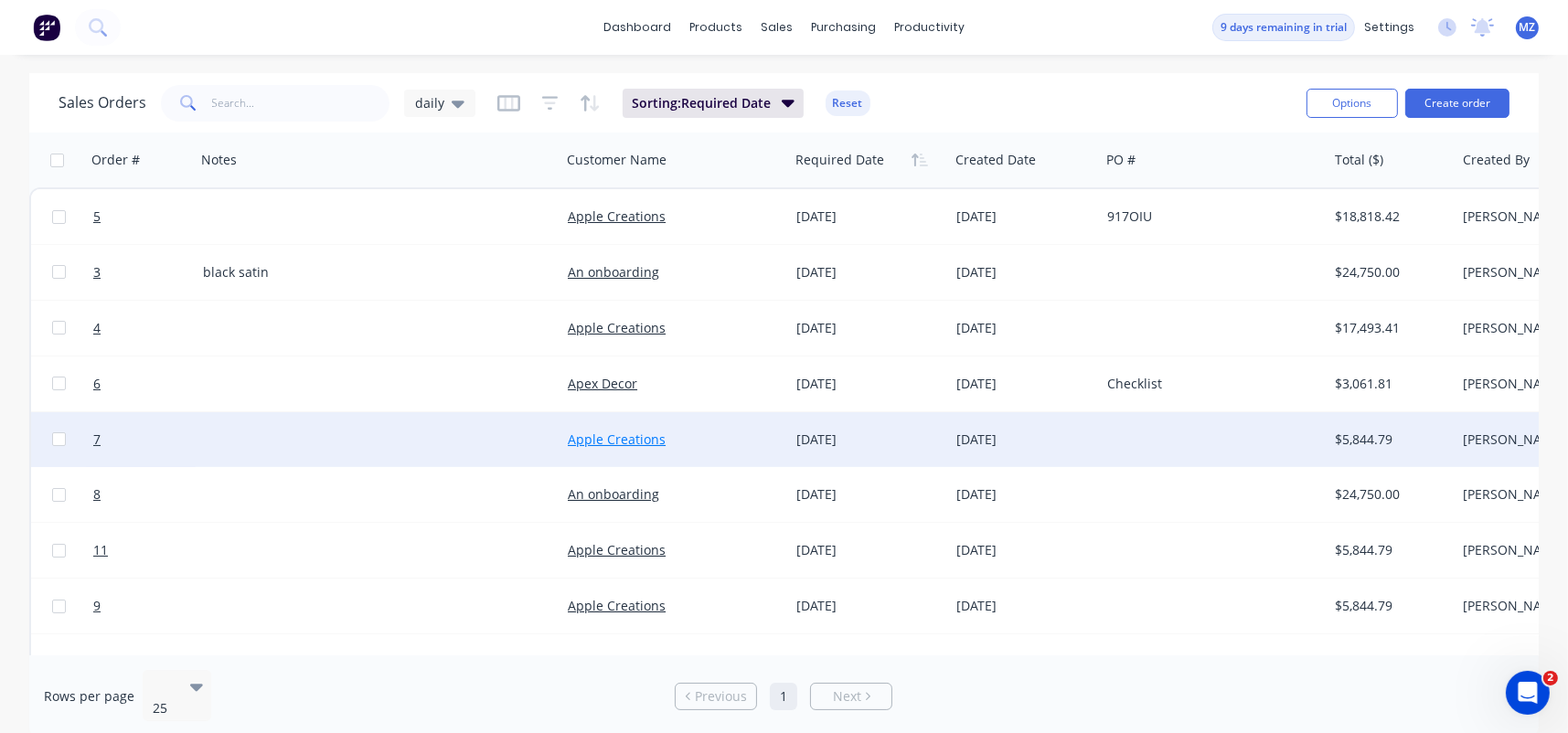
click at [615, 439] on link "Apple Creations" at bounding box center [616, 439] width 98 height 17
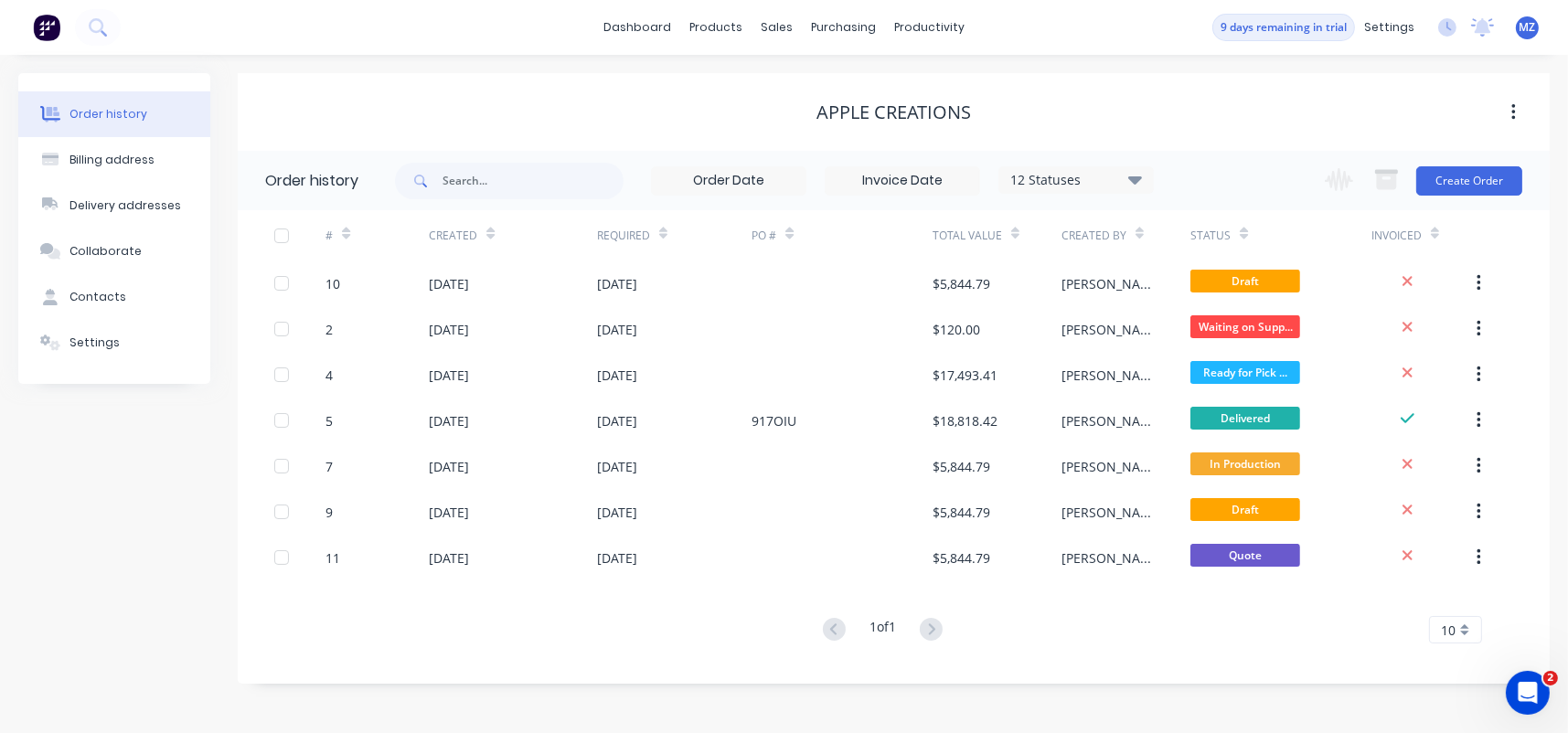
click at [850, 103] on div "Apple Creations" at bounding box center [894, 112] width 155 height 22
click at [921, 105] on div "Apple Creations" at bounding box center [894, 112] width 155 height 22
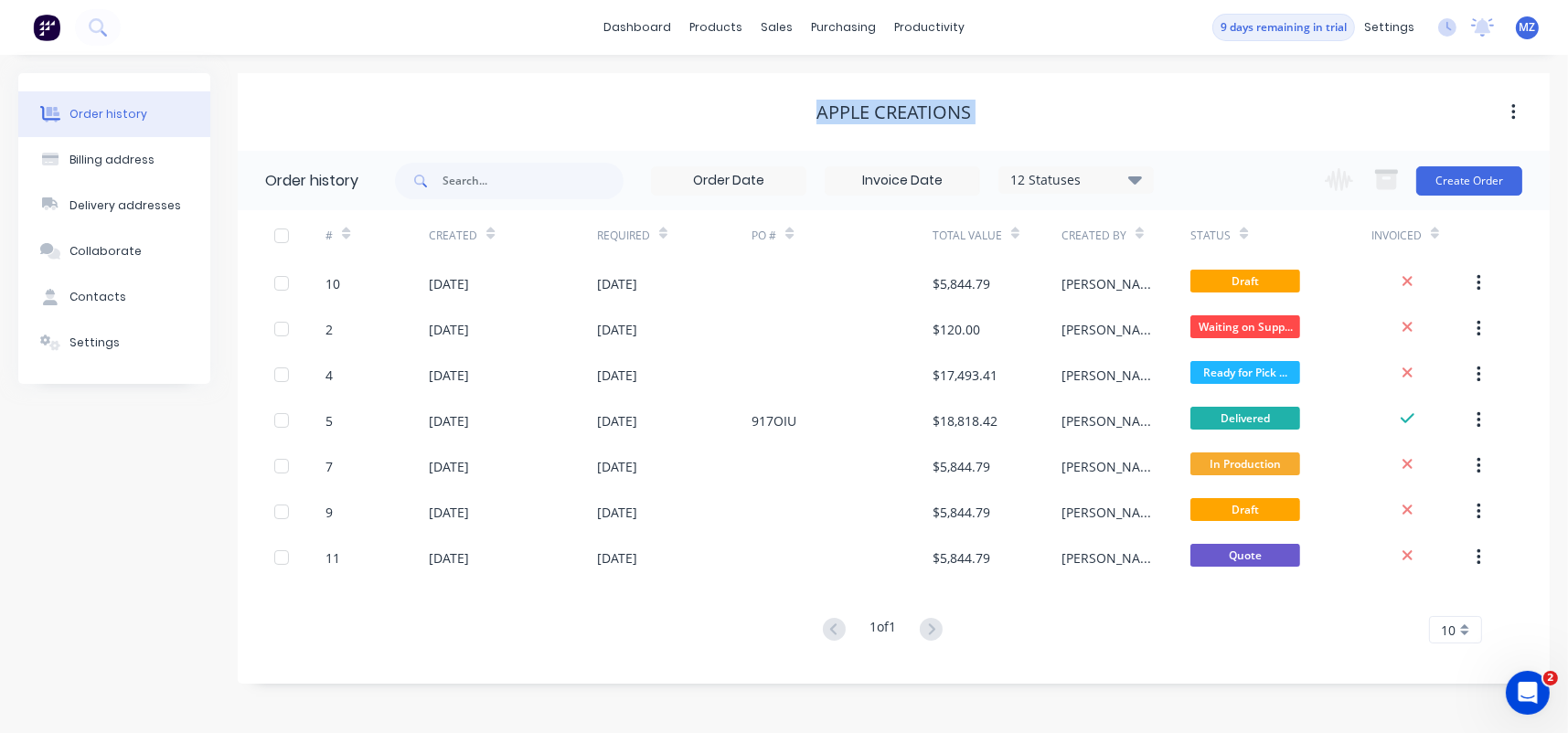
click at [921, 105] on div "Apple Creations" at bounding box center [894, 112] width 155 height 22
click at [916, 110] on div "Apple Creations" at bounding box center [894, 112] width 155 height 22
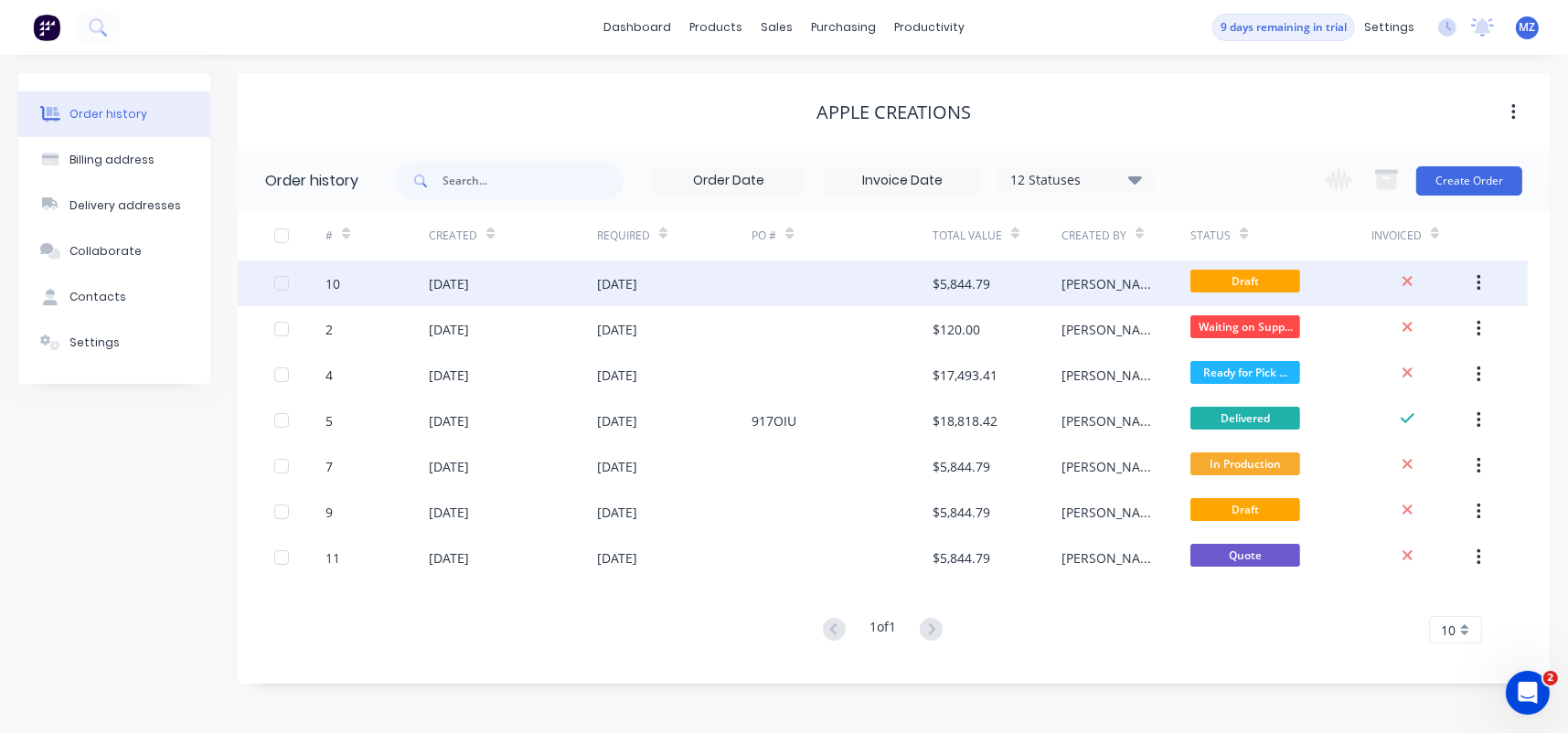
click at [326, 283] on div "10" at bounding box center [333, 284] width 15 height 19
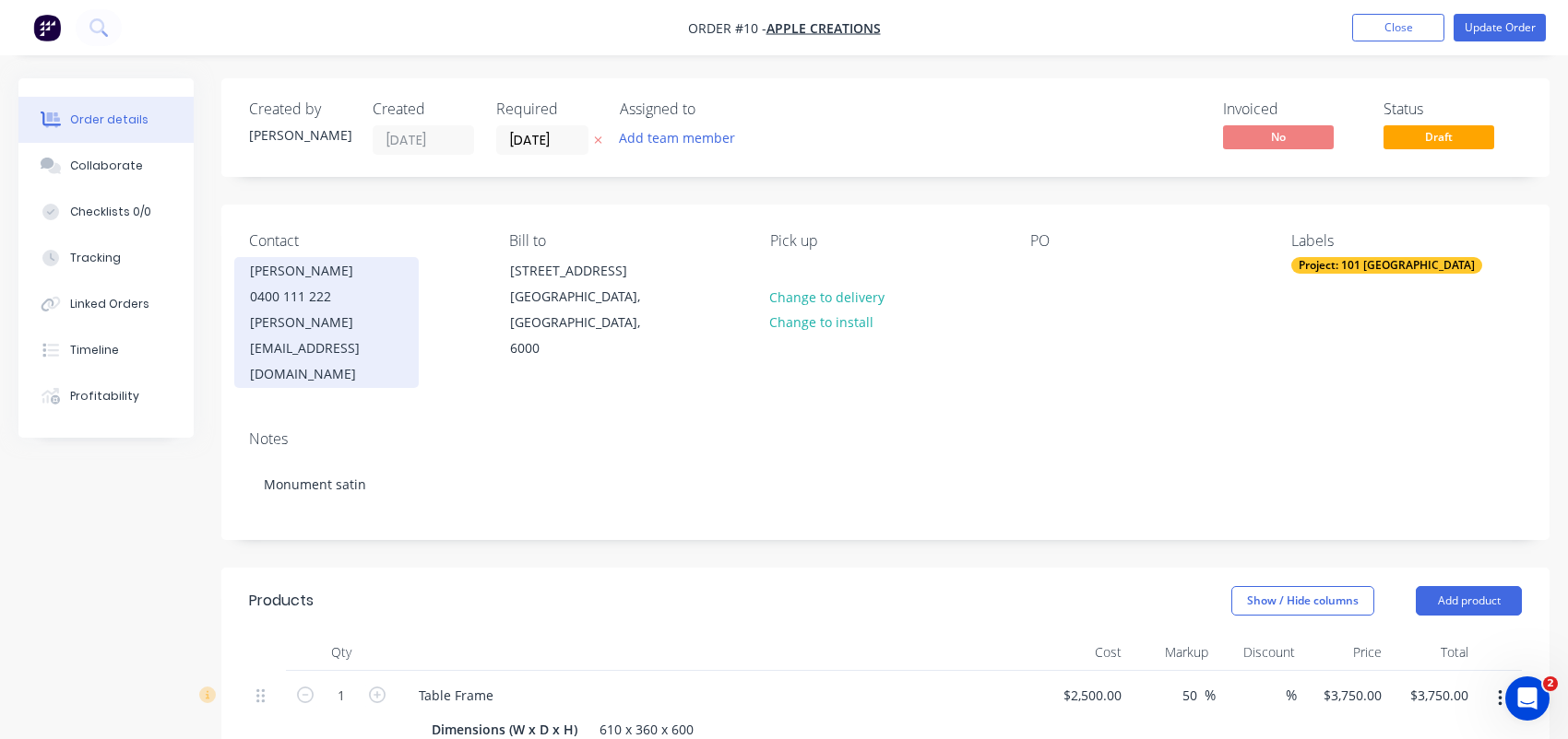
click at [292, 275] on div "[PERSON_NAME]" at bounding box center [326, 271] width 153 height 26
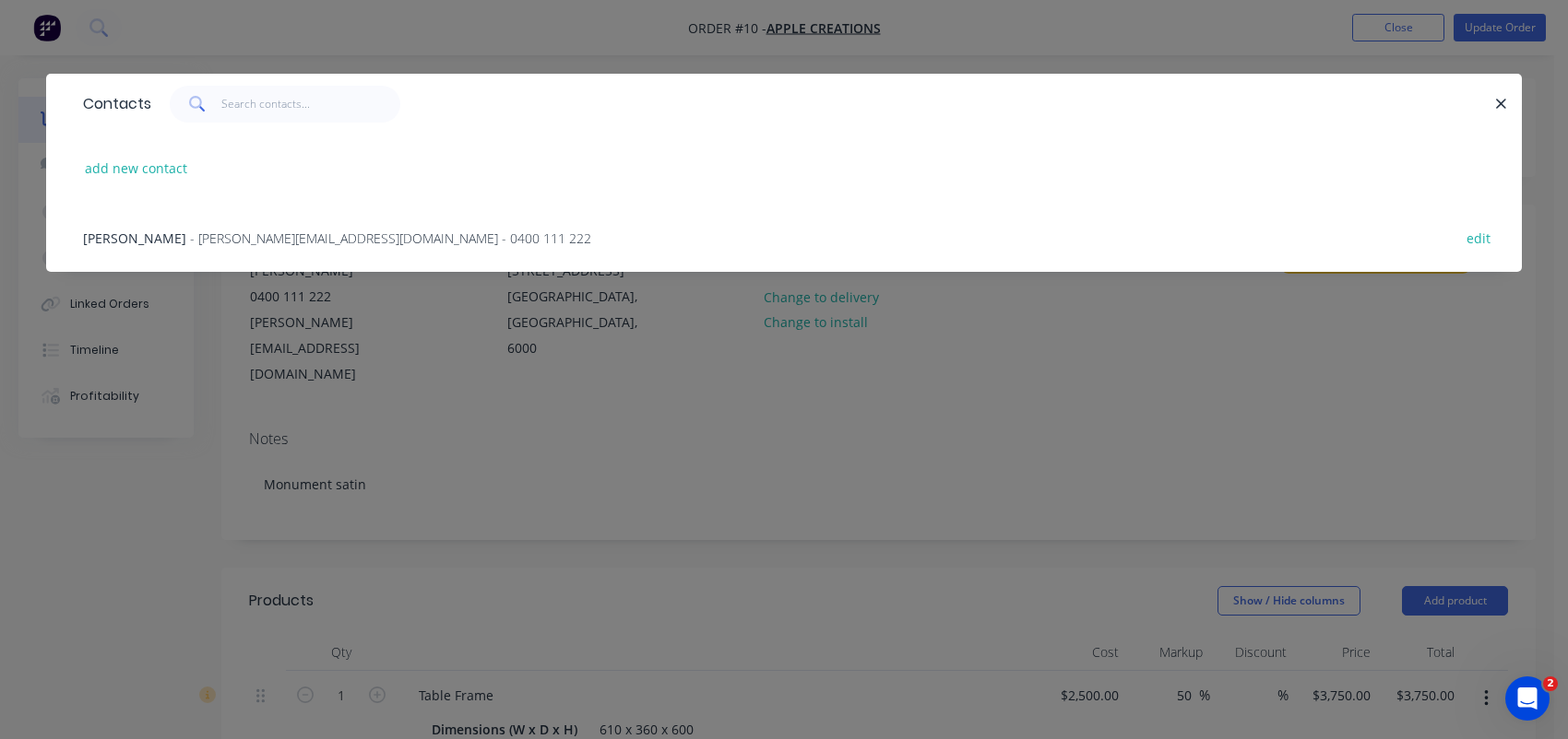
click at [266, 456] on div "Contacts add new contact James Davis - james@modernlivingcreations.com.au - 040…" at bounding box center [784, 370] width 1568 height 739
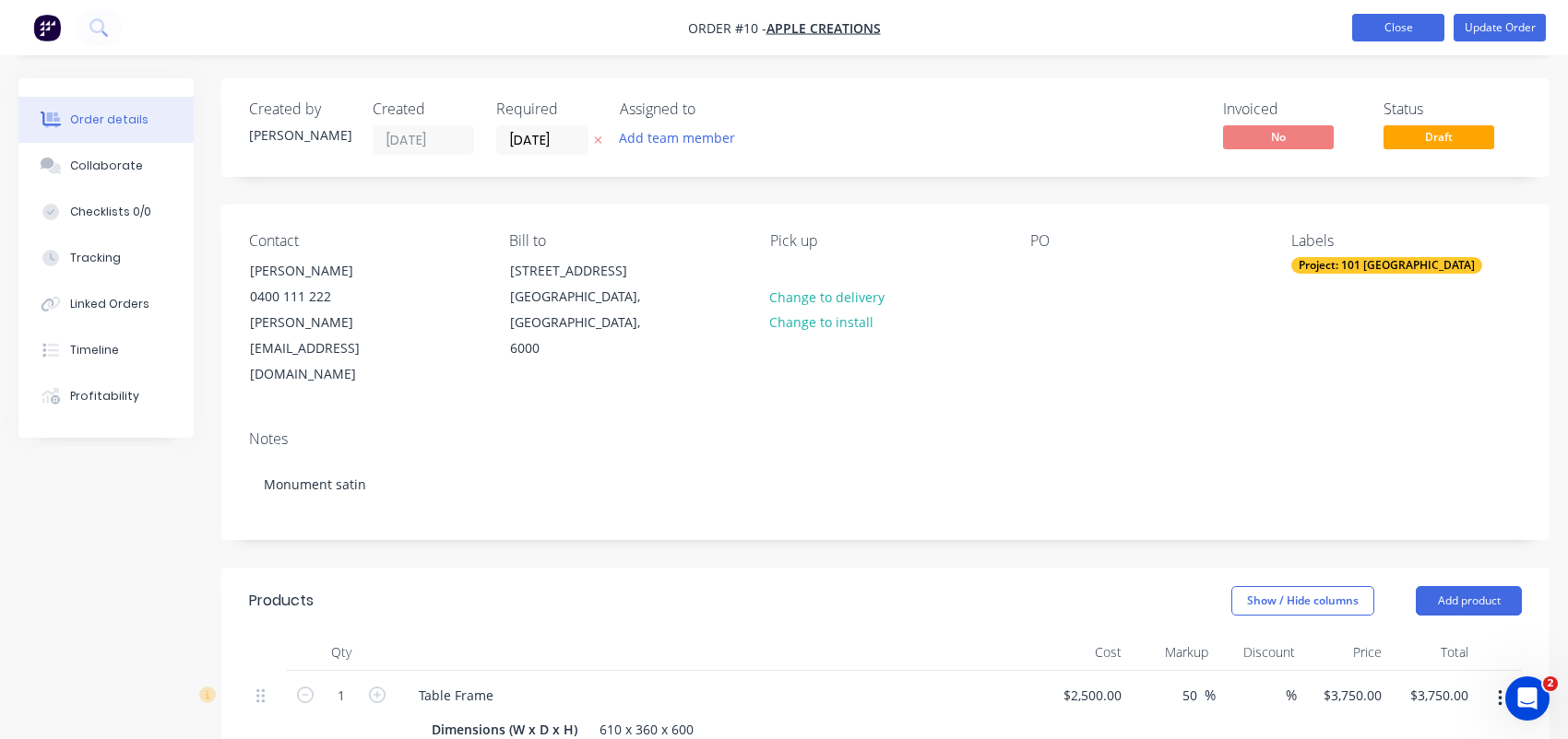
click at [1391, 19] on button "Close" at bounding box center [1397, 28] width 92 height 28
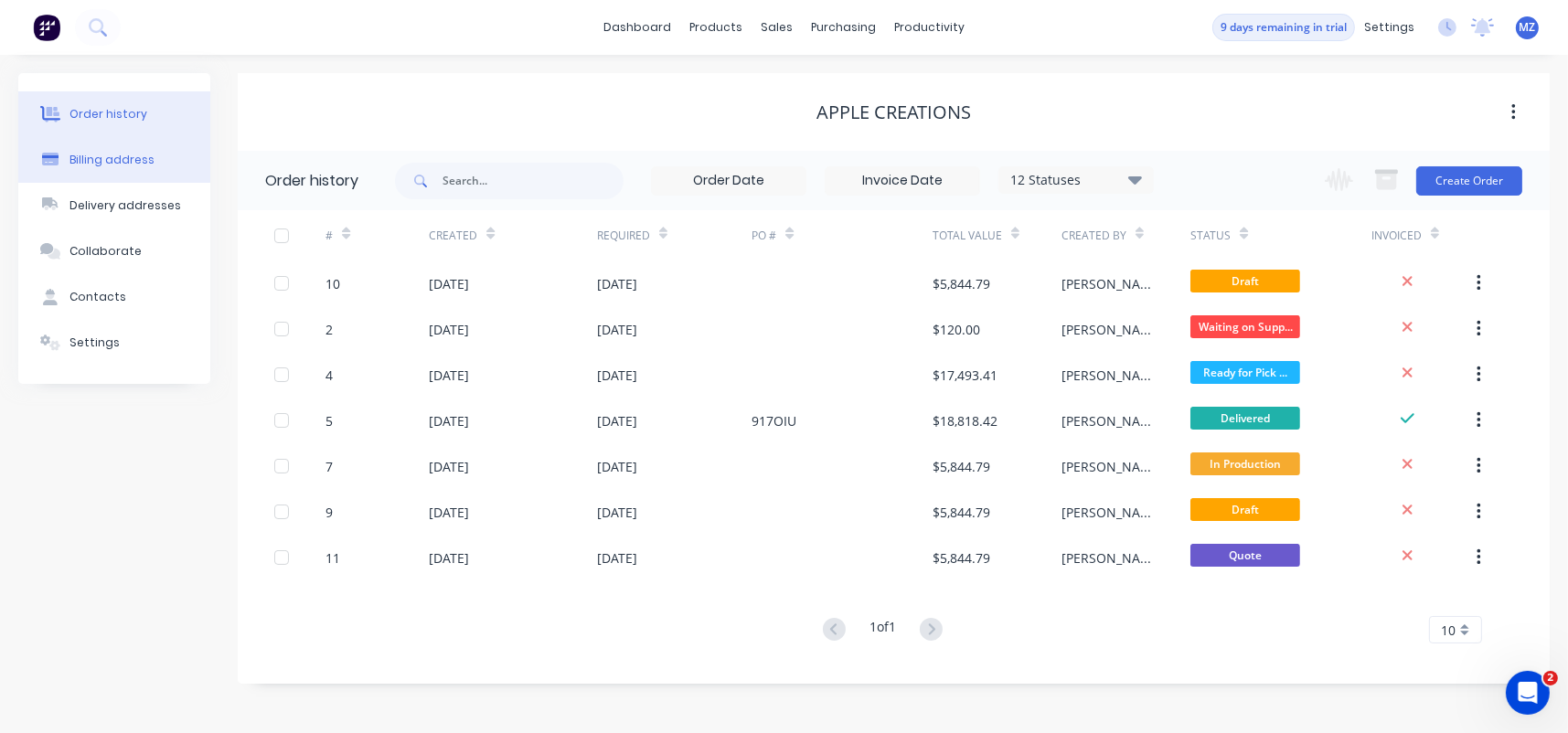
click at [109, 170] on button "Billing address" at bounding box center [114, 160] width 192 height 46
select select "AU"
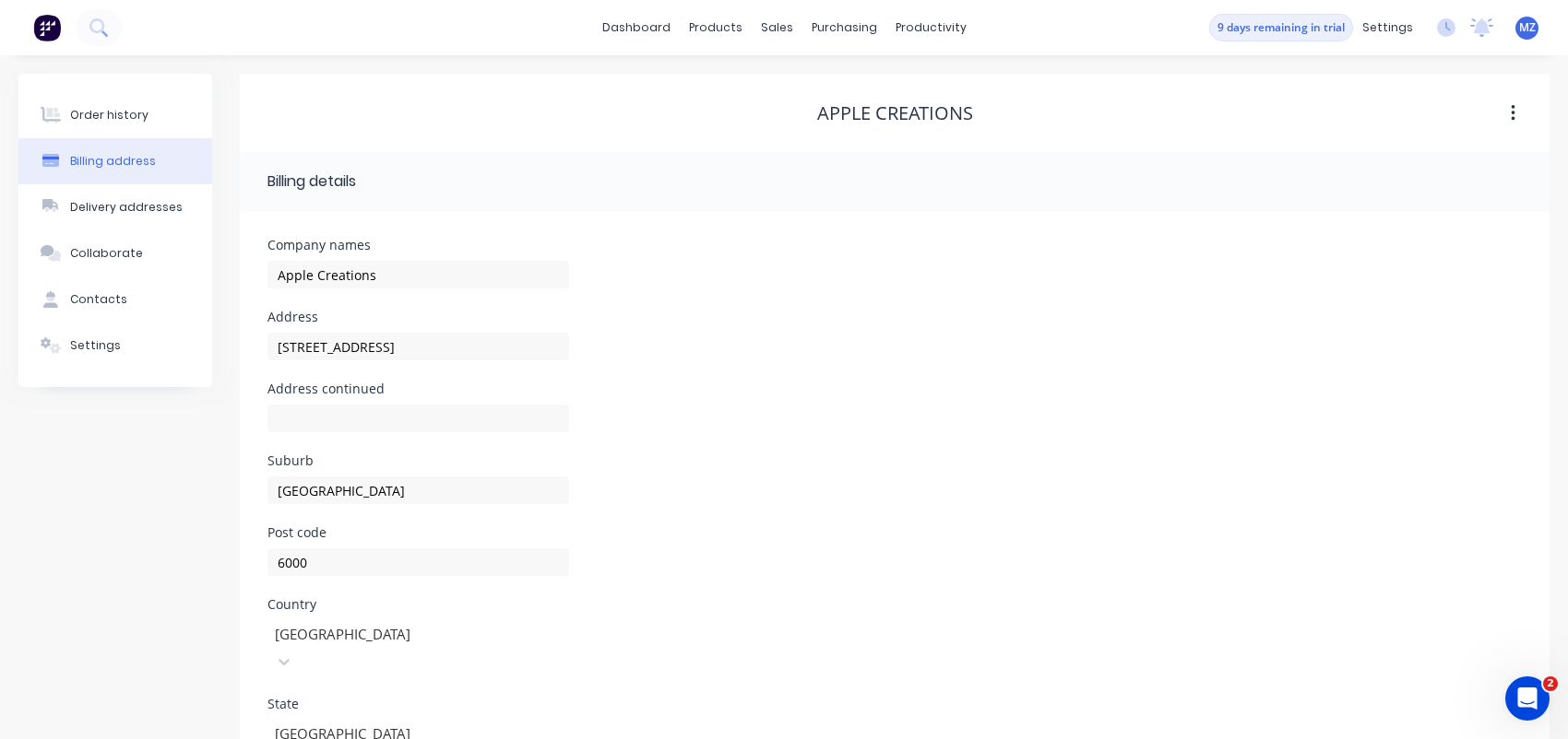
click at [126, 80] on div "Order history Billing address Delivery addresses Collaborate Contacts Settings" at bounding box center [115, 230] width 193 height 314
click at [91, 117] on div "Order history" at bounding box center [109, 115] width 78 height 17
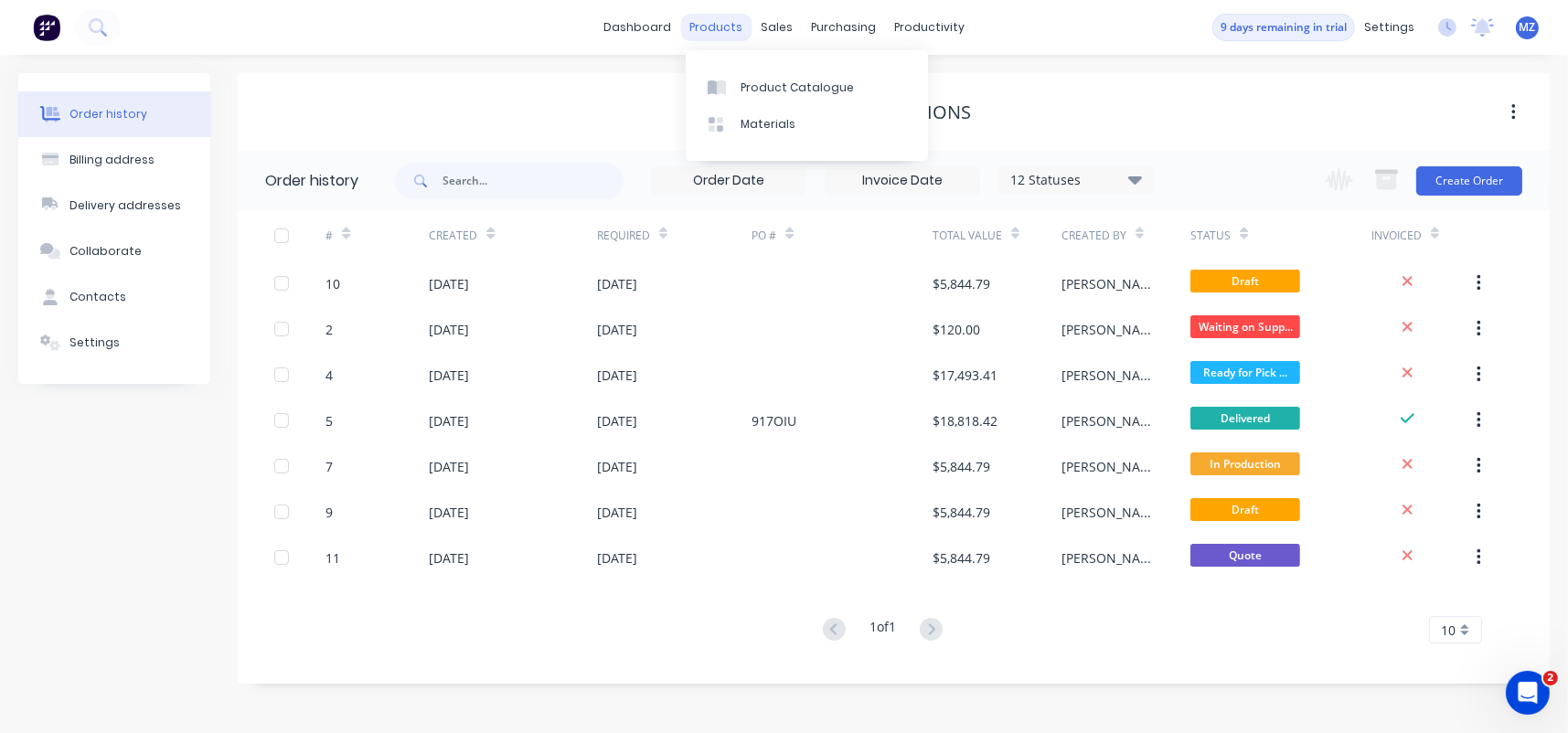
click at [703, 29] on div "products" at bounding box center [716, 28] width 71 height 28
click at [755, 85] on div "Product Catalogue" at bounding box center [797, 87] width 113 height 17
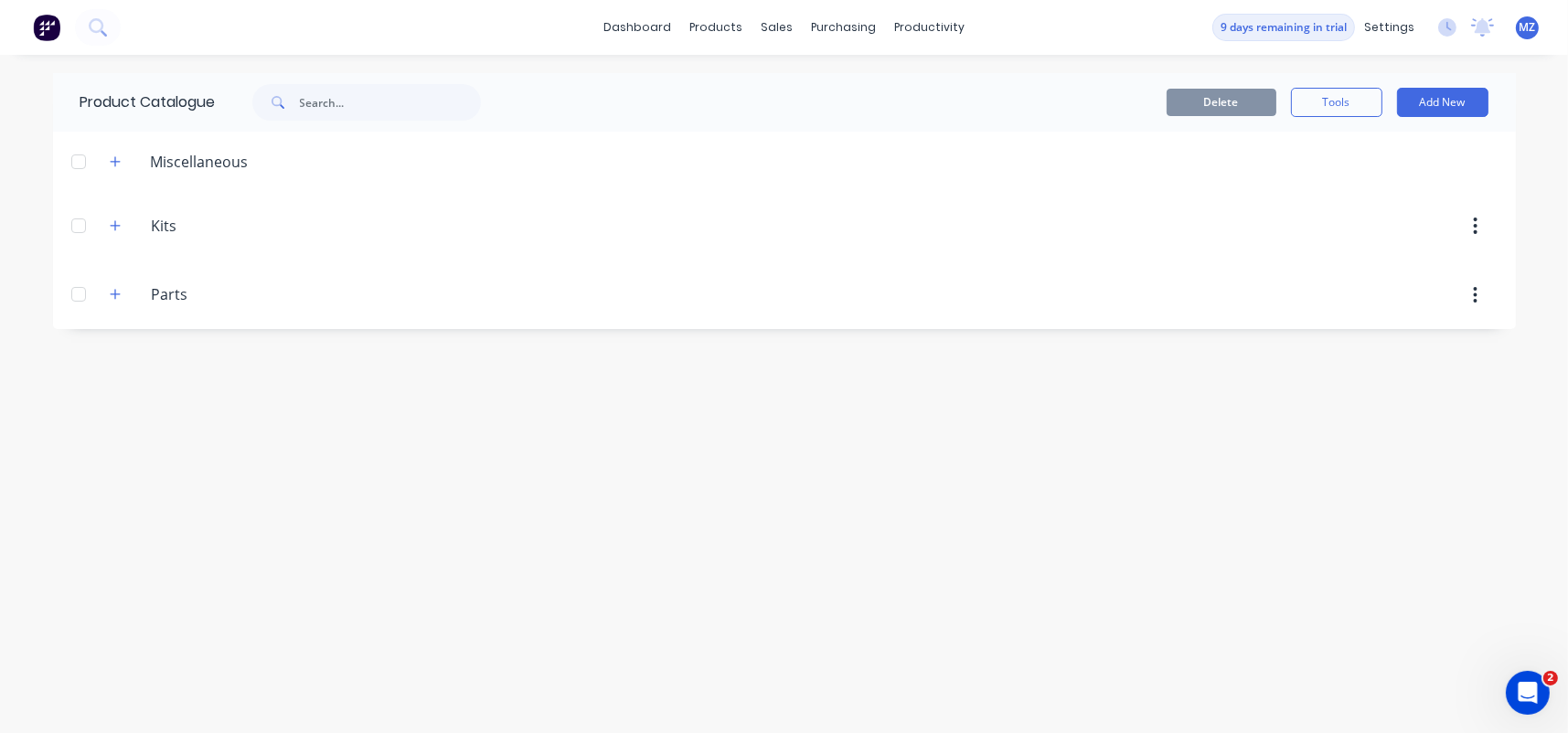
click at [136, 158] on div "Miscellaneous" at bounding box center [200, 162] width 127 height 22
click at [111, 163] on icon "button" at bounding box center [115, 162] width 11 height 13
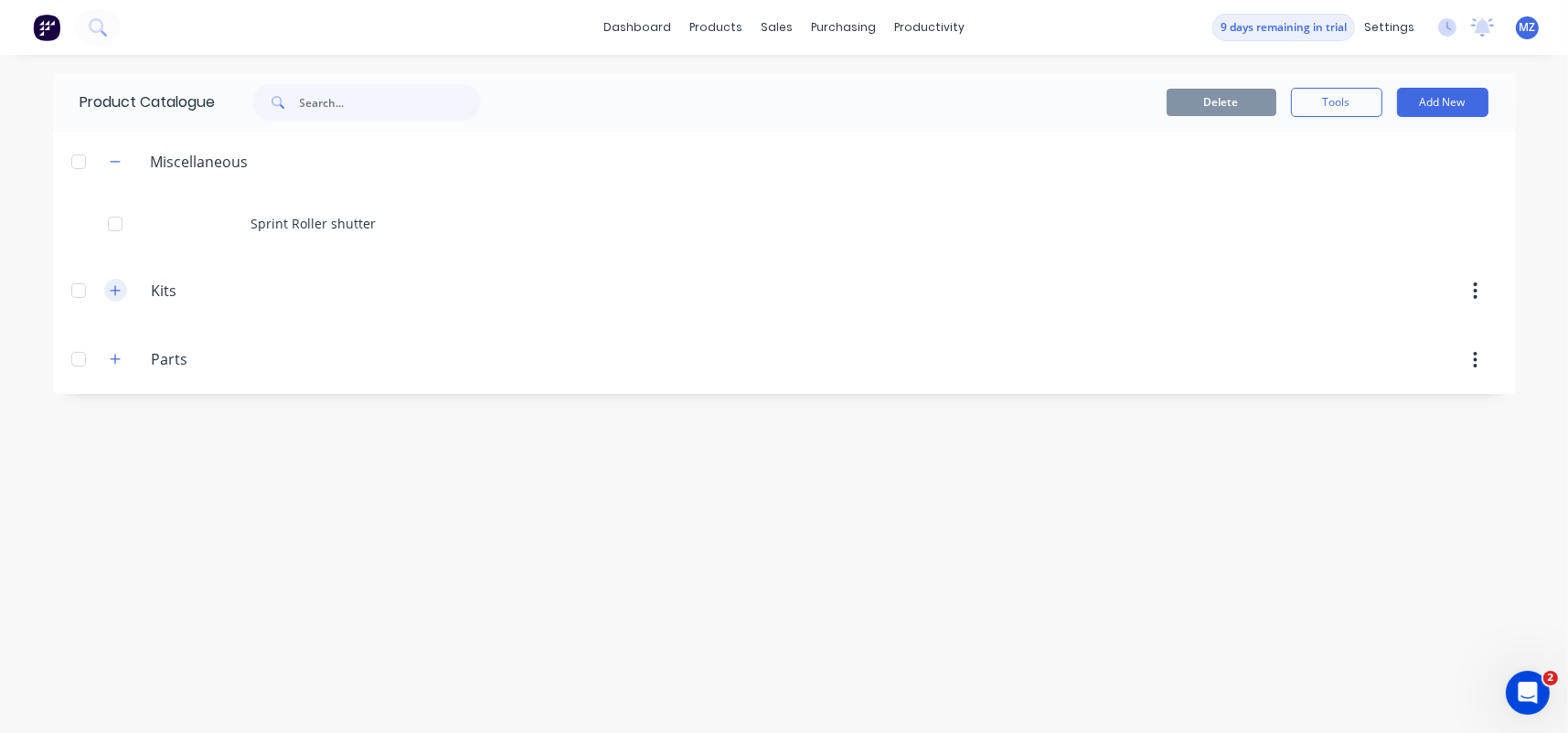
click at [115, 290] on icon "button" at bounding box center [114, 290] width 10 height 10
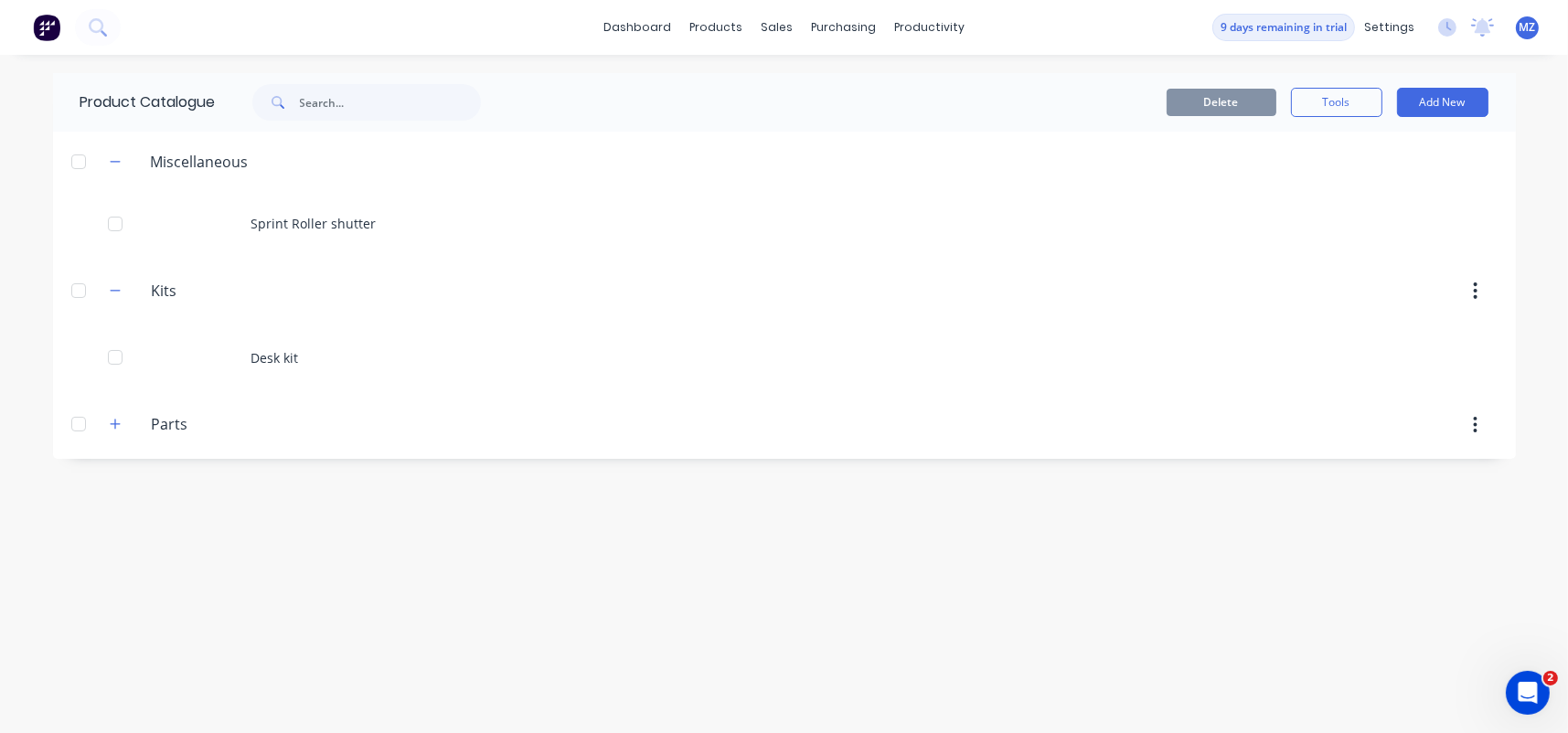
click at [126, 425] on span at bounding box center [115, 425] width 23 height 23
click at [111, 418] on icon "button" at bounding box center [115, 425] width 11 height 13
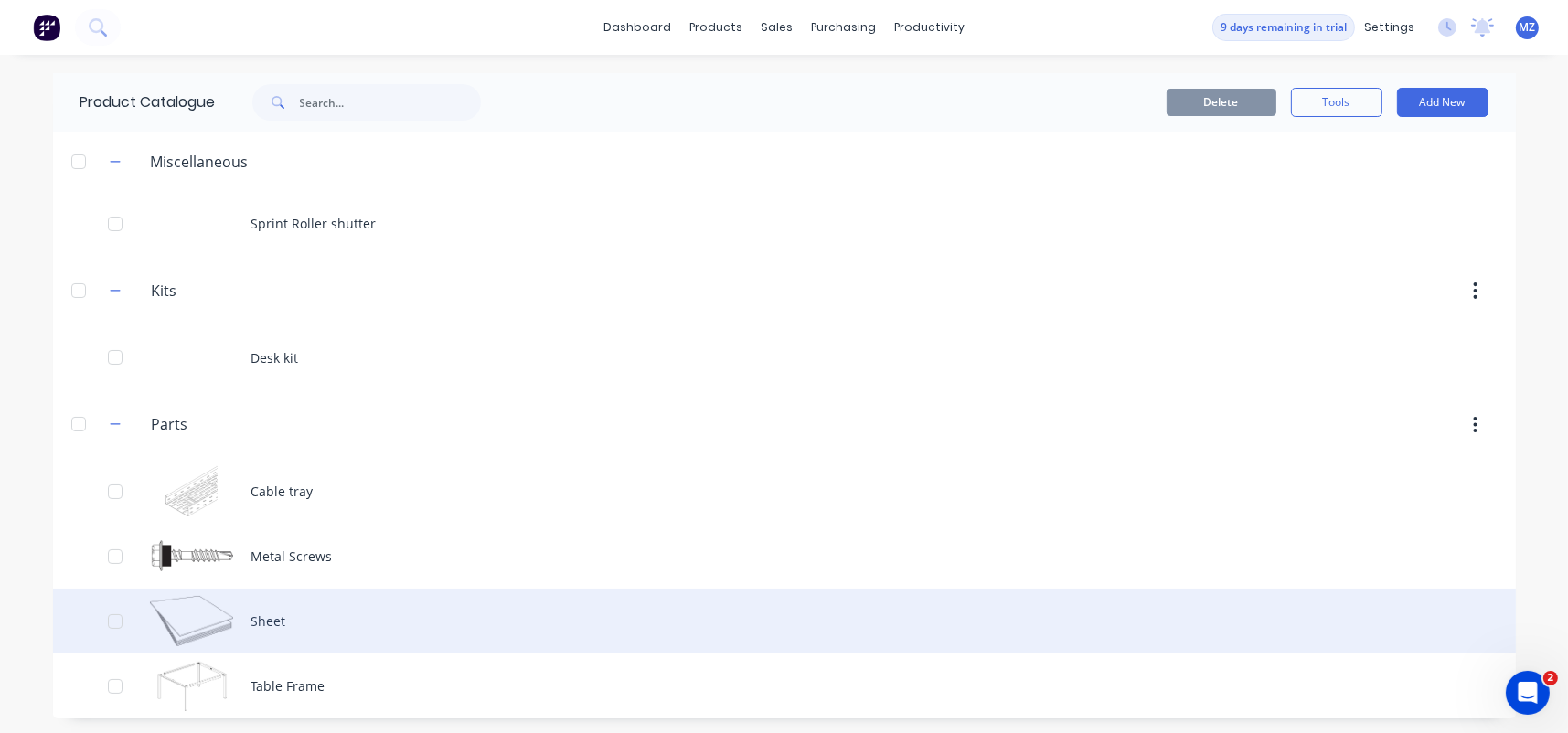
scroll to position [3, 0]
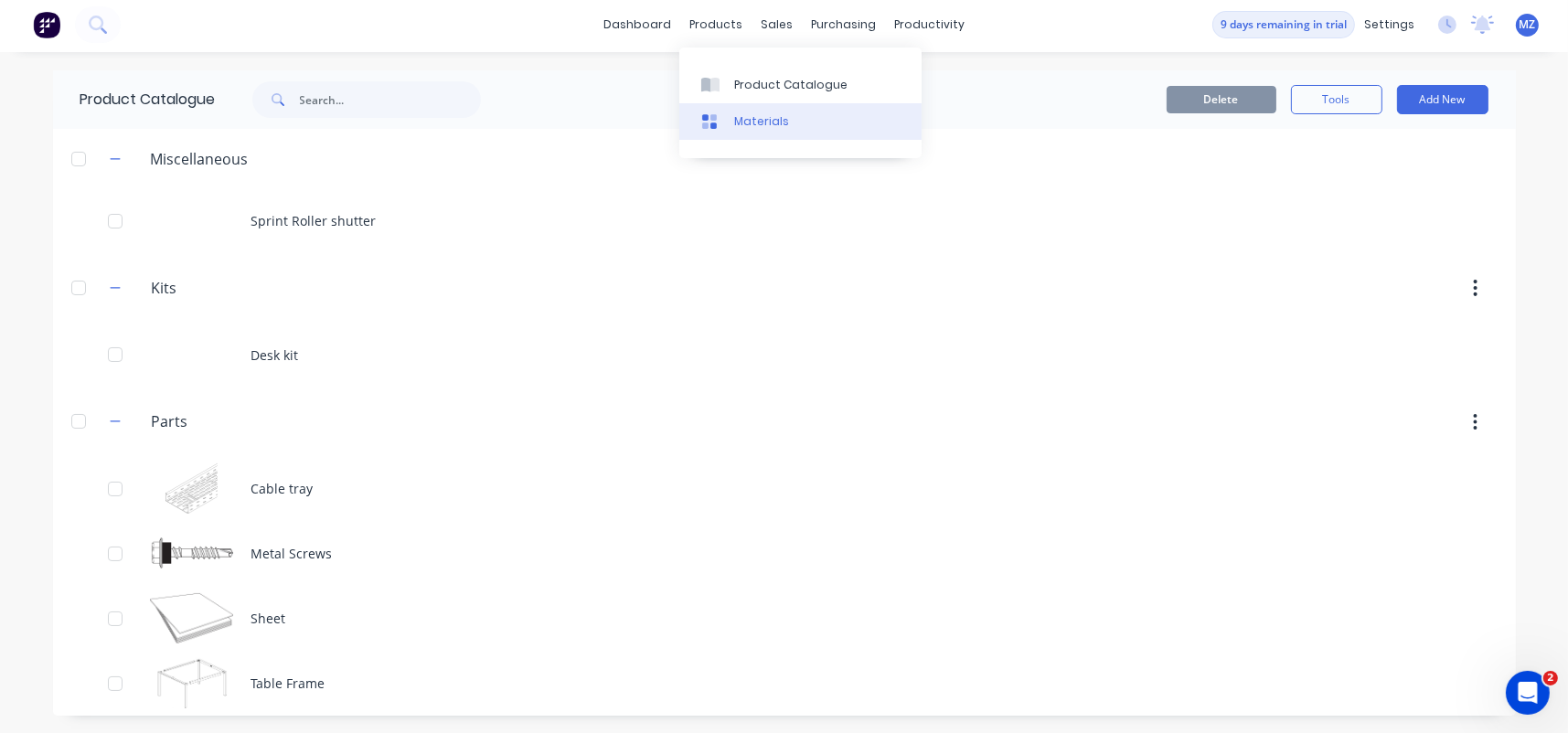
click at [731, 134] on link "Materials" at bounding box center [801, 122] width 242 height 37
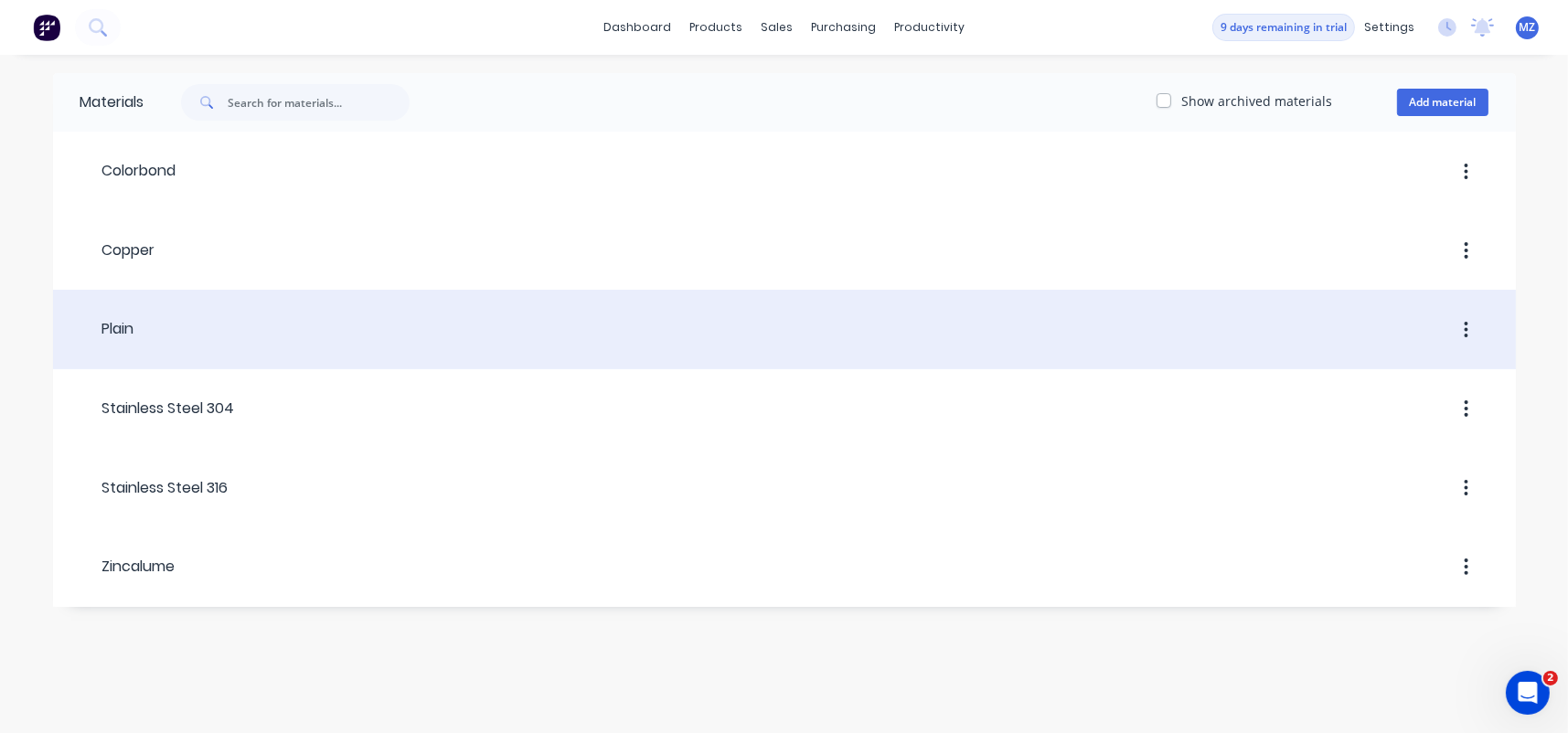
click at [249, 315] on div at bounding box center [812, 330] width 1354 height 33
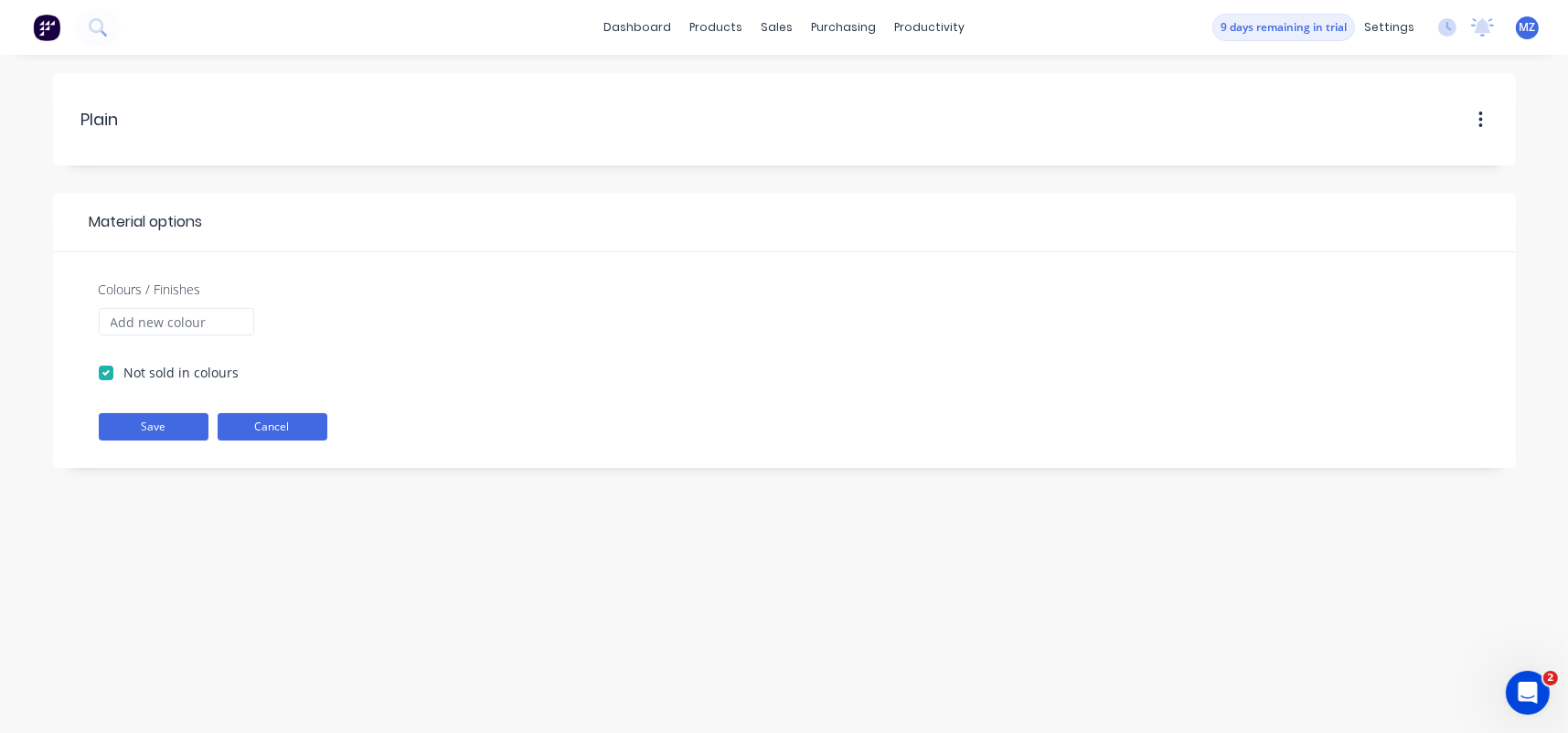
click at [257, 424] on button "Cancel" at bounding box center [272, 427] width 110 height 28
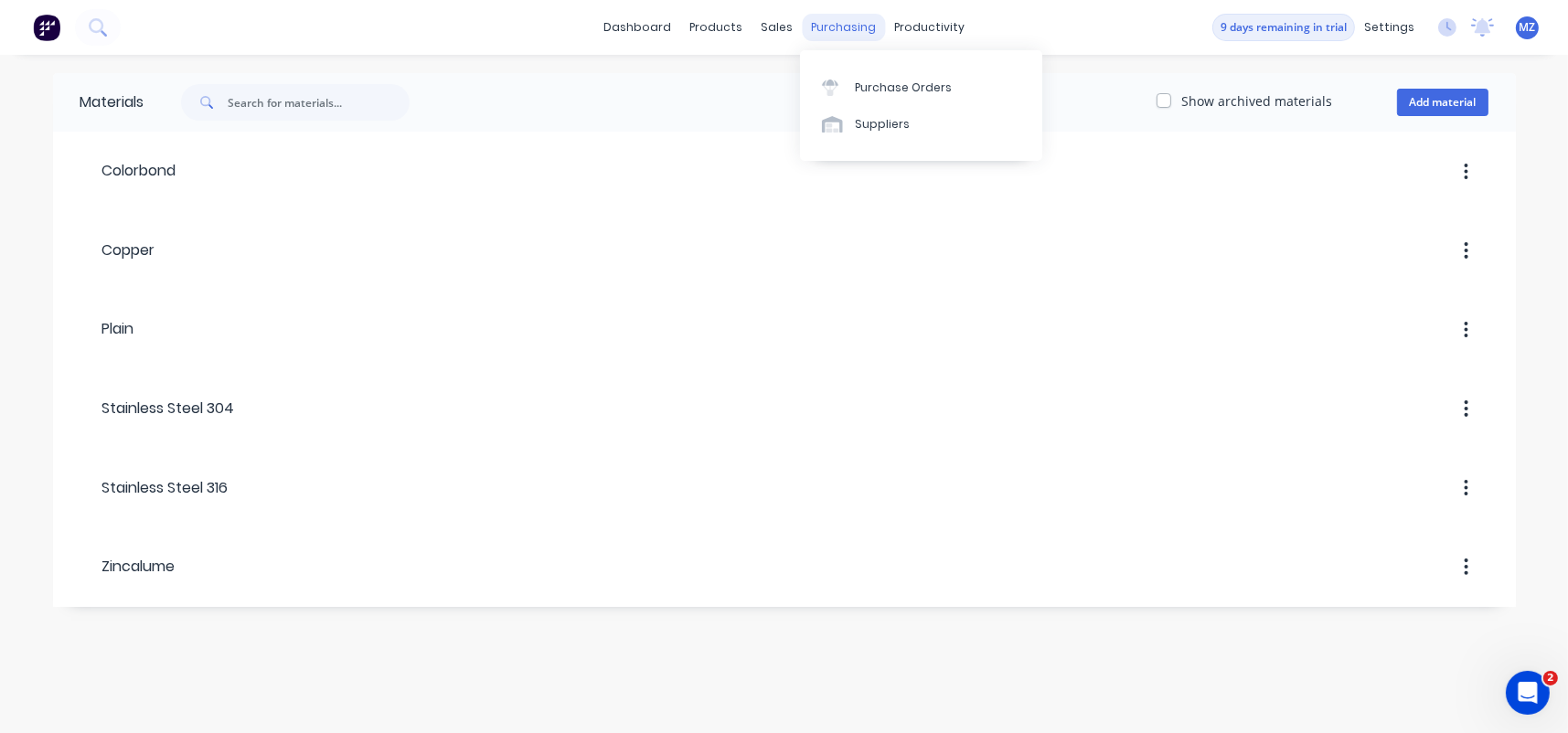
click at [838, 36] on div "purchasing" at bounding box center [844, 28] width 83 height 28
click at [623, 28] on link "dashboard" at bounding box center [637, 28] width 86 height 28
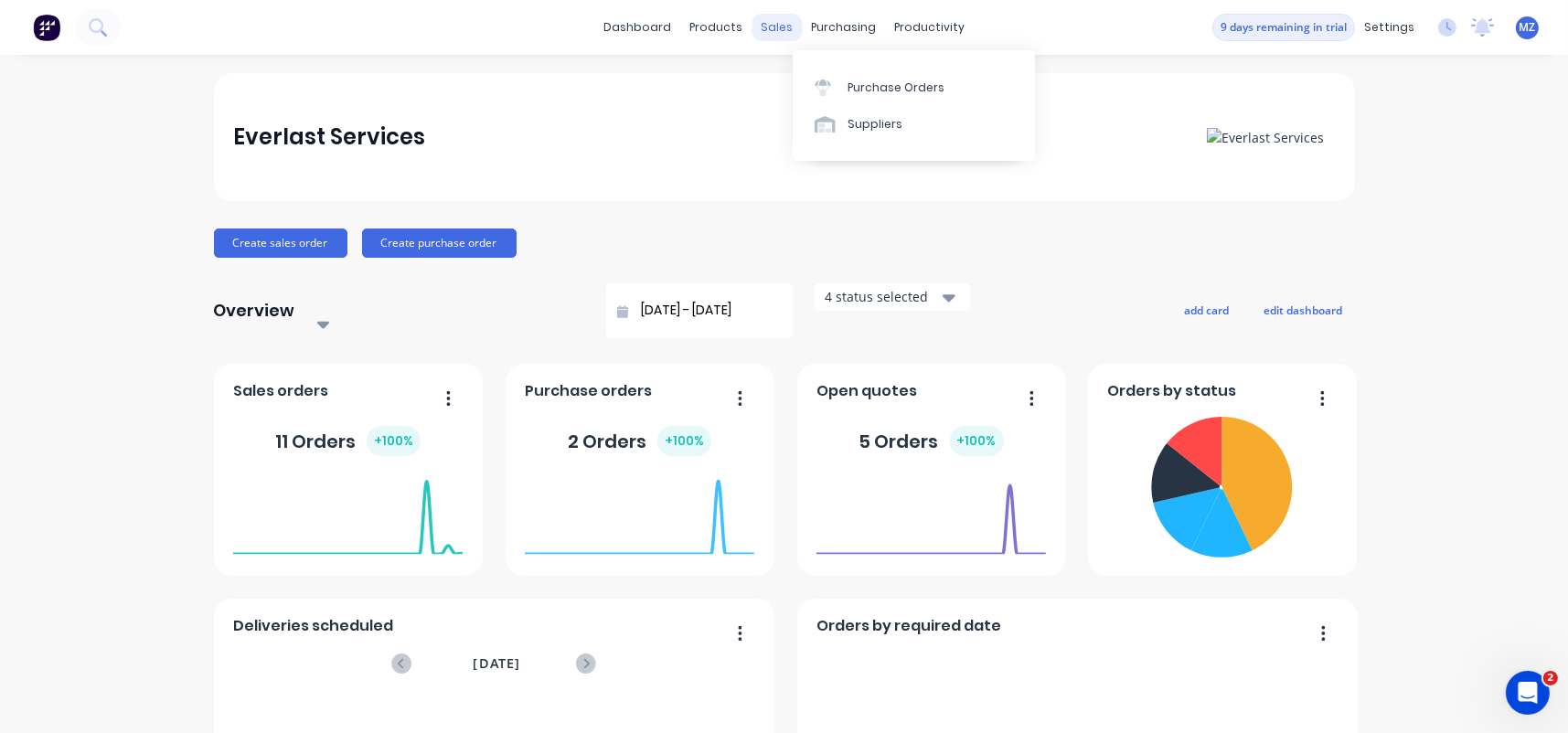
click at [752, 36] on div "sales" at bounding box center [777, 28] width 51 height 28
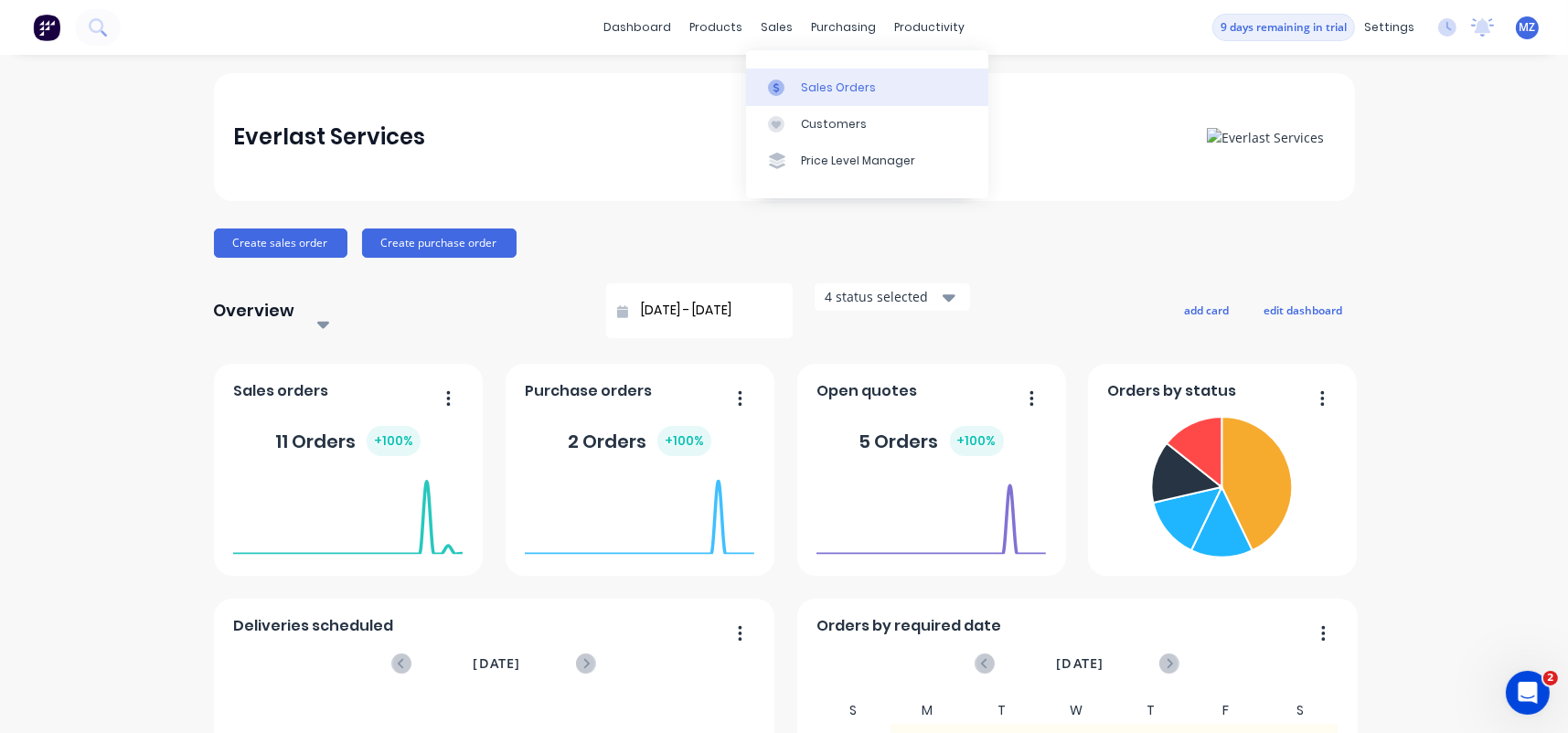
click at [826, 71] on link "Sales Orders" at bounding box center [867, 87] width 242 height 37
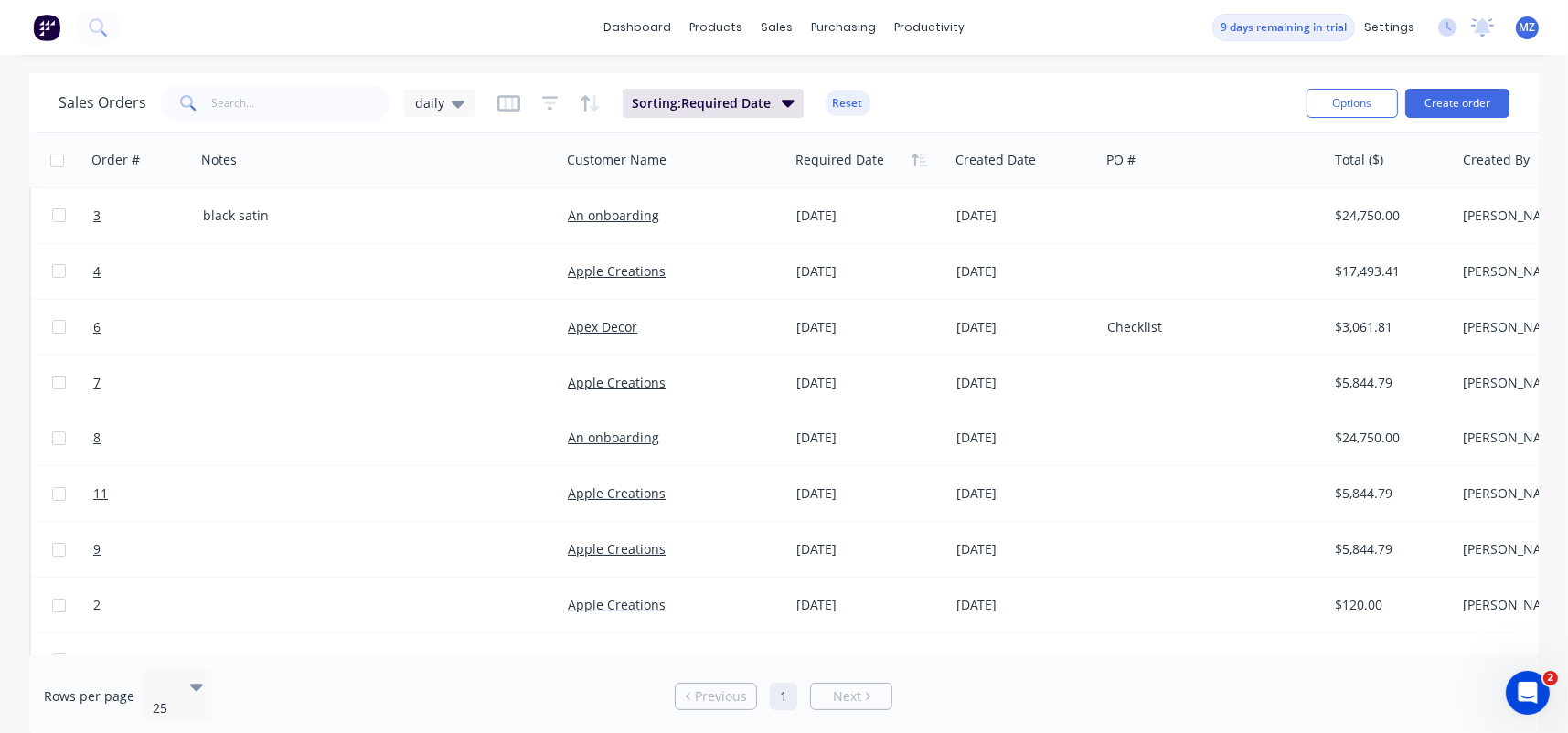
scroll to position [264, 0]
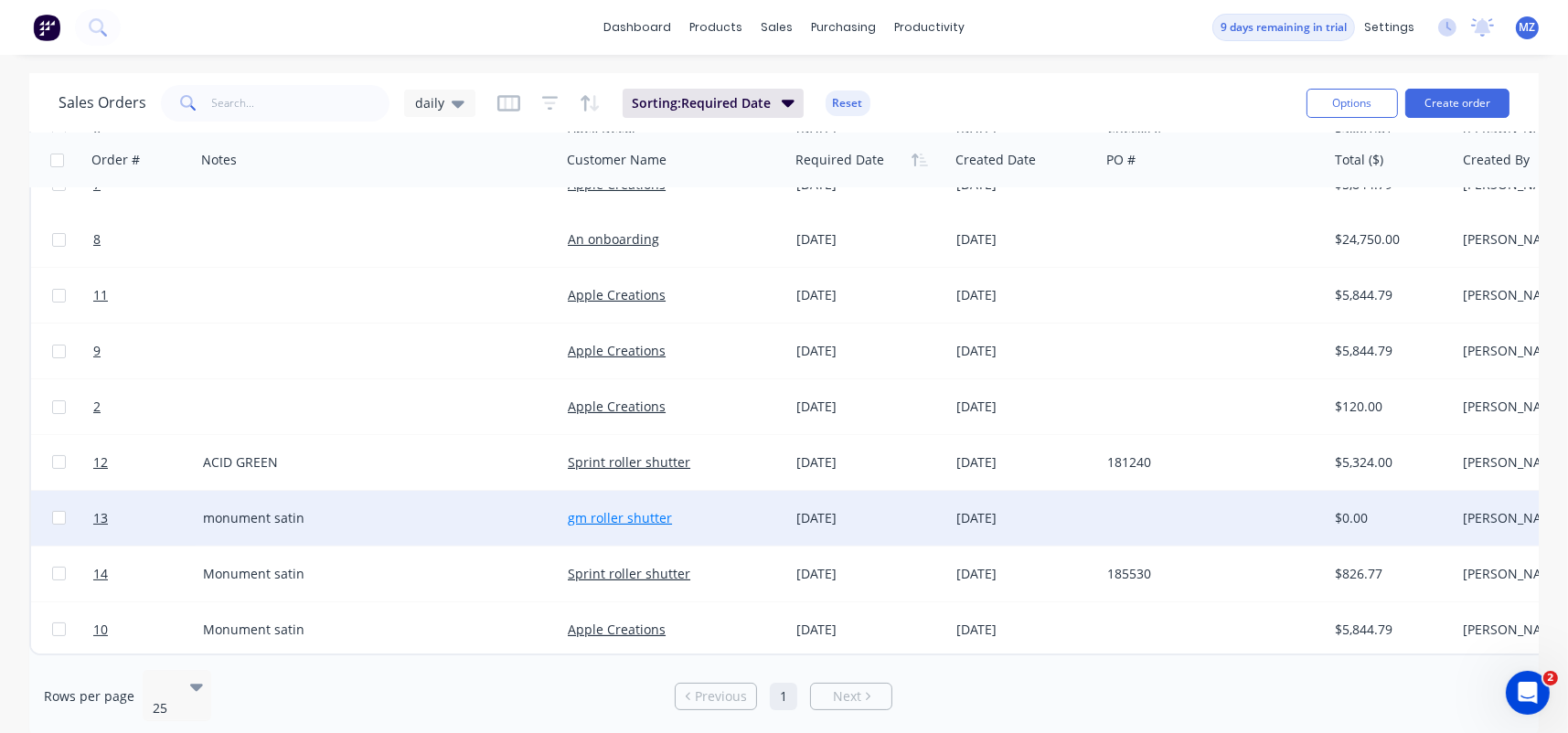
click at [649, 509] on link "gm roller shutter" at bounding box center [619, 518] width 104 height 17
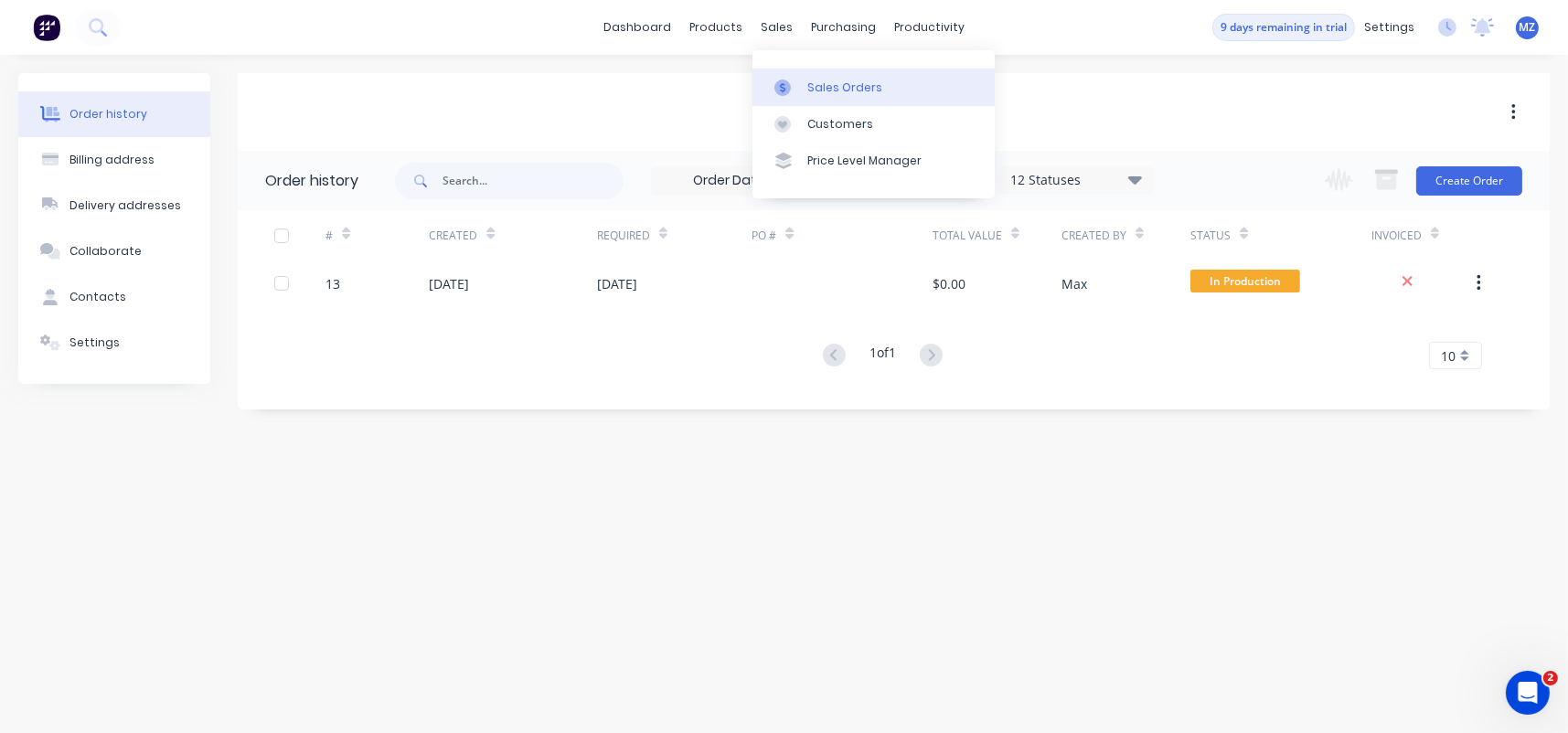
click at [806, 77] on link "Sales Orders" at bounding box center [873, 87] width 242 height 37
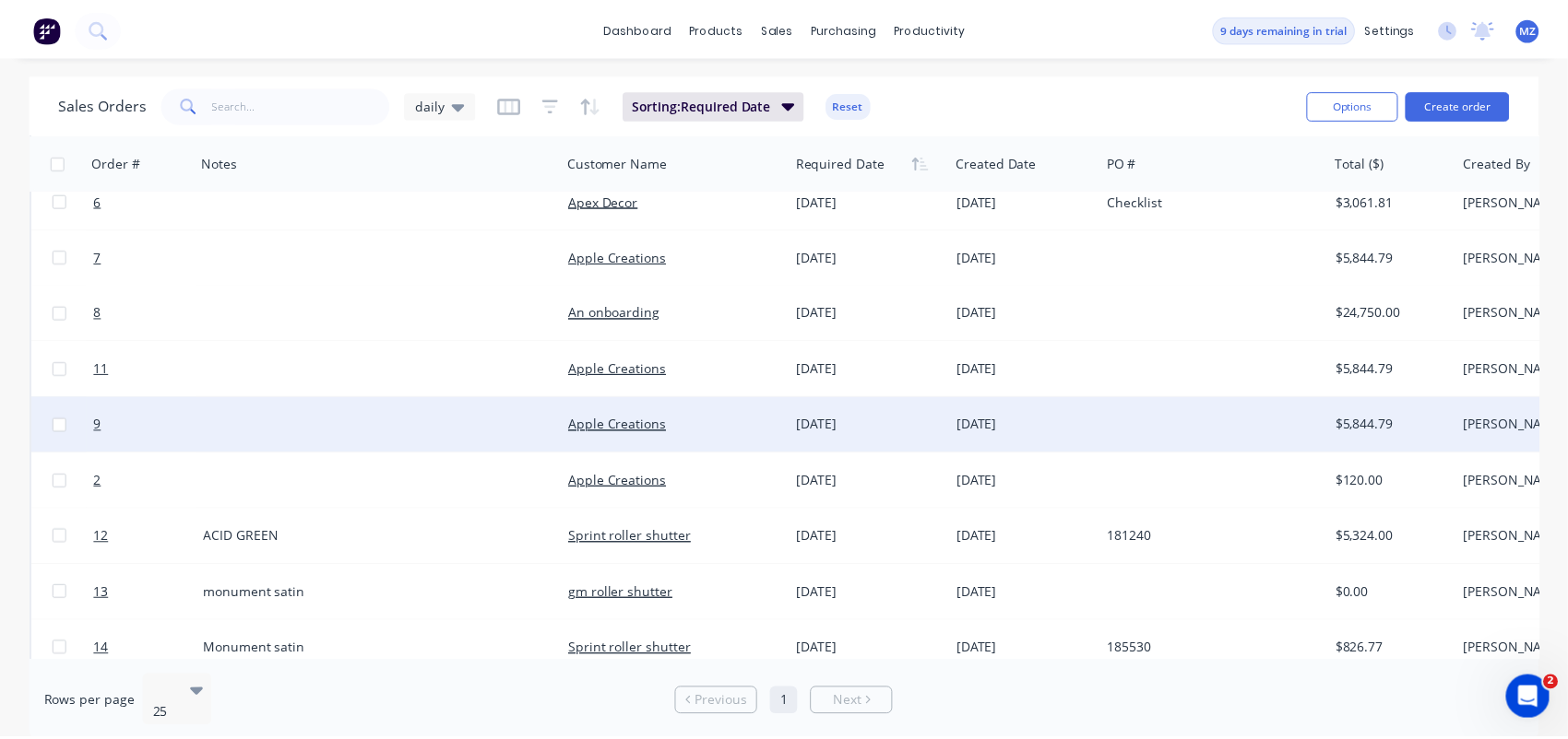
scroll to position [266, 0]
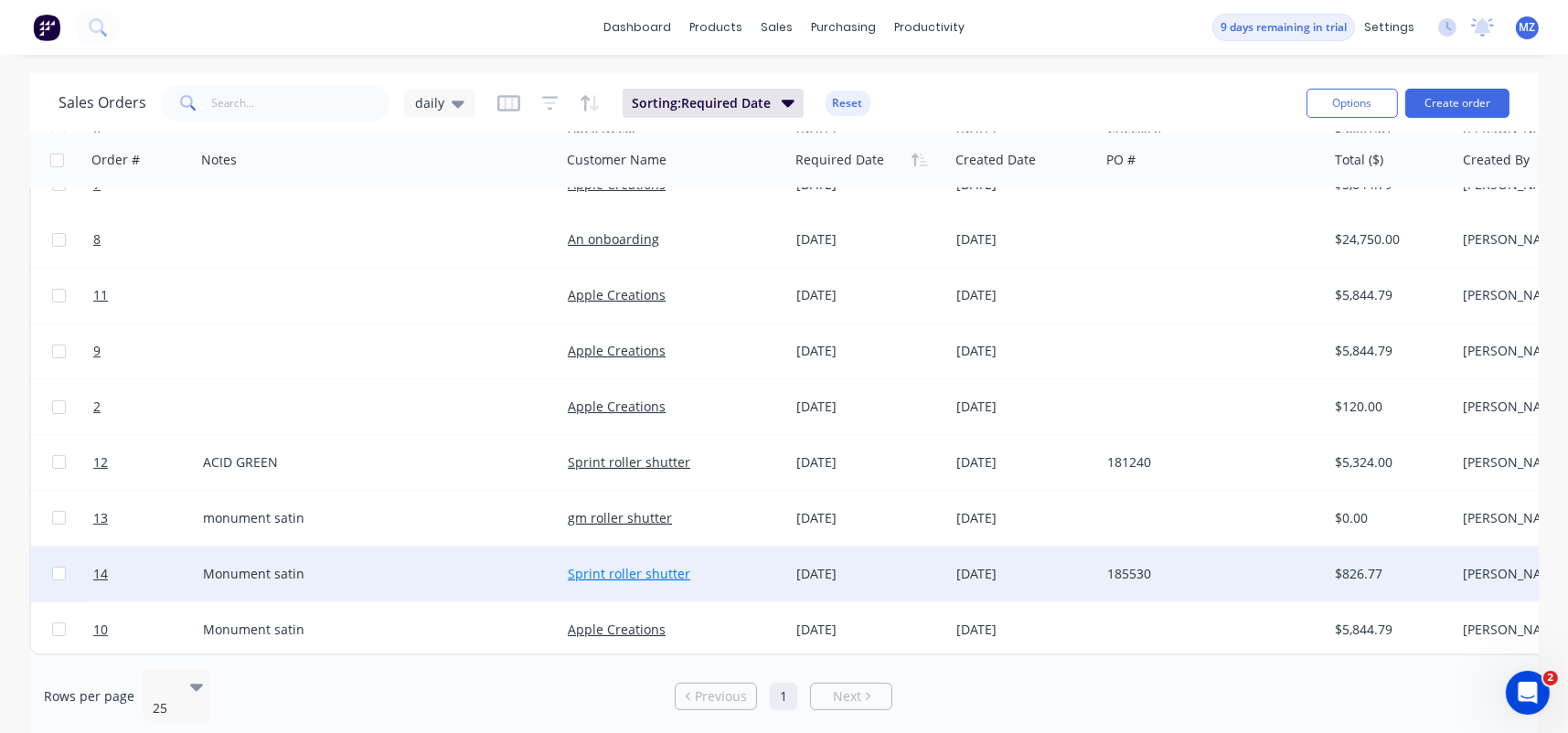
click at [593, 564] on link "Sprint roller shutter" at bounding box center [628, 573] width 123 height 17
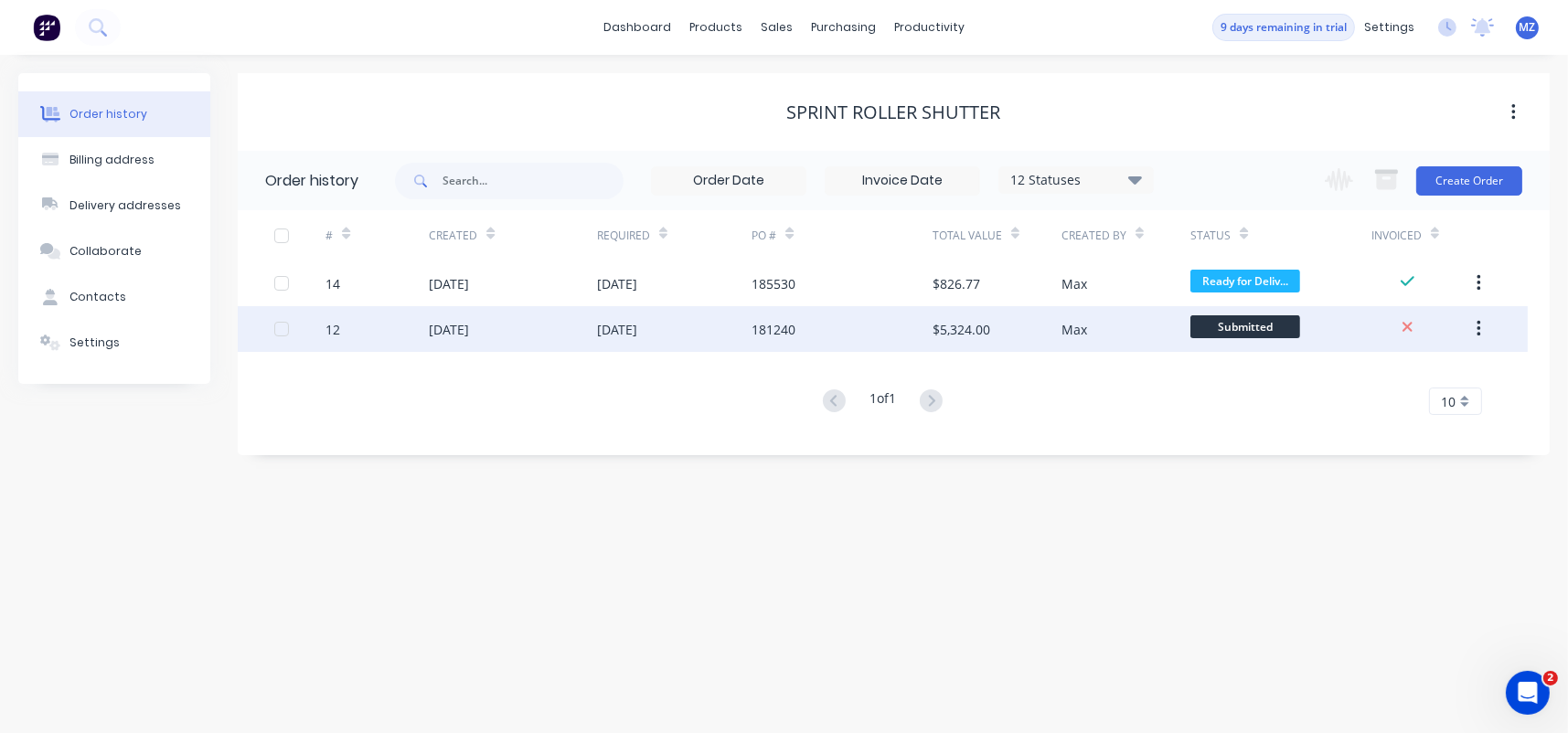
click at [739, 331] on div "[DATE]" at bounding box center [674, 330] width 155 height 46
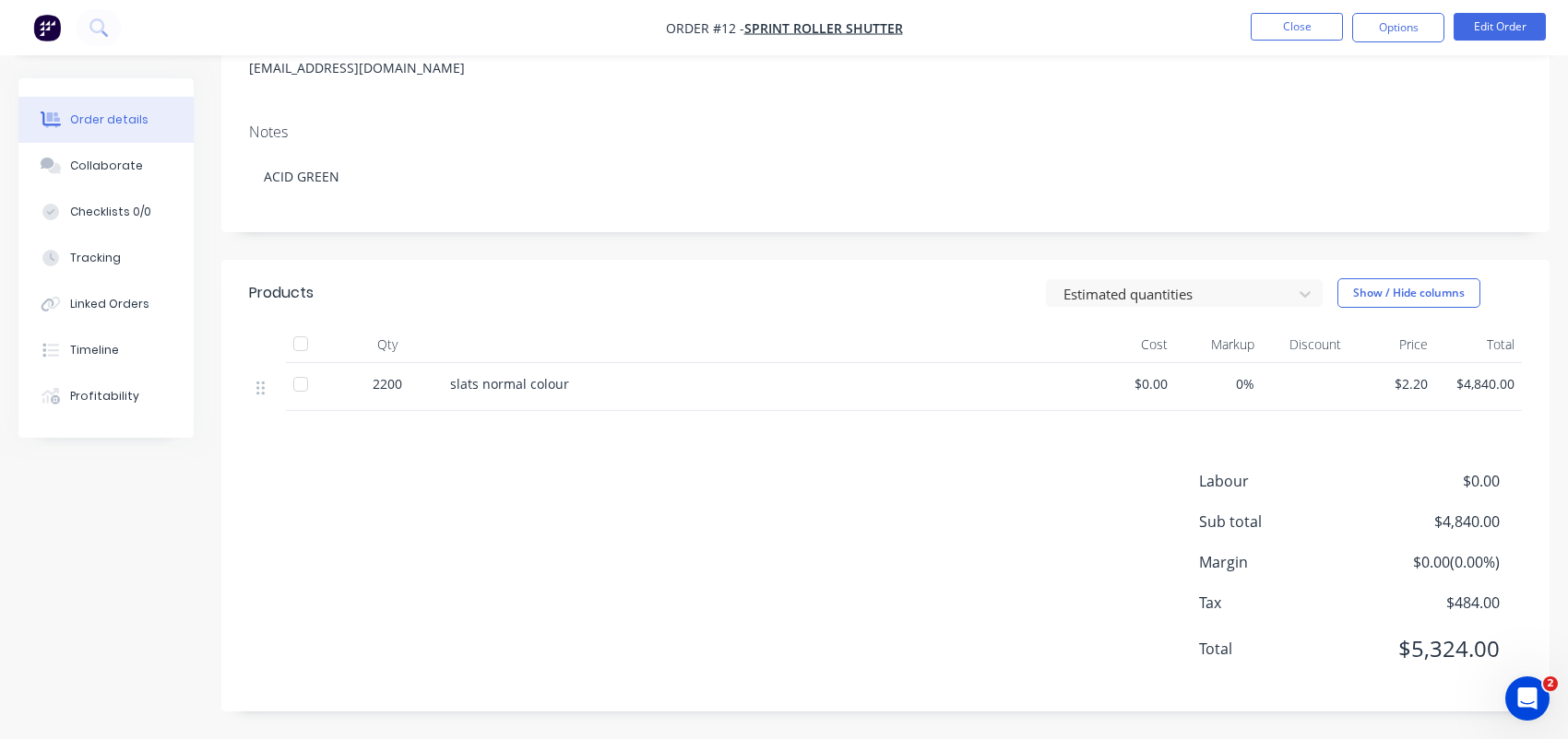
scroll to position [177, 0]
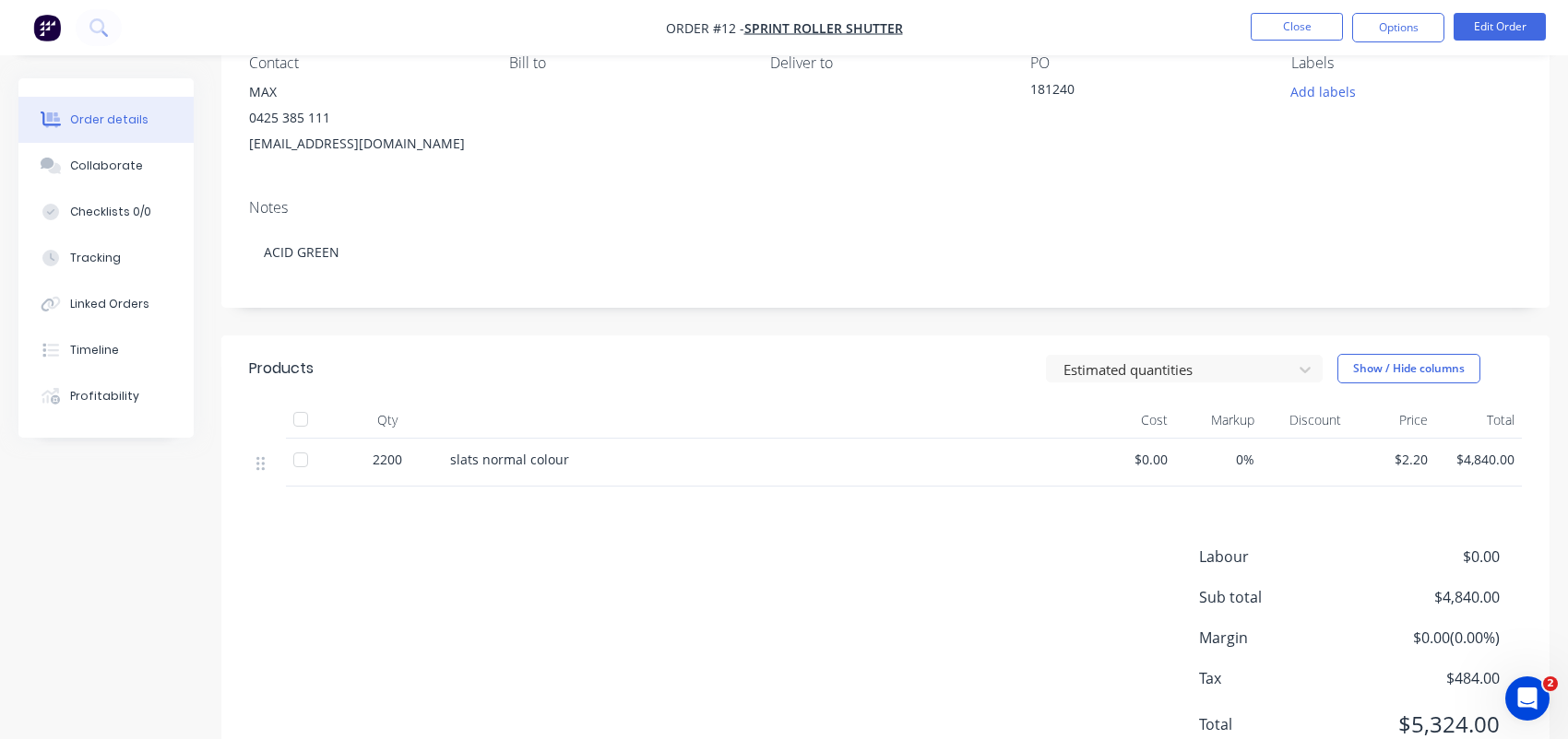
drag, startPoint x: 704, startPoint y: 275, endPoint x: 373, endPoint y: 324, distance: 334.6
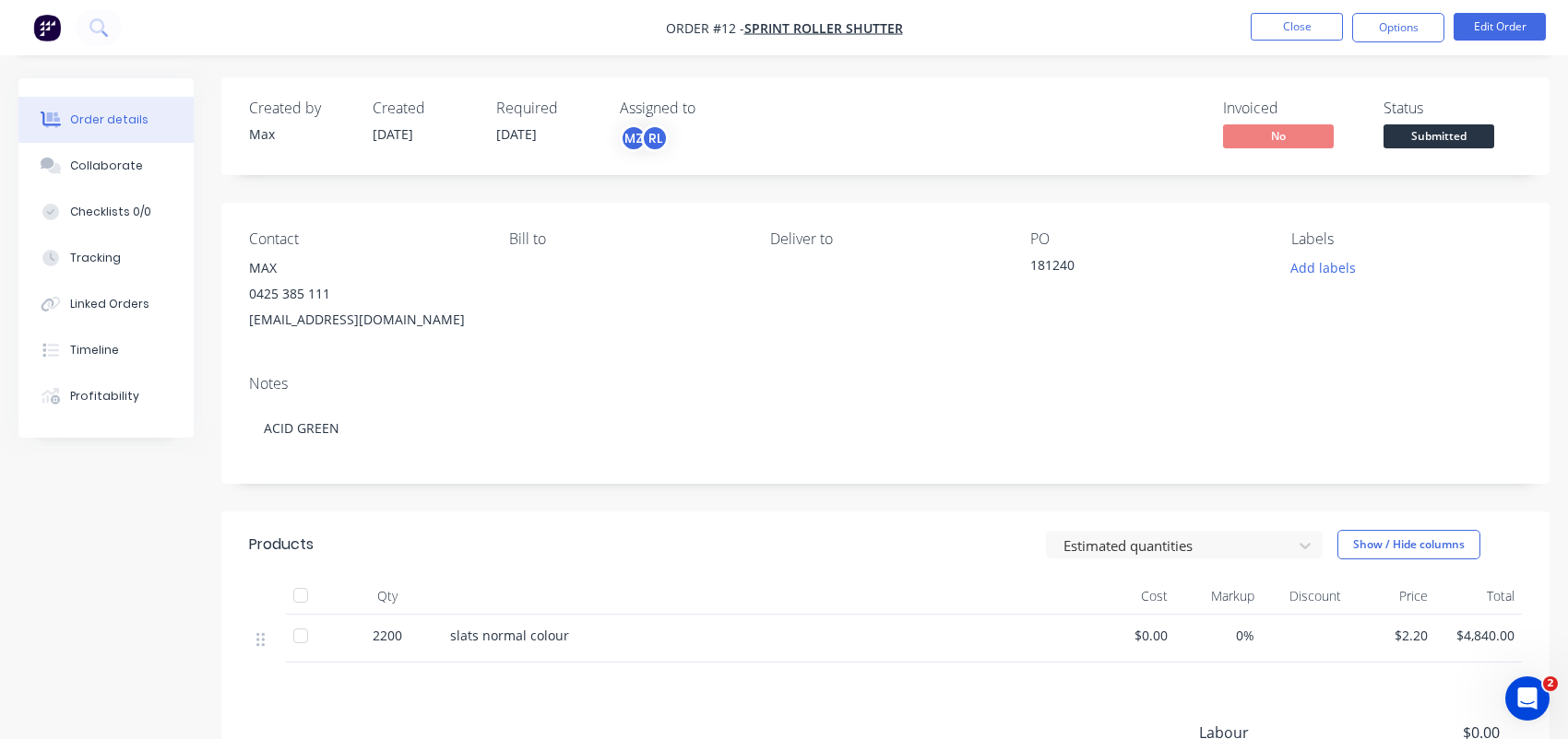
scroll to position [0, 0]
click at [1411, 140] on span "Submitted" at bounding box center [1438, 136] width 111 height 23
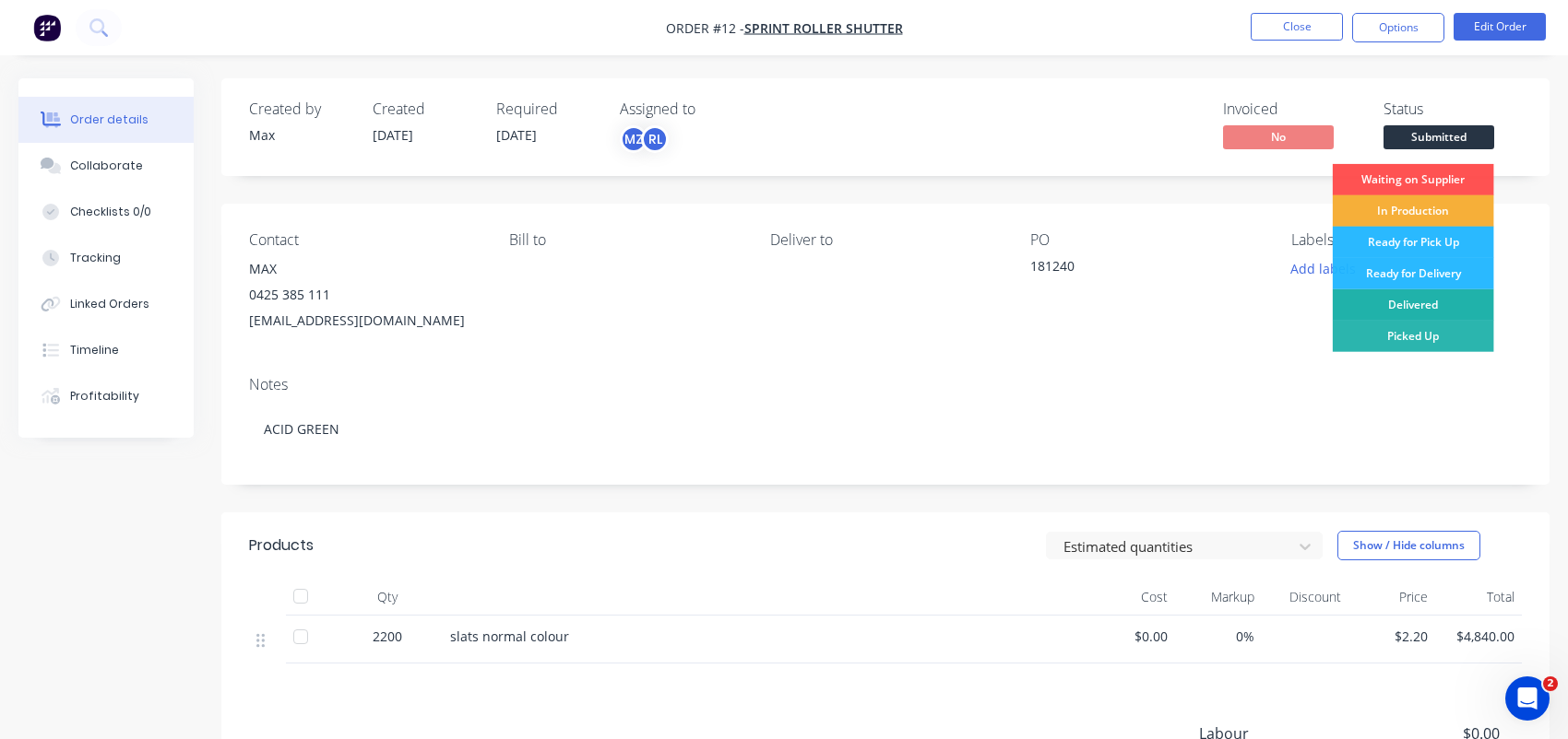
click at [1432, 305] on div "Delivered" at bounding box center [1413, 305] width 162 height 32
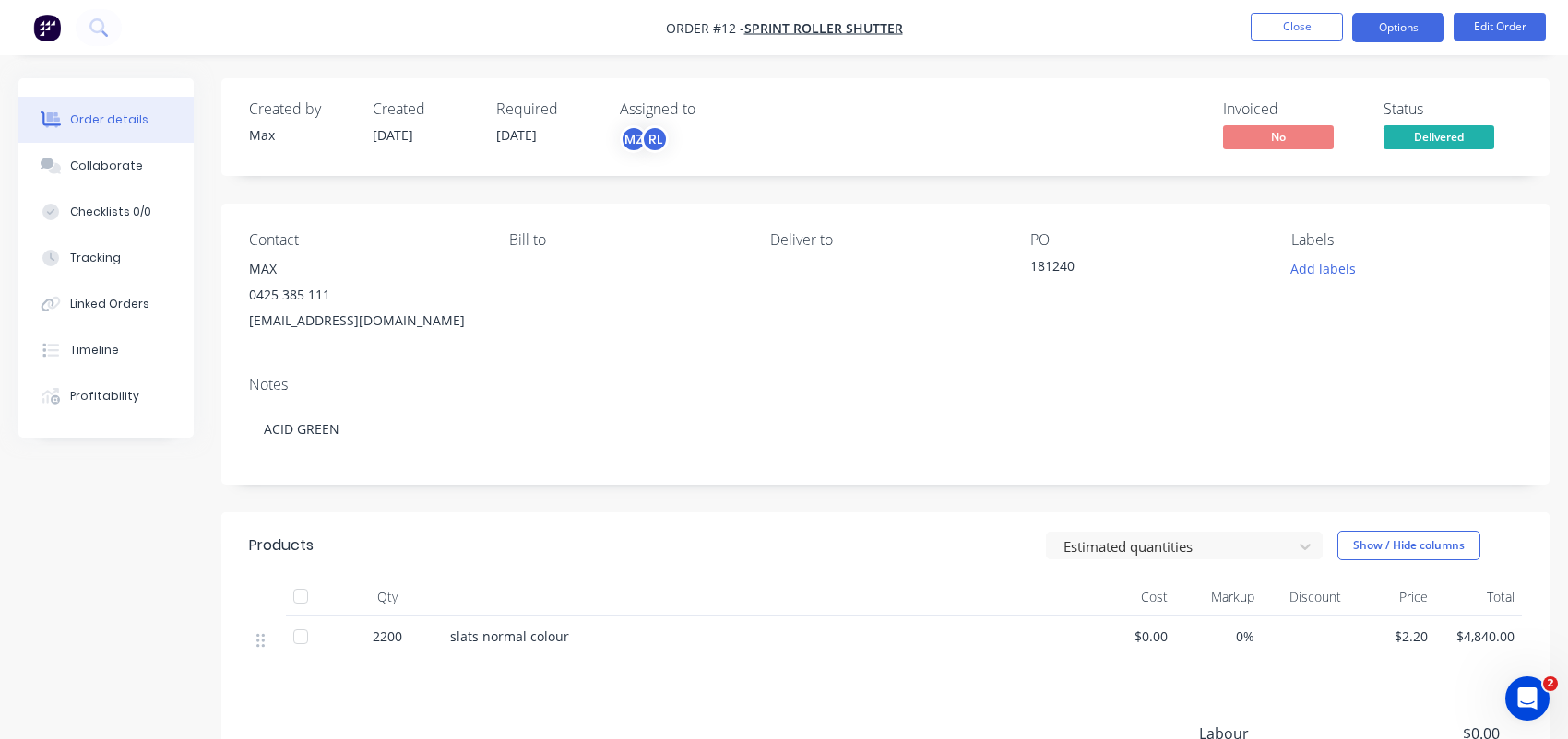
click at [1417, 34] on button "Options" at bounding box center [1397, 28] width 92 height 30
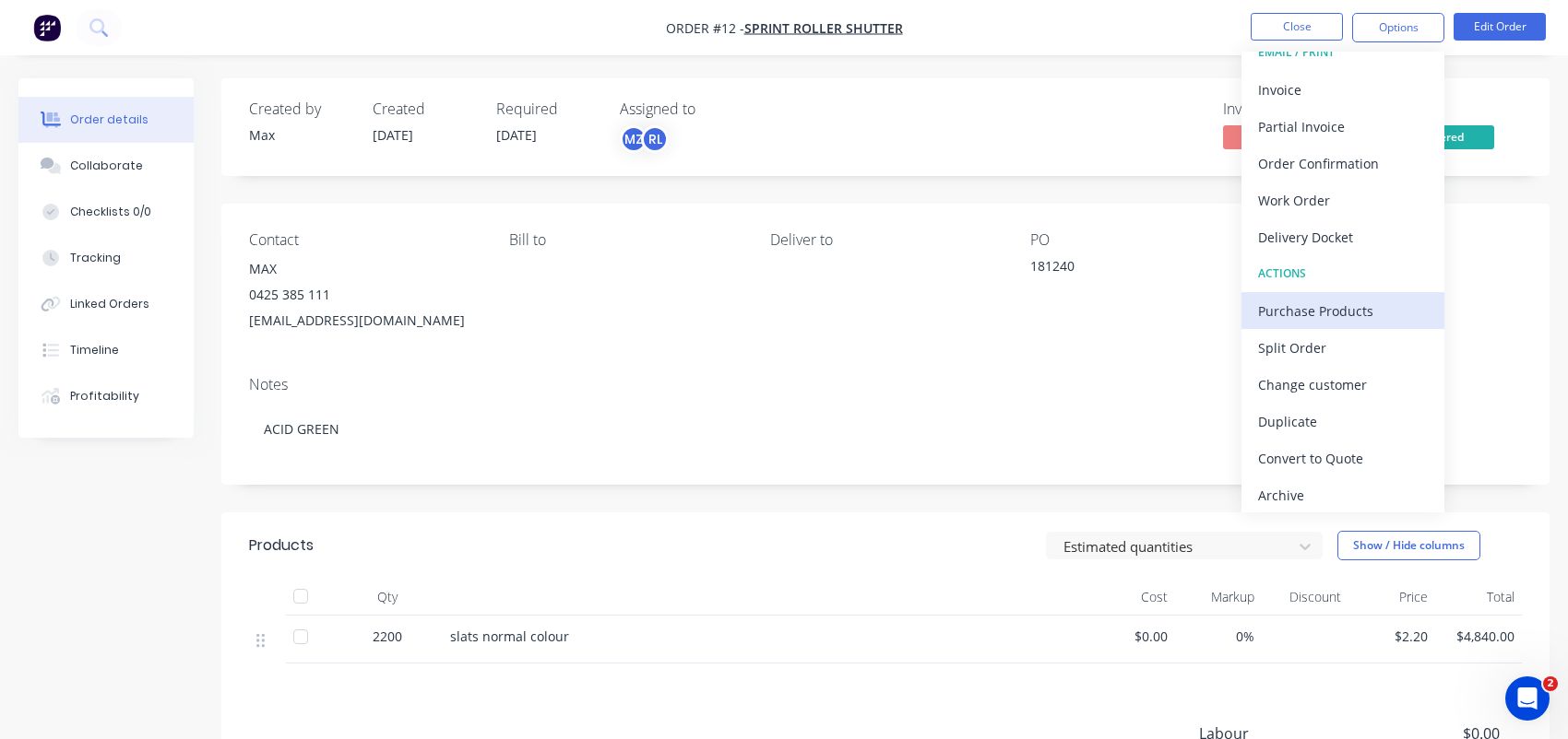
scroll to position [27, 0]
click at [1552, 106] on div "Order details Collaborate Checklists 0/0 Tracking Linked Orders Timeline Profit…" at bounding box center [784, 535] width 1568 height 914
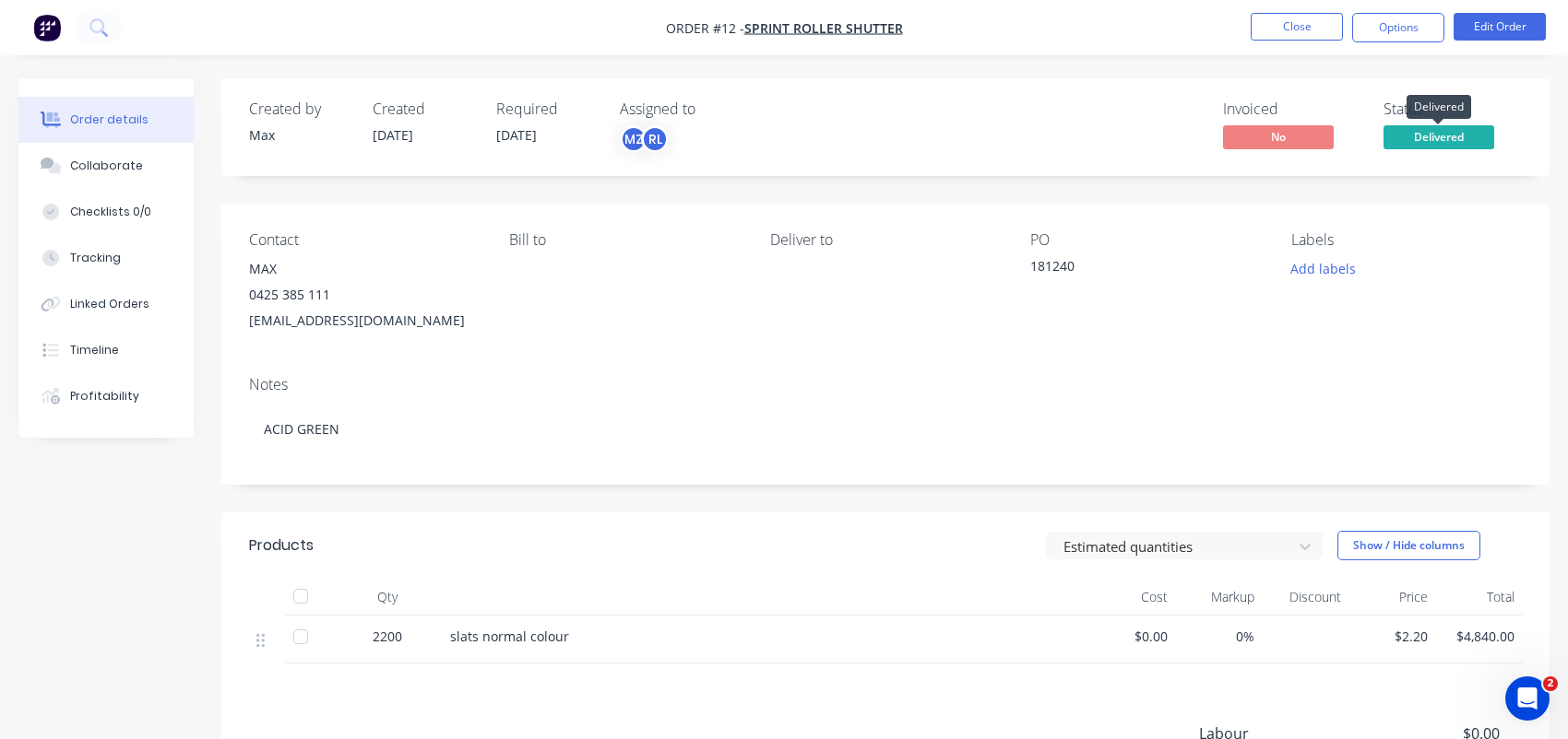
drag, startPoint x: 1462, startPoint y: 137, endPoint x: 1529, endPoint y: 120, distance: 69.1
click at [1529, 120] on div "Created by Max Created 28/09/25 Required 30/09/25 Assigned to MZ RL Invoiced No…" at bounding box center [884, 126] width 1327 height 97
click at [1456, 142] on span "Delivered" at bounding box center [1438, 136] width 111 height 23
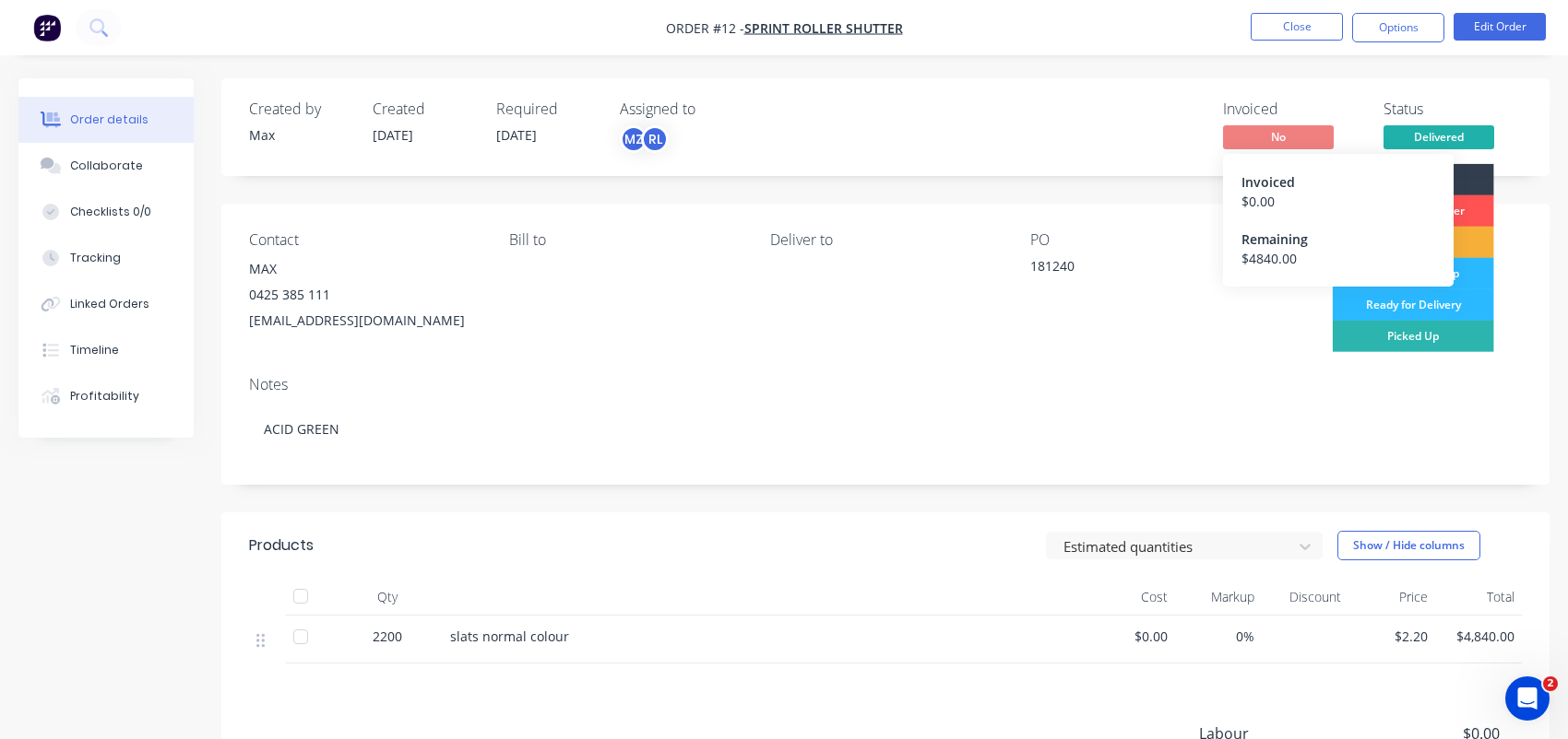
click at [1289, 140] on span "No" at bounding box center [1277, 136] width 111 height 23
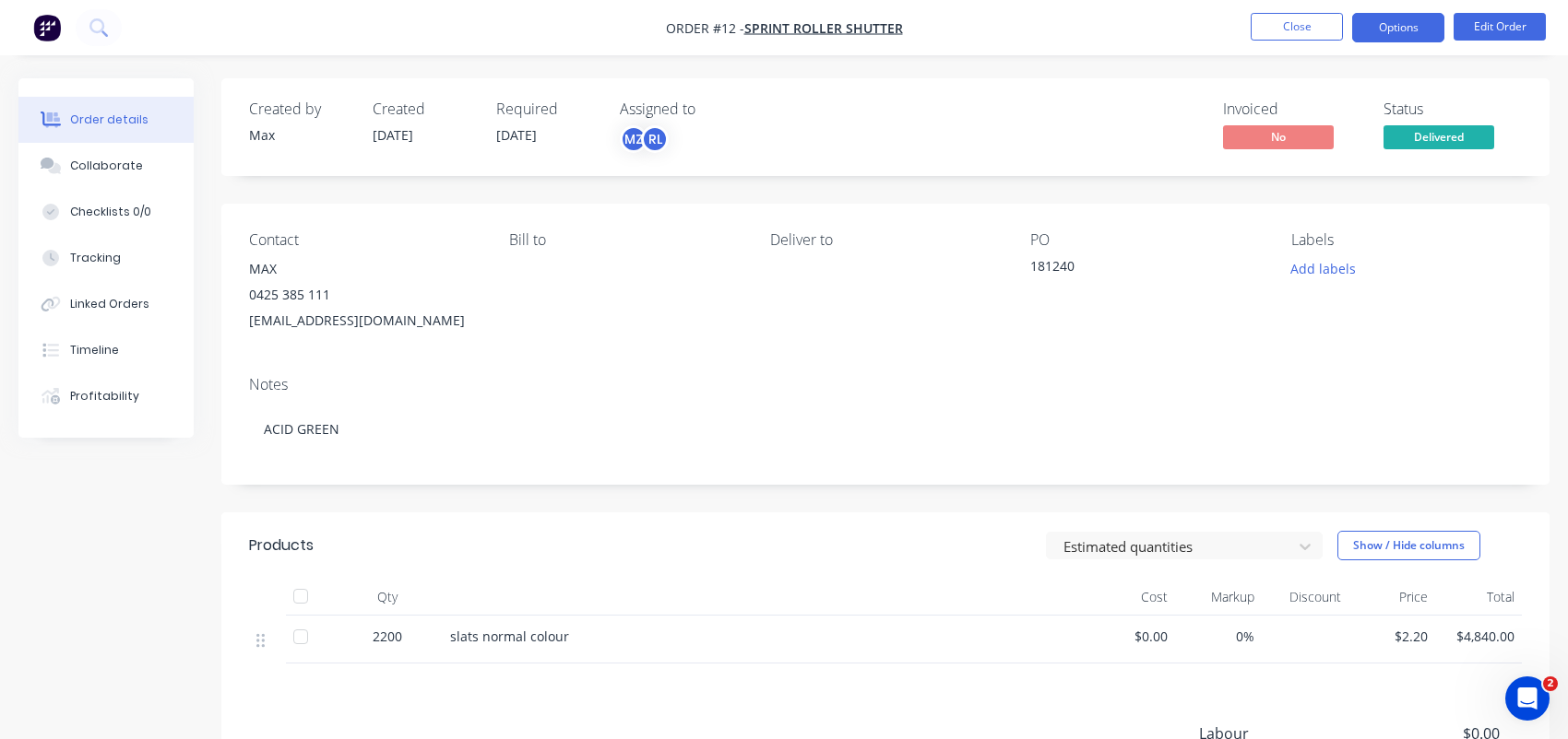
click at [1373, 31] on button "Options" at bounding box center [1397, 28] width 92 height 30
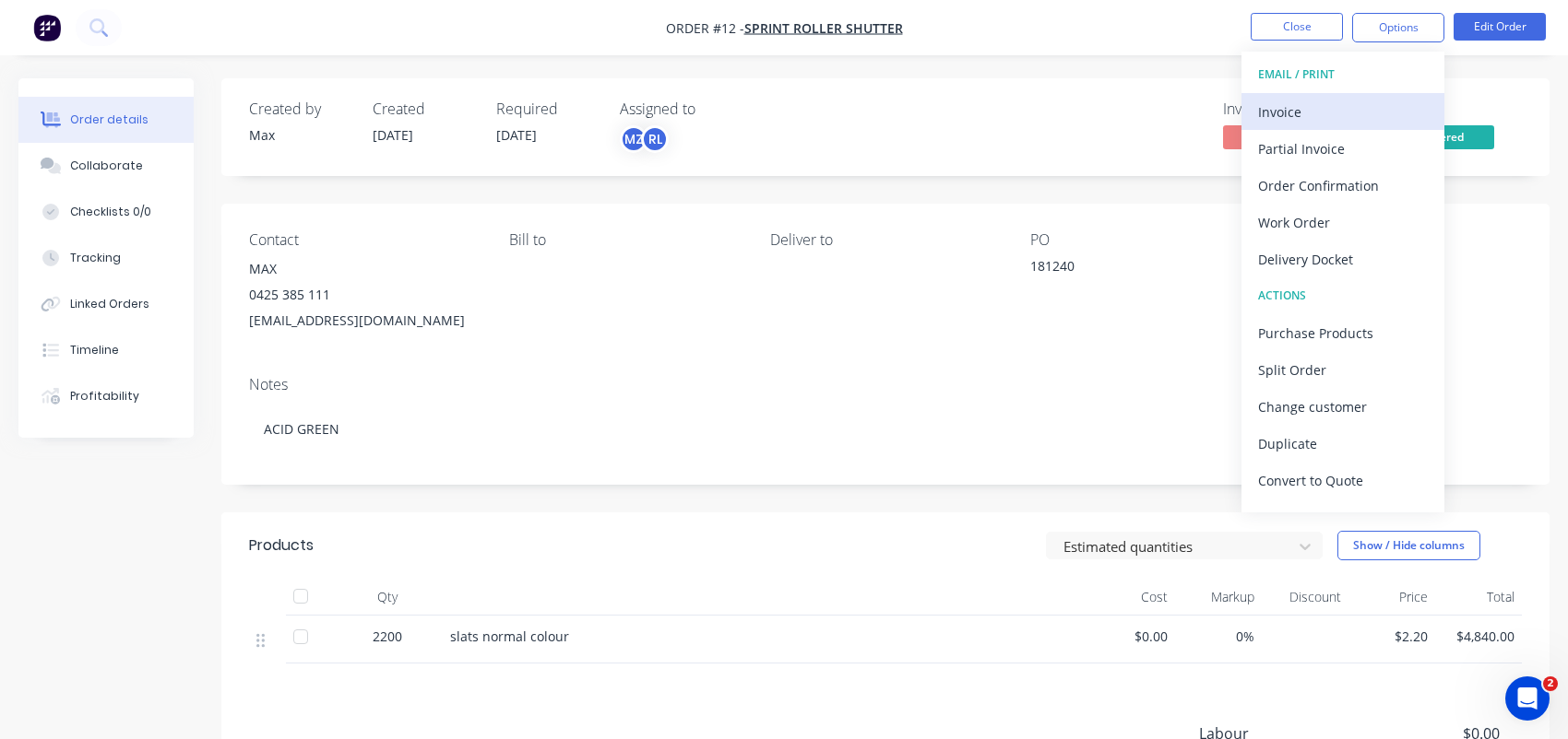
click at [1337, 117] on div "Invoice" at bounding box center [1342, 111] width 170 height 27
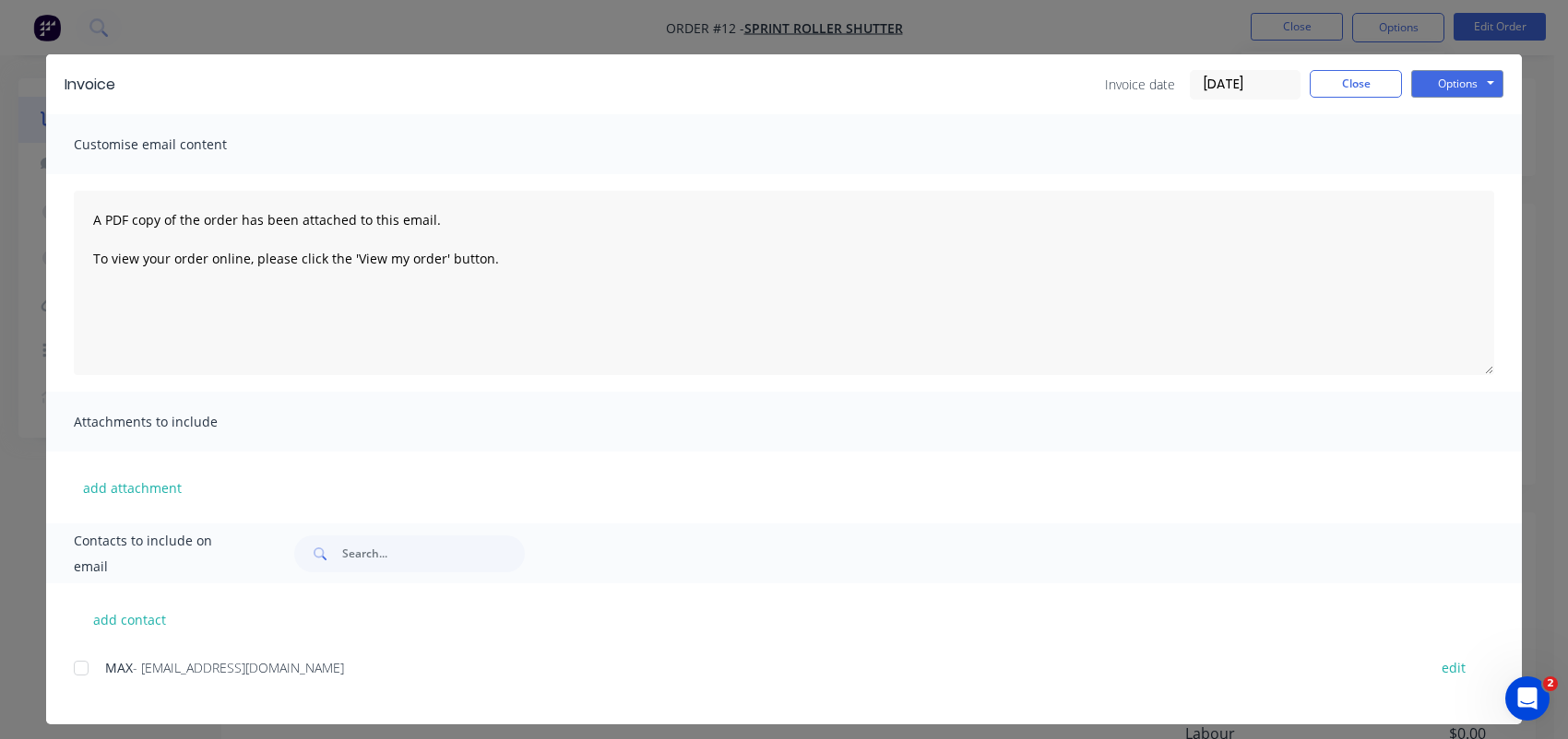
scroll to position [31, 0]
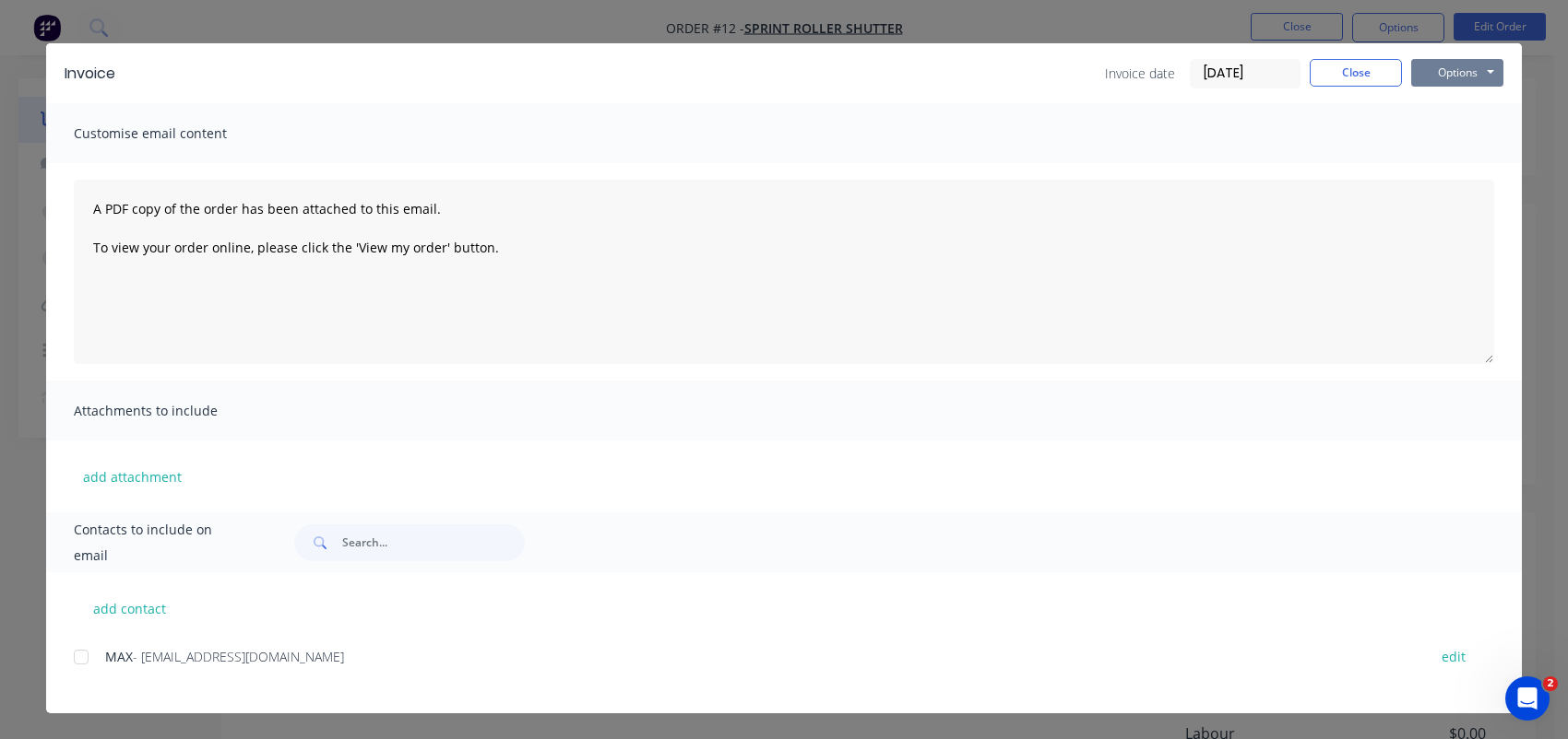
click at [1444, 69] on button "Options" at bounding box center [1457, 73] width 92 height 28
click at [1353, 72] on button "Close" at bounding box center [1355, 73] width 92 height 28
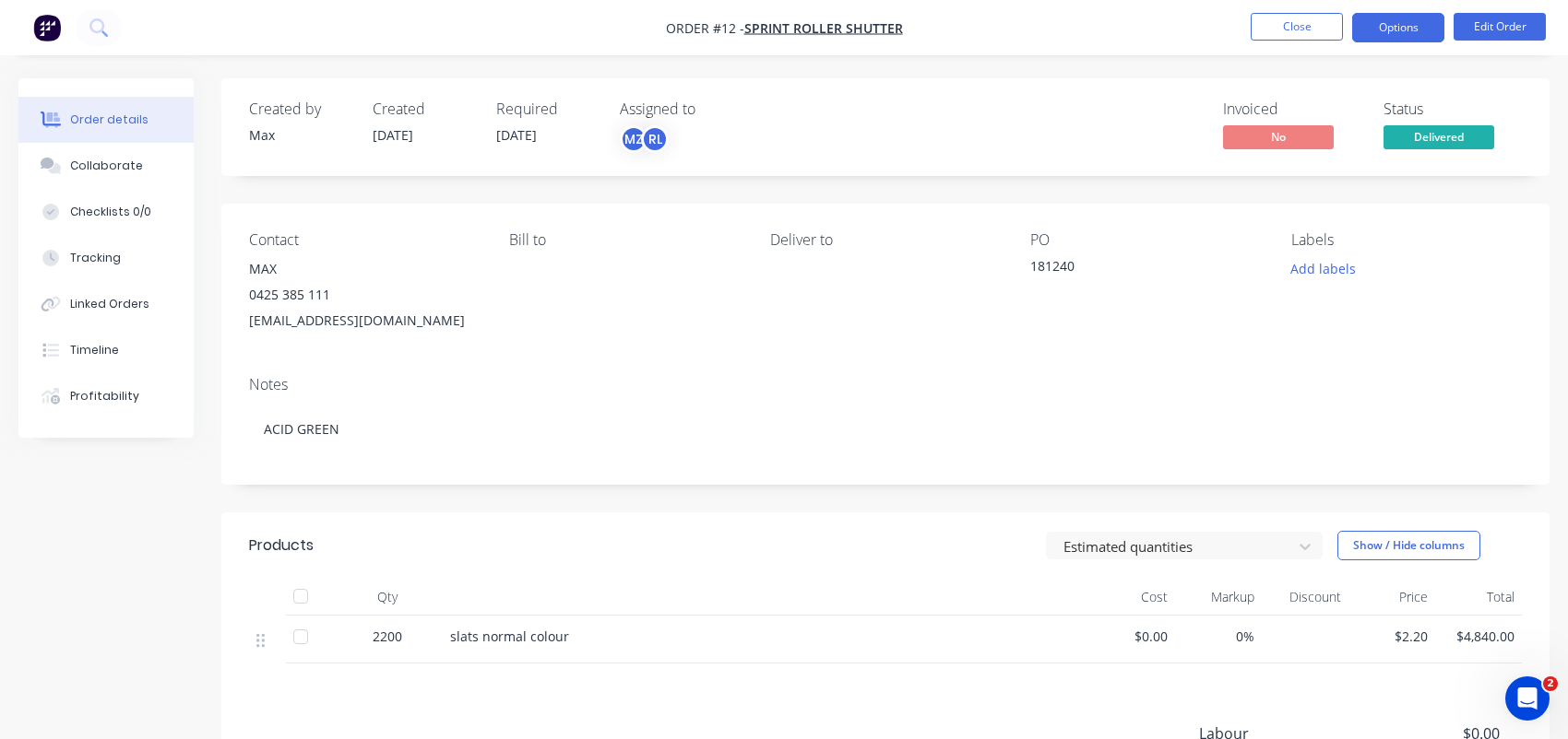
click at [1418, 38] on button "Options" at bounding box center [1397, 28] width 92 height 30
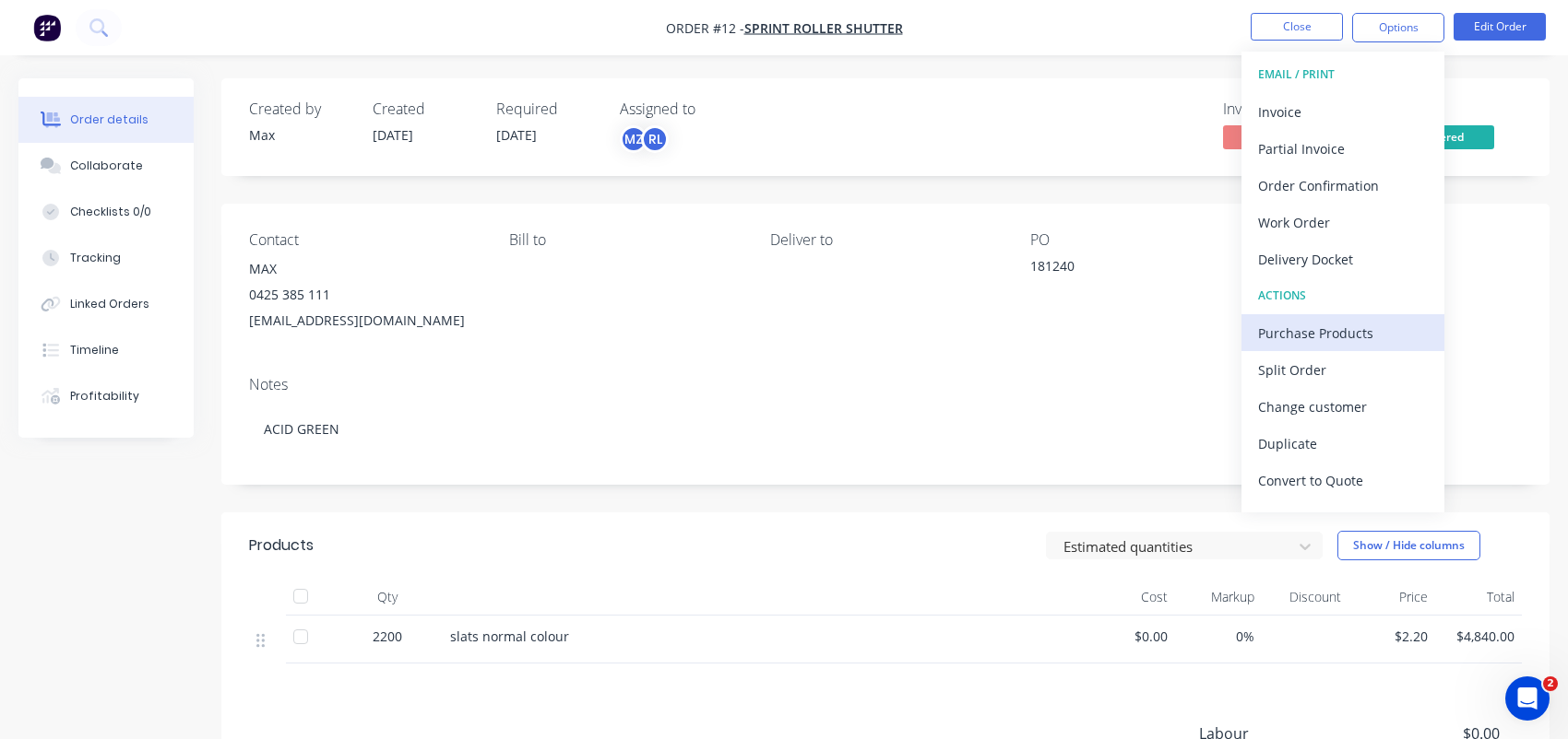
scroll to position [27, 0]
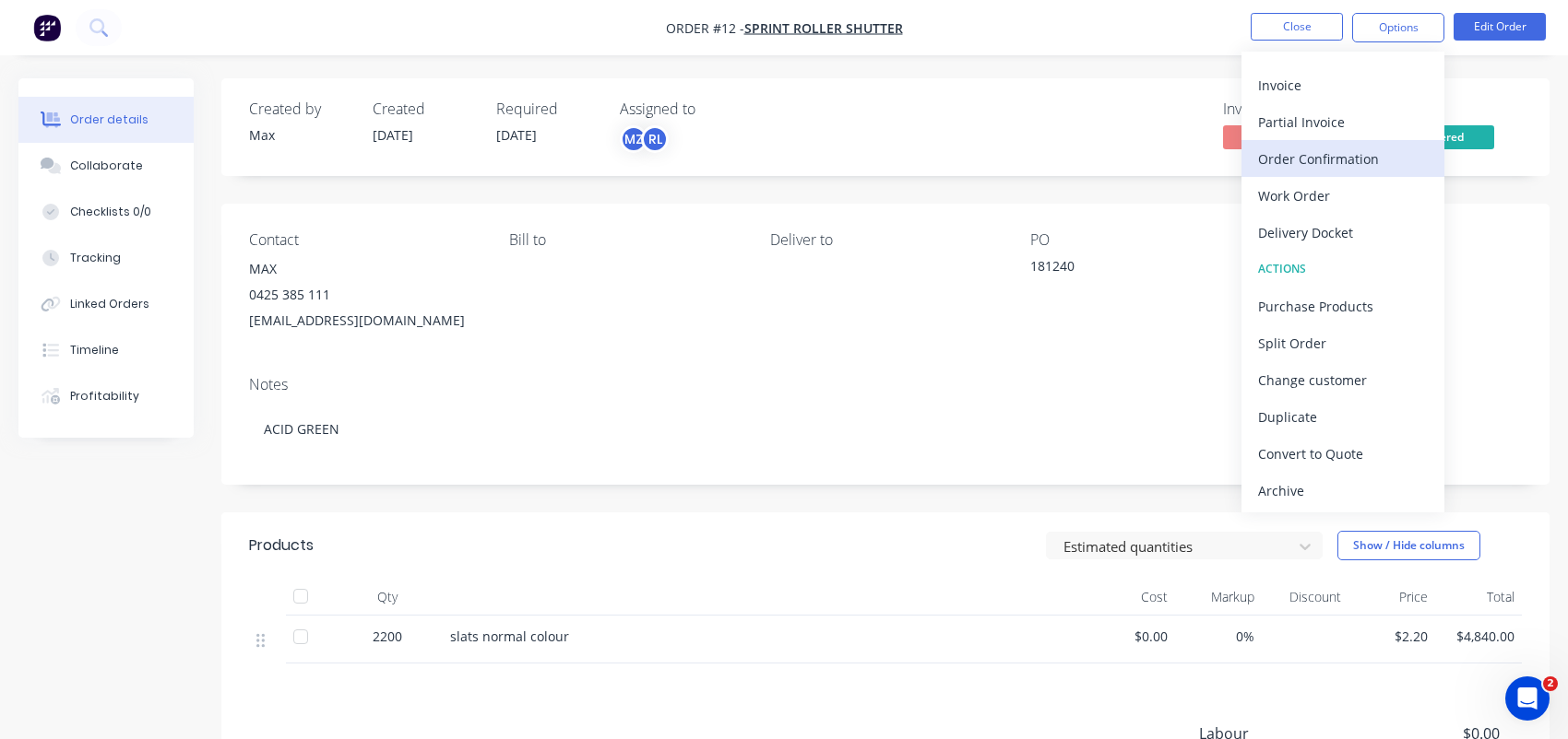
click at [1370, 159] on div "Order Confirmation" at bounding box center [1342, 159] width 170 height 27
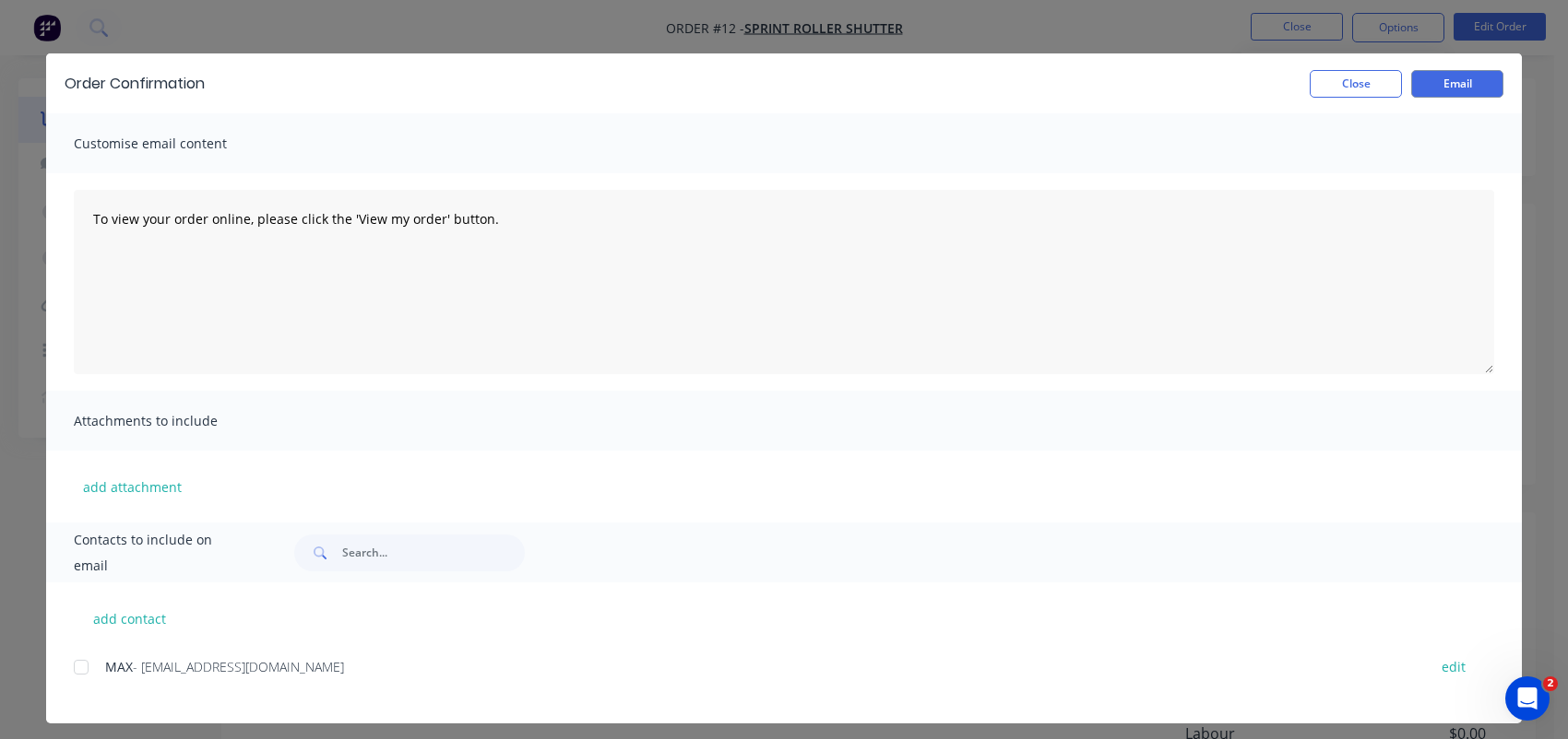
scroll to position [31, 0]
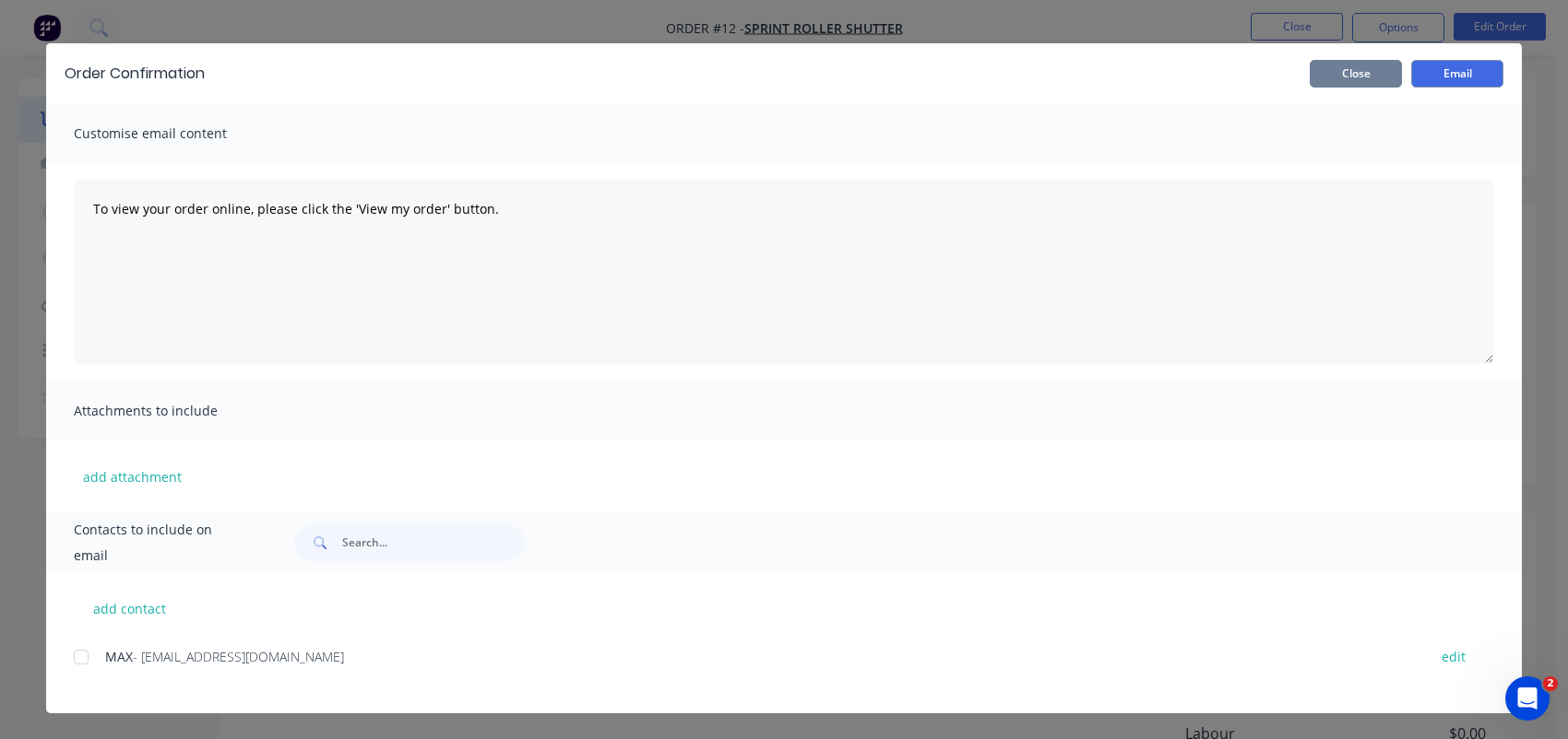
click at [1319, 73] on button "Close" at bounding box center [1355, 74] width 92 height 28
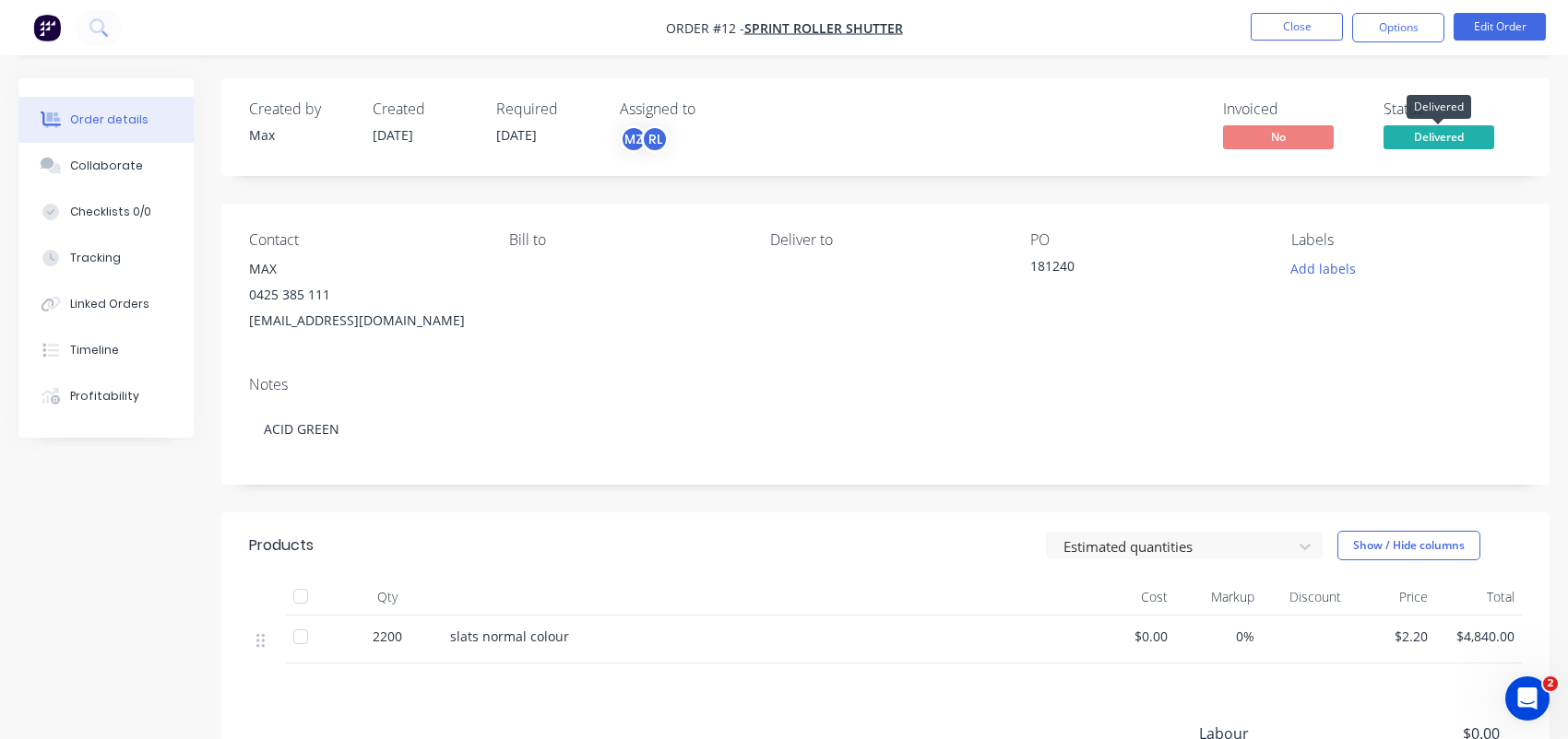
click at [1409, 142] on span "Delivered" at bounding box center [1438, 136] width 111 height 23
click at [1498, 32] on button "Edit Order" at bounding box center [1498, 27] width 92 height 28
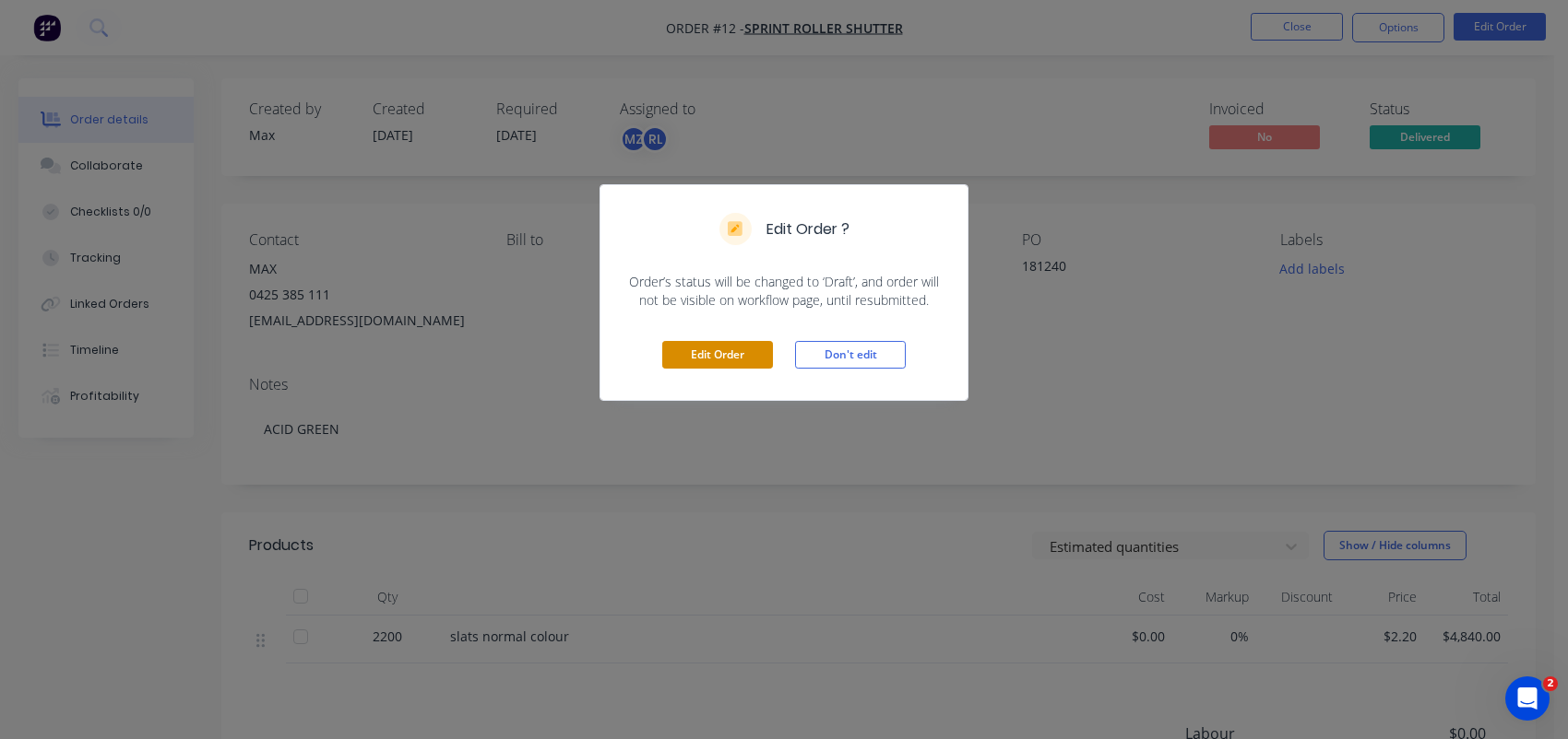
click at [681, 356] on button "Edit Order" at bounding box center [717, 355] width 111 height 28
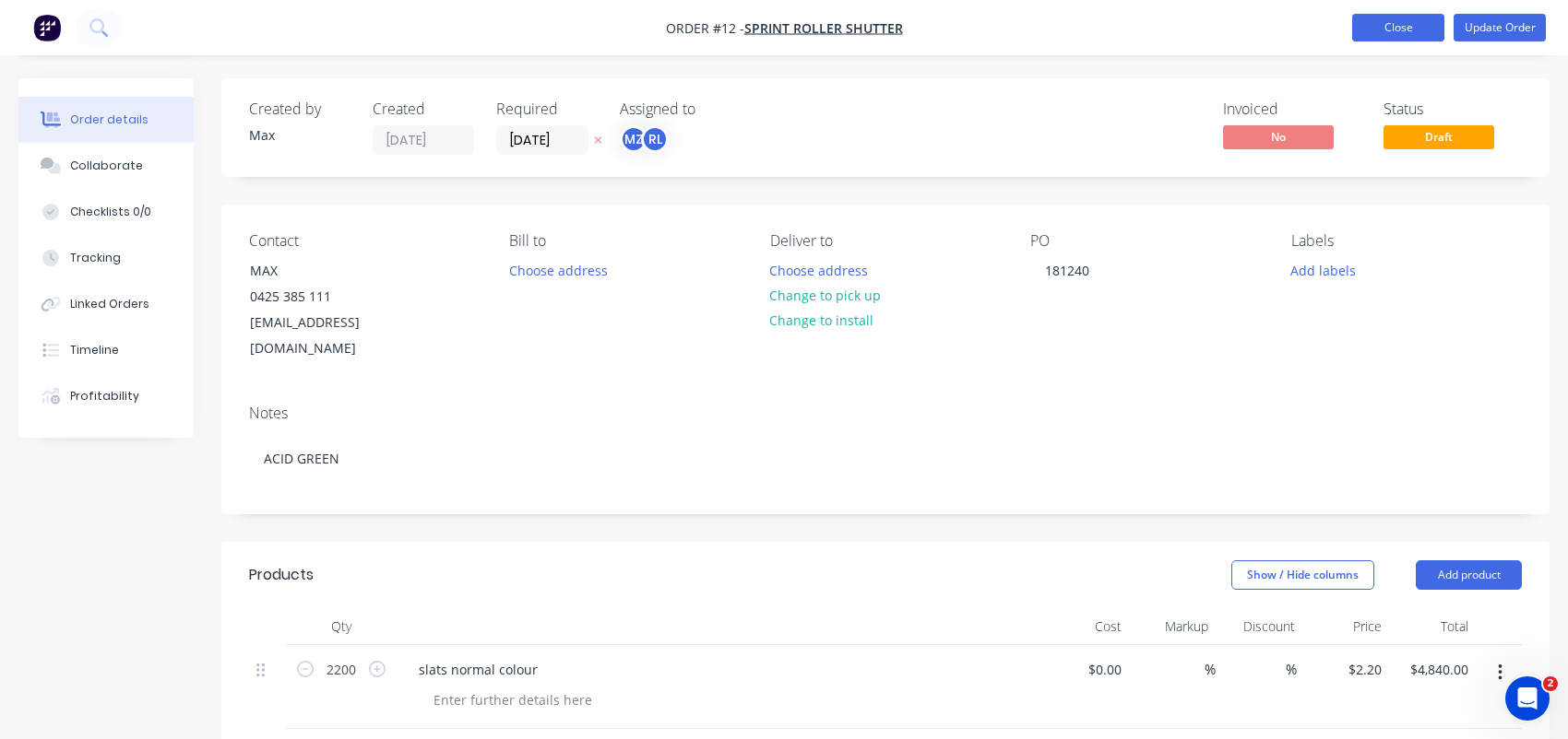
click at [1391, 20] on button "Close" at bounding box center [1397, 28] width 92 height 28
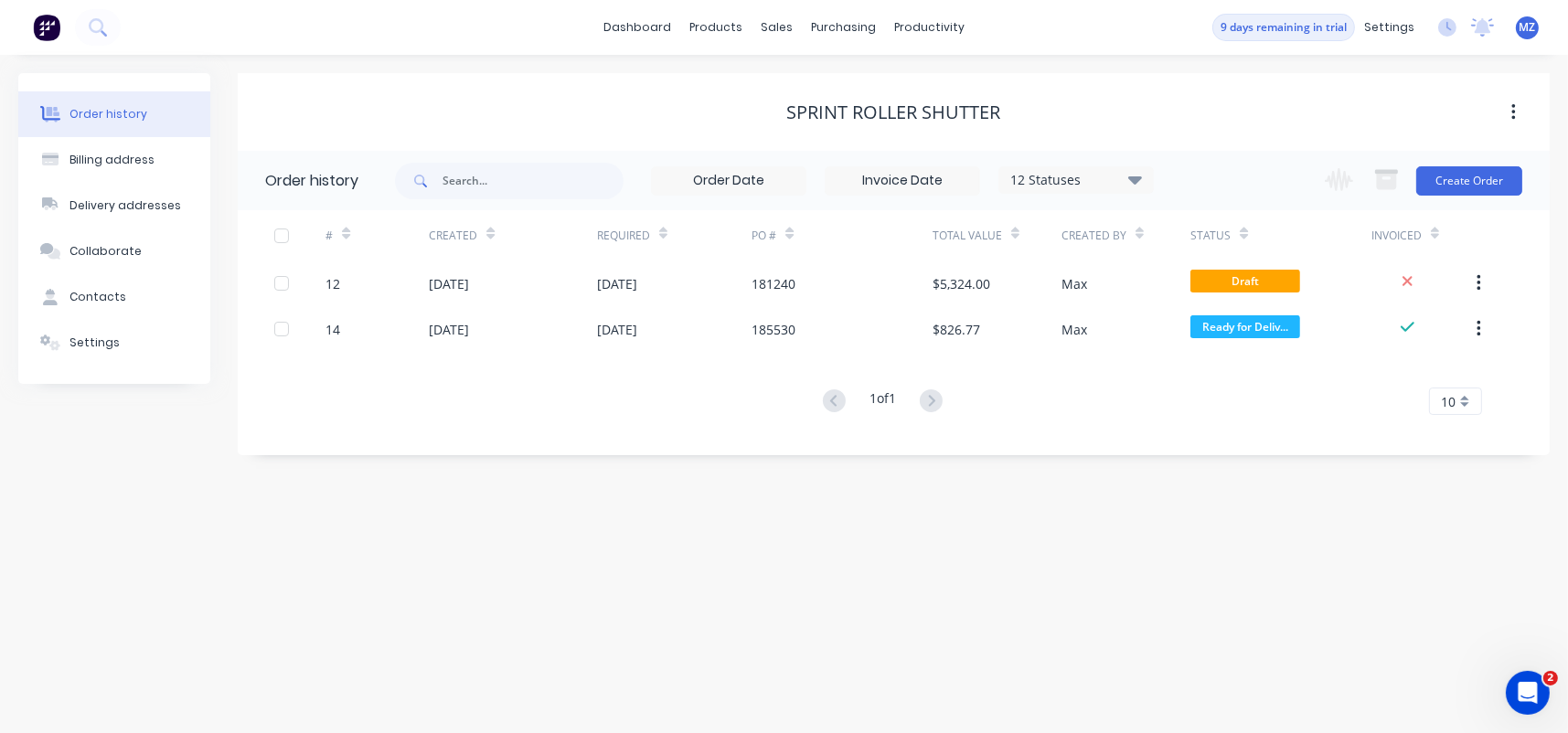
click at [469, 623] on div "Order history Billing address Delivery addresses Collaborate Contacts Settings …" at bounding box center [784, 394] width 1568 height 679
click at [161, 349] on button "Settings" at bounding box center [114, 343] width 192 height 46
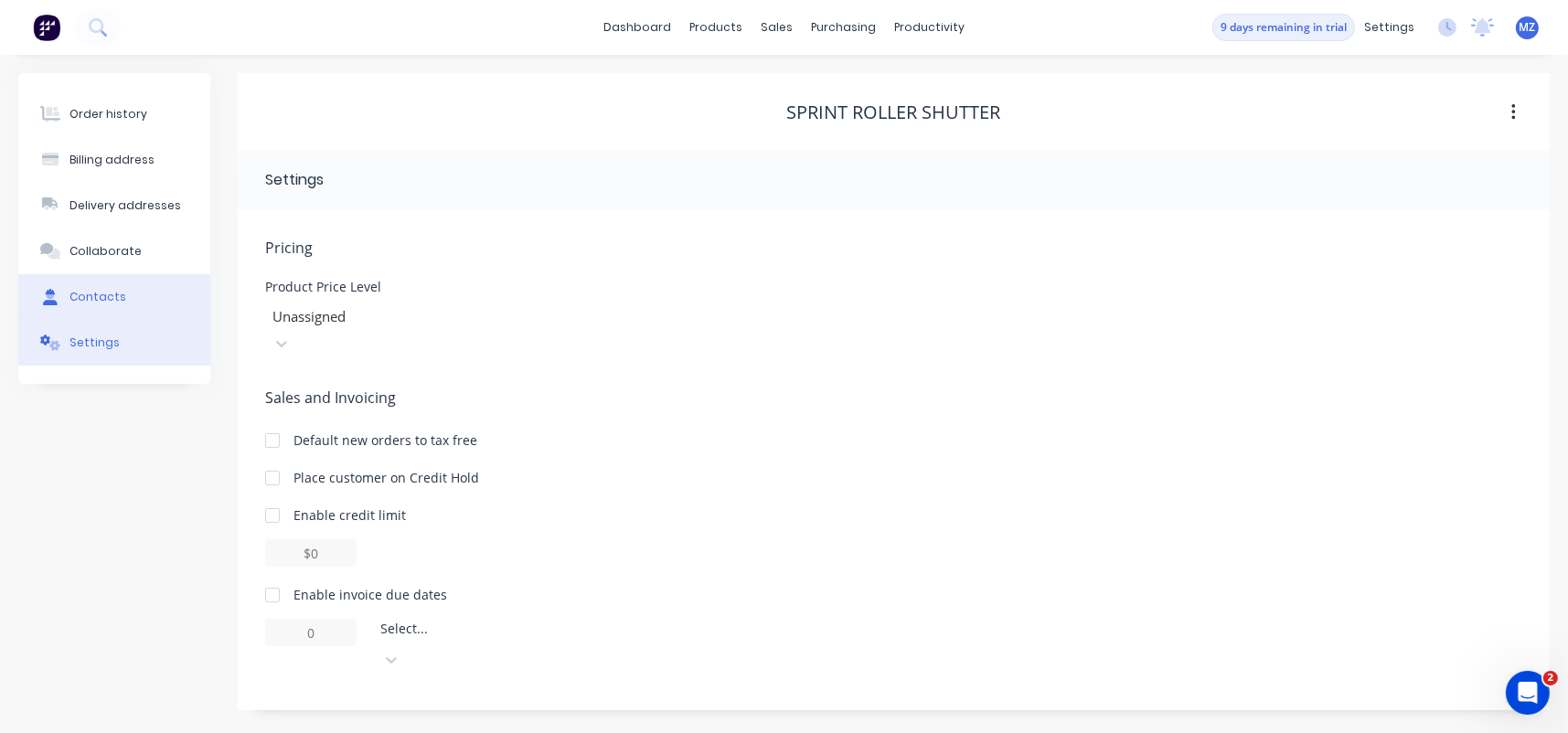
click at [159, 303] on button "Contacts" at bounding box center [114, 297] width 192 height 46
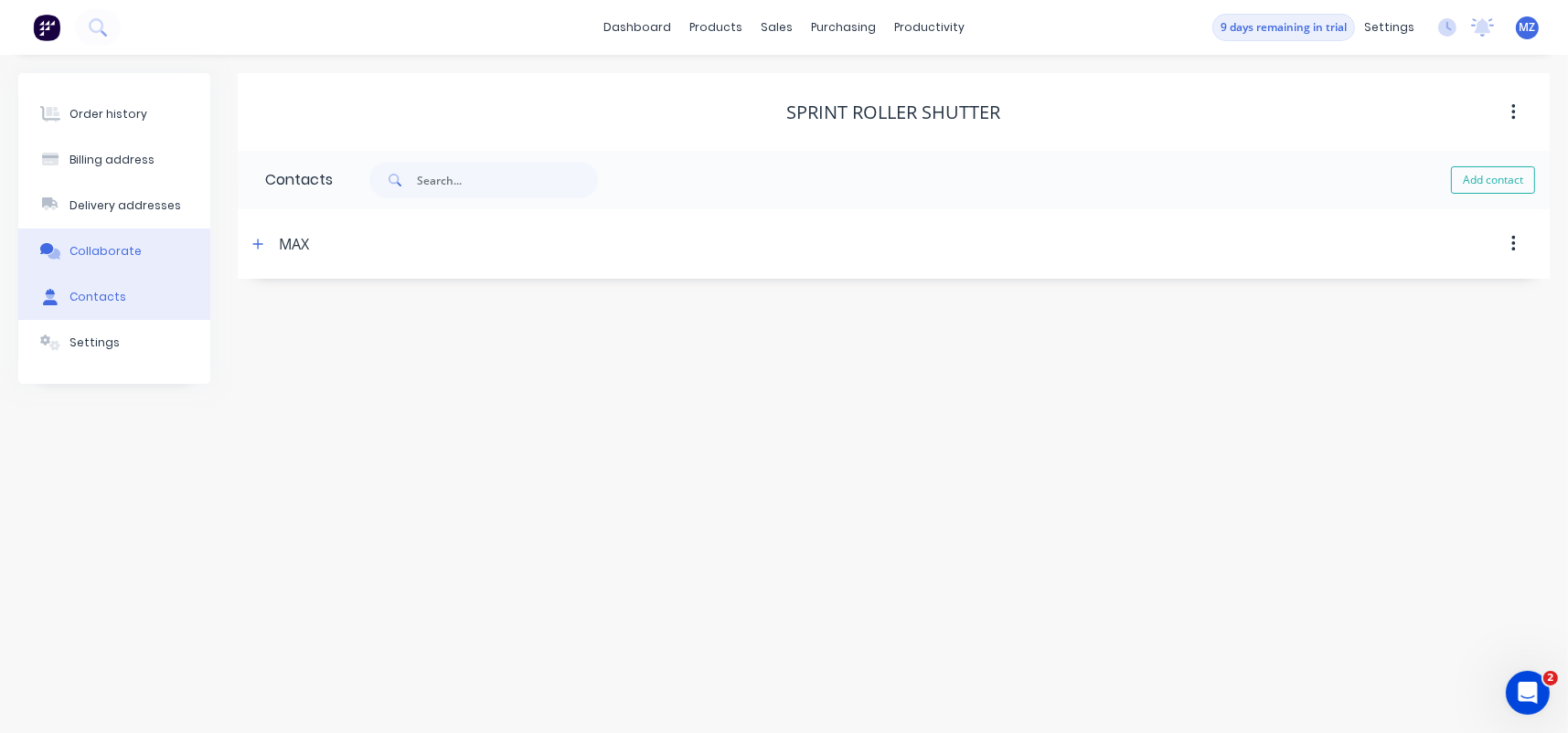
click at [146, 246] on button "Collaborate" at bounding box center [114, 251] width 192 height 46
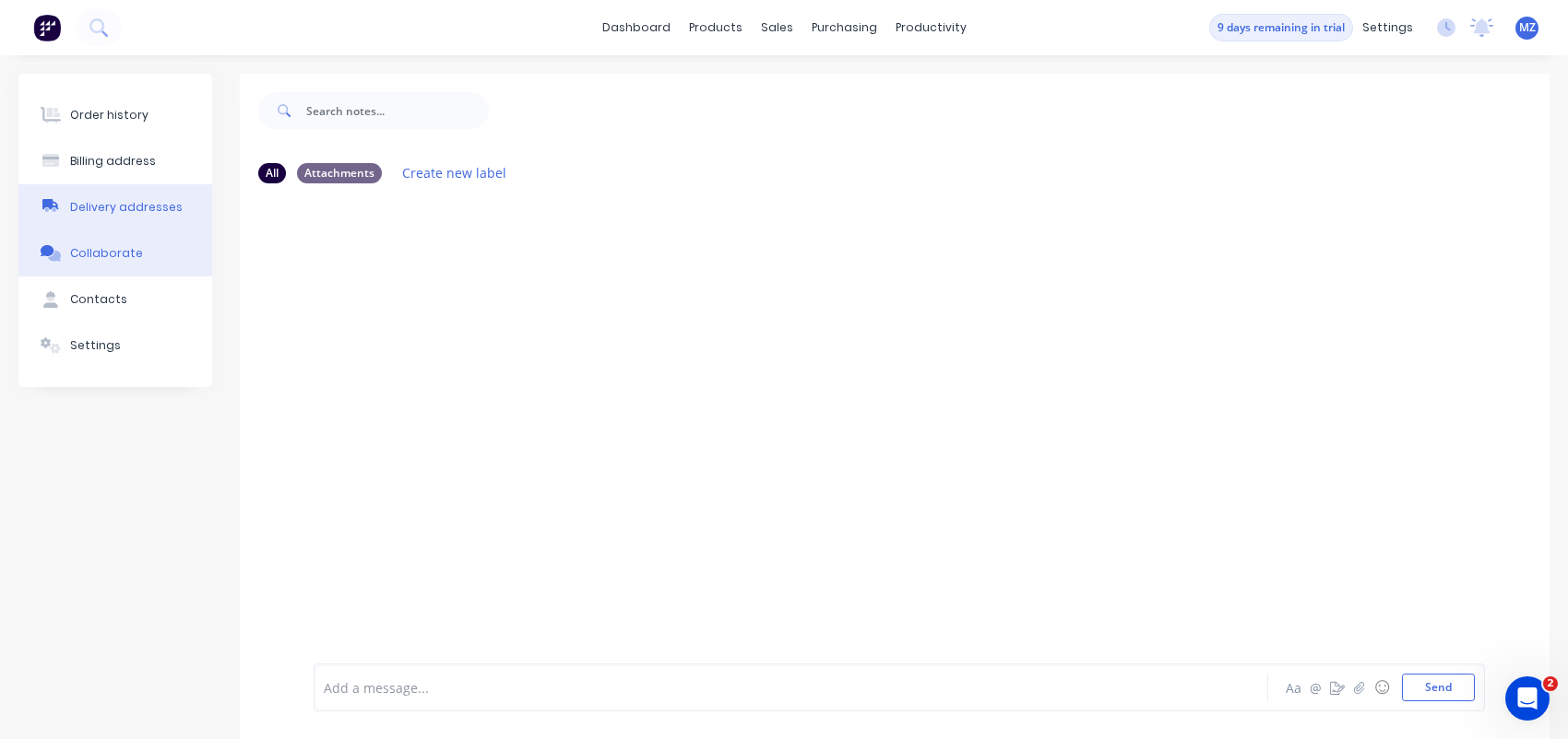
click at [154, 200] on div "Delivery addresses" at bounding box center [125, 207] width 112 height 17
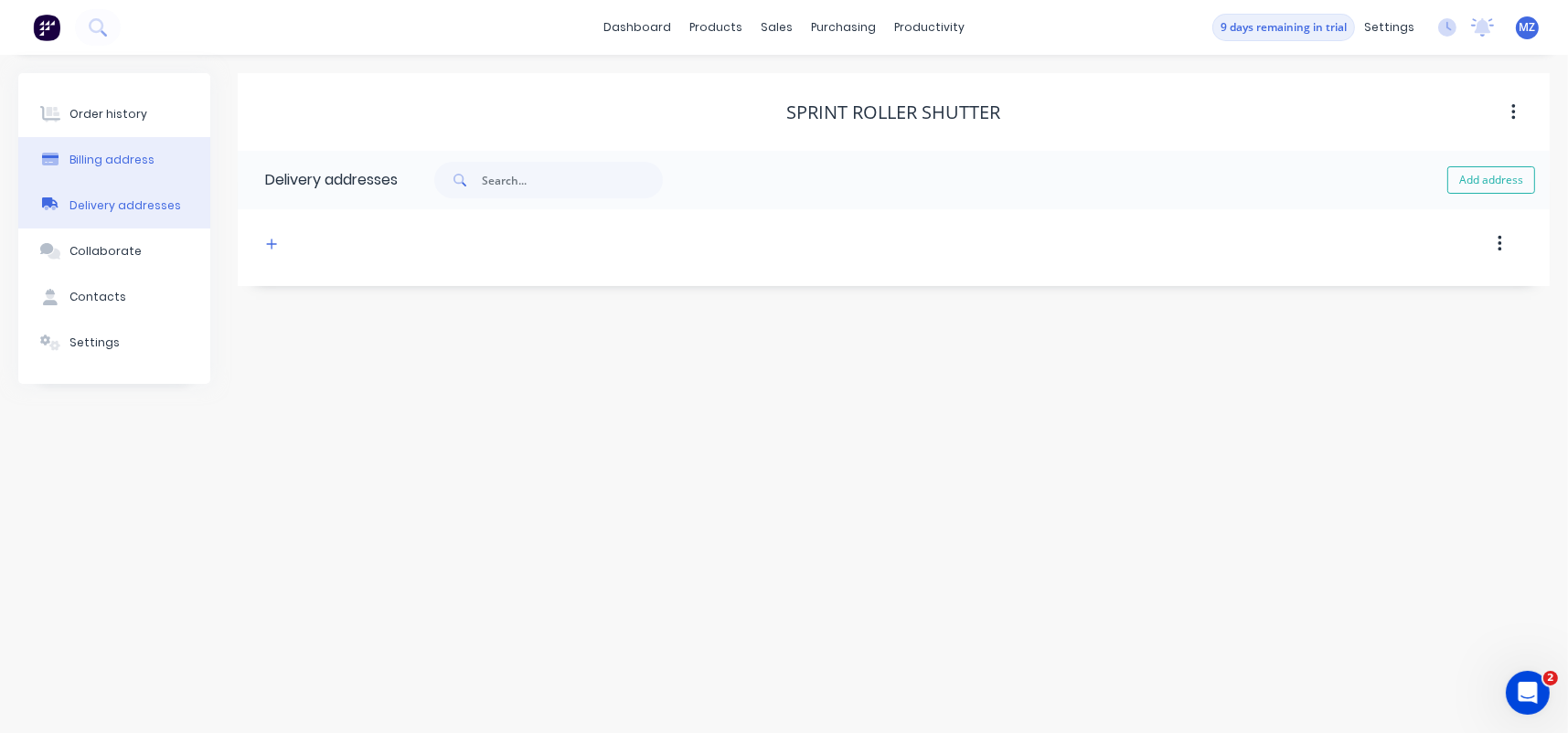
click at [153, 148] on button "Billing address" at bounding box center [114, 160] width 192 height 46
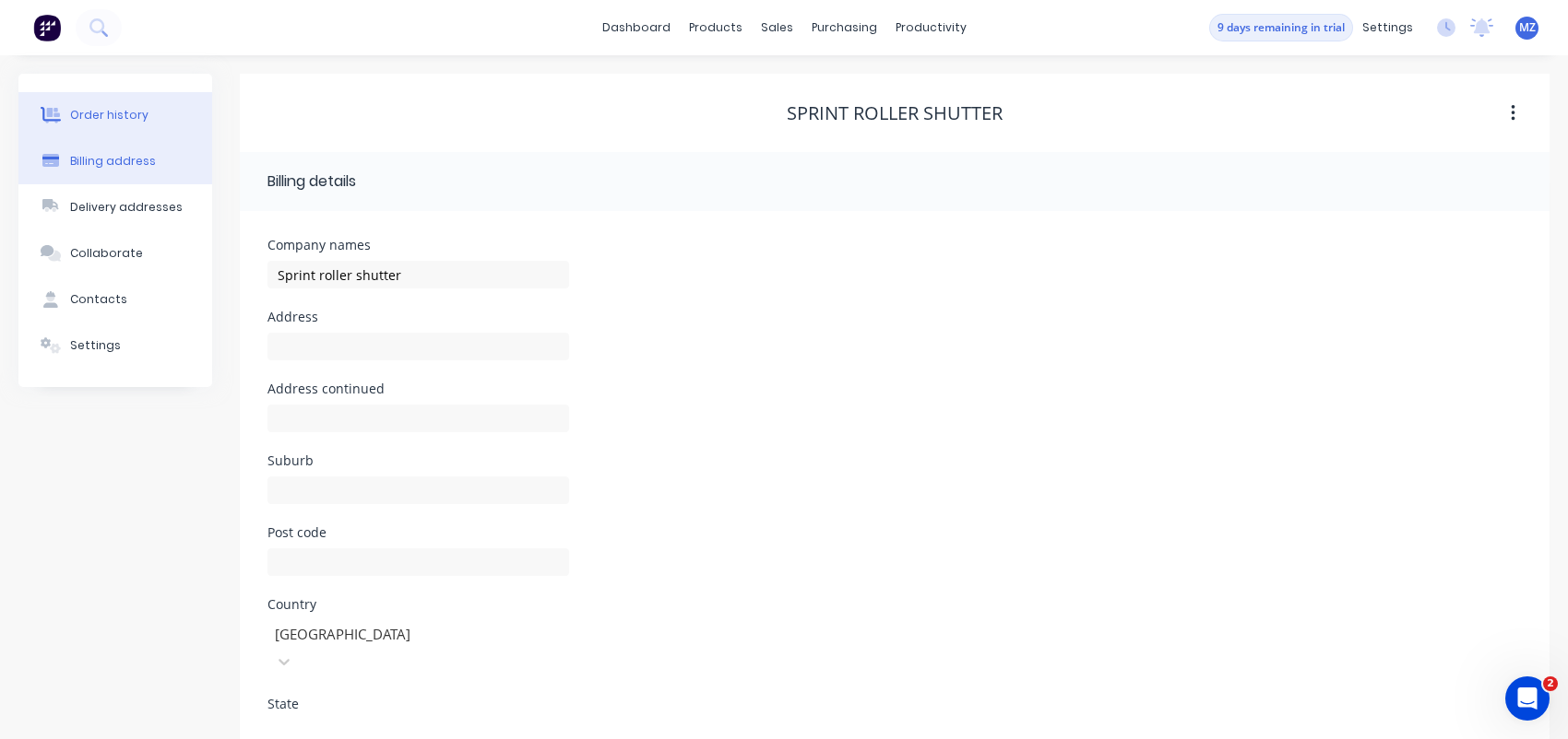
click at [146, 118] on button "Order history" at bounding box center [115, 115] width 193 height 46
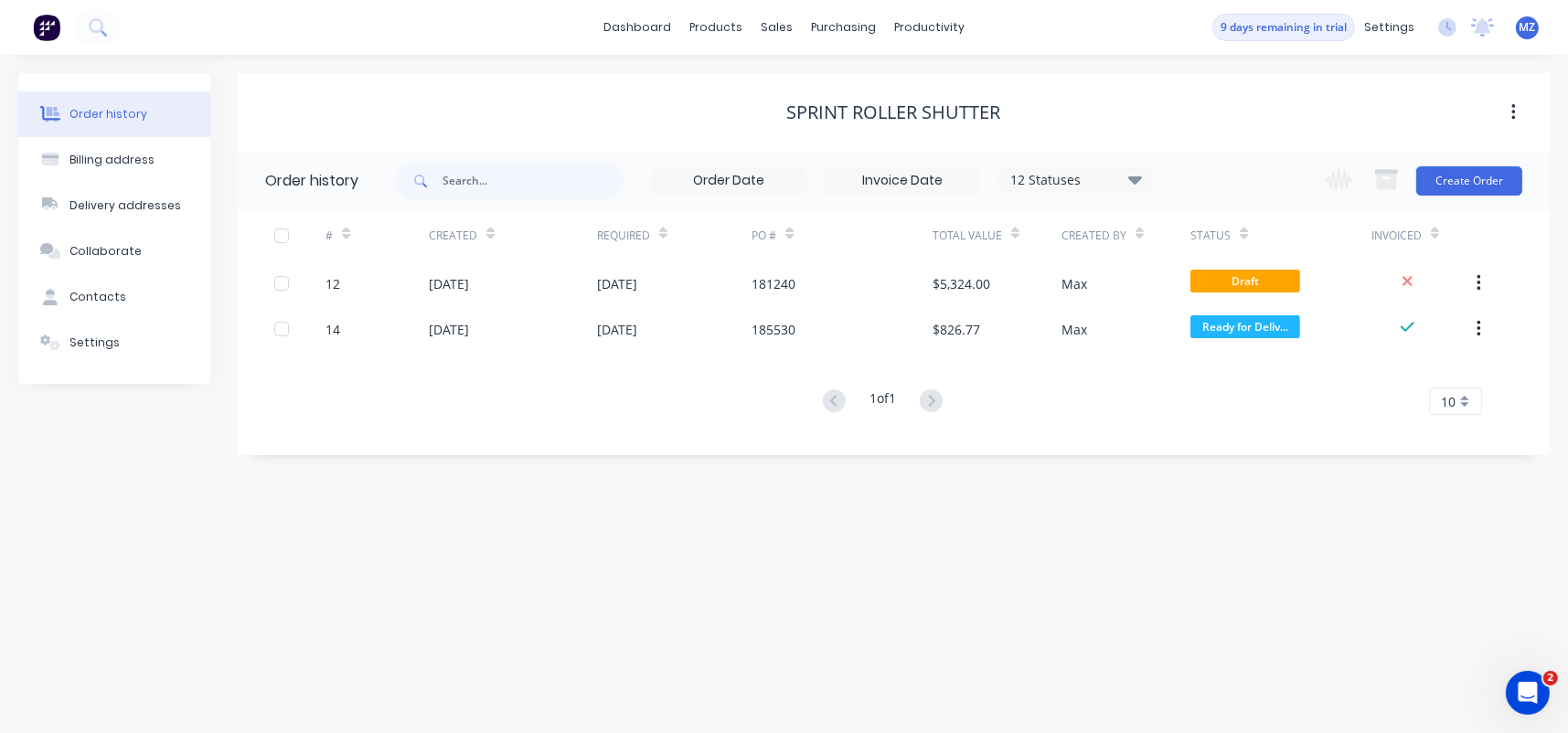
click at [859, 584] on div "Order history Billing address Delivery addresses Collaborate Contacts Settings …" at bounding box center [784, 394] width 1568 height 679
click at [766, 21] on div "sales" at bounding box center [777, 28] width 51 height 28
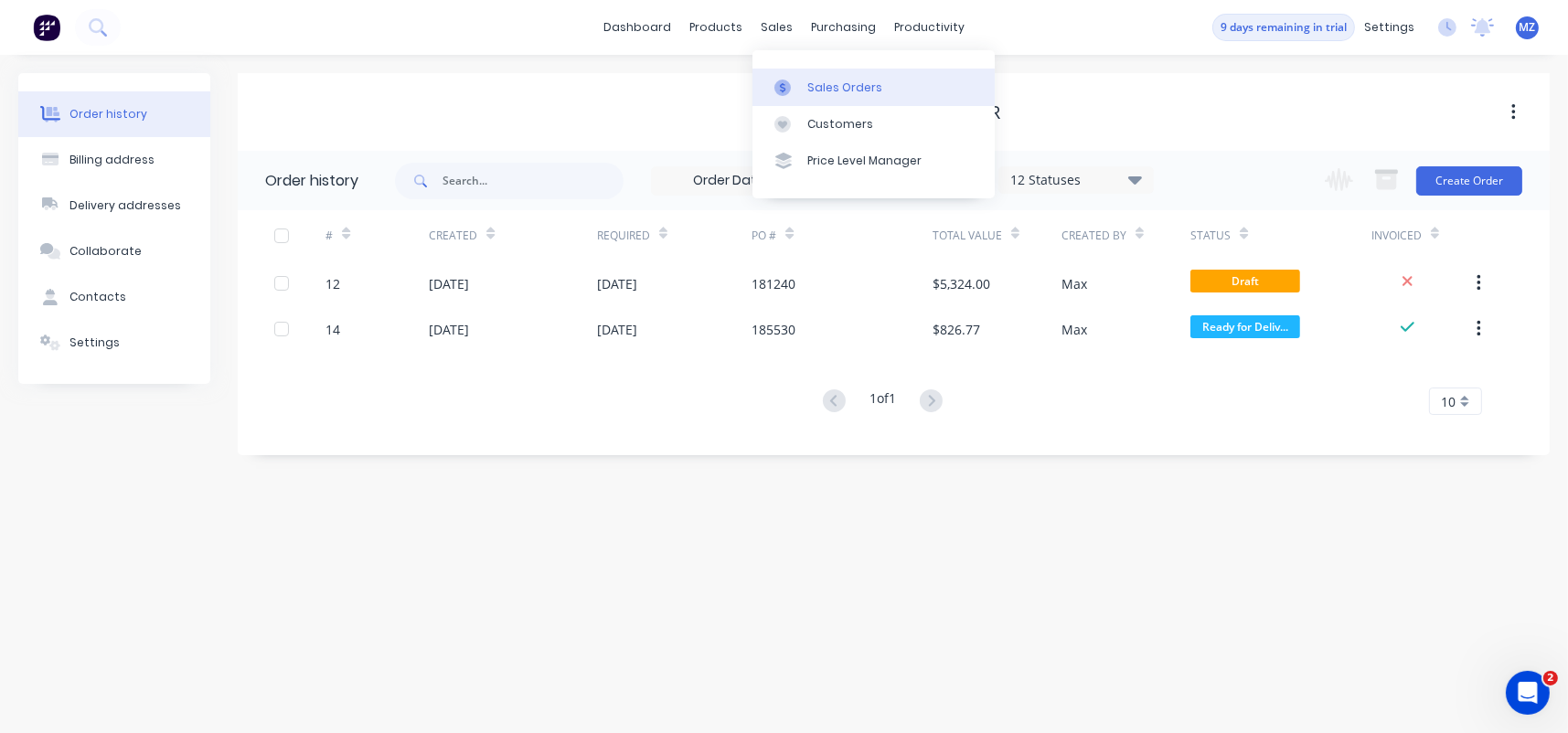
click at [800, 76] on link "Sales Orders" at bounding box center [873, 87] width 242 height 37
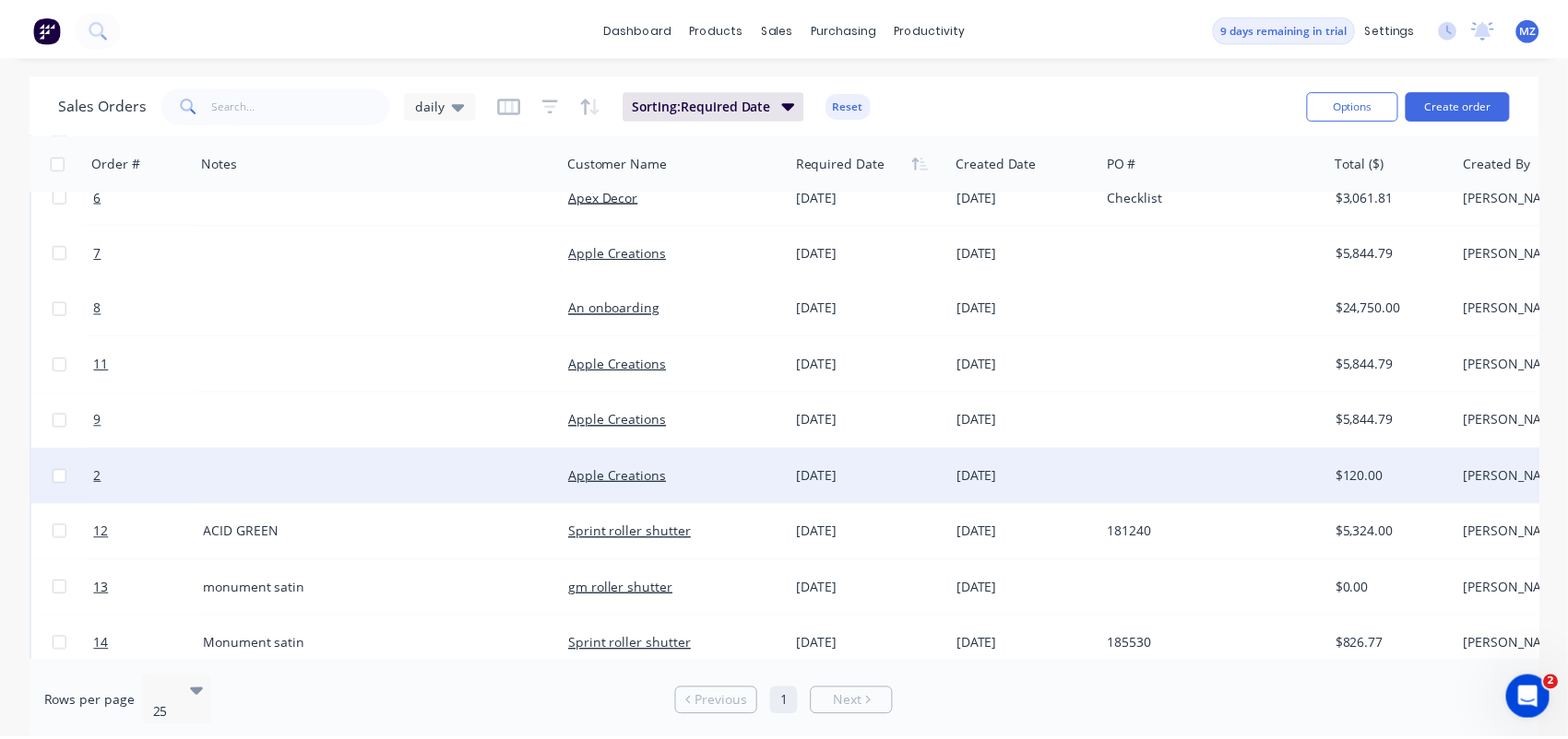
scroll to position [266, 0]
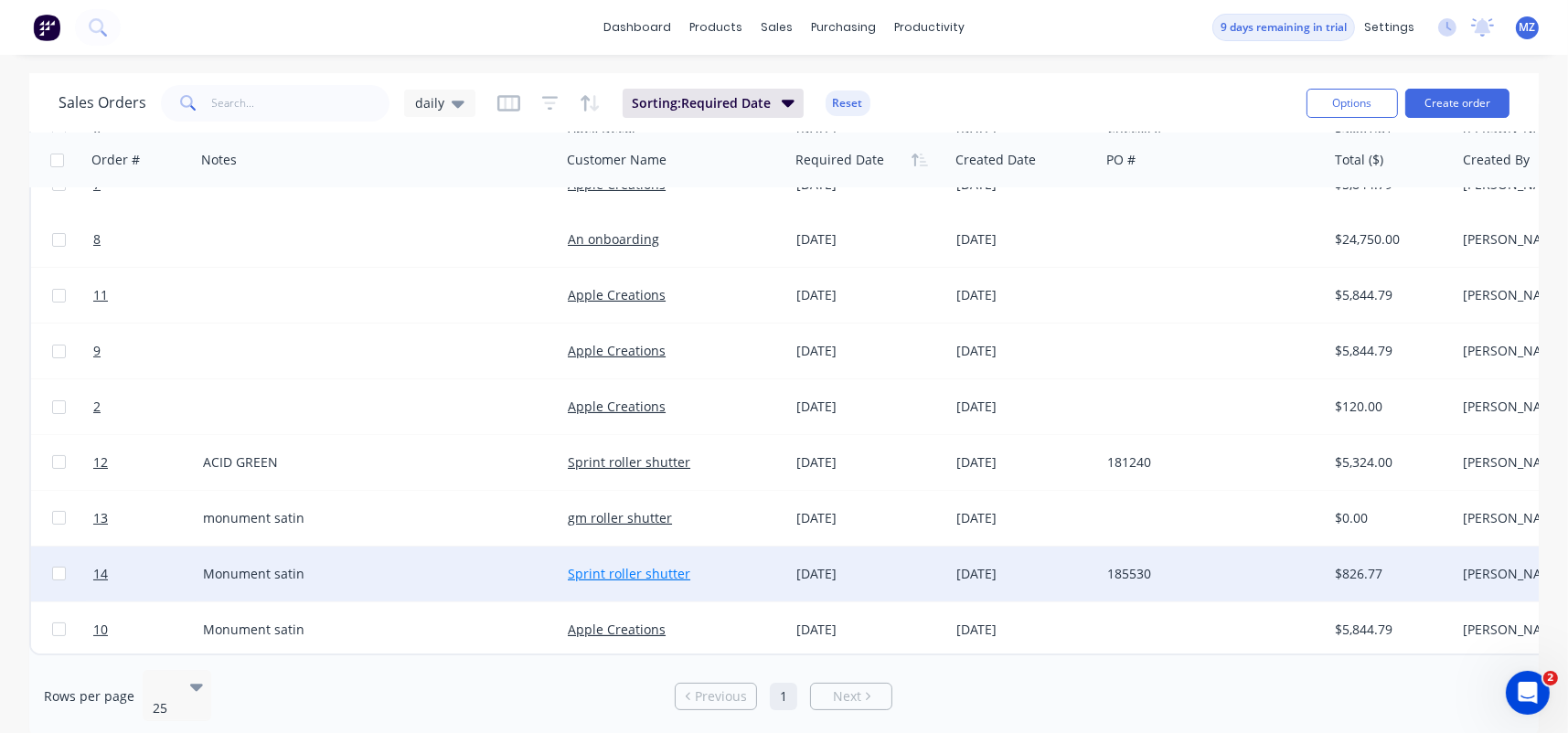
click at [603, 564] on link "Sprint roller shutter" at bounding box center [628, 573] width 123 height 17
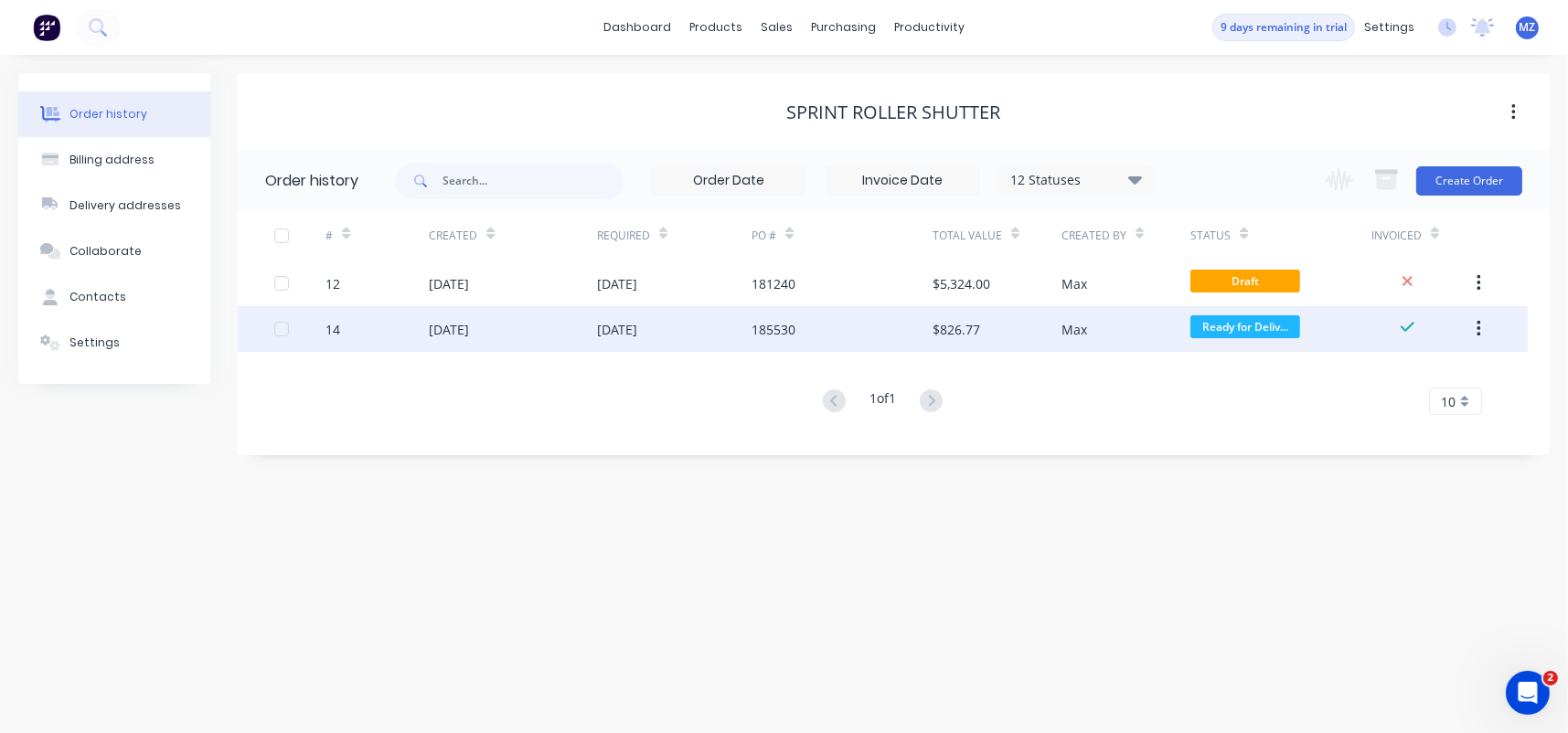
click at [772, 325] on div "185530" at bounding box center [774, 329] width 44 height 19
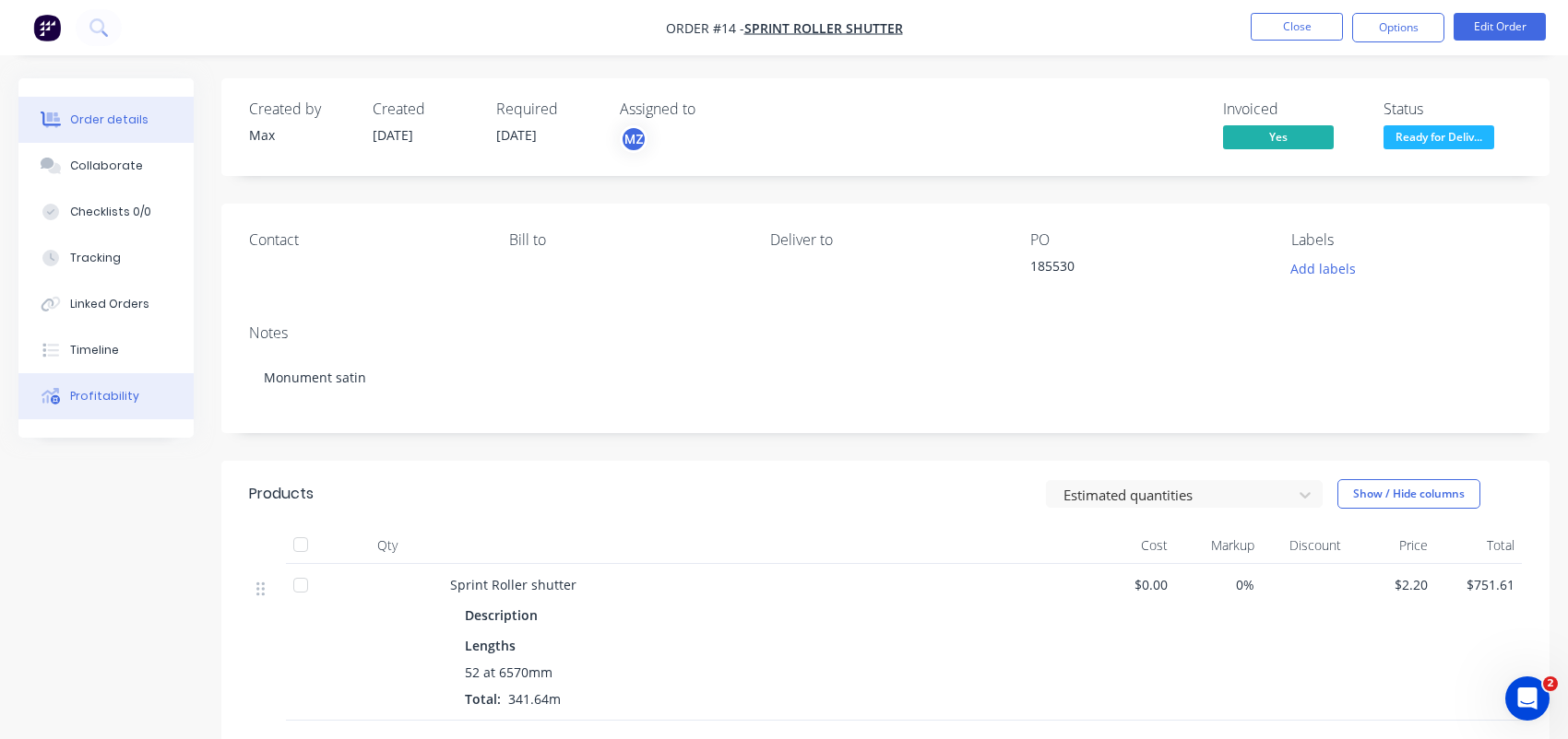
click at [115, 382] on button "Profitability" at bounding box center [106, 396] width 176 height 46
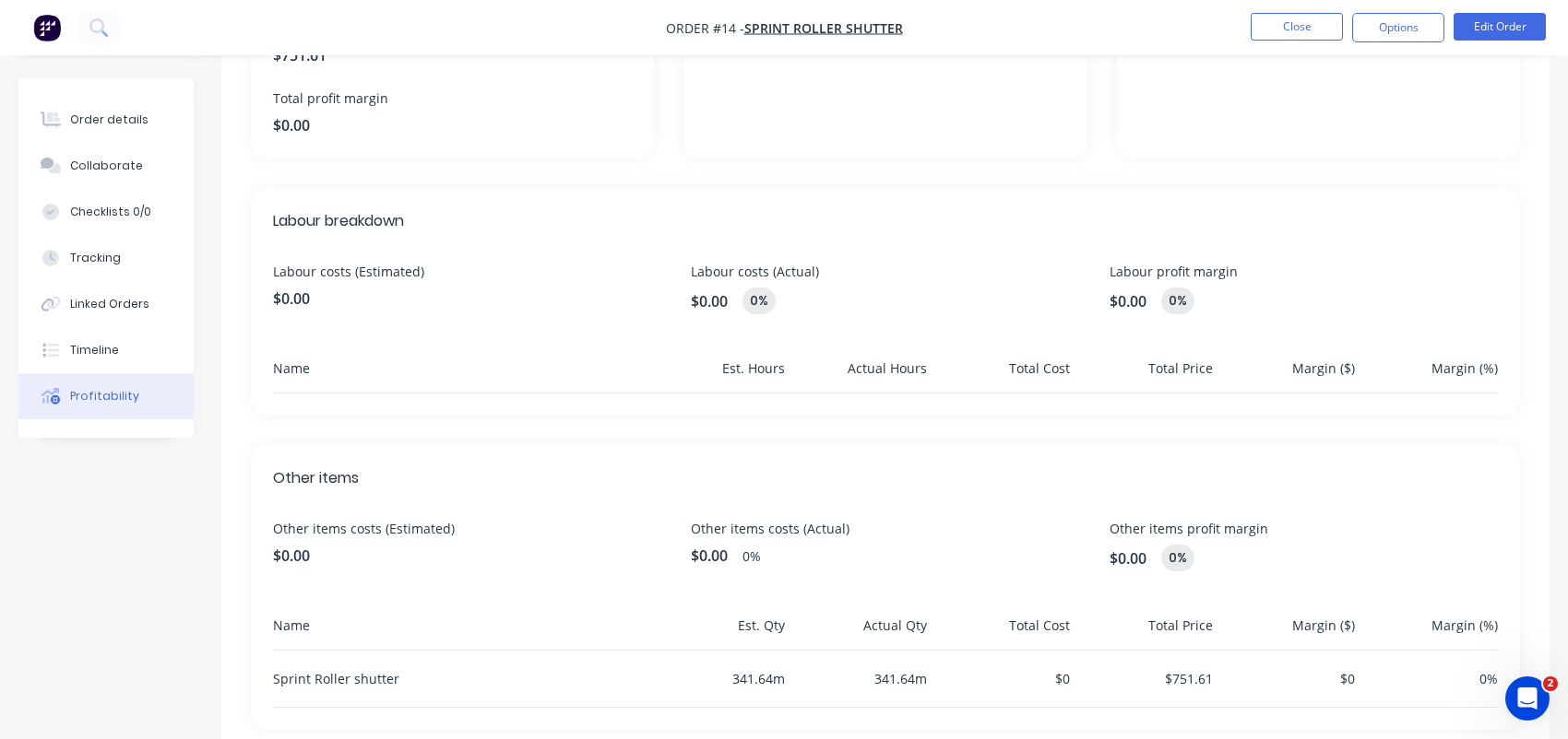
scroll to position [369, 0]
click at [124, 329] on button "Timeline" at bounding box center [106, 350] width 176 height 46
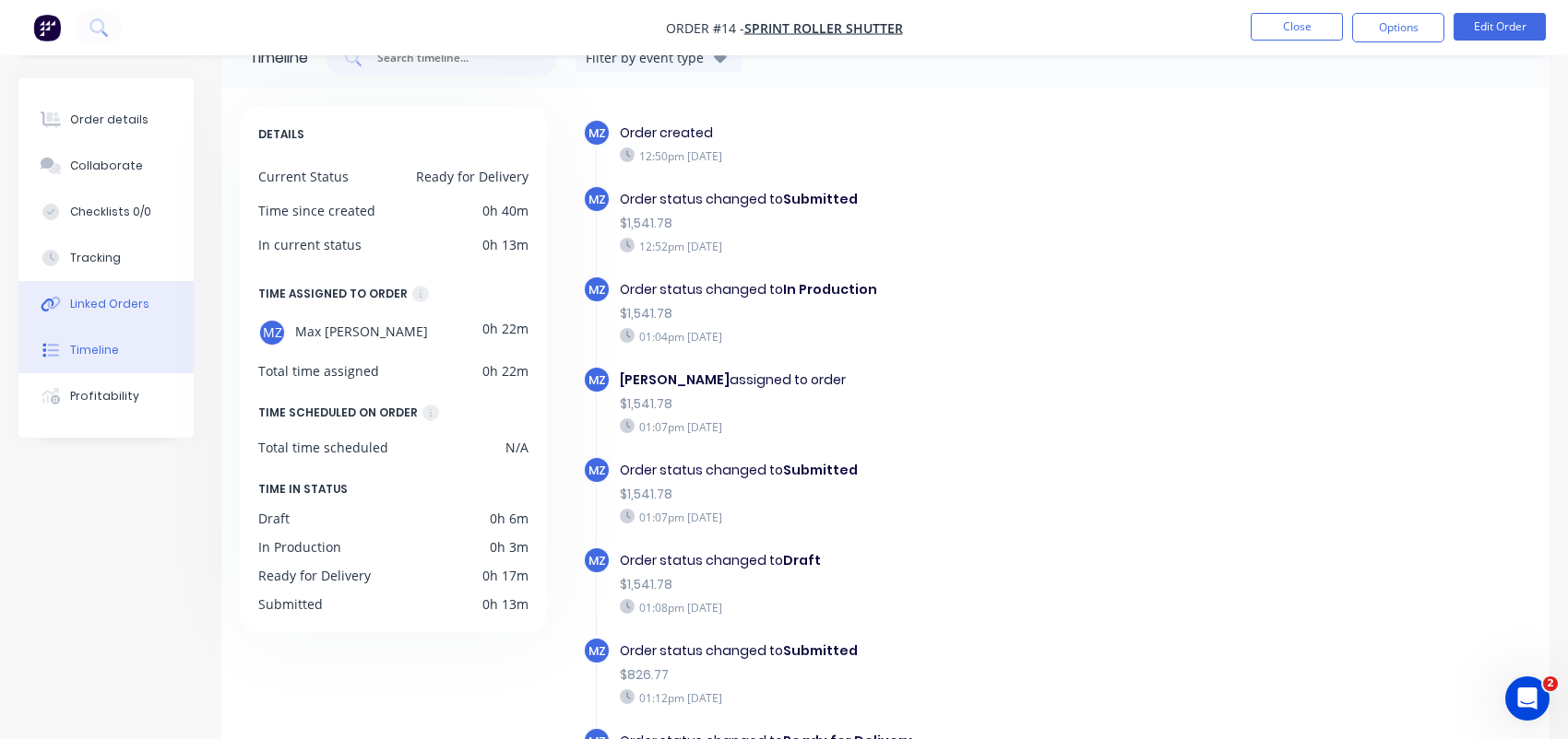
scroll to position [147, 0]
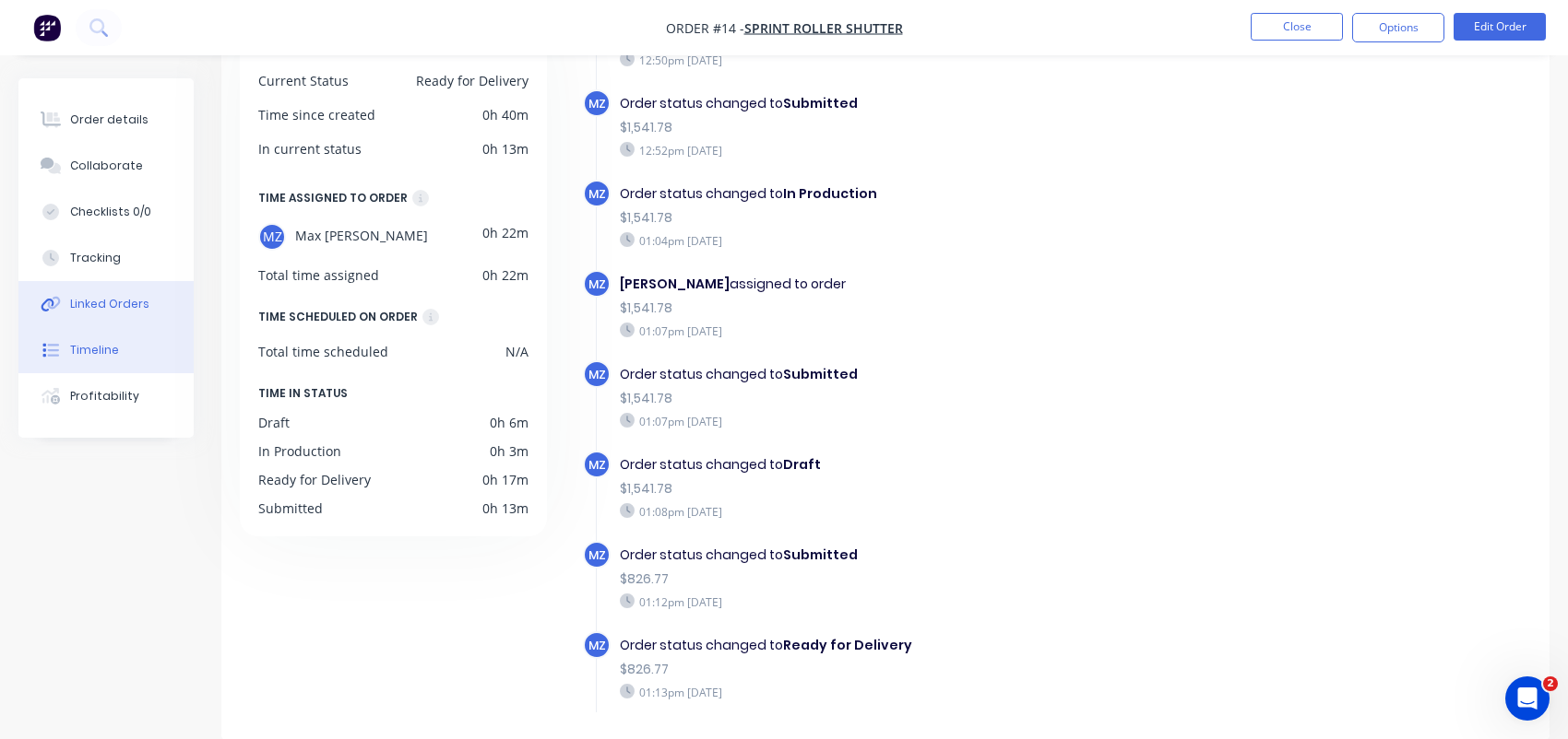
click at [123, 291] on button "Linked Orders" at bounding box center [106, 305] width 176 height 46
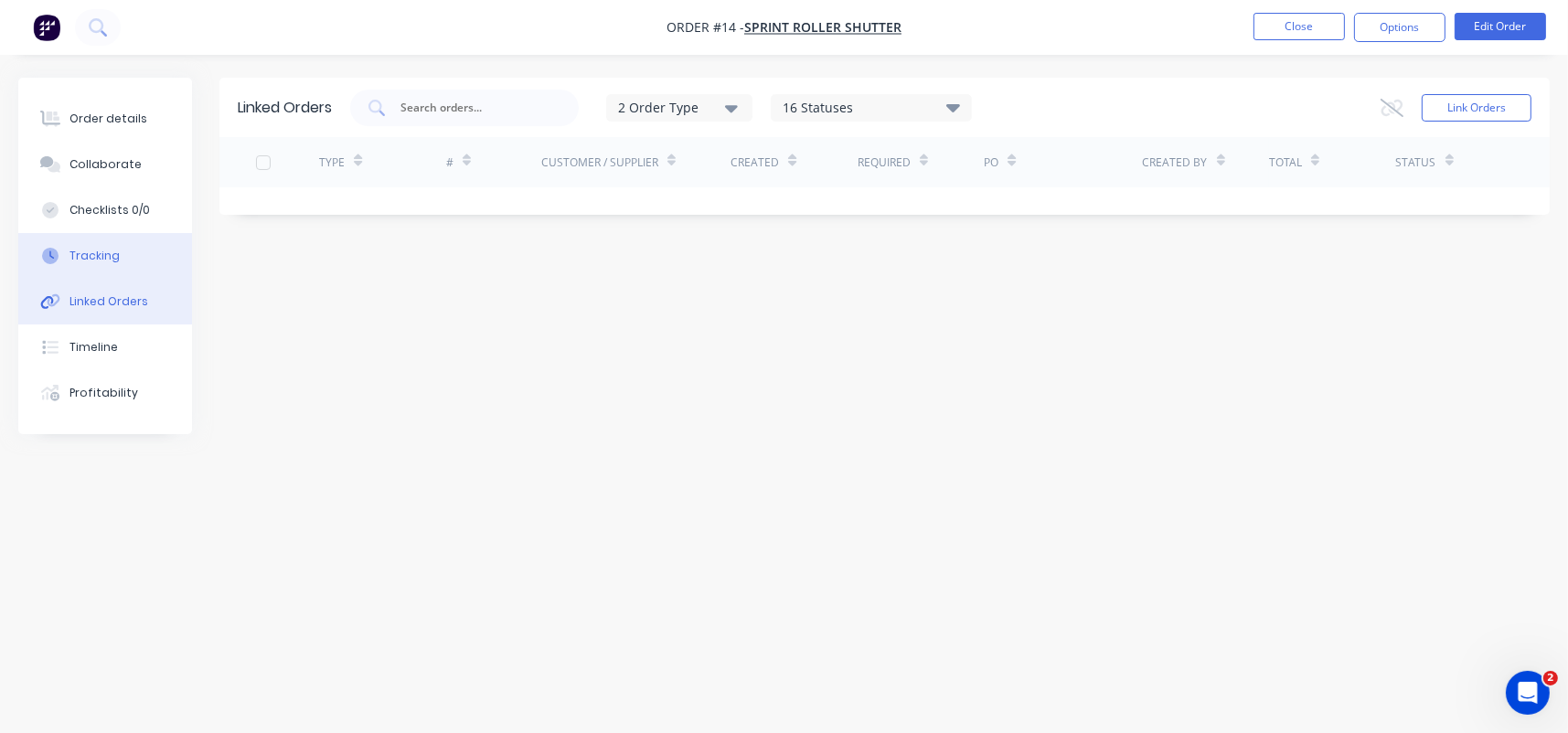
click at [114, 257] on div "Tracking" at bounding box center [94, 256] width 51 height 17
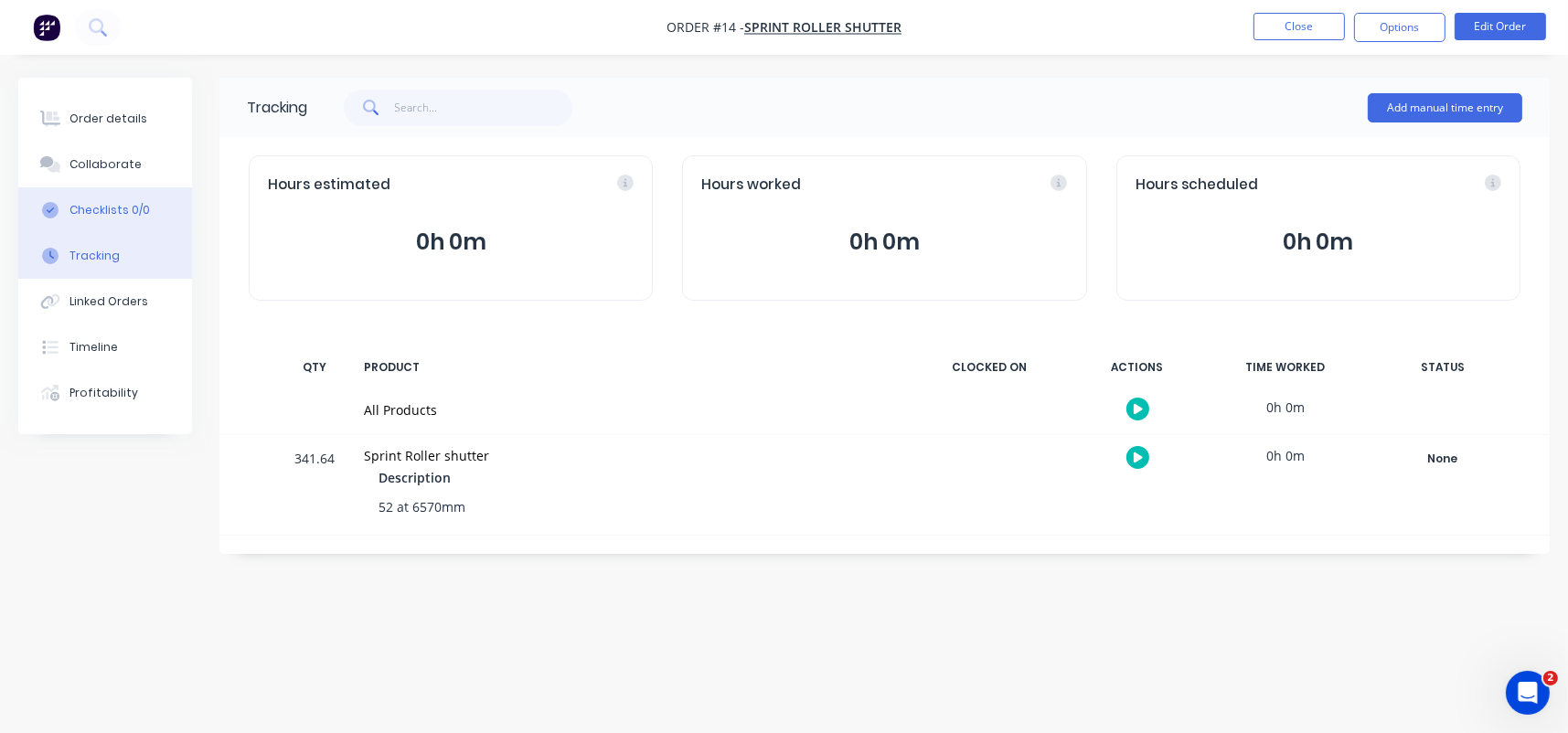
click at [113, 216] on div "Checklists 0/0" at bounding box center [109, 210] width 80 height 17
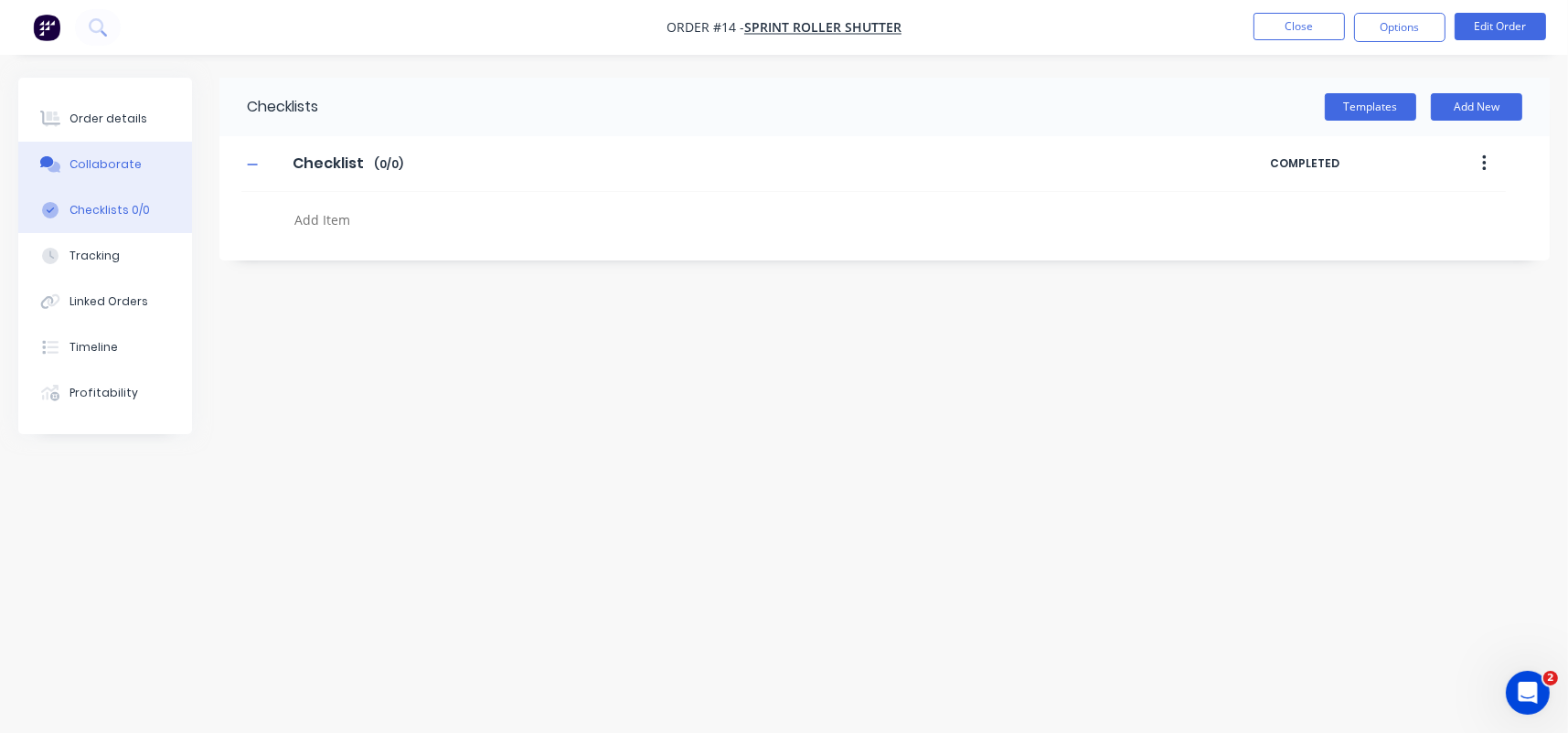
click at [115, 168] on div "Collaborate" at bounding box center [105, 165] width 72 height 17
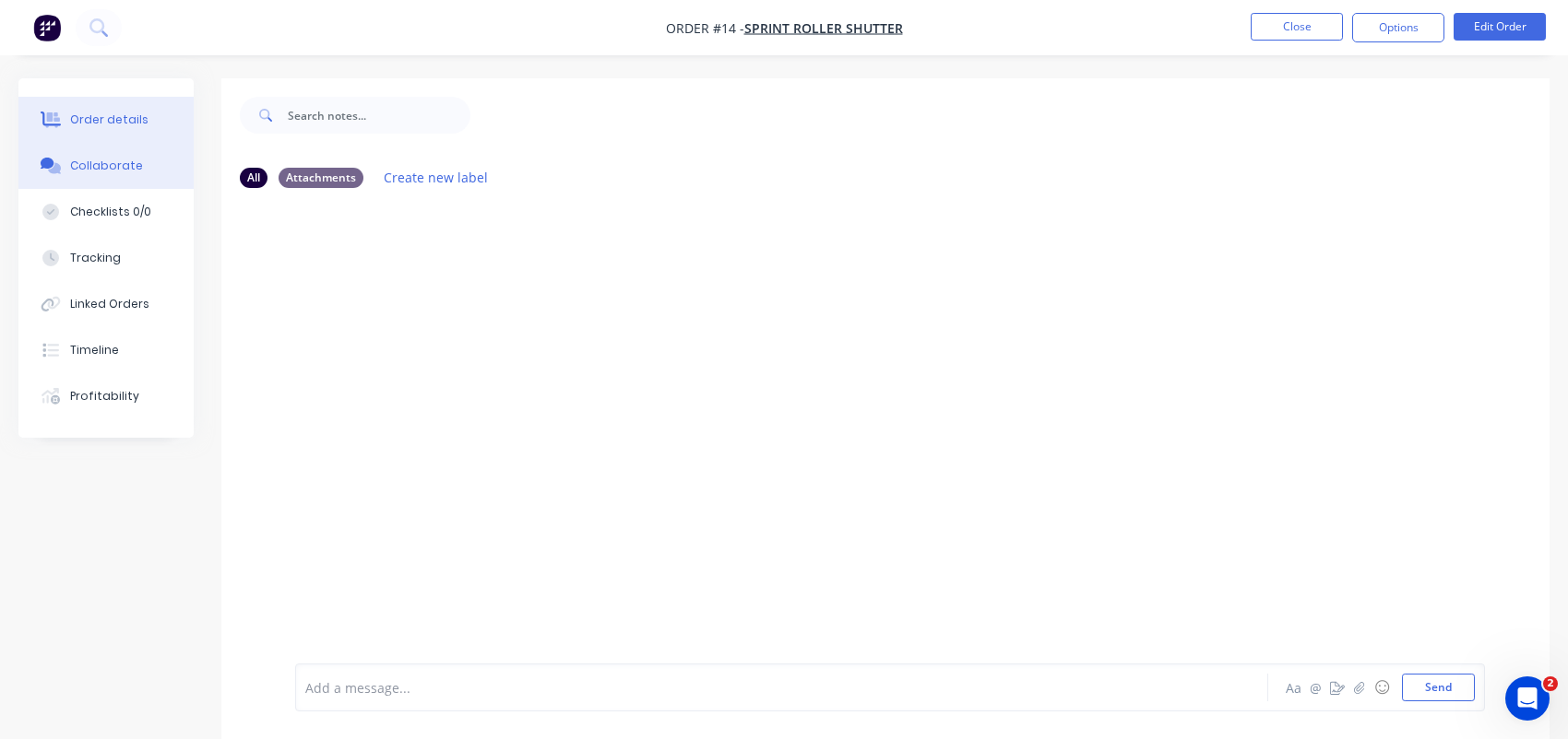
click at [142, 122] on button "Order details" at bounding box center [106, 120] width 176 height 46
